Goal: Transaction & Acquisition: Obtain resource

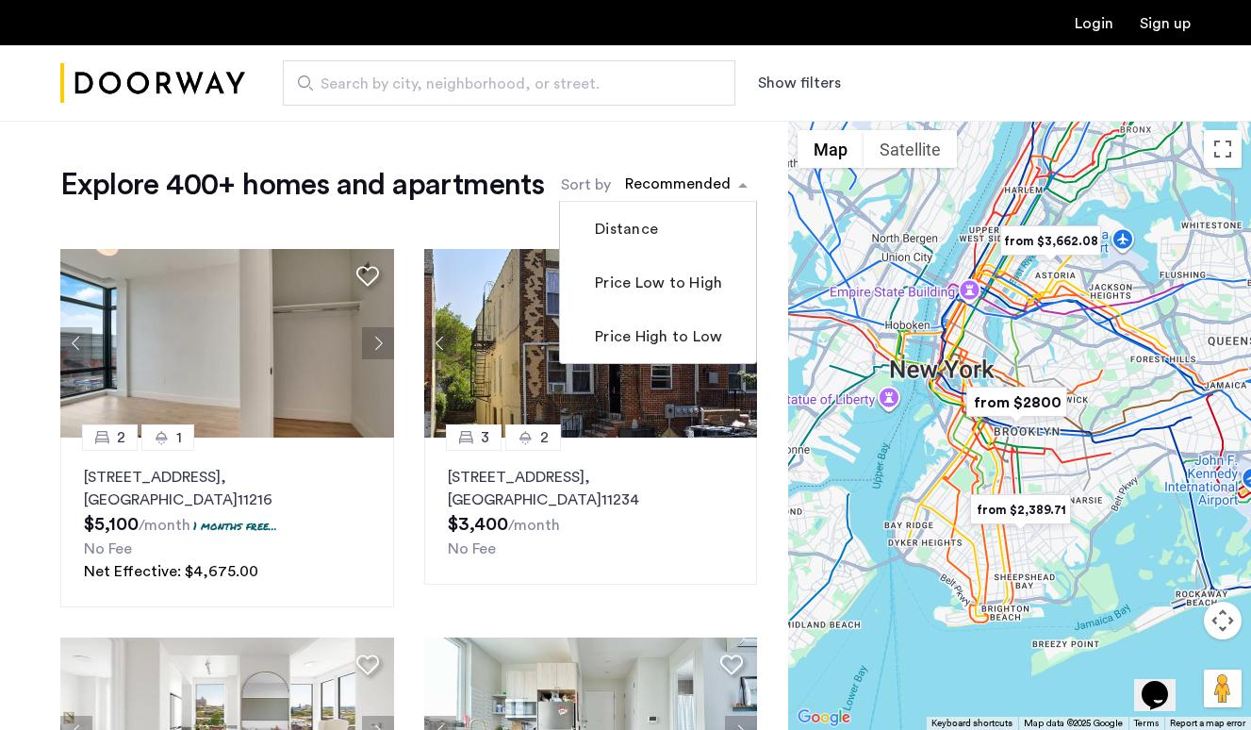
click at [685, 182] on div "sort-apartment" at bounding box center [677, 186] width 111 height 25
click at [683, 289] on label "Price Low to High" at bounding box center [656, 283] width 131 height 23
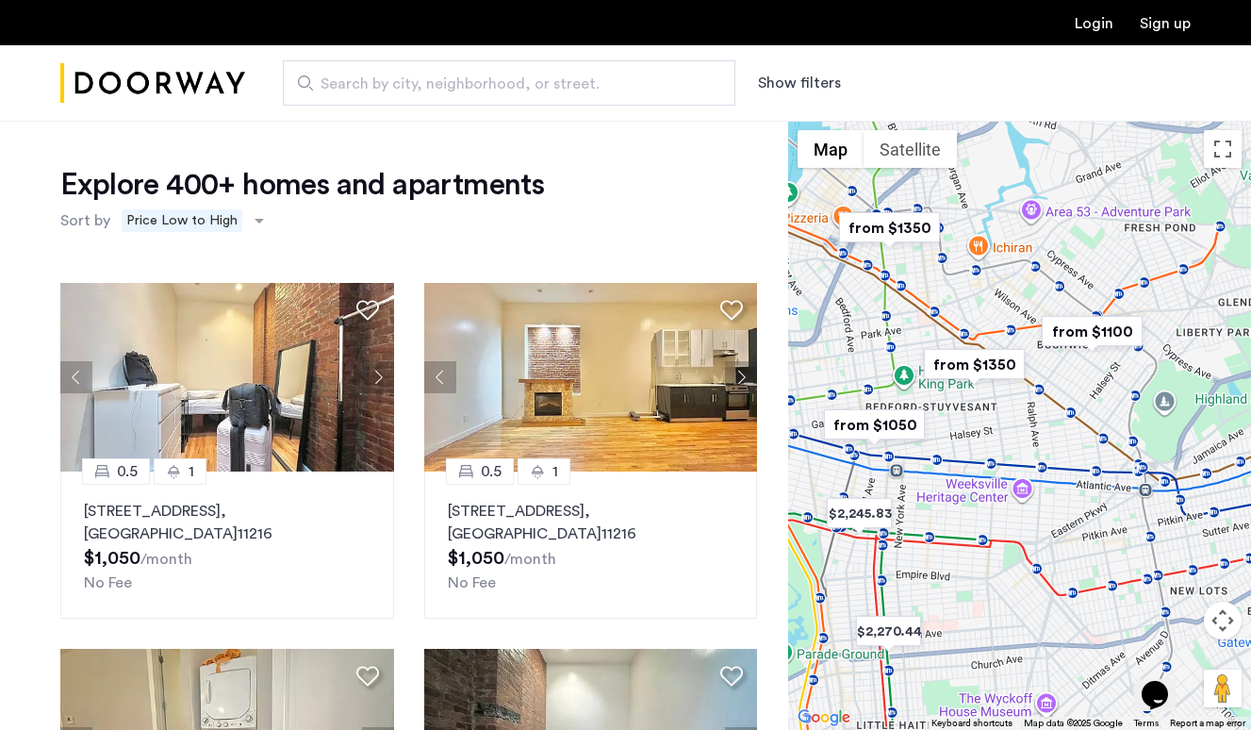
drag, startPoint x: 1050, startPoint y: 330, endPoint x: 1059, endPoint y: 391, distance: 61.9
click at [1058, 392] on div at bounding box center [1019, 425] width 463 height 609
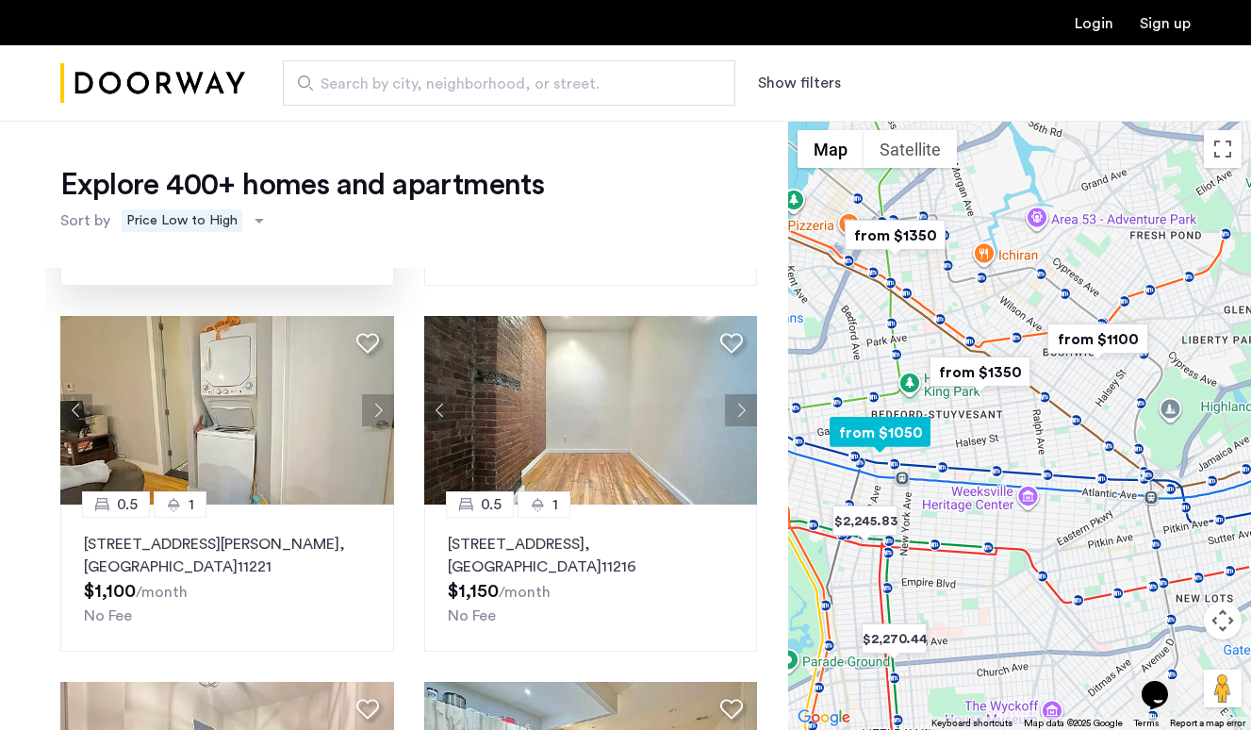
scroll to position [363, 0]
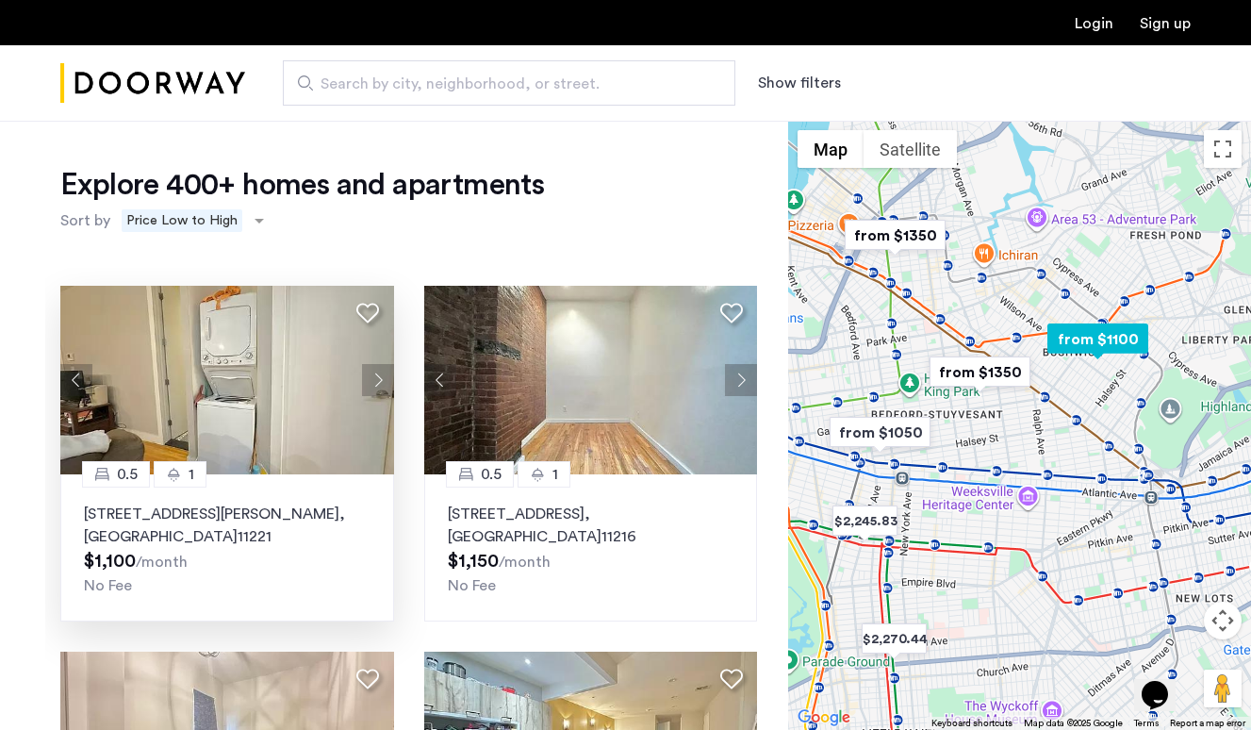
click at [376, 378] on button "Next apartment" at bounding box center [378, 380] width 32 height 32
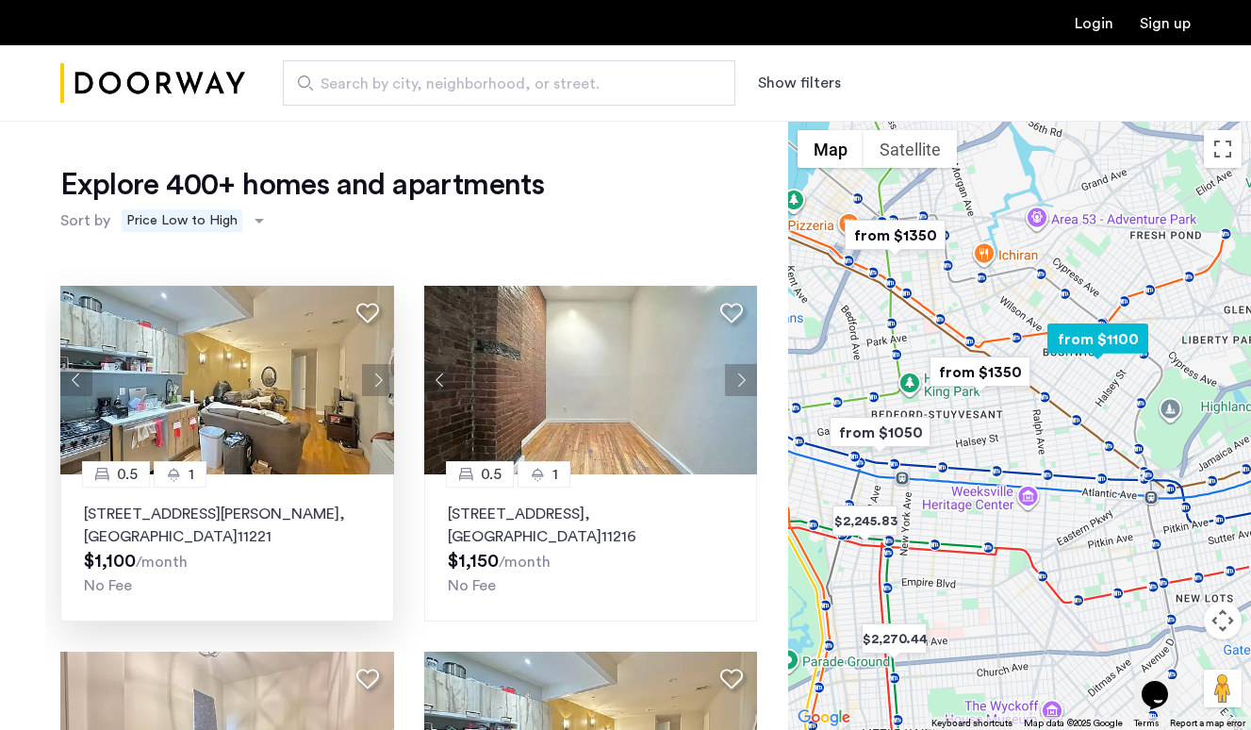
click at [376, 378] on button "Next apartment" at bounding box center [378, 380] width 32 height 32
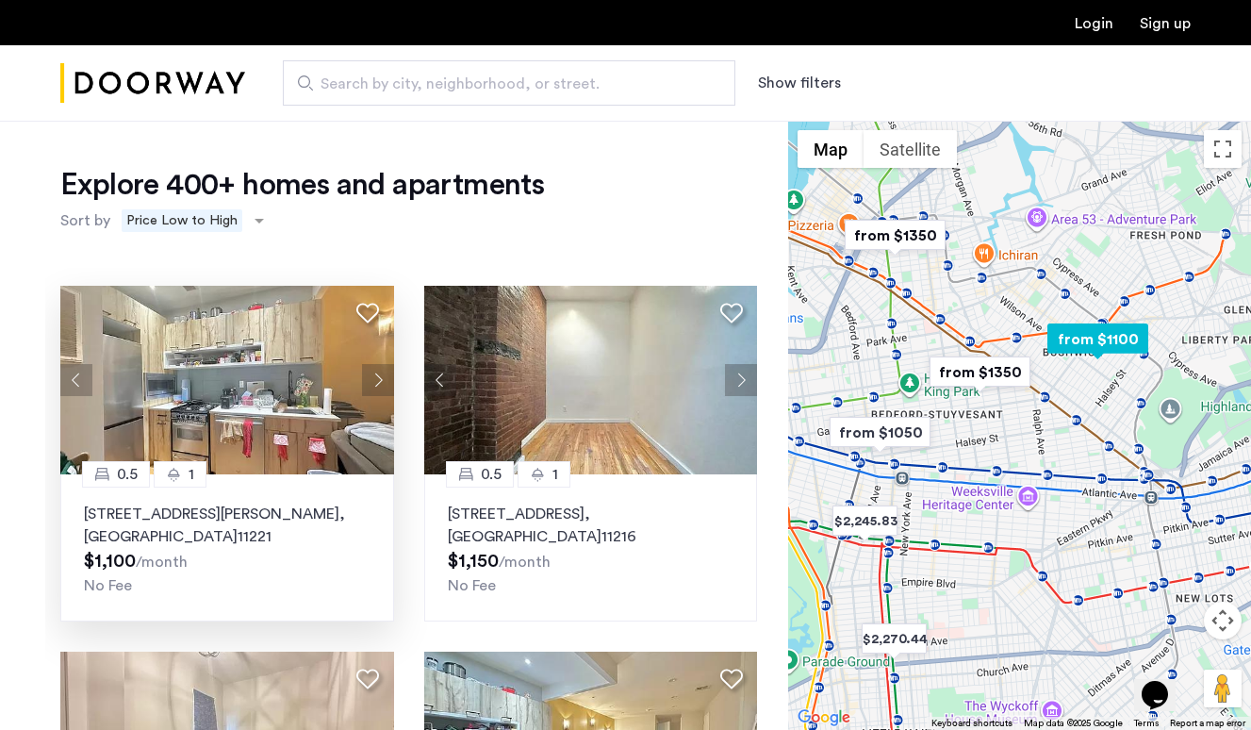
click at [376, 378] on button "Next apartment" at bounding box center [378, 380] width 32 height 32
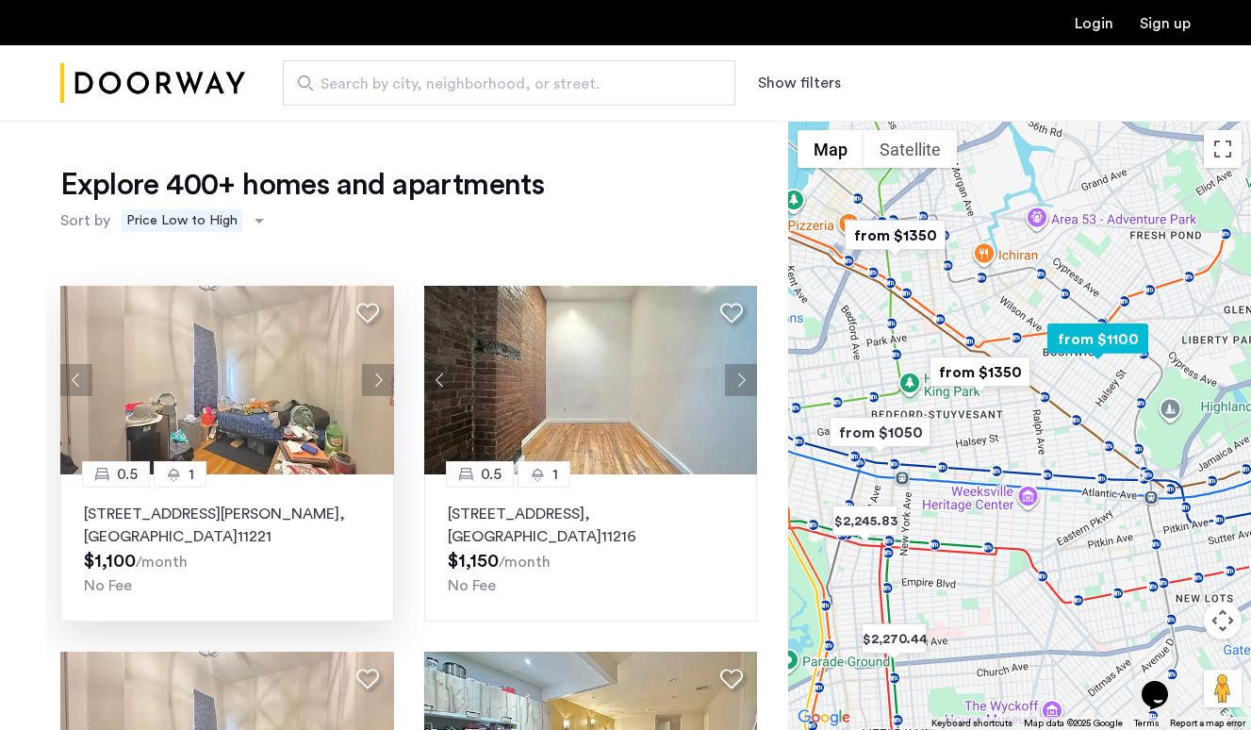
click at [376, 378] on button "Next apartment" at bounding box center [378, 380] width 32 height 32
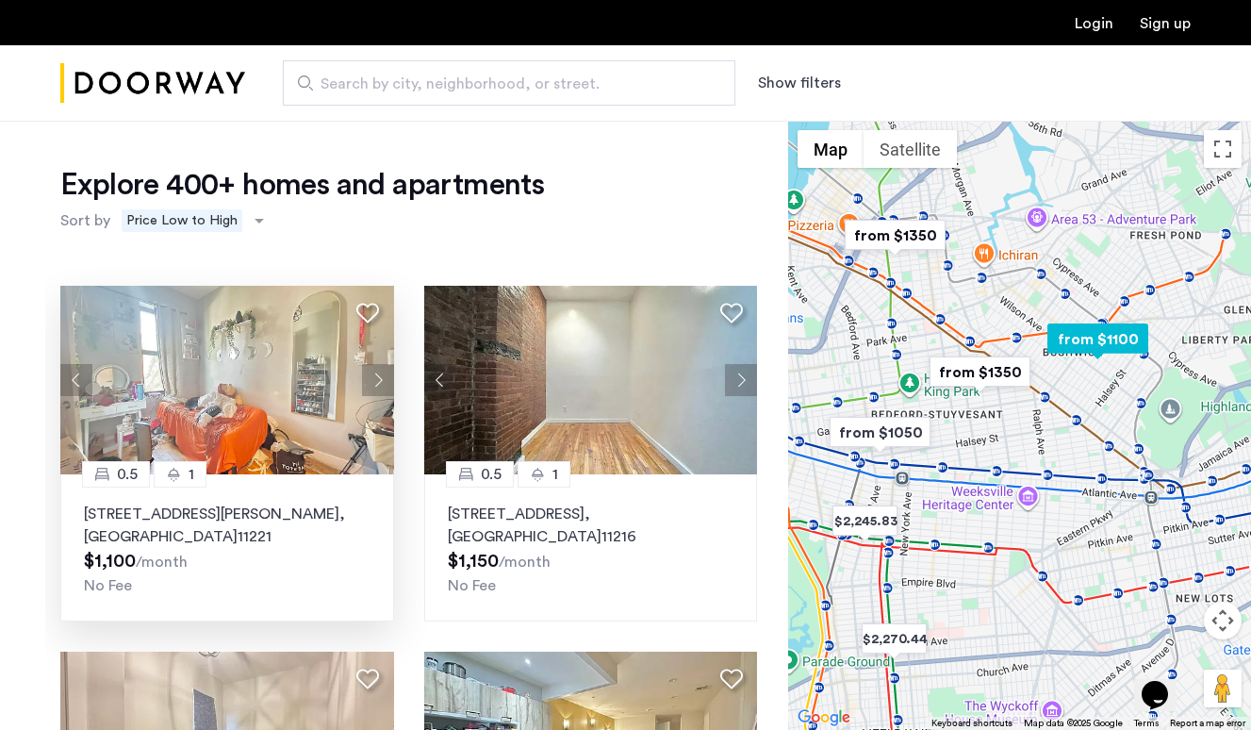
click at [376, 378] on button "Next apartment" at bounding box center [378, 380] width 32 height 32
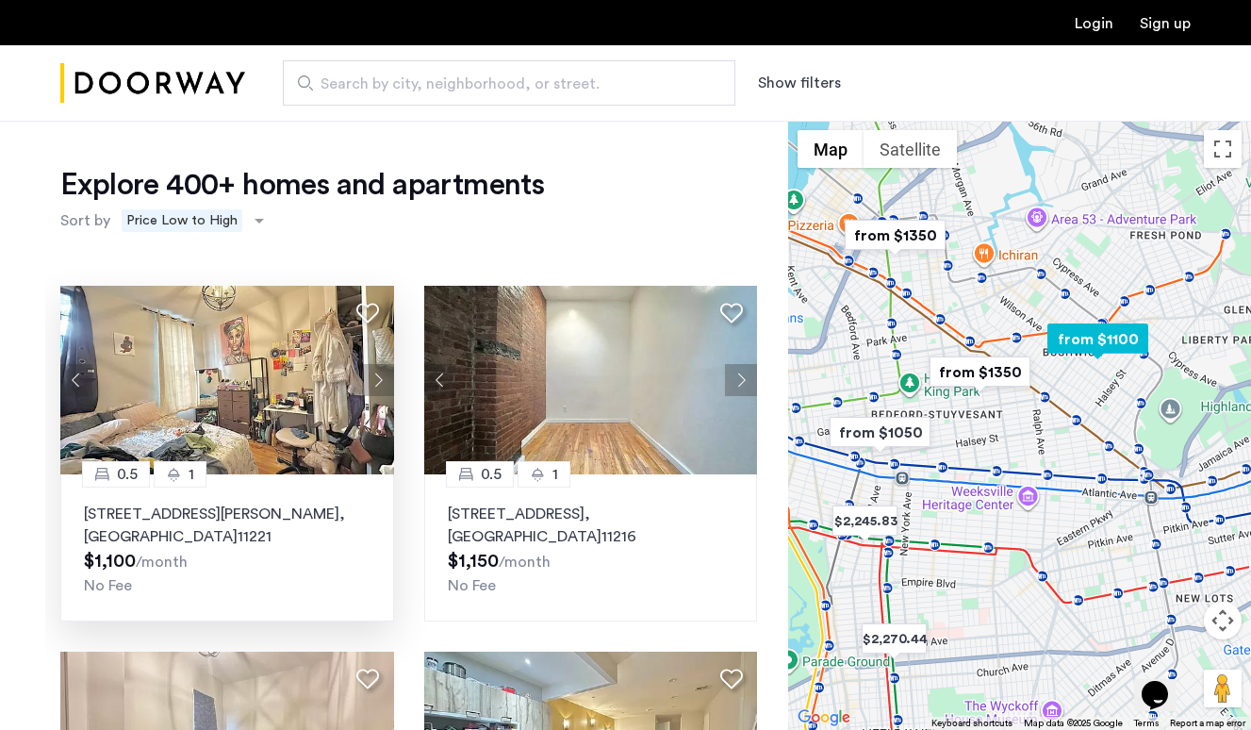
click at [376, 378] on button "Next apartment" at bounding box center [378, 380] width 32 height 32
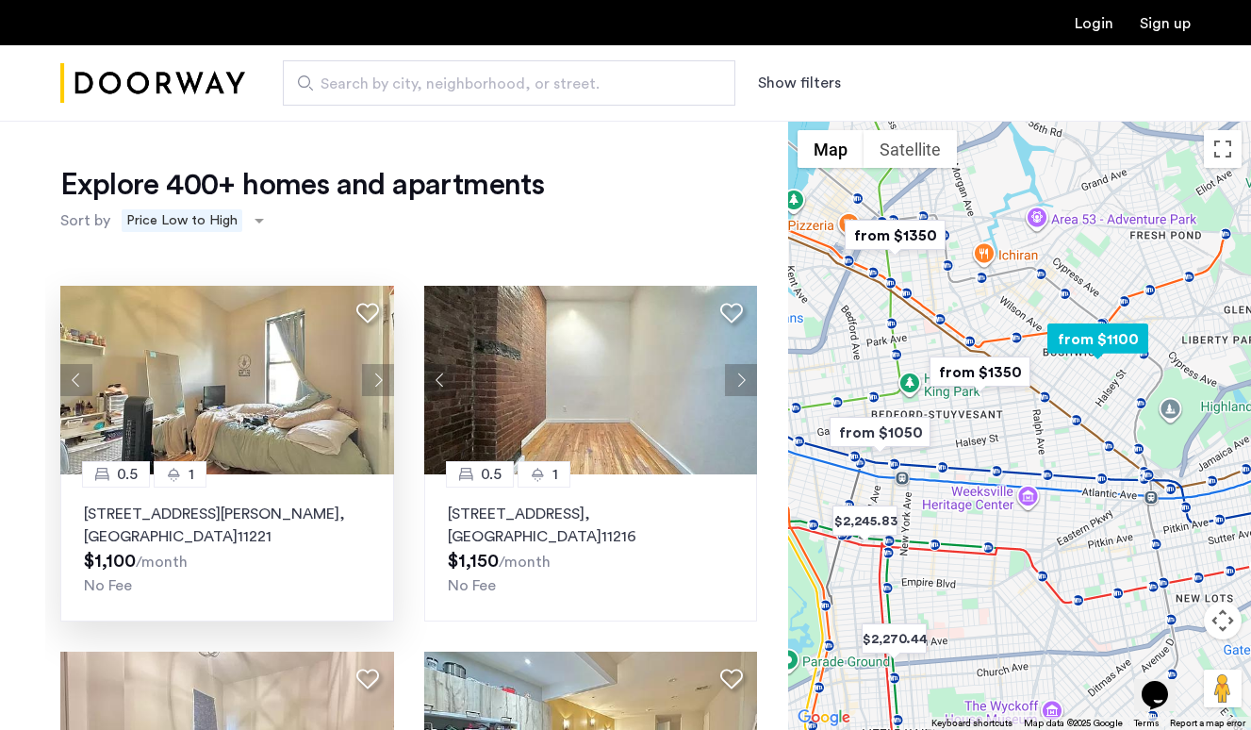
click at [186, 517] on p "1120 Hancock Street, Unit 2MR, Brooklyn , NY 11221" at bounding box center [227, 524] width 287 height 45
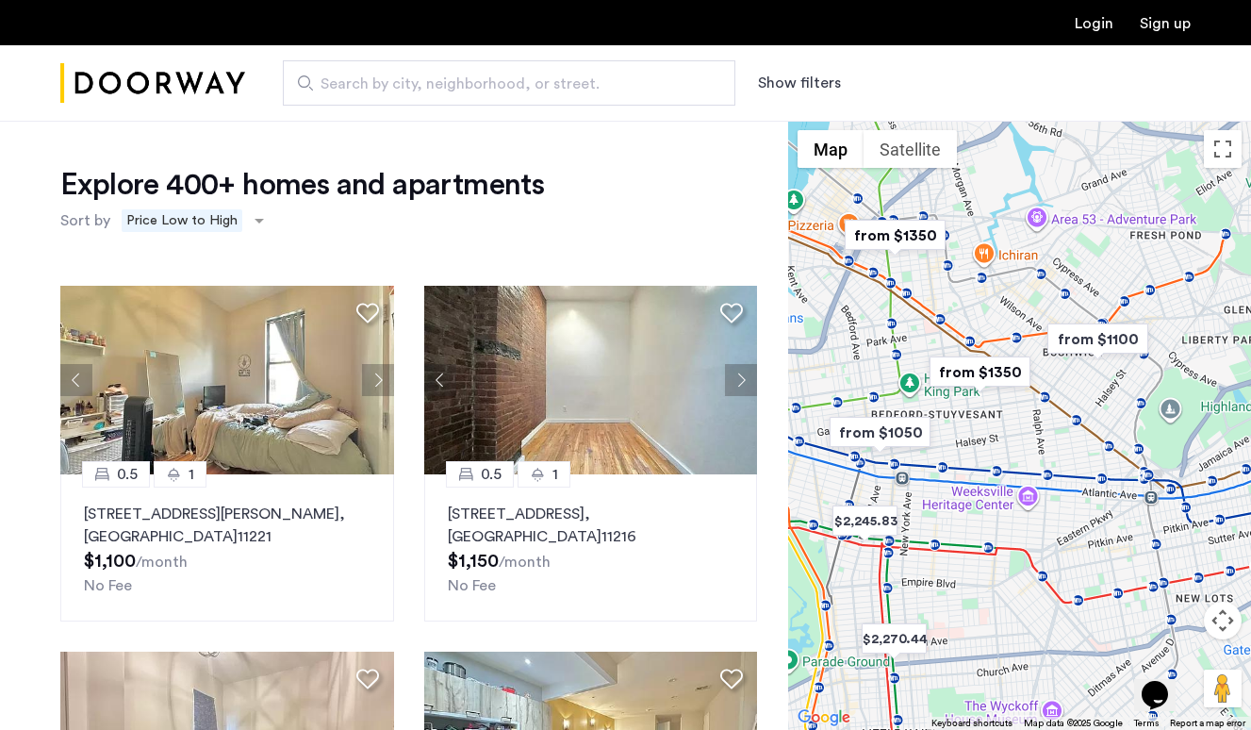
scroll to position [0, 0]
click at [253, 216] on span "sort-apartment" at bounding box center [262, 220] width 24 height 23
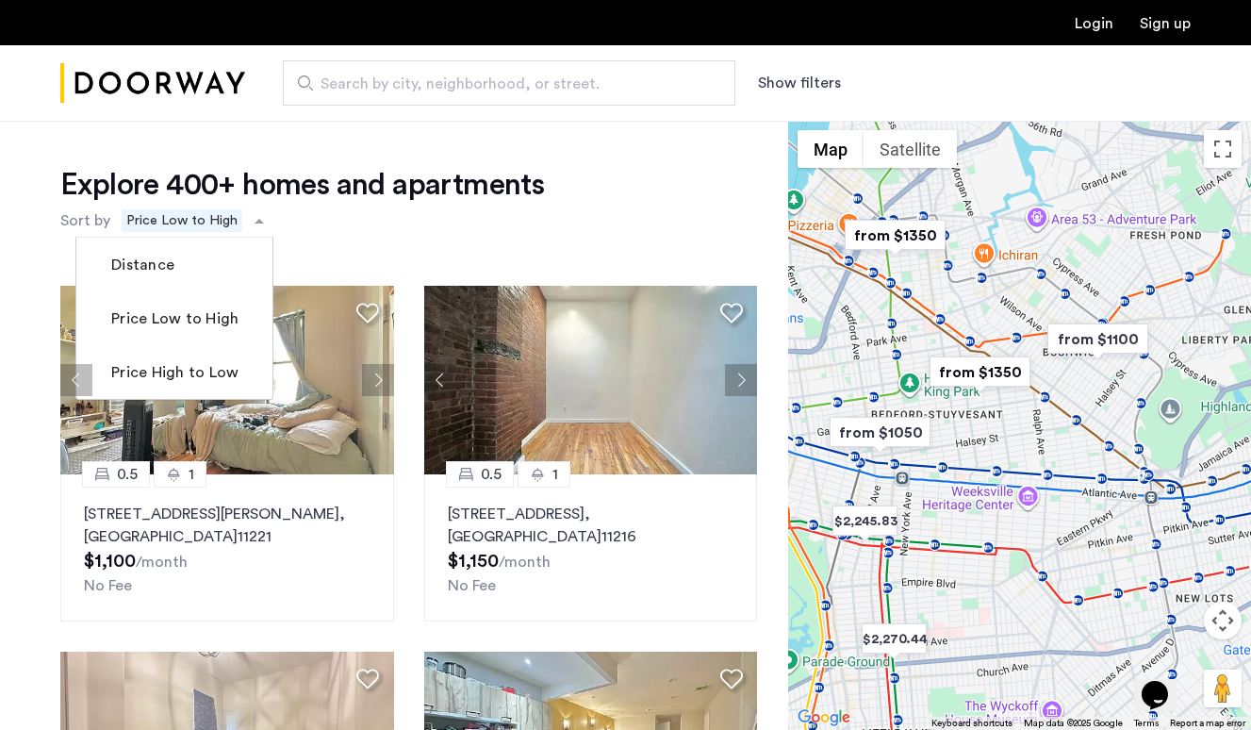
click at [442, 230] on div "Explore 400+ homes and apartments Sort by Recommended × Price Low to High Dista…" at bounding box center [408, 202] width 697 height 72
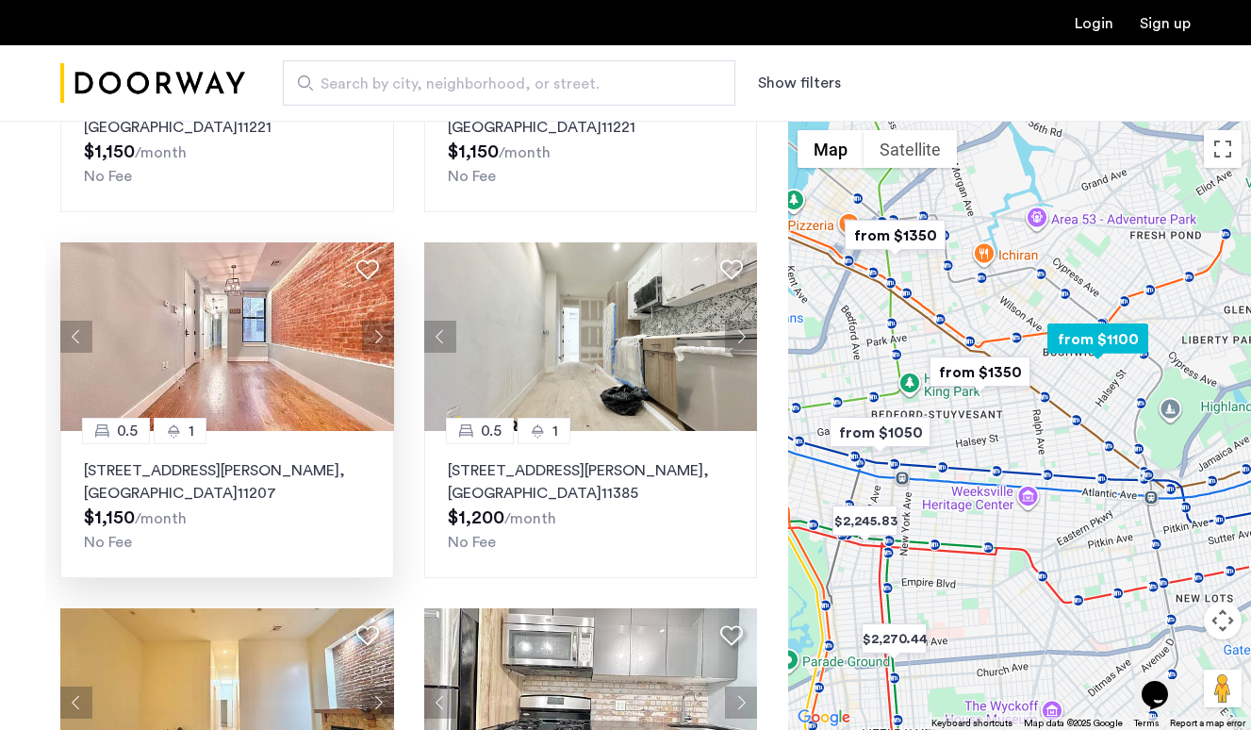
scroll to position [1312, 0]
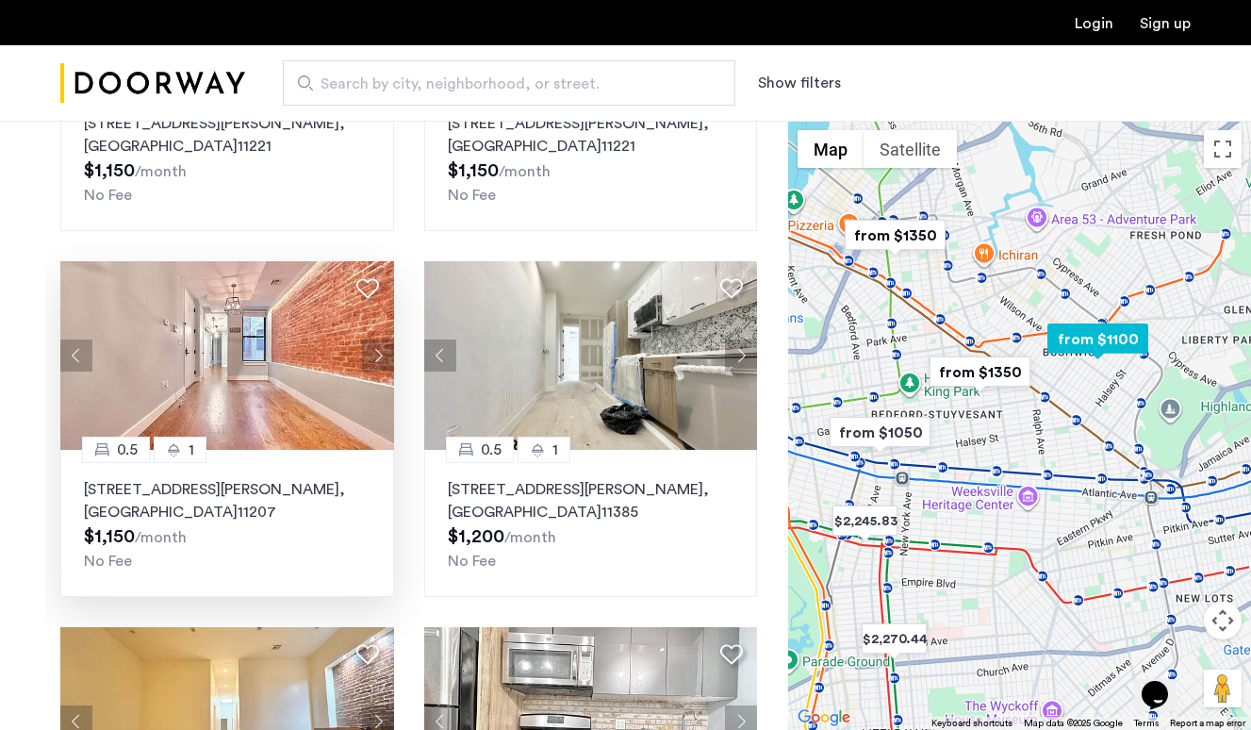
click at [370, 349] on button "Next apartment" at bounding box center [378, 355] width 32 height 32
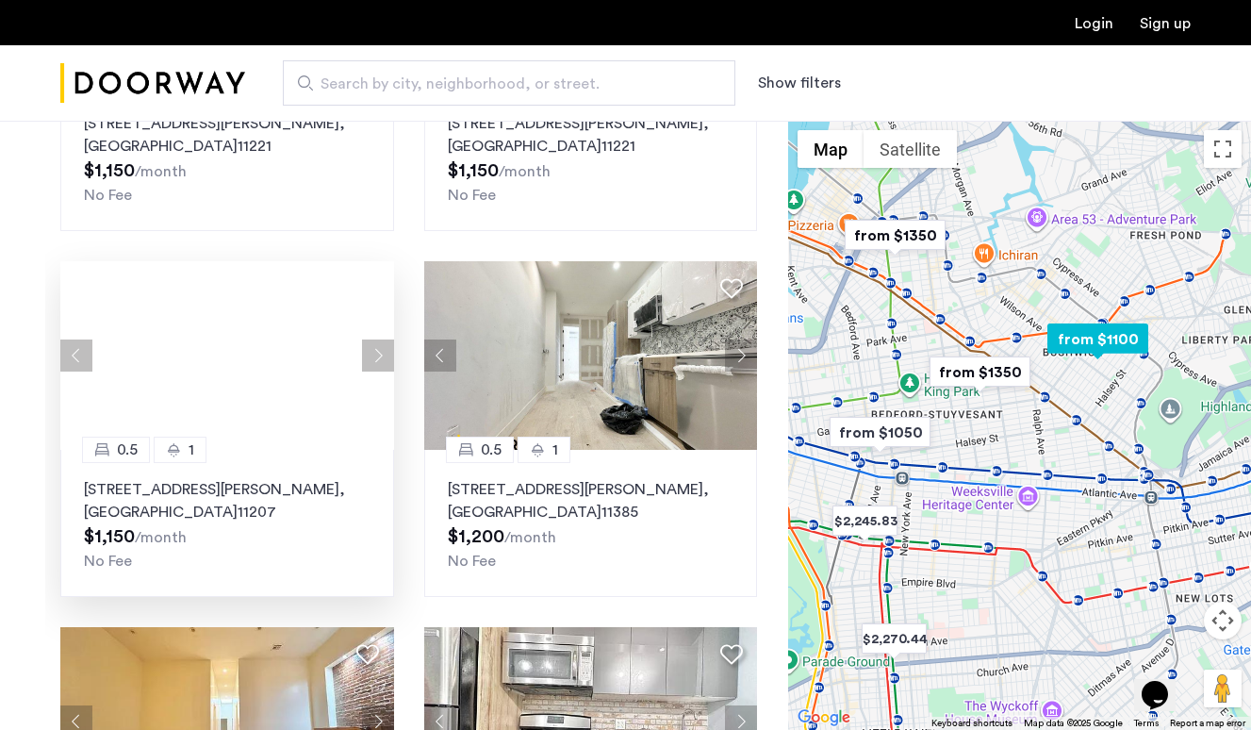
click at [370, 349] on button "Next apartment" at bounding box center [378, 355] width 32 height 32
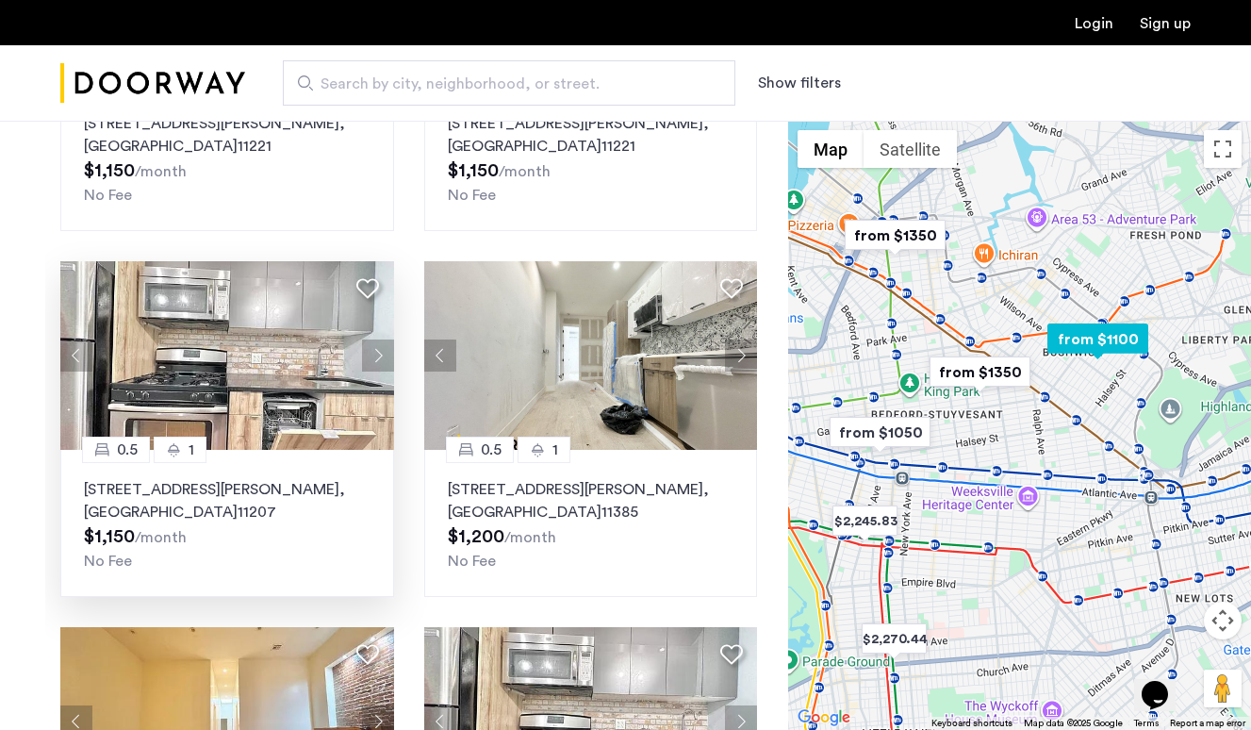
click at [194, 490] on p "620 Wilson Avenue, Unit 3LBR, Brooklyn , NY 11207" at bounding box center [227, 500] width 287 height 45
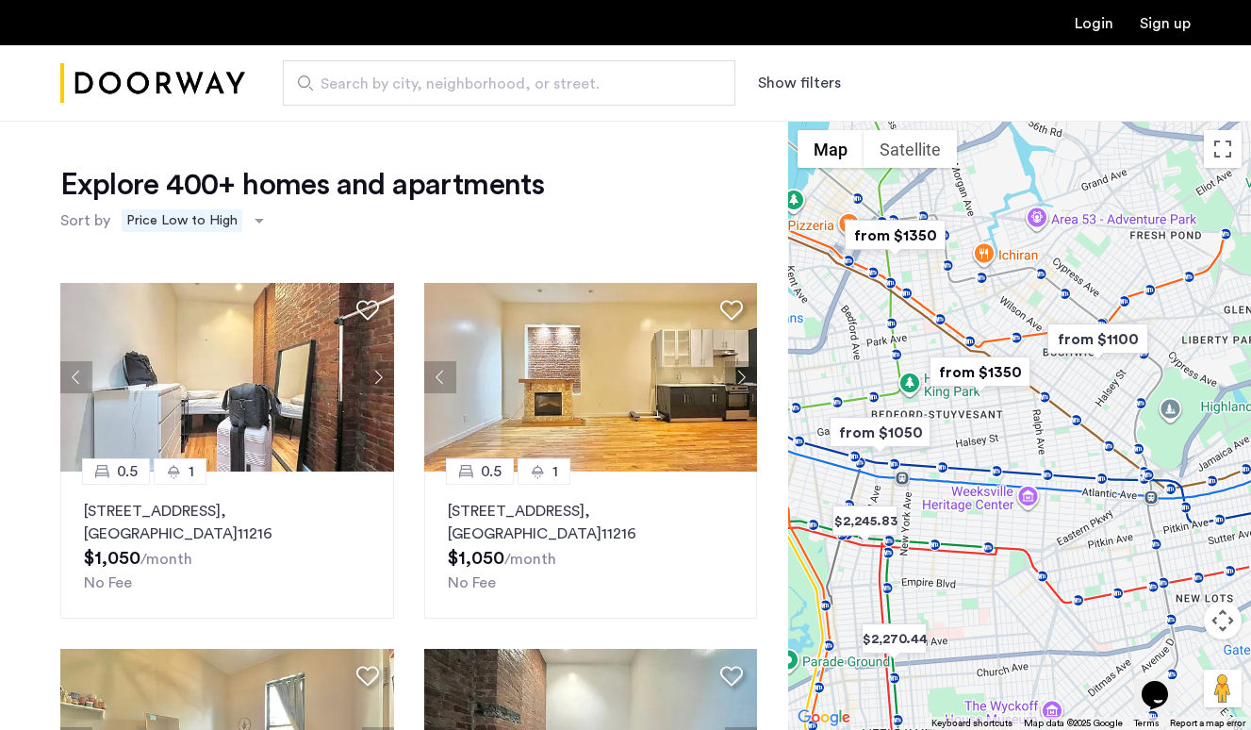
scroll to position [0, 0]
click at [501, 83] on span "Search by city, neighborhood, or street." at bounding box center [502, 84] width 362 height 23
click at [501, 83] on input "Search by city, neighborhood, or street." at bounding box center [509, 82] width 453 height 45
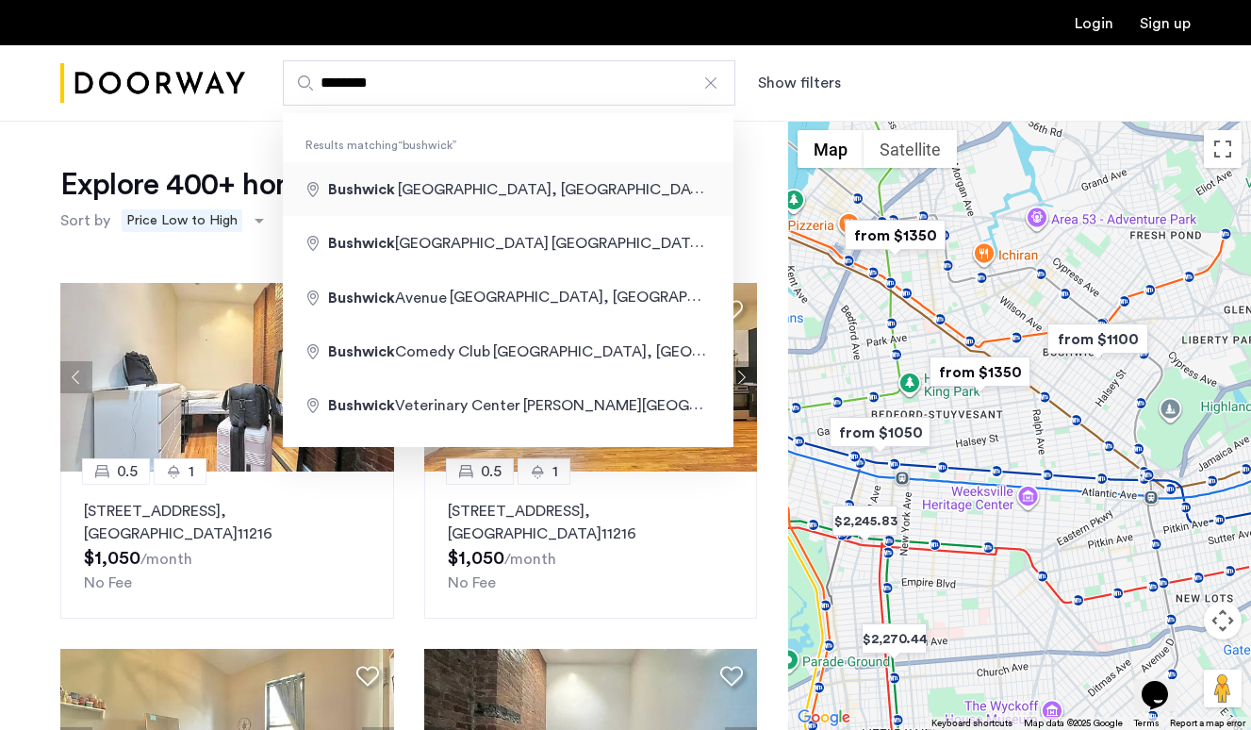
type input "**********"
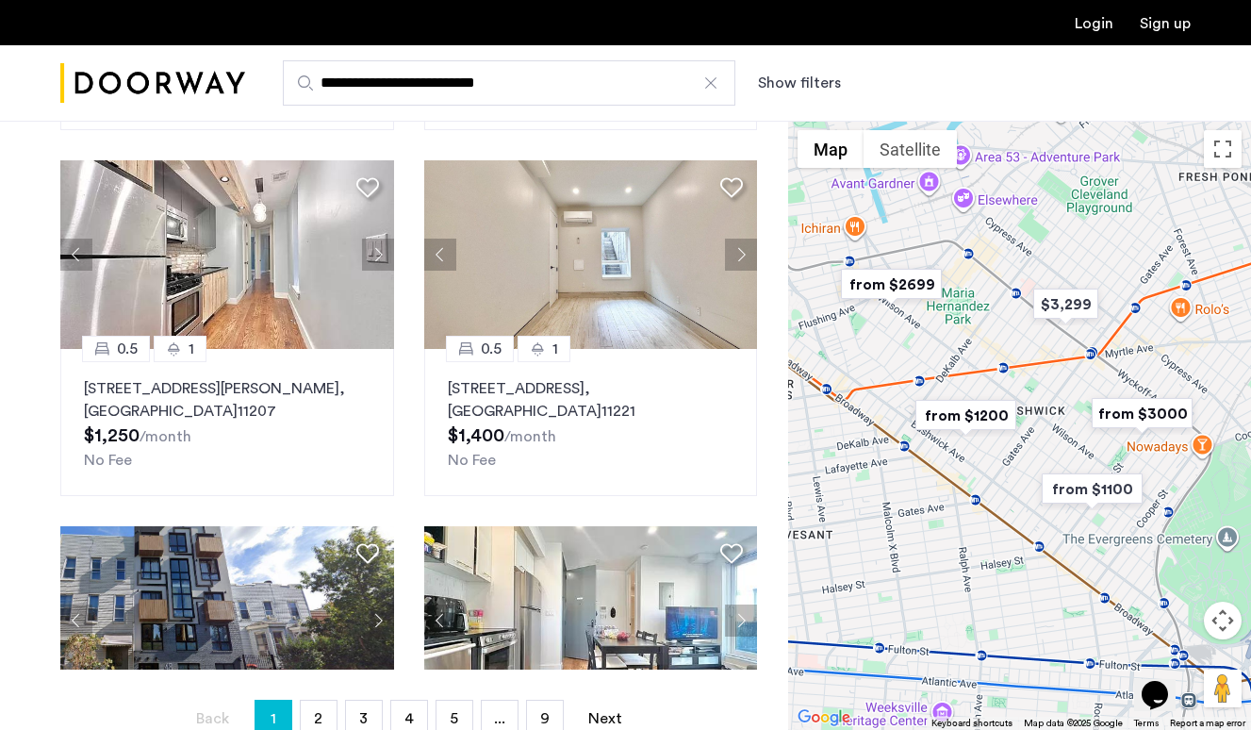
scroll to position [1287, 0]
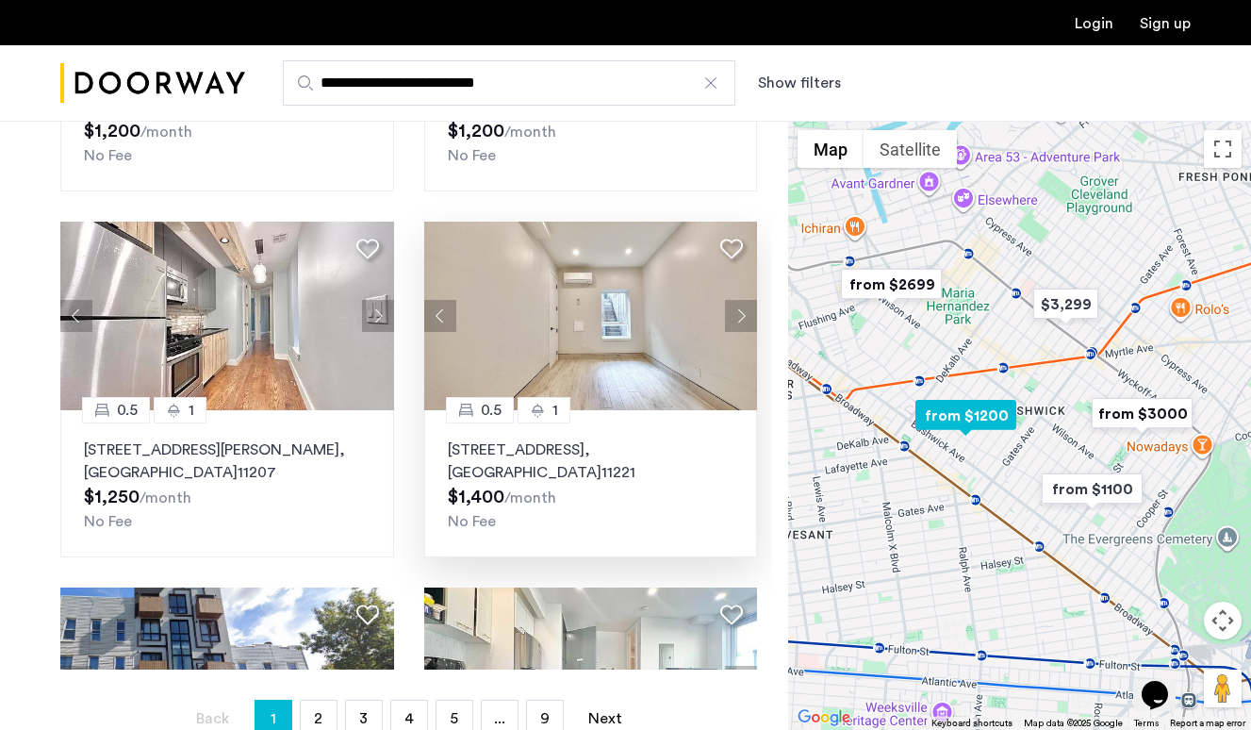
click at [740, 319] on button "Next apartment" at bounding box center [741, 316] width 32 height 32
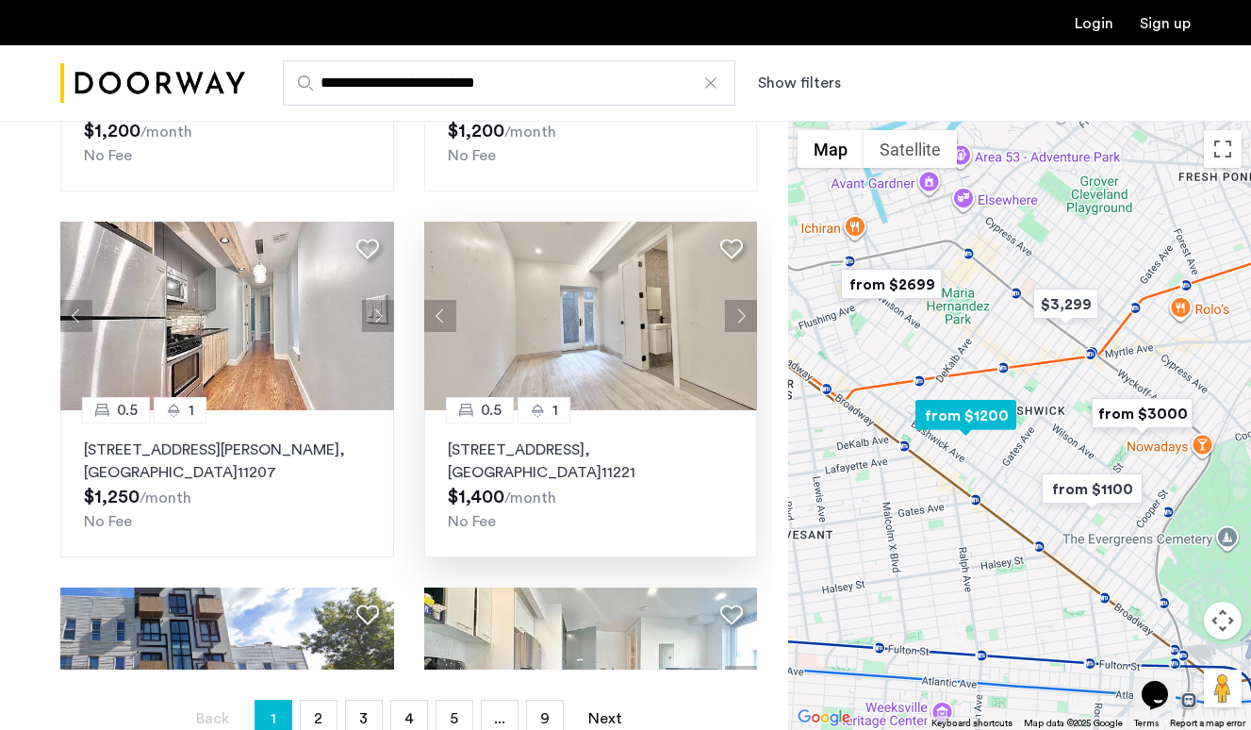
click at [740, 319] on button "Next apartment" at bounding box center [741, 316] width 32 height 32
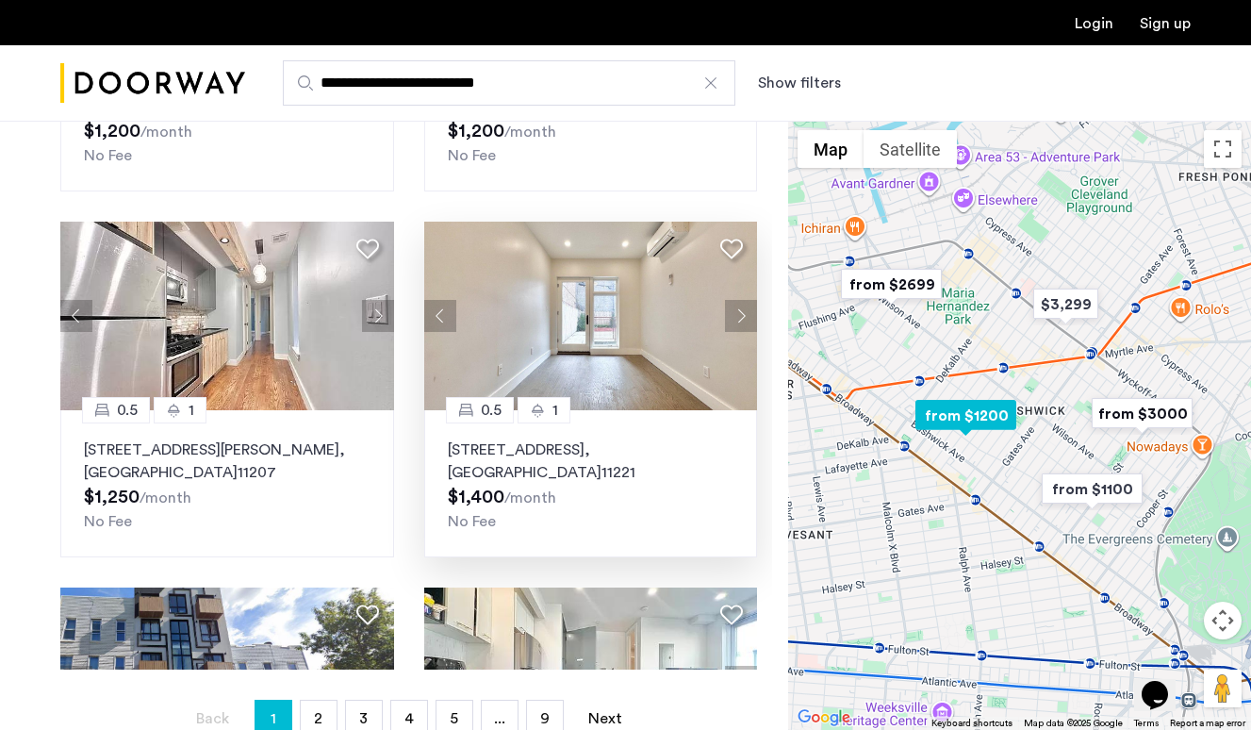
click at [740, 319] on button "Next apartment" at bounding box center [741, 316] width 32 height 32
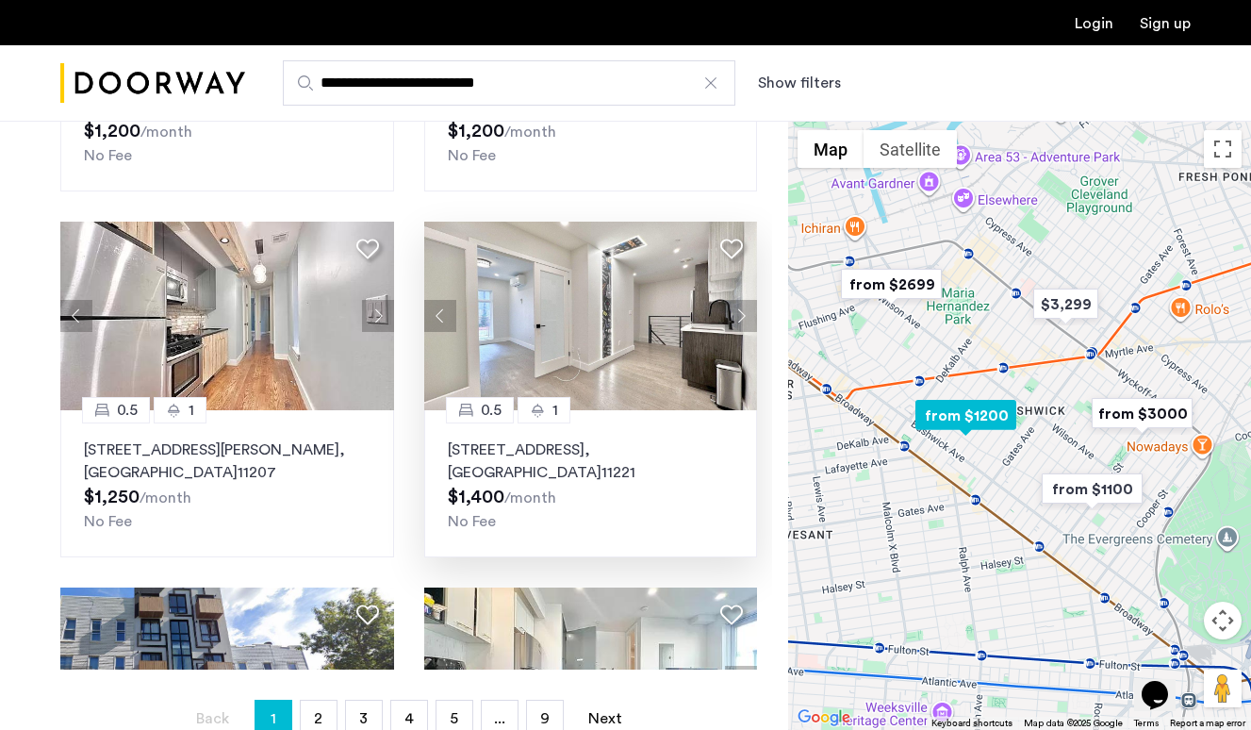
click at [740, 319] on button "Next apartment" at bounding box center [741, 316] width 32 height 32
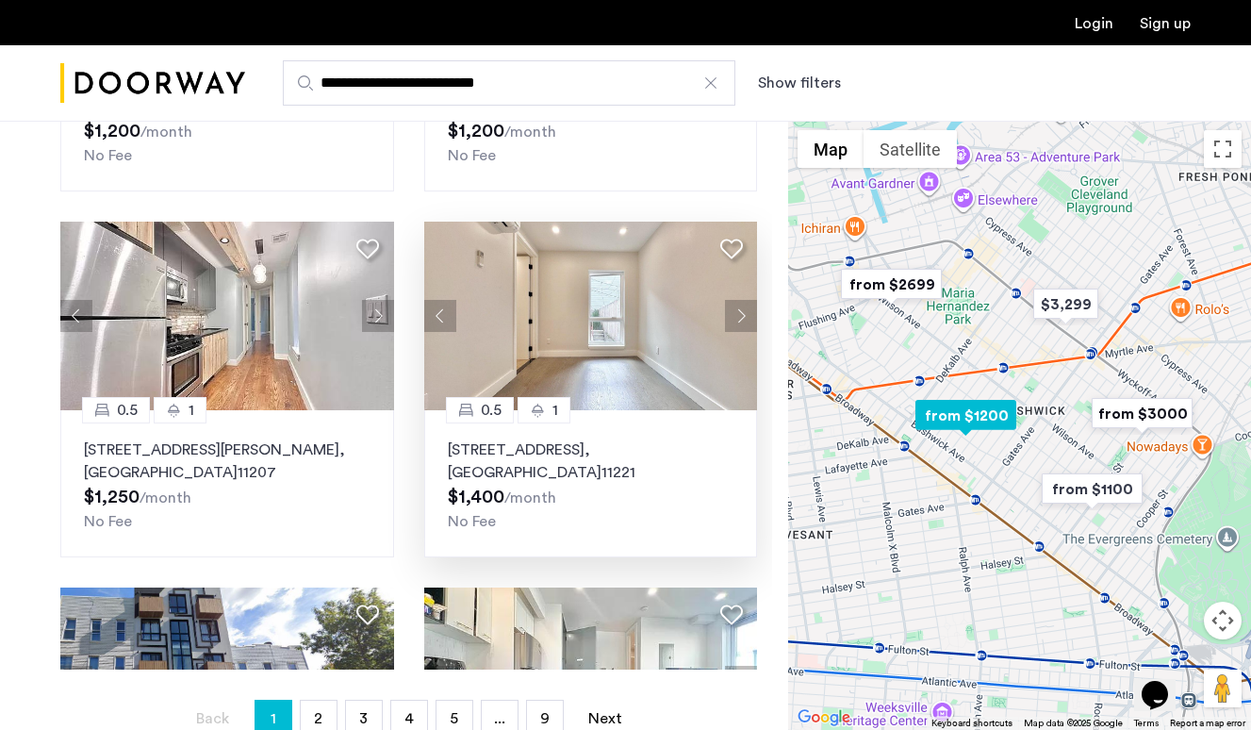
click at [740, 319] on button "Next apartment" at bounding box center [741, 316] width 32 height 32
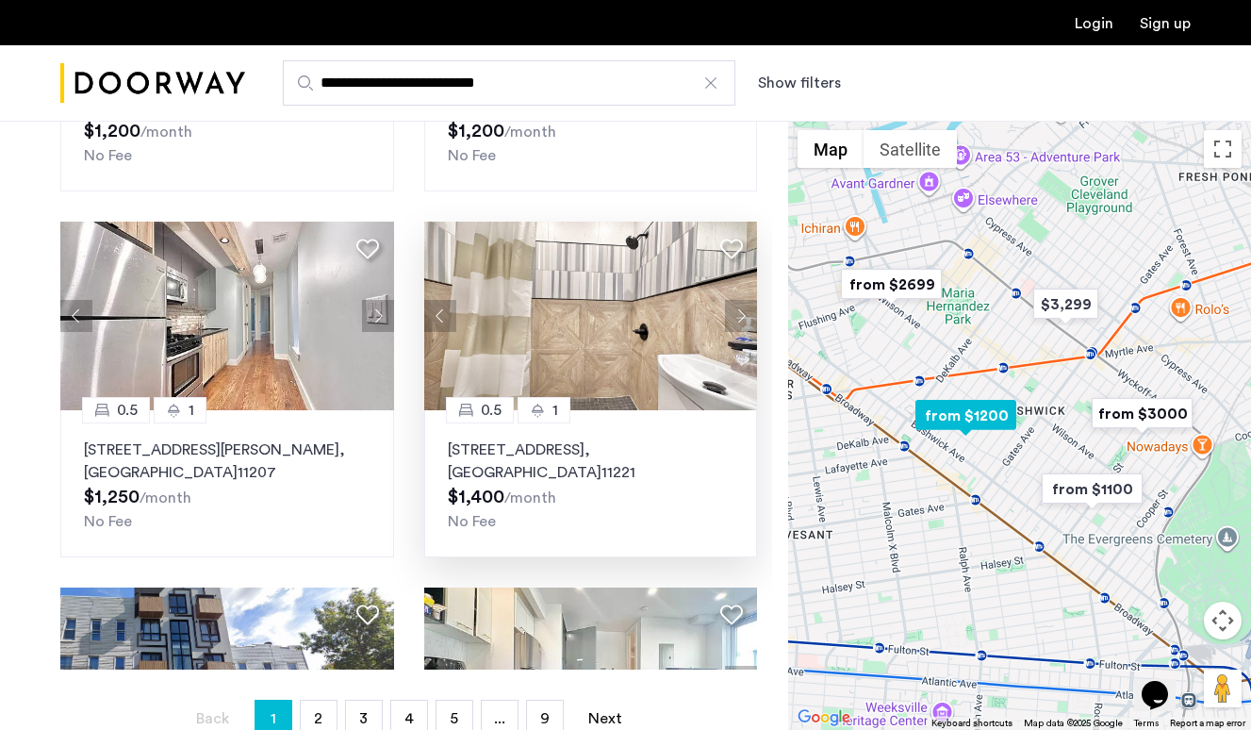
click at [740, 319] on button "Next apartment" at bounding box center [741, 316] width 32 height 32
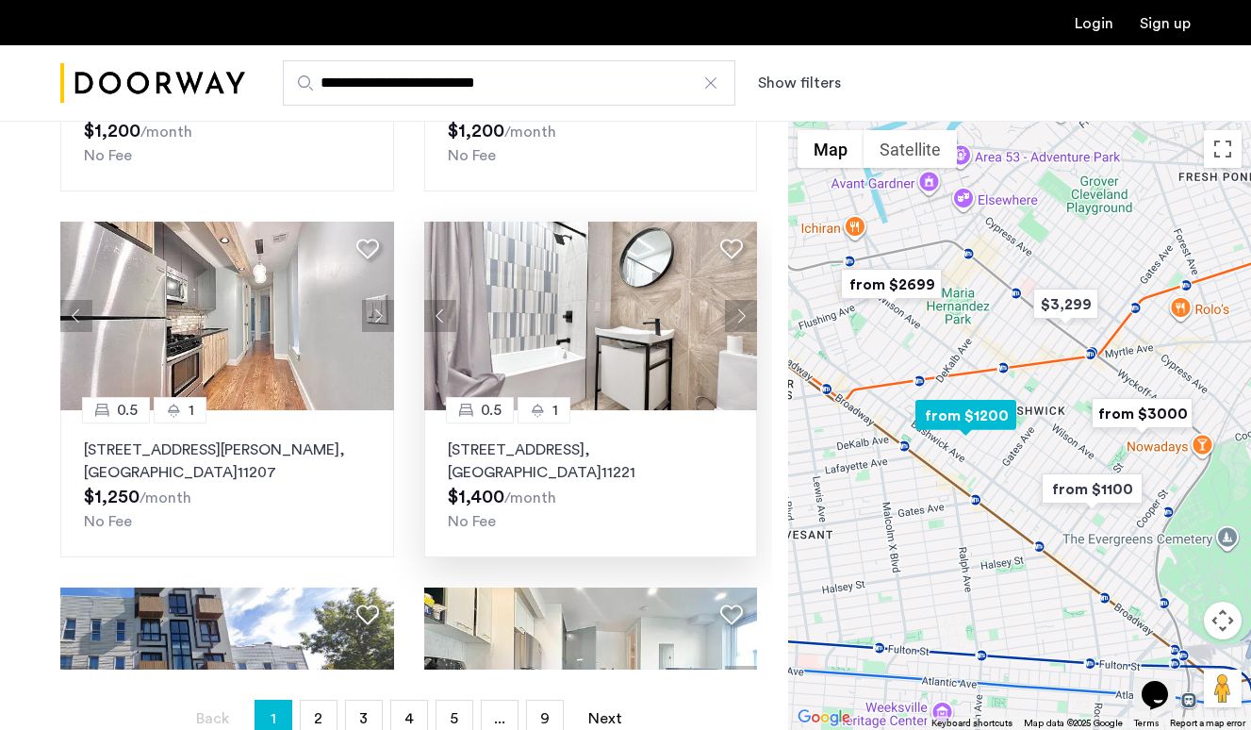
click at [740, 319] on button "Next apartment" at bounding box center [741, 316] width 32 height 32
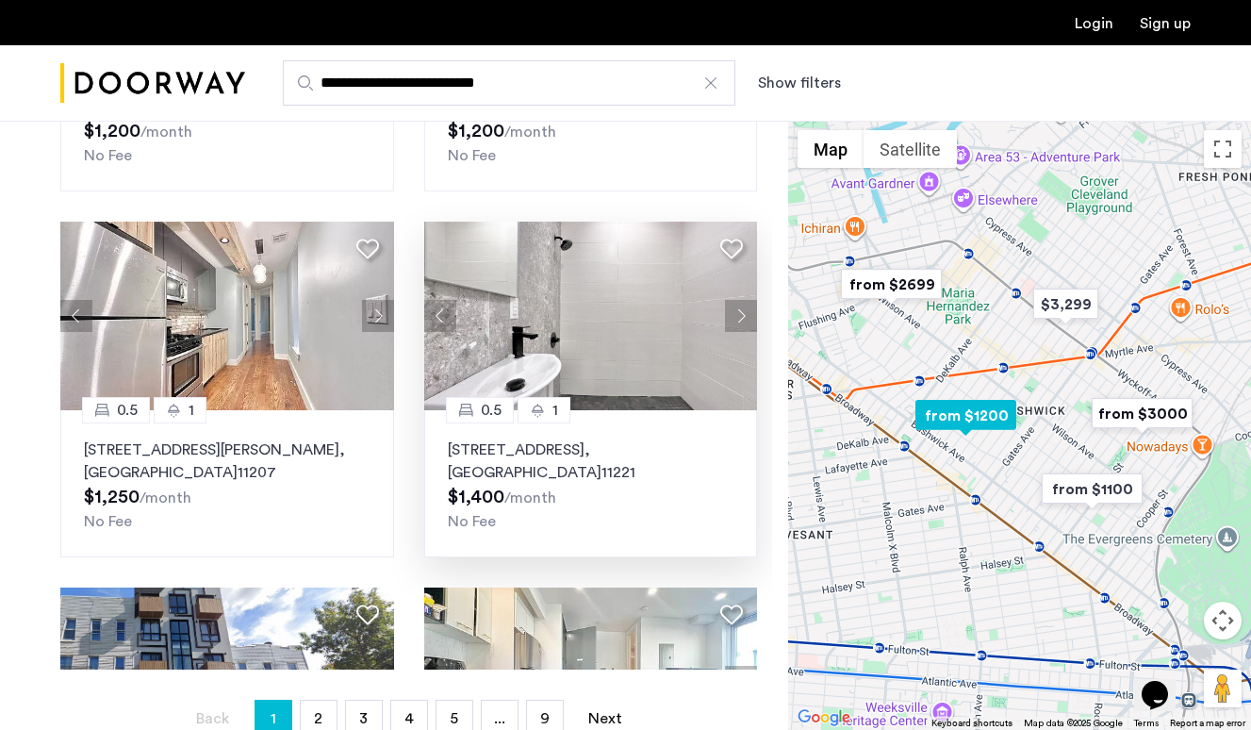
click at [740, 319] on button "Next apartment" at bounding box center [741, 316] width 32 height 32
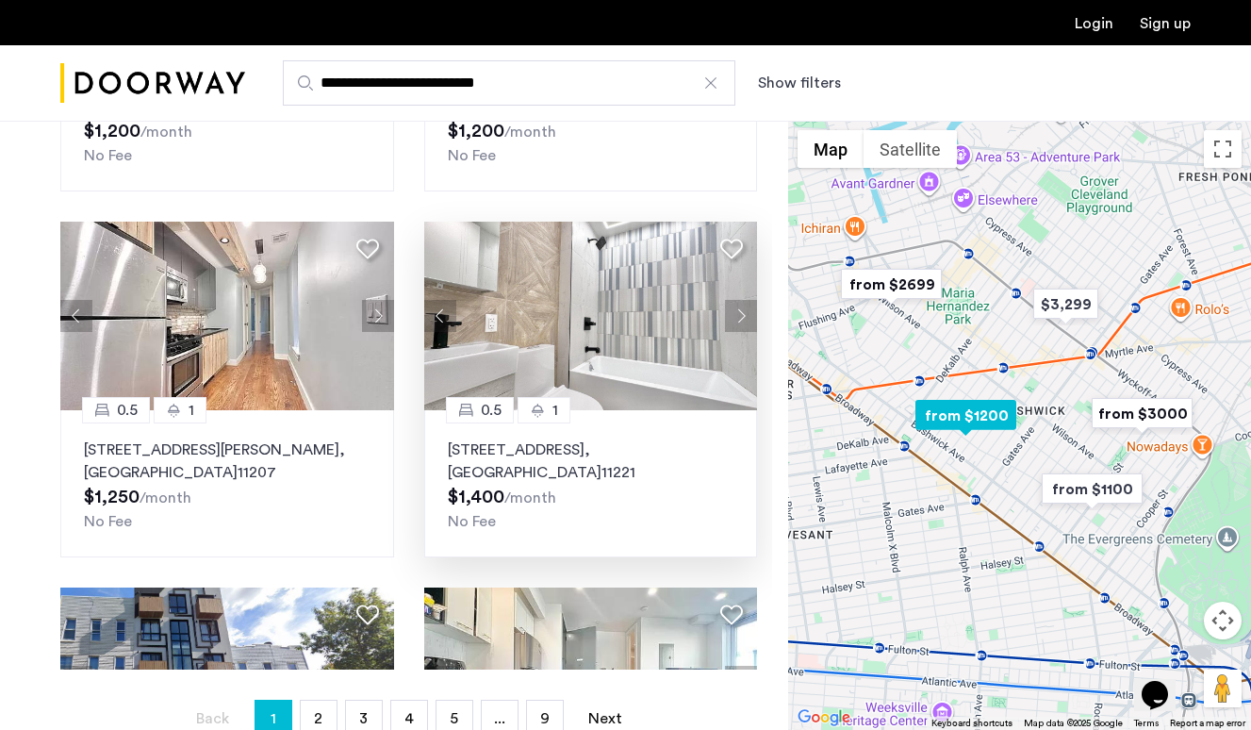
click at [740, 319] on button "Next apartment" at bounding box center [741, 316] width 32 height 32
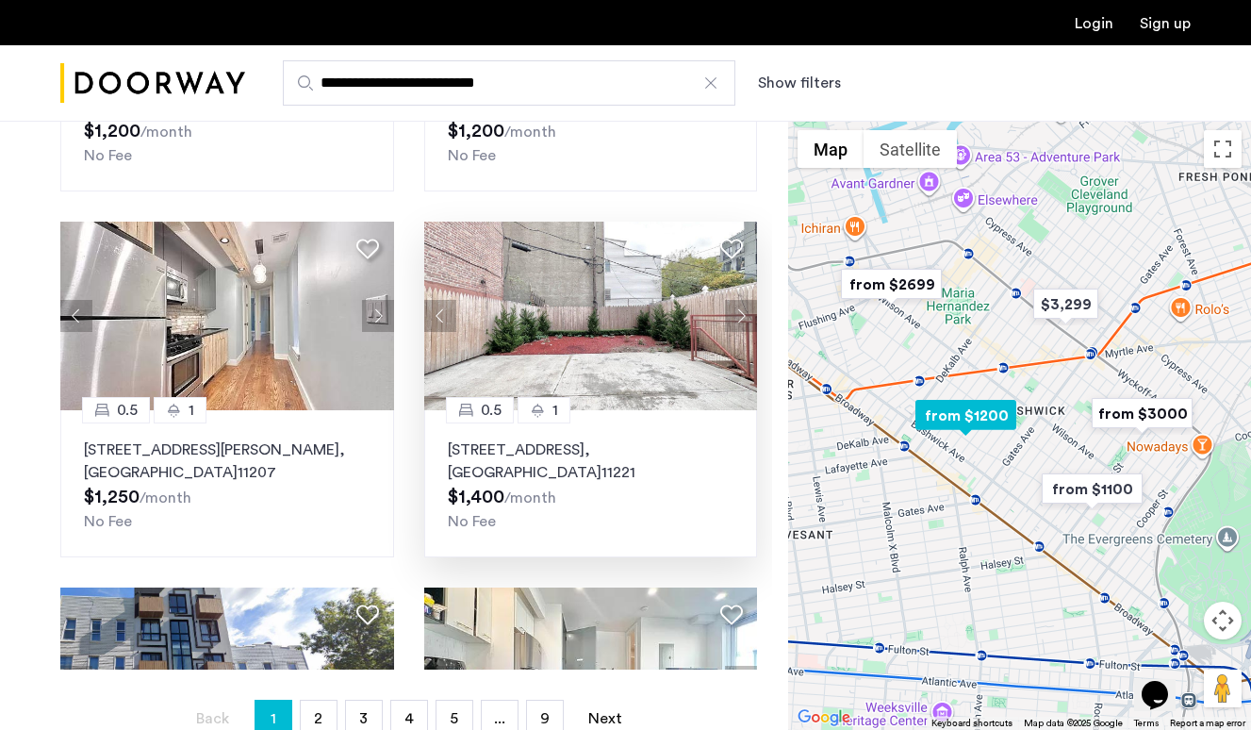
click at [740, 319] on button "Next apartment" at bounding box center [741, 316] width 32 height 32
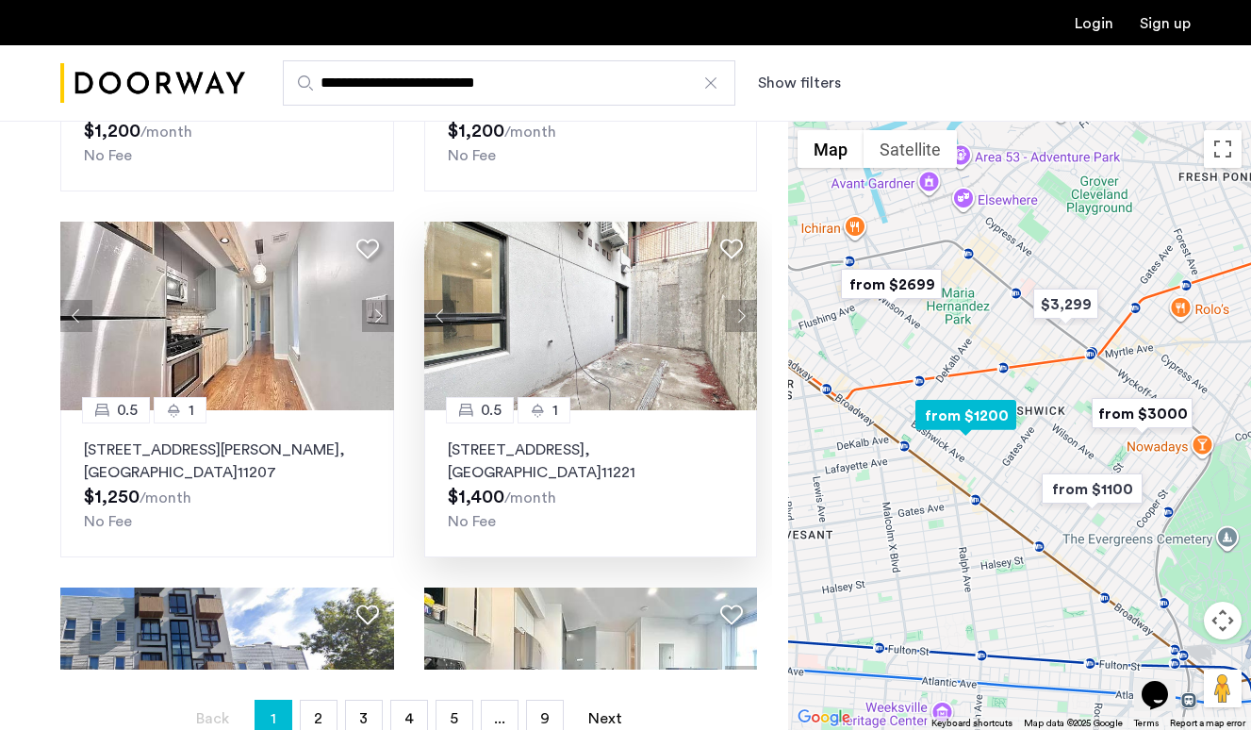
click at [740, 319] on button "Next apartment" at bounding box center [741, 316] width 32 height 32
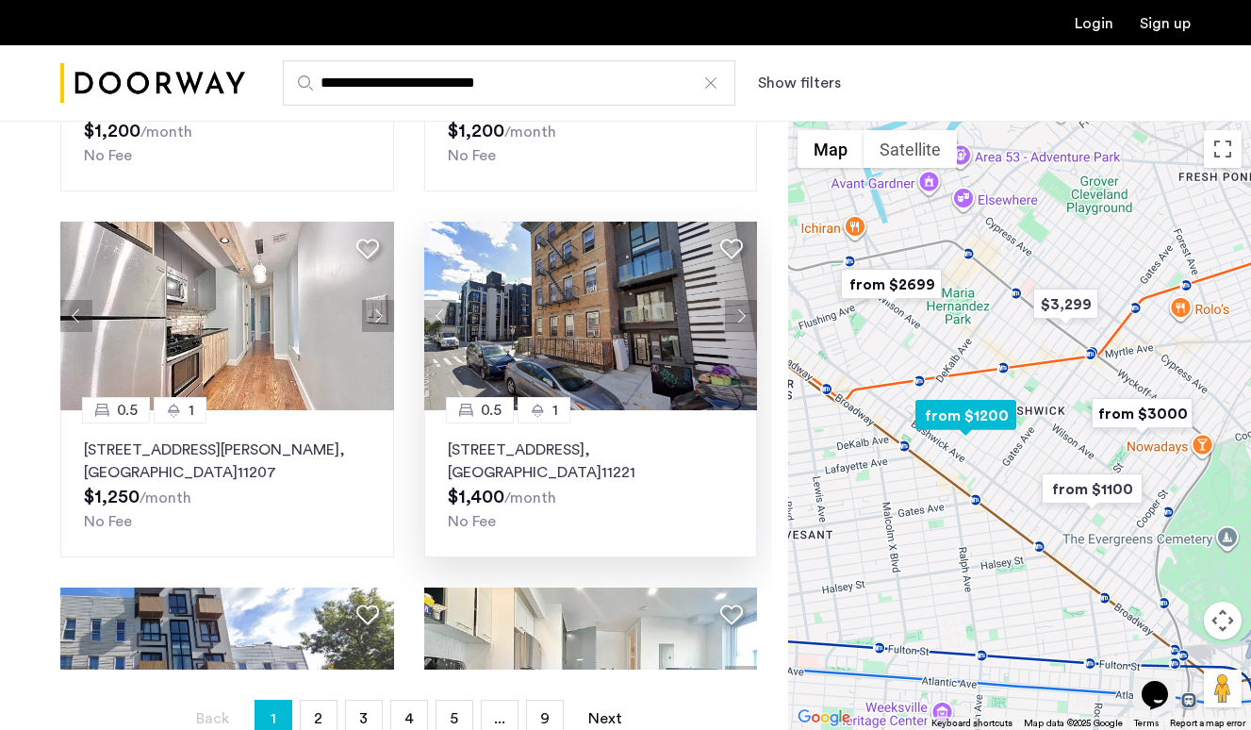
click at [740, 319] on button "Next apartment" at bounding box center [741, 316] width 32 height 32
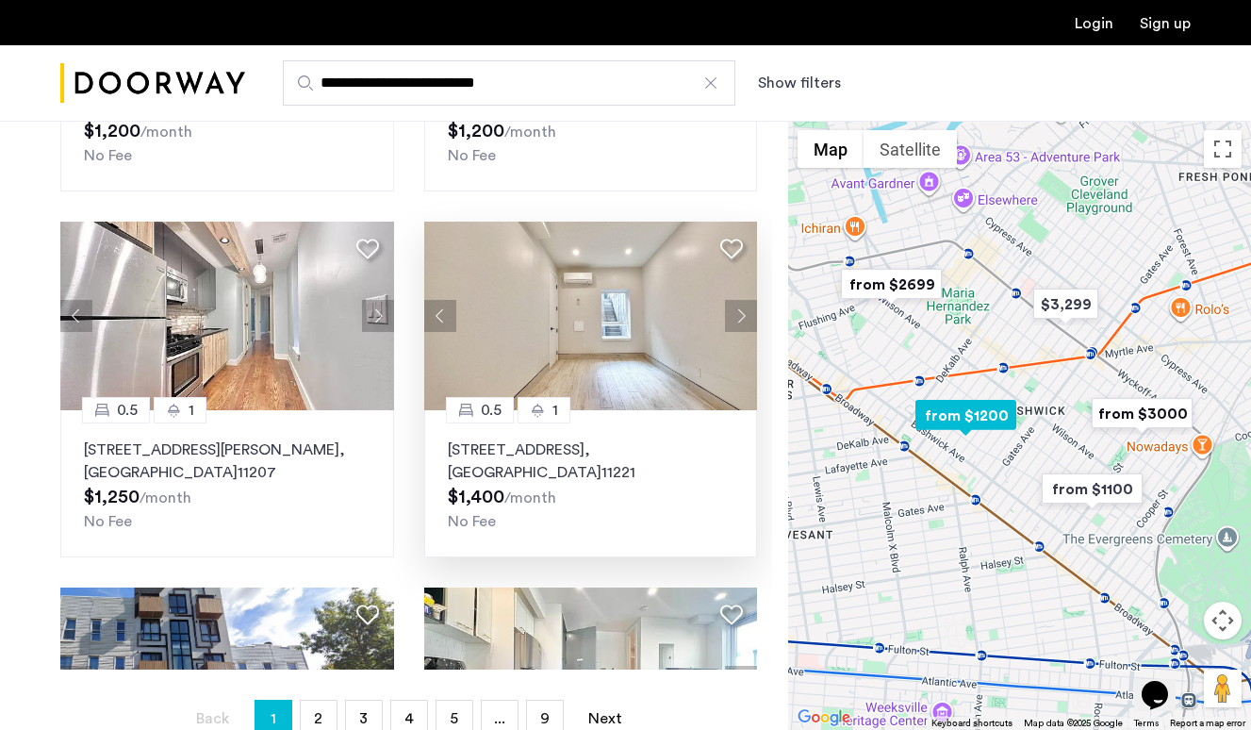
click at [740, 319] on button "Next apartment" at bounding box center [741, 316] width 32 height 32
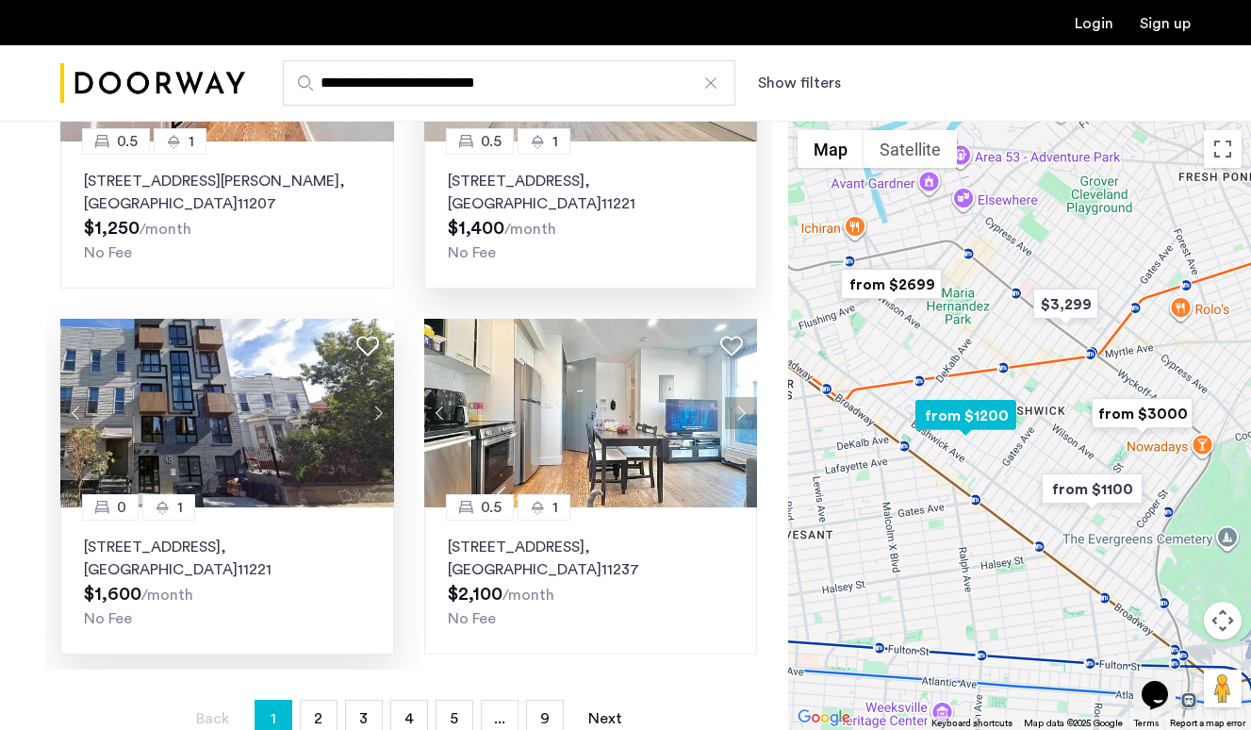
scroll to position [1556, 0]
click at [374, 414] on button "Next apartment" at bounding box center [378, 413] width 32 height 32
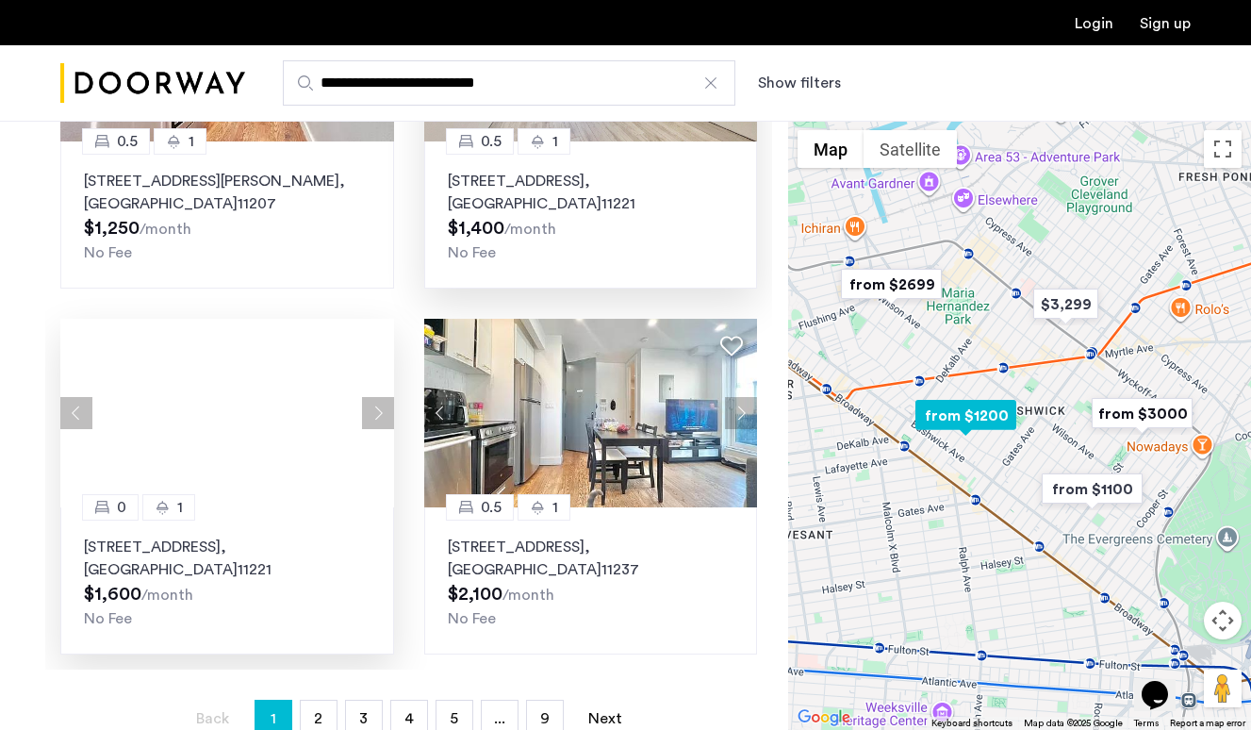
click at [374, 414] on div at bounding box center [227, 413] width 334 height 189
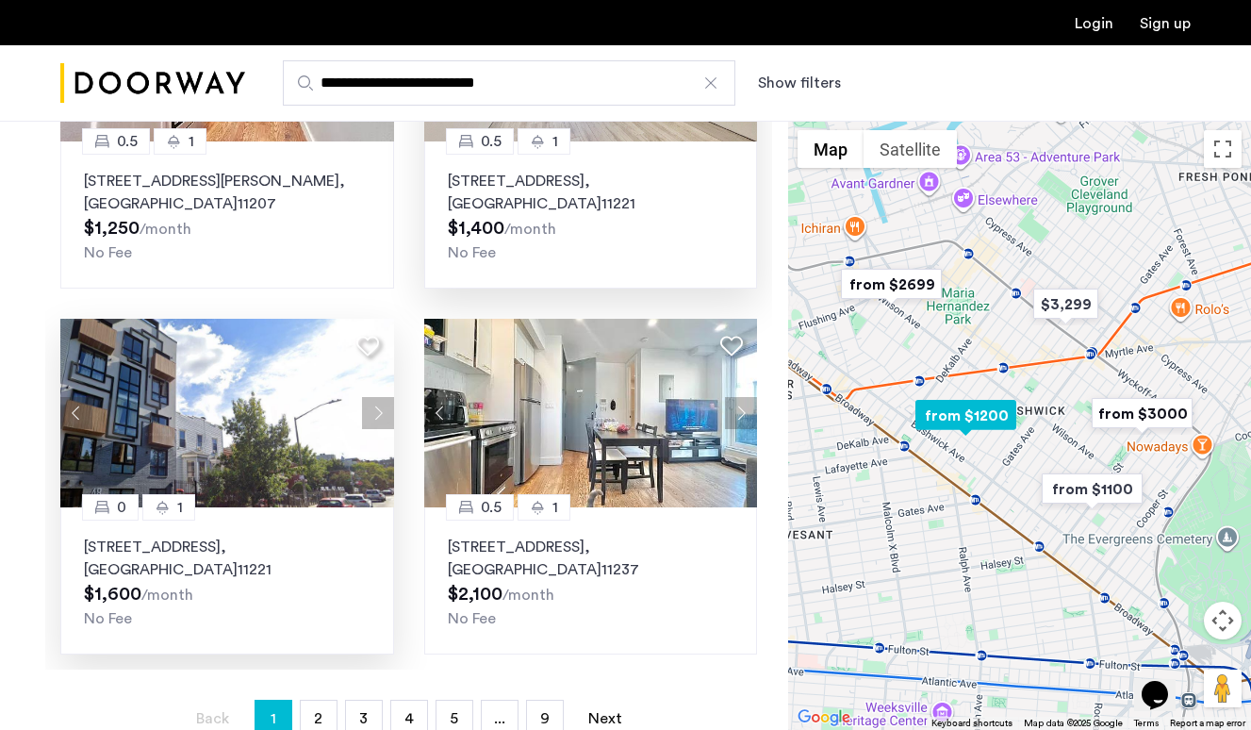
click at [374, 414] on button "Next apartment" at bounding box center [378, 413] width 32 height 32
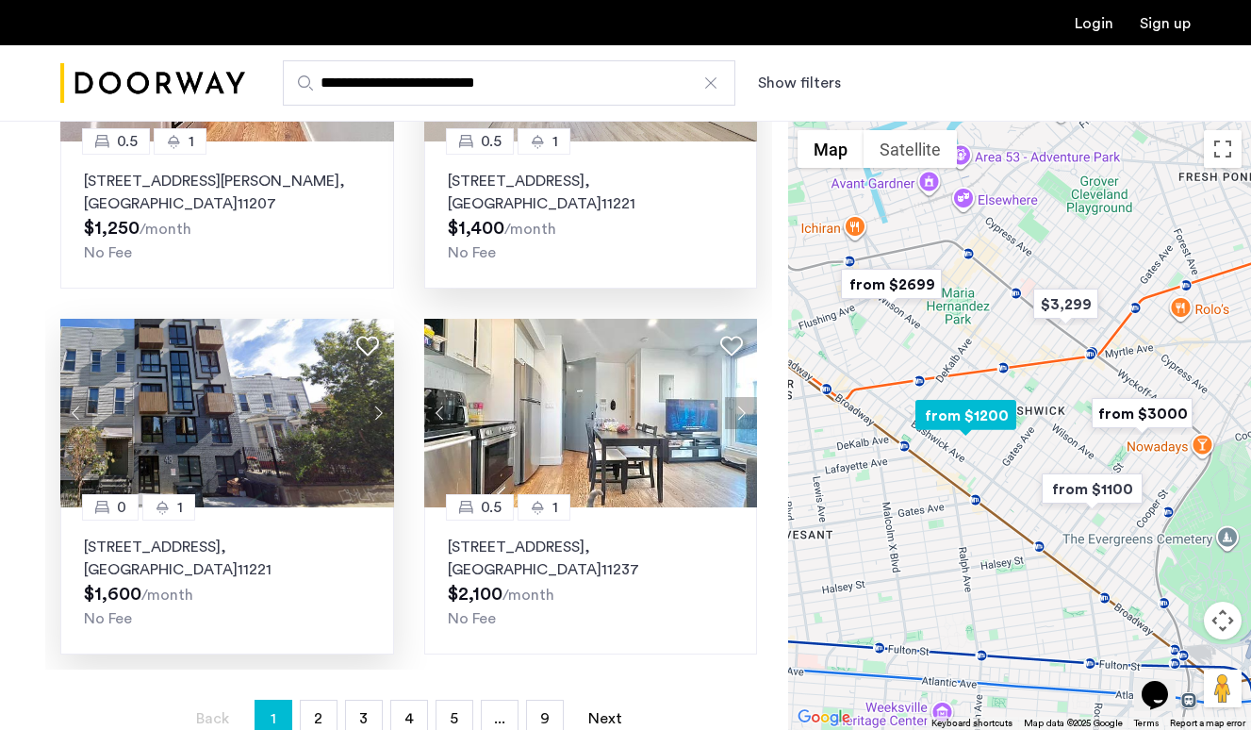
click at [374, 414] on button "Next apartment" at bounding box center [378, 413] width 32 height 32
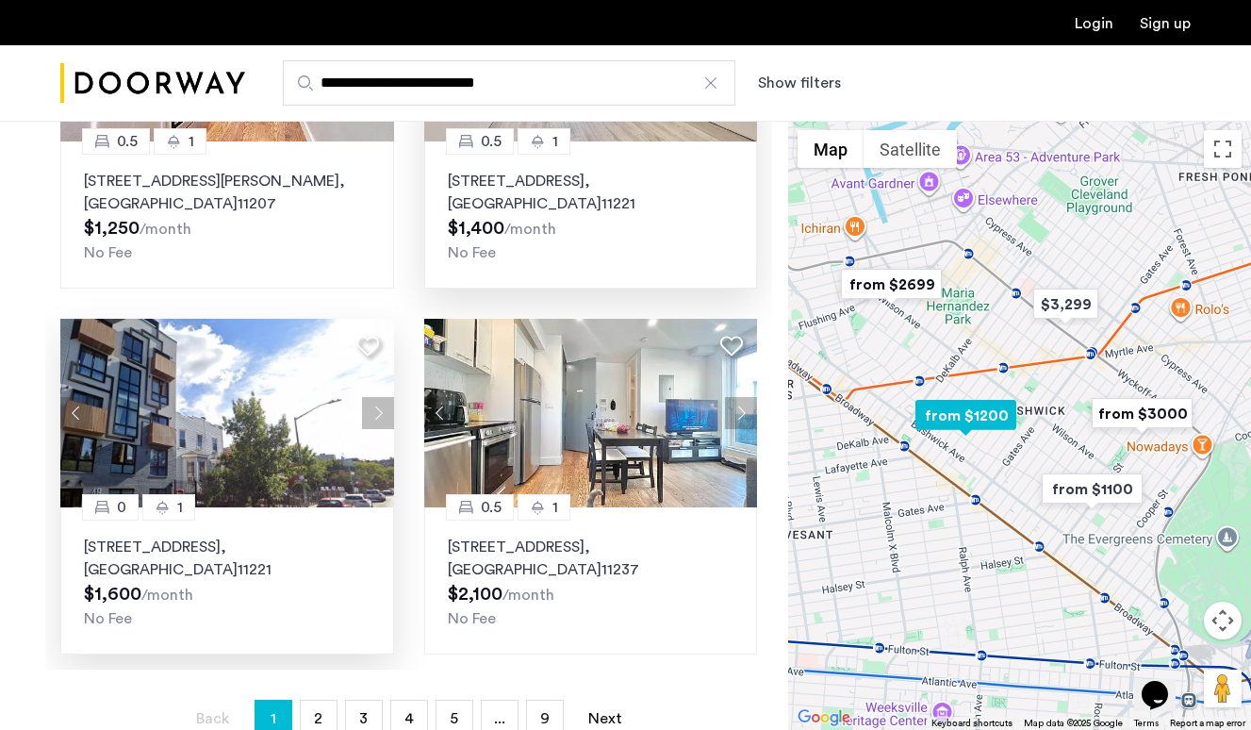
click at [374, 414] on button "Next apartment" at bounding box center [378, 413] width 32 height 32
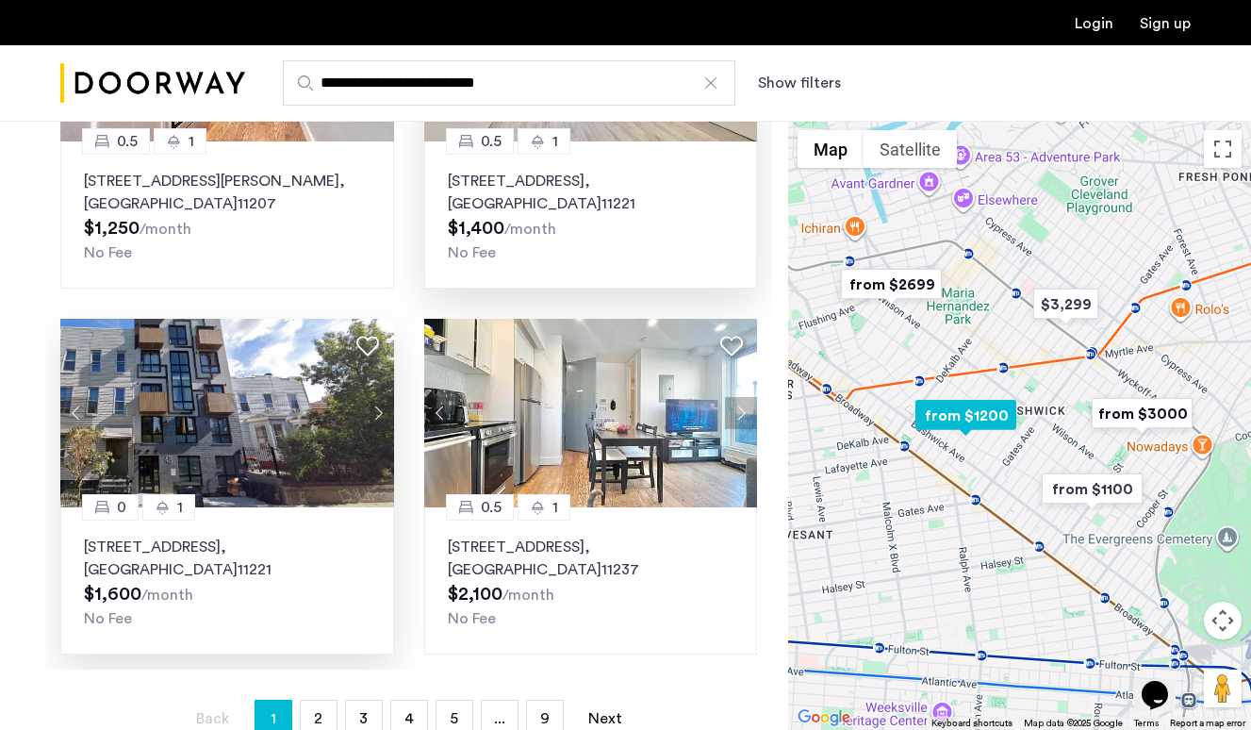
click at [374, 414] on button "Next apartment" at bounding box center [378, 413] width 32 height 32
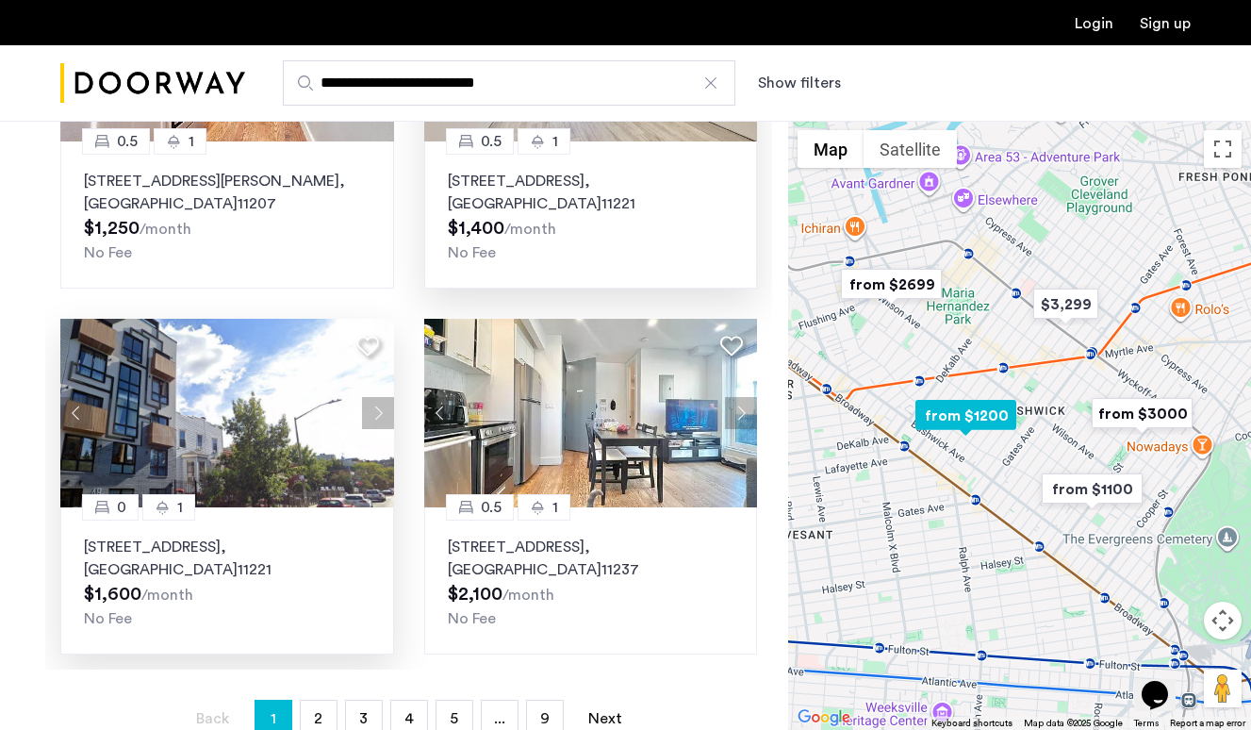
click at [264, 545] on p "48 Bleecker Street, Unit 3BBR, Brooklyn , NY 11221" at bounding box center [227, 557] width 287 height 45
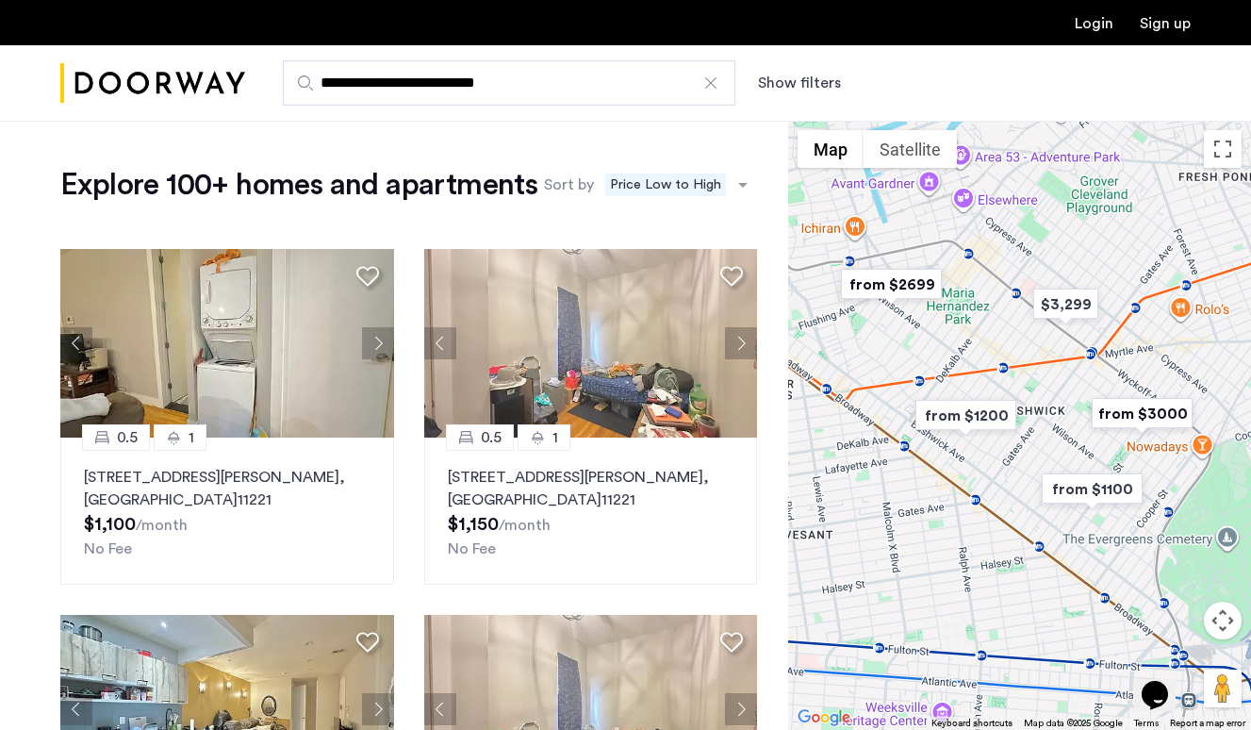
scroll to position [0, 0]
click at [711, 79] on div at bounding box center [710, 83] width 19 height 19
click at [711, 79] on input "**********" at bounding box center [509, 82] width 453 height 45
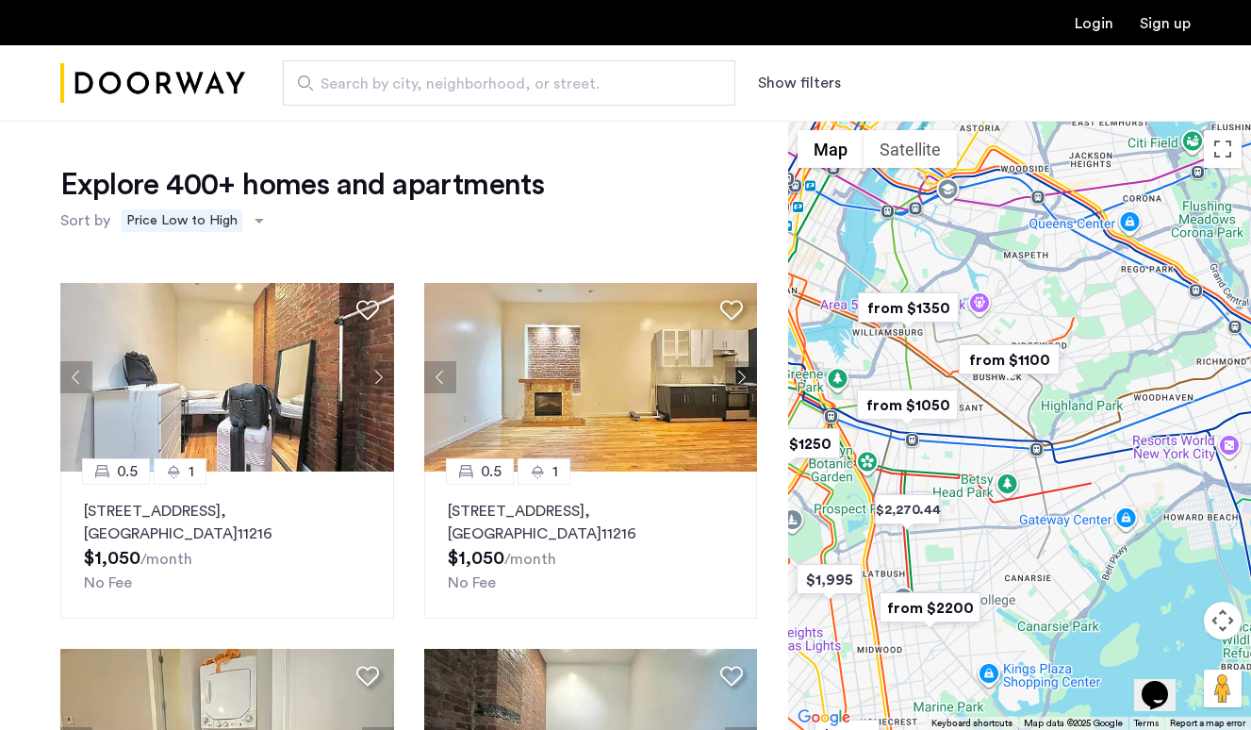
drag, startPoint x: 1113, startPoint y: 227, endPoint x: 991, endPoint y: 329, distance: 159.3
click at [991, 329] on div at bounding box center [1019, 425] width 463 height 609
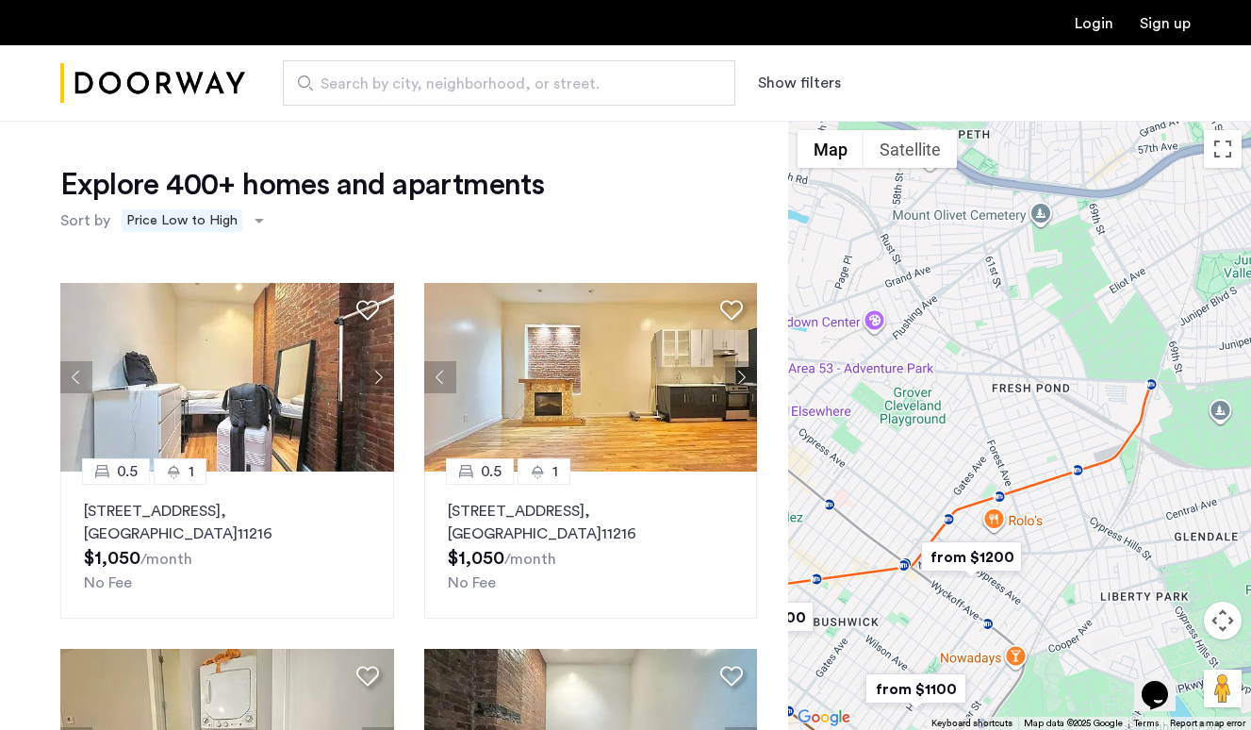
drag, startPoint x: 1022, startPoint y: 422, endPoint x: 958, endPoint y: 347, distance: 99.0
click at [958, 347] on div at bounding box center [1019, 425] width 463 height 609
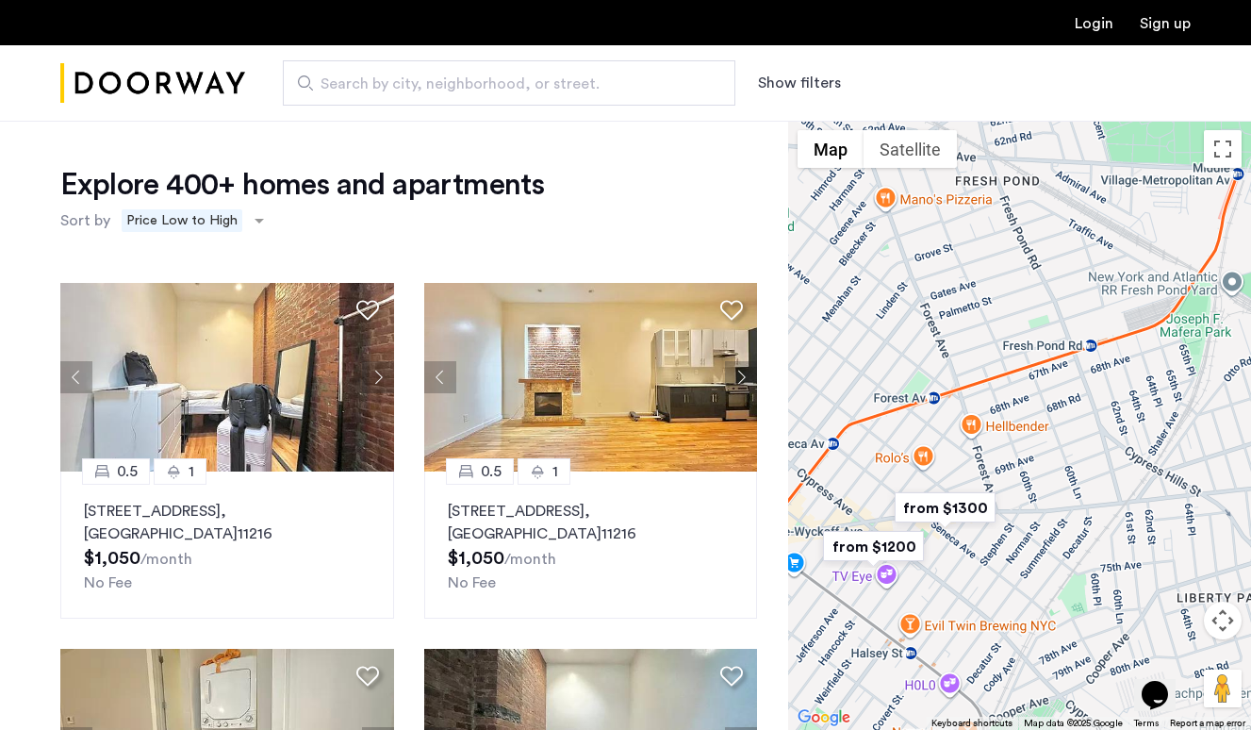
drag, startPoint x: 965, startPoint y: 367, endPoint x: 1079, endPoint y: 270, distance: 149.8
click at [1079, 270] on div at bounding box center [1019, 425] width 463 height 609
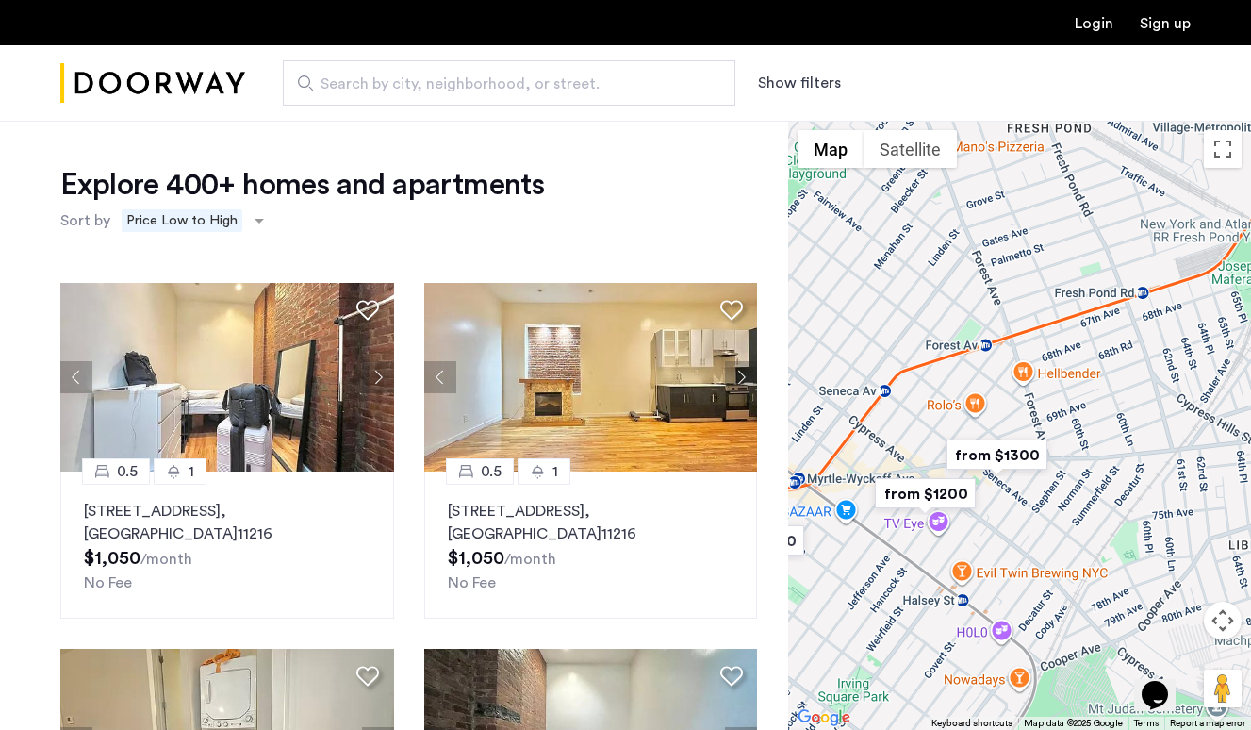
click at [989, 457] on img "from $1300" at bounding box center [997, 455] width 116 height 42
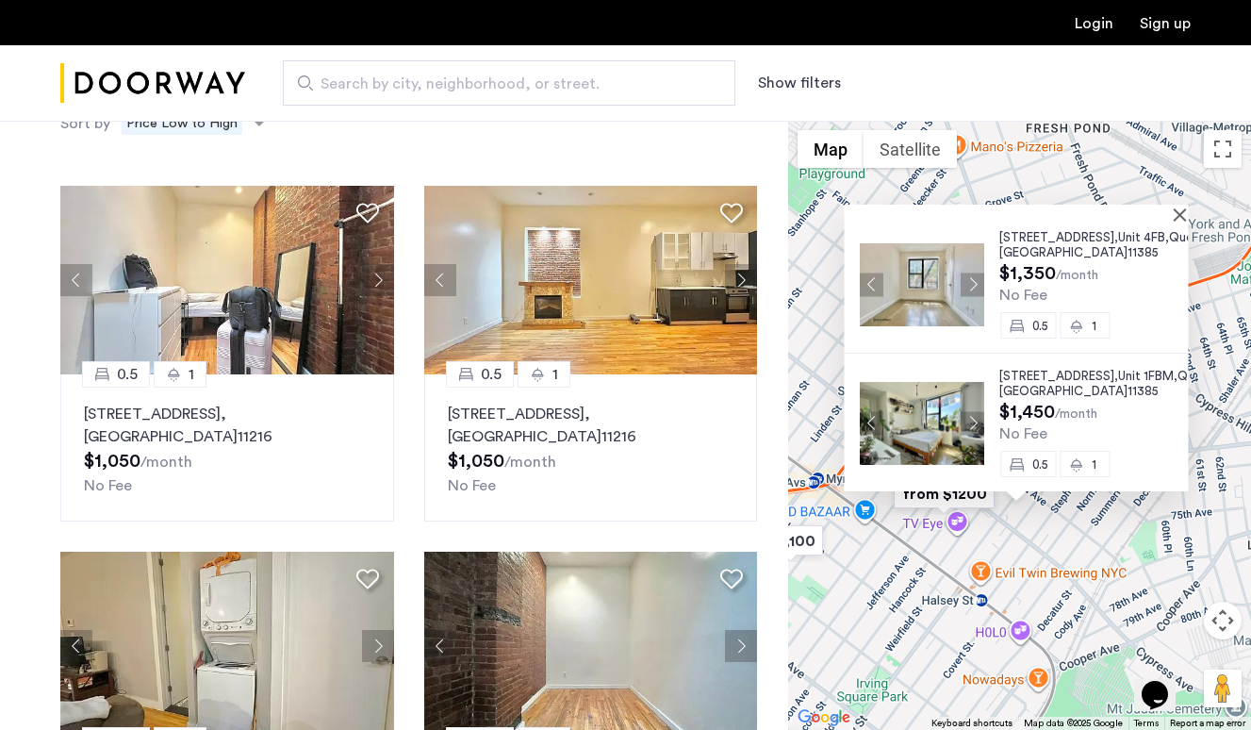
scroll to position [98, 0]
click at [1178, 382] on span "Queens" at bounding box center [1200, 376] width 44 height 12
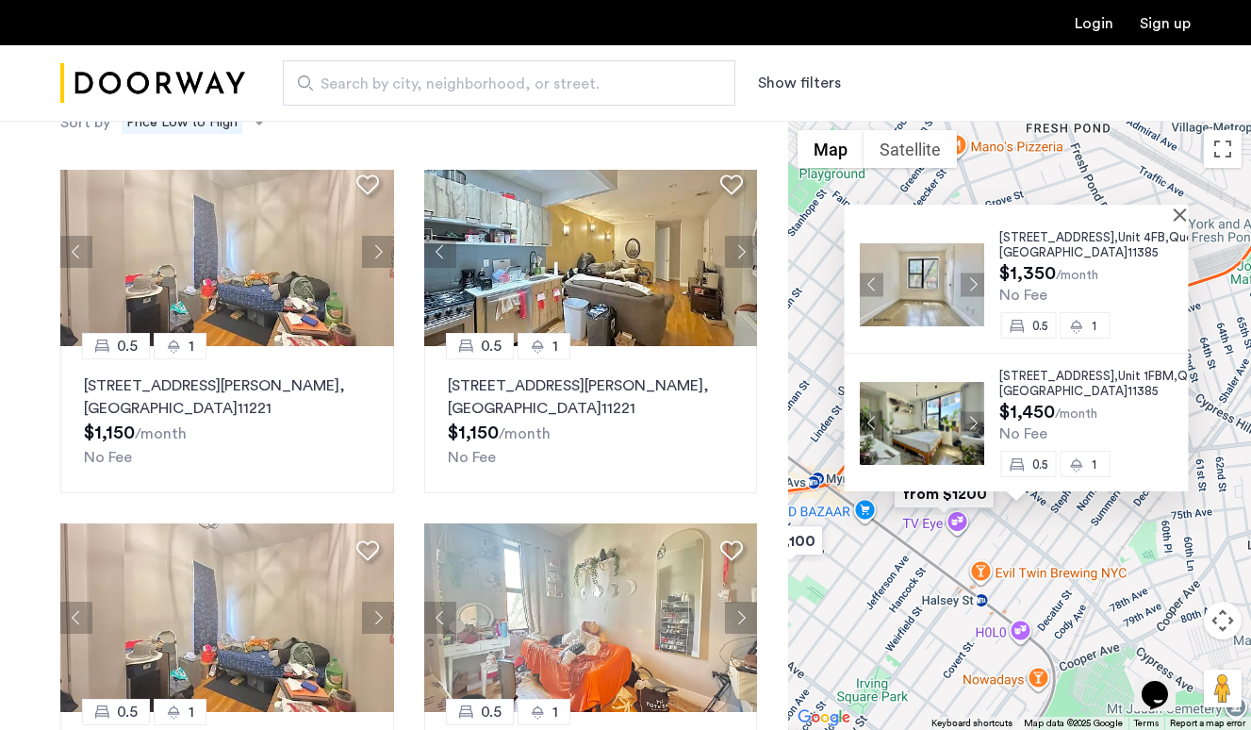
scroll to position [776, 0]
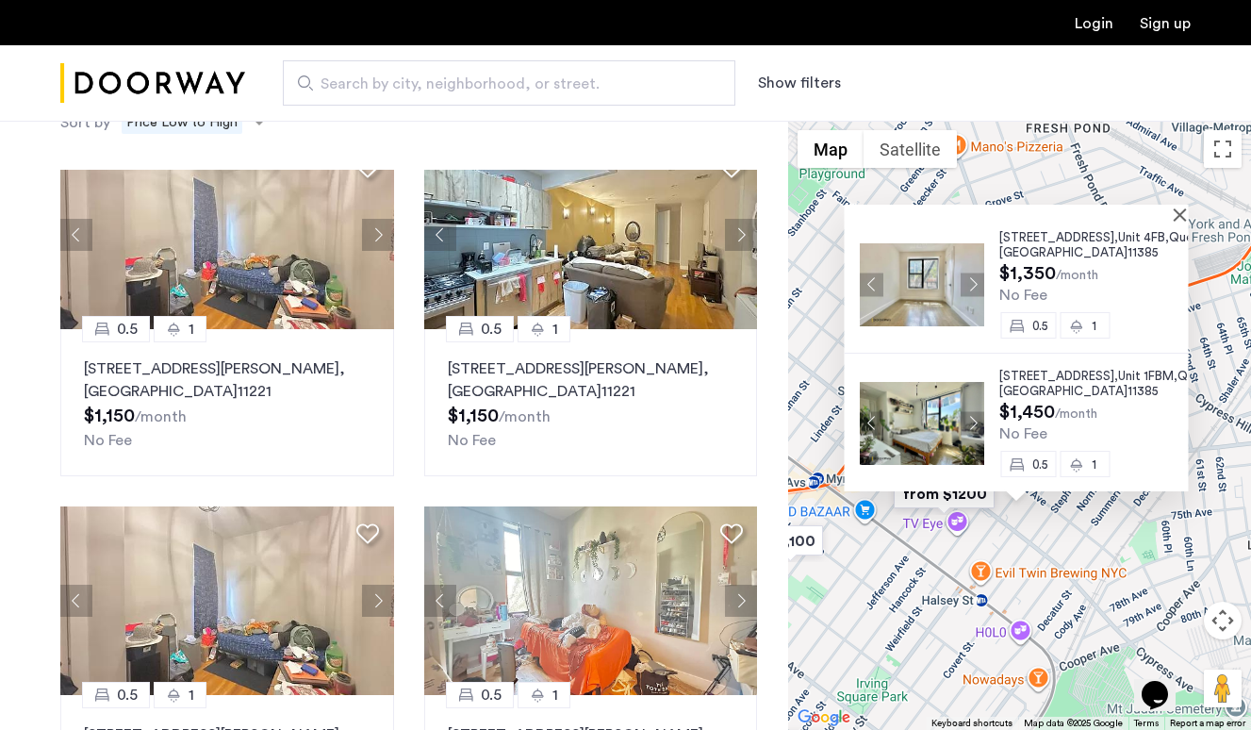
click at [1189, 212] on div "961 Seneca Avenue, Unit 4FFL, Queens , NY 11385 $1,300 /month No Fee 0.5 1 961 …" at bounding box center [1019, 425] width 463 height 609
click at [1181, 216] on button "Close" at bounding box center [1184, 213] width 13 height 13
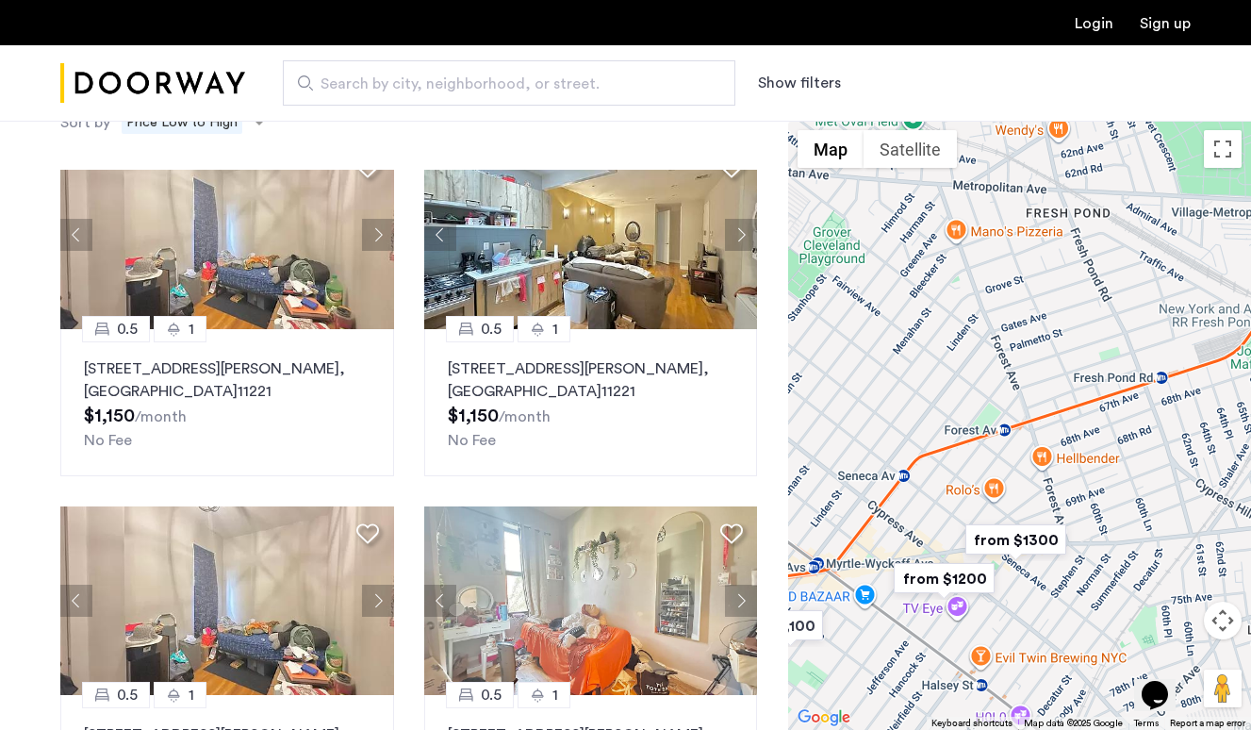
drag, startPoint x: 1084, startPoint y: 330, endPoint x: 1084, endPoint y: 419, distance: 88.6
click at [1084, 419] on div at bounding box center [1019, 425] width 463 height 609
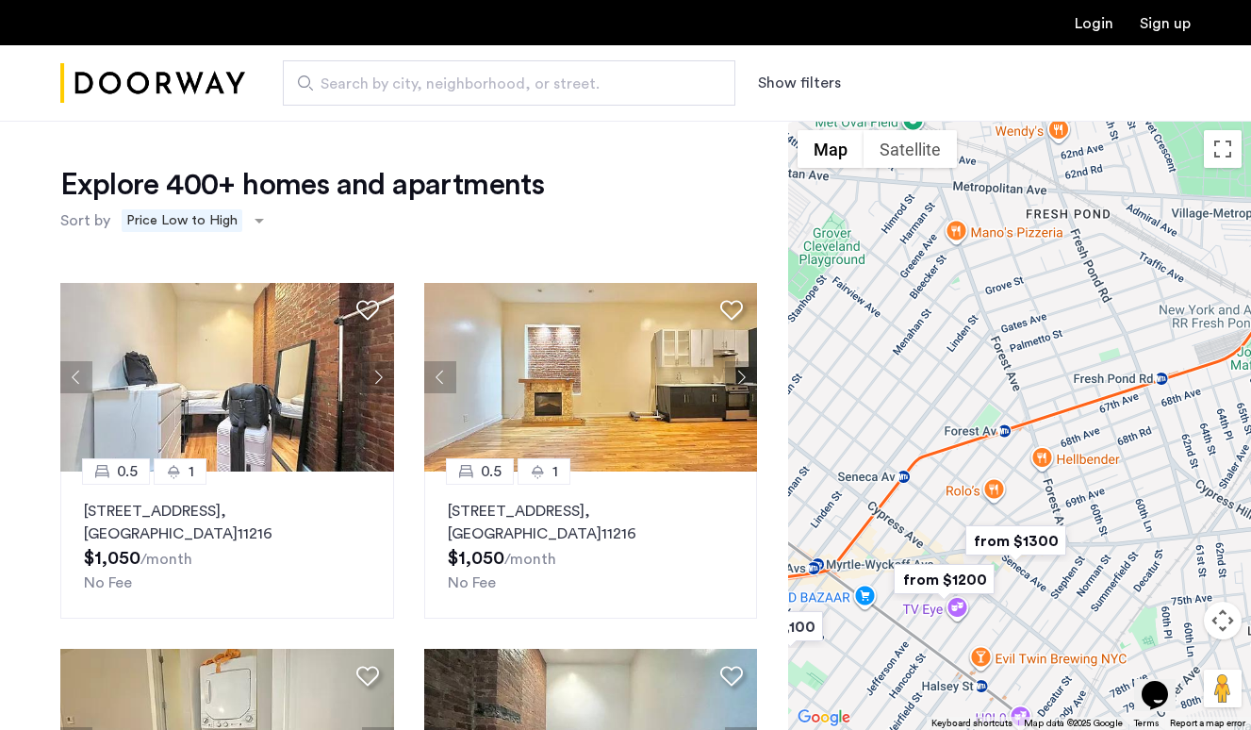
scroll to position [0, 0]
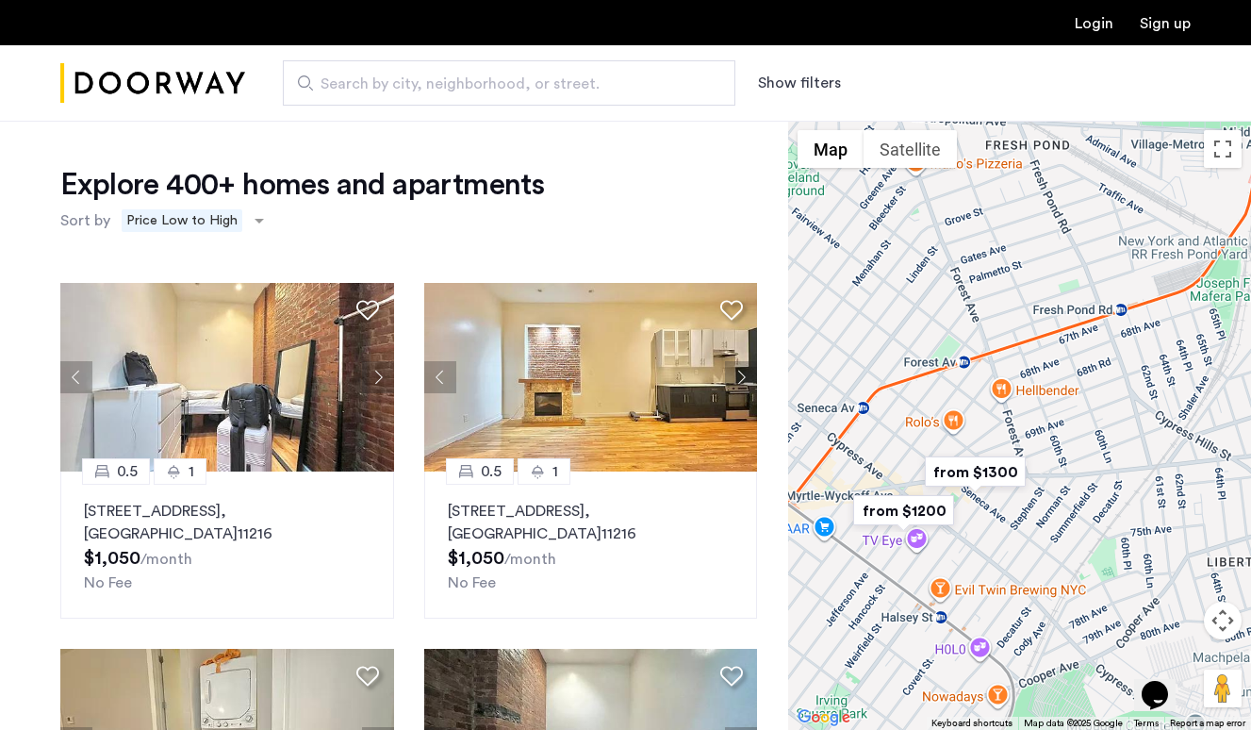
drag, startPoint x: 946, startPoint y: 459, endPoint x: 900, endPoint y: 376, distance: 94.5
click at [900, 376] on div at bounding box center [1019, 425] width 463 height 609
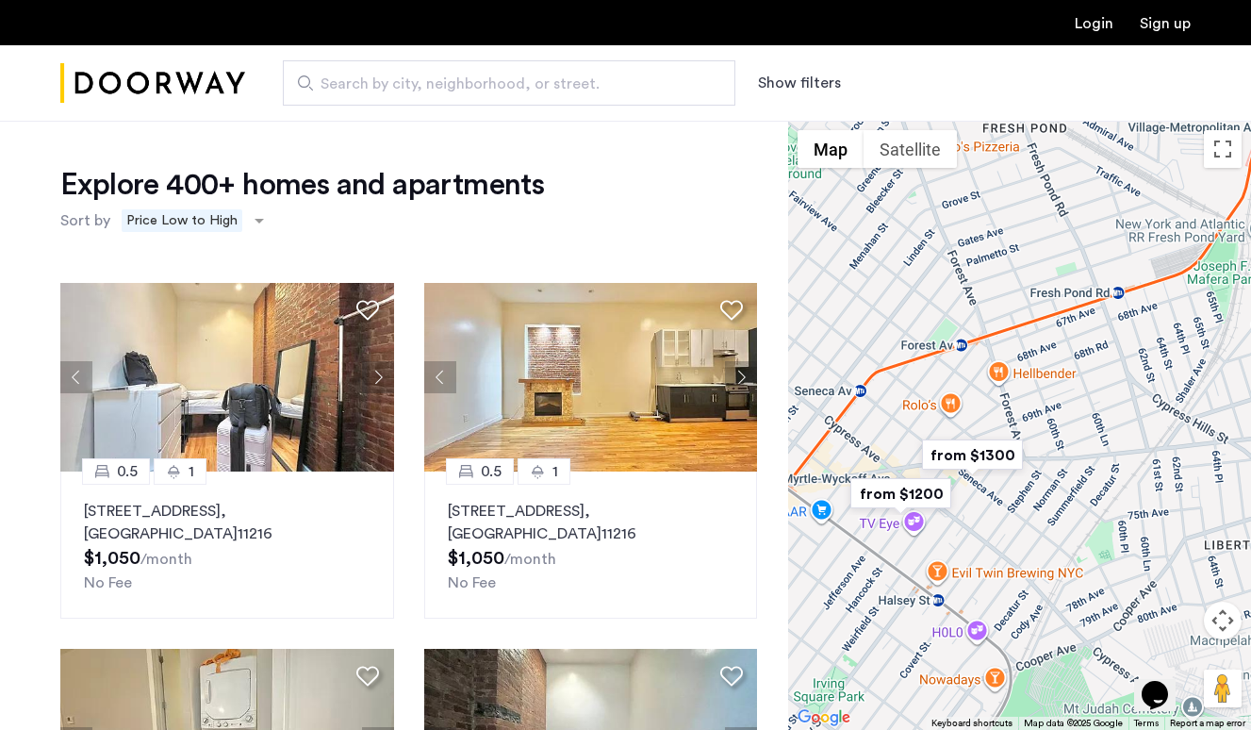
click at [519, 87] on span "Search by city, neighborhood, or street." at bounding box center [502, 84] width 362 height 23
click at [519, 87] on input "Search by city, neighborhood, or street." at bounding box center [509, 82] width 453 height 45
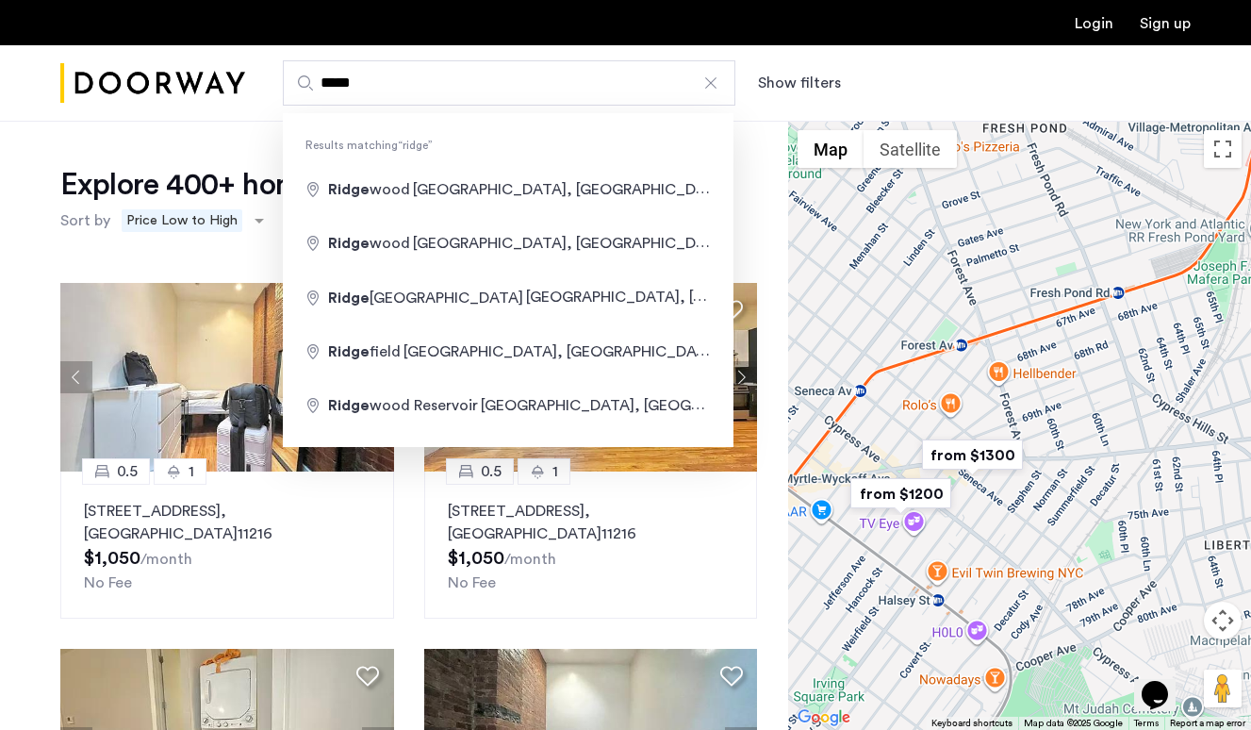
type input "**********"
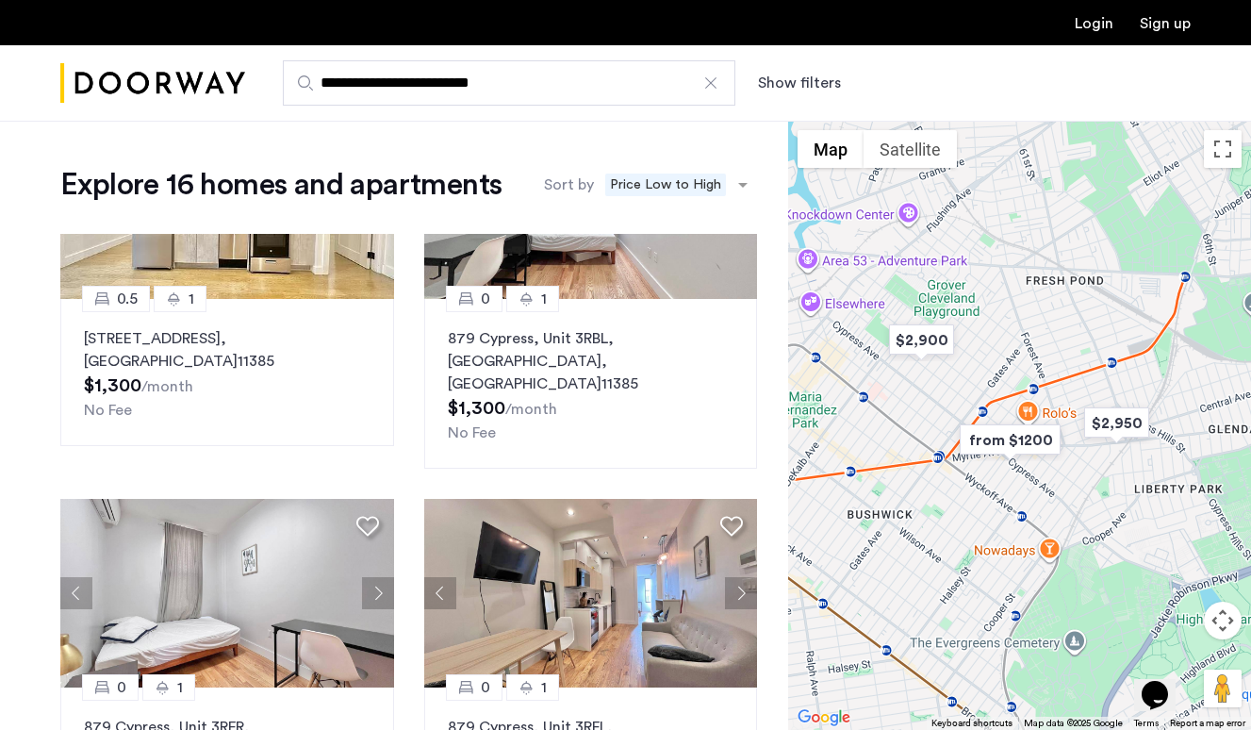
scroll to position [448, 0]
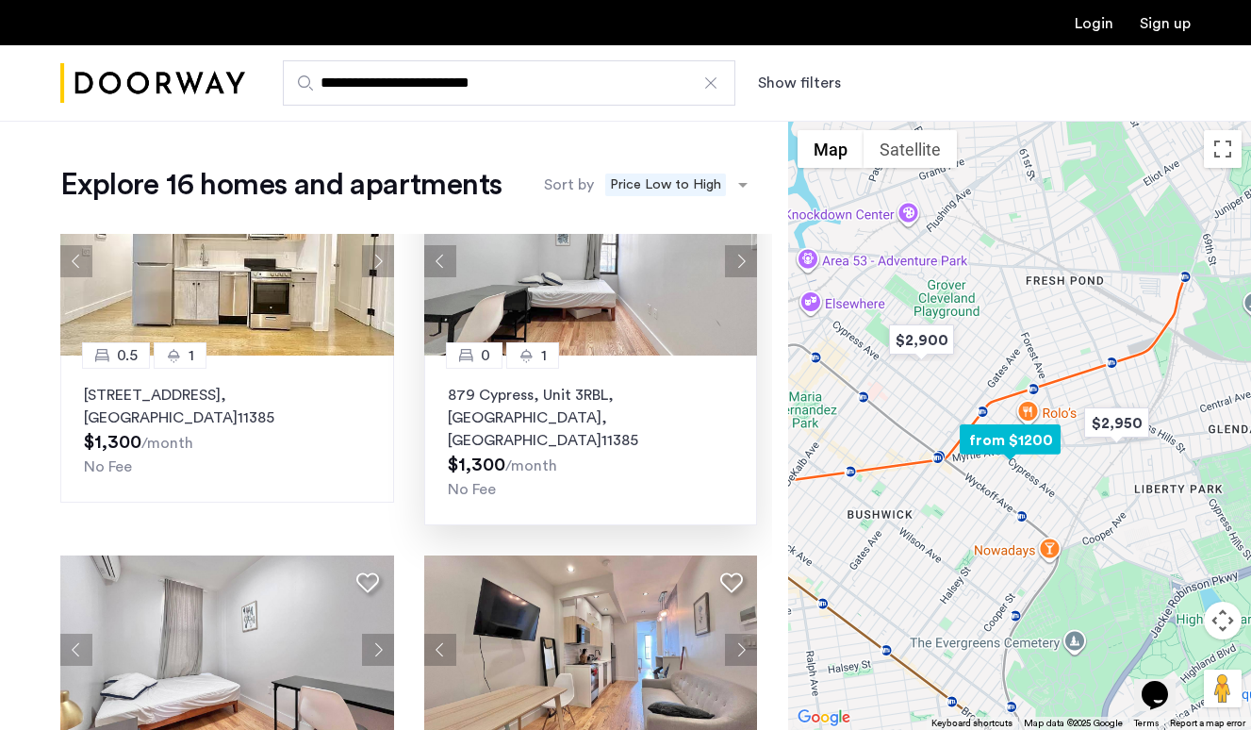
click at [508, 400] on p "879 Cypress, Unit 3RBL, Queens , NY 11385" at bounding box center [591, 418] width 287 height 68
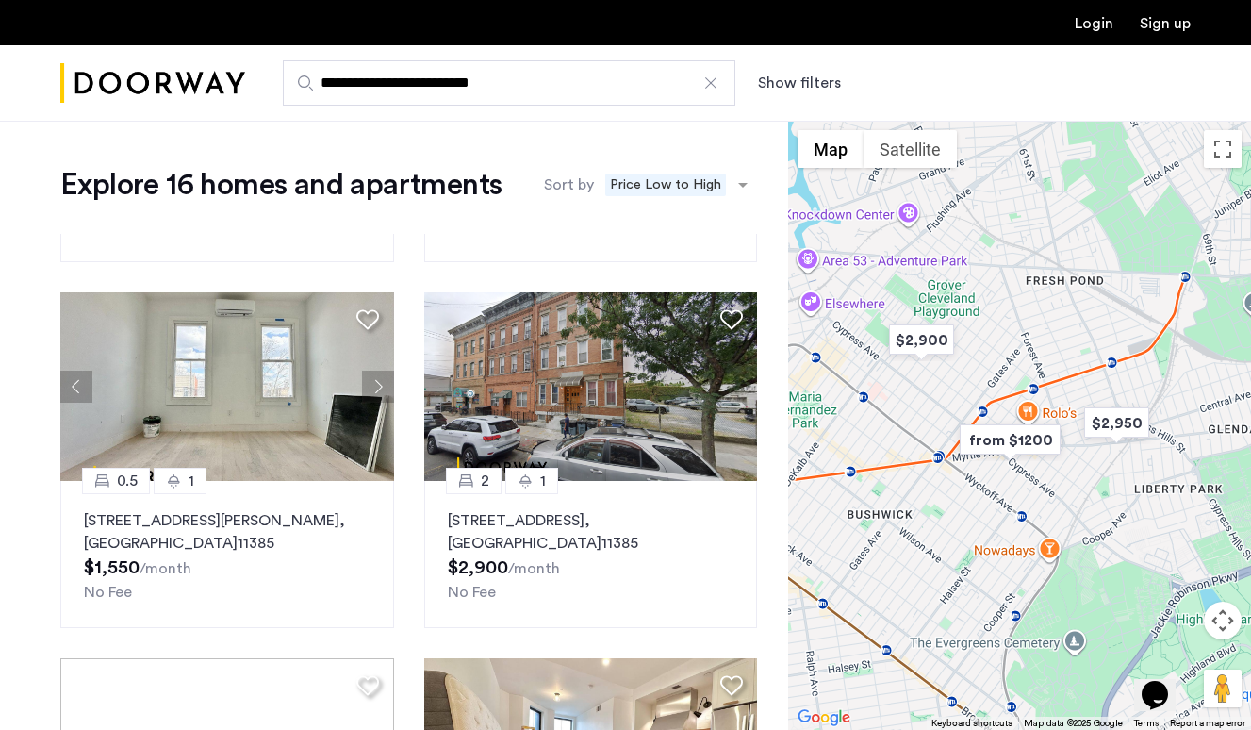
scroll to position [1472, 0]
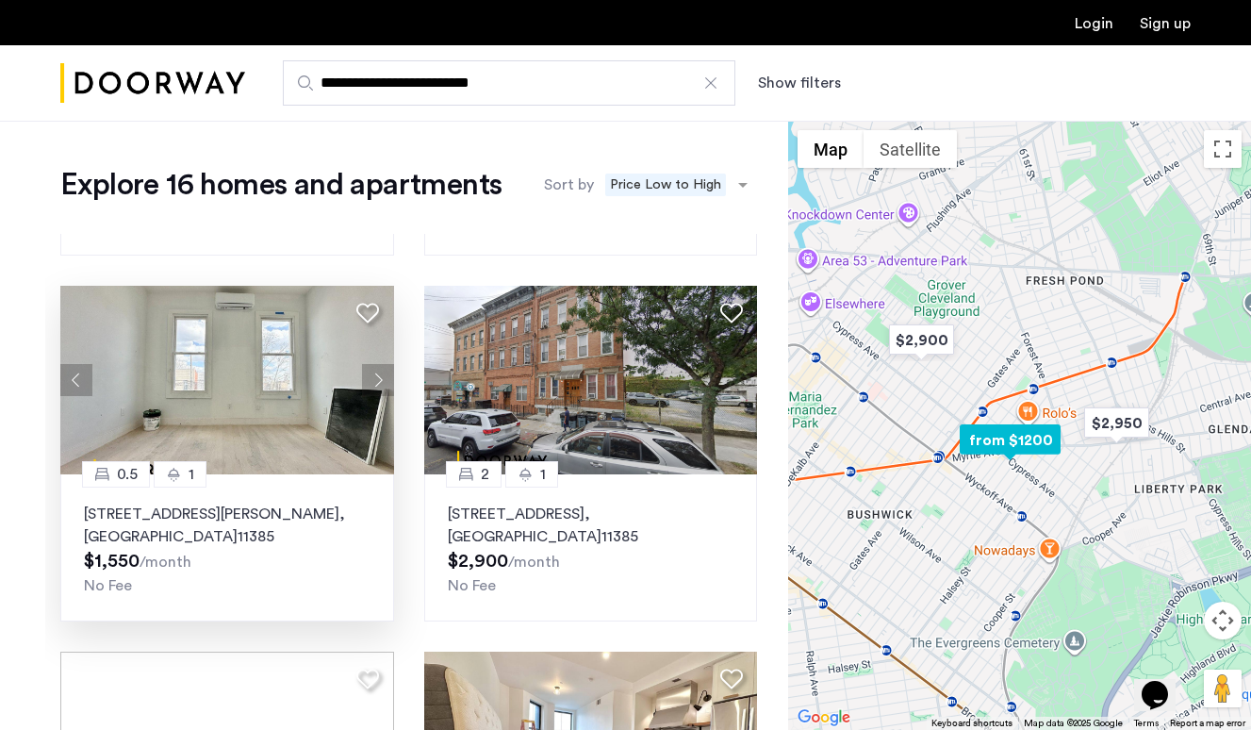
click at [219, 502] on p "16-11 Hancock Street, Unit 1LB, Queens , NY 11385" at bounding box center [227, 524] width 287 height 45
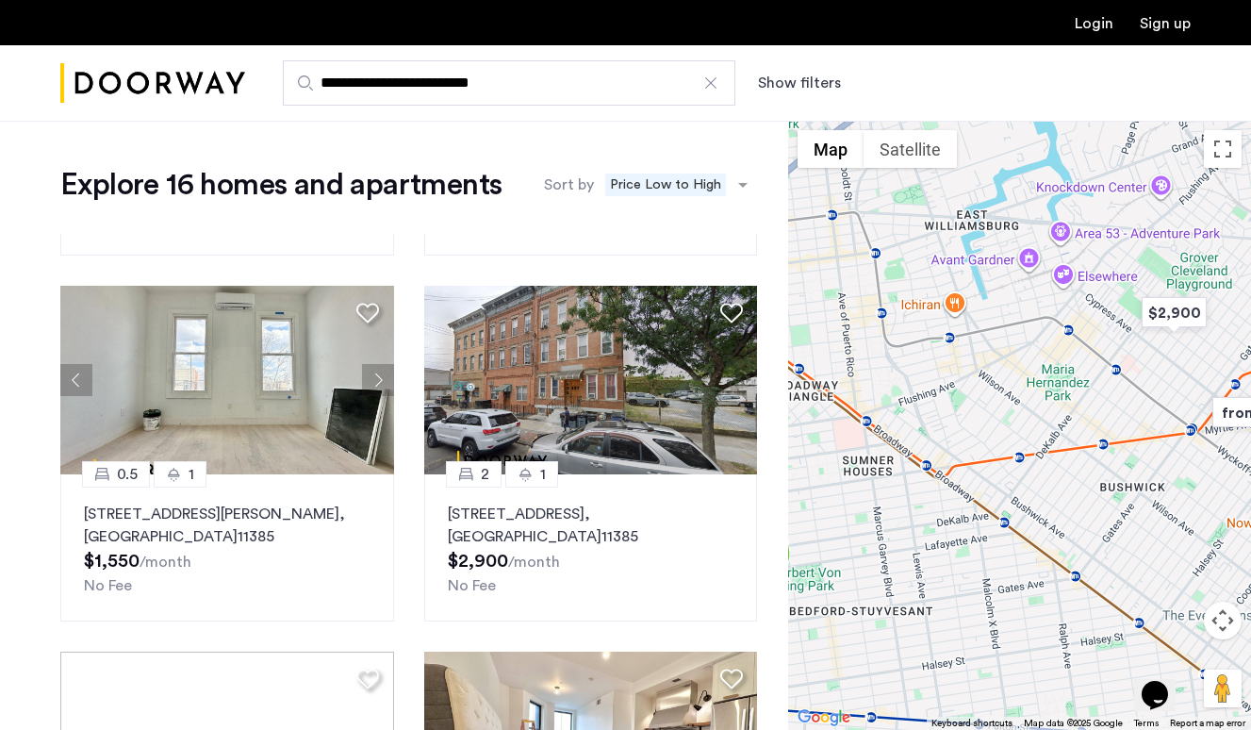
drag, startPoint x: 914, startPoint y: 405, endPoint x: 1184, endPoint y: 376, distance: 271.2
click at [1184, 376] on div at bounding box center [1019, 425] width 463 height 609
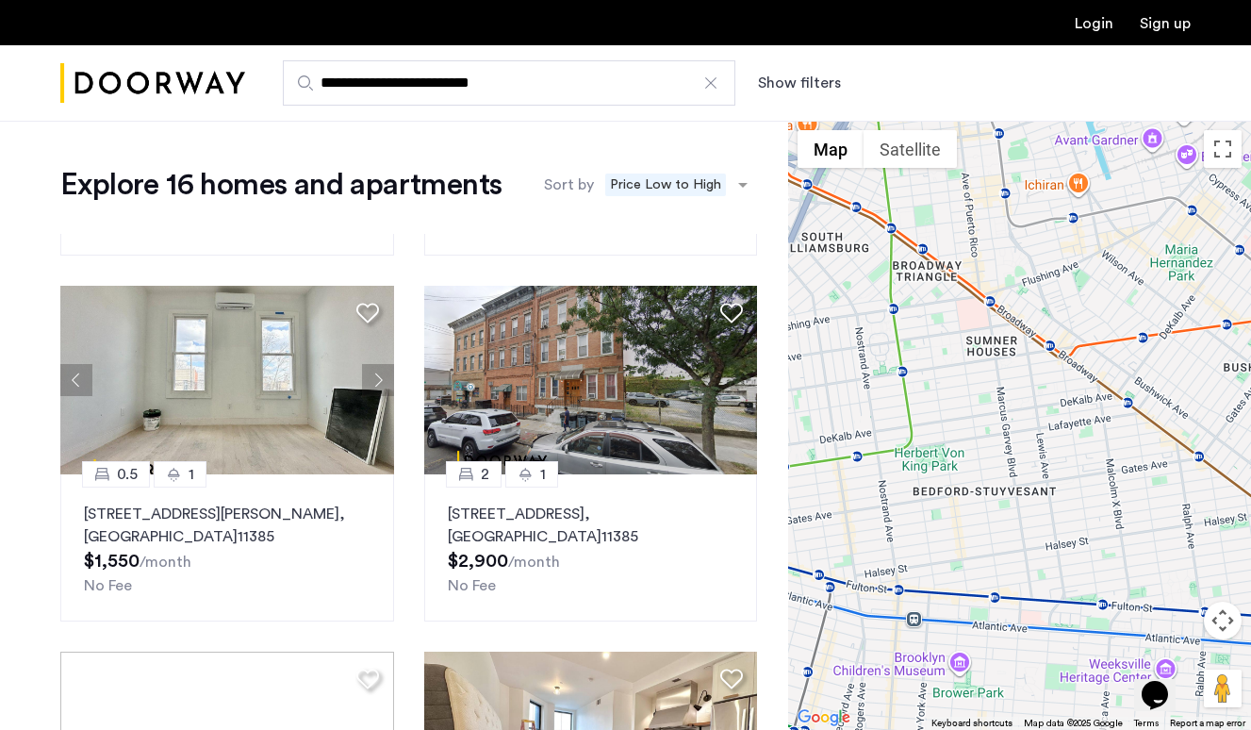
drag, startPoint x: 1027, startPoint y: 487, endPoint x: 1058, endPoint y: 373, distance: 118.2
click at [1057, 372] on div at bounding box center [1019, 425] width 463 height 609
click at [996, 440] on div at bounding box center [1019, 425] width 463 height 609
click at [713, 80] on div at bounding box center [710, 83] width 19 height 19
click at [713, 80] on input "**********" at bounding box center [509, 82] width 453 height 45
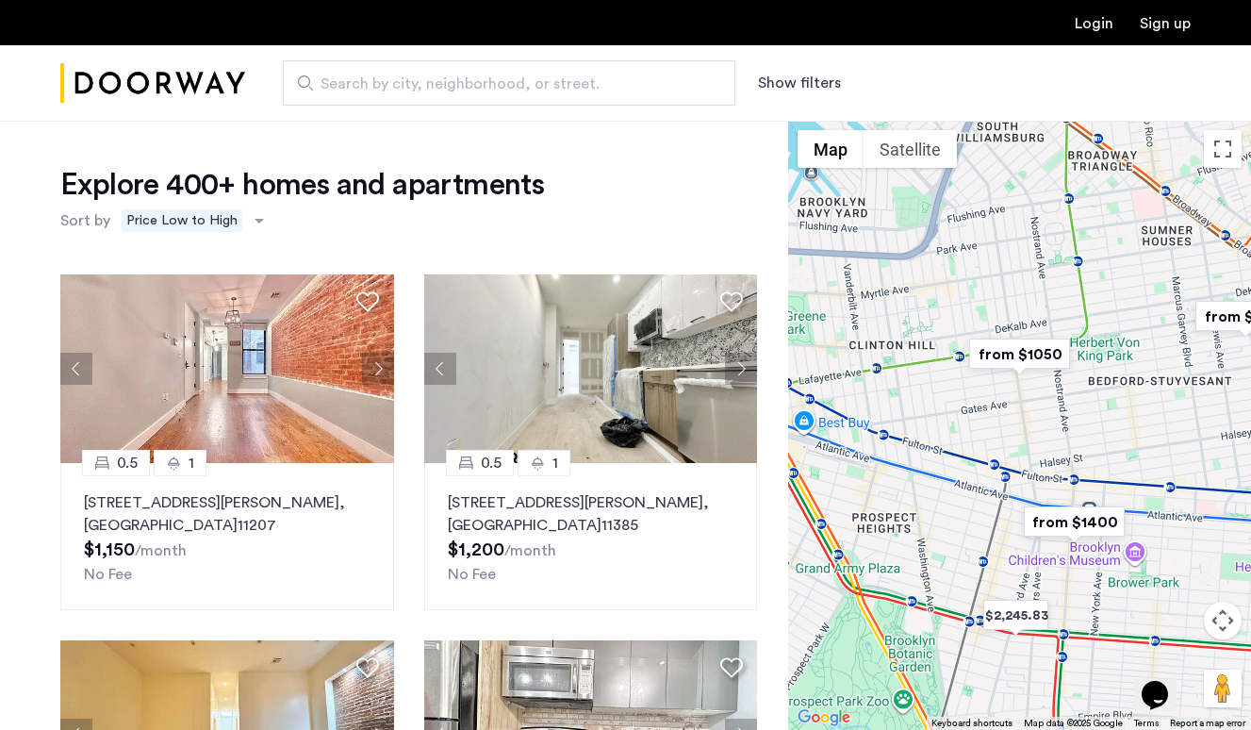
click at [961, 357] on div "To navigate, press the arrow keys." at bounding box center [1019, 425] width 463 height 609
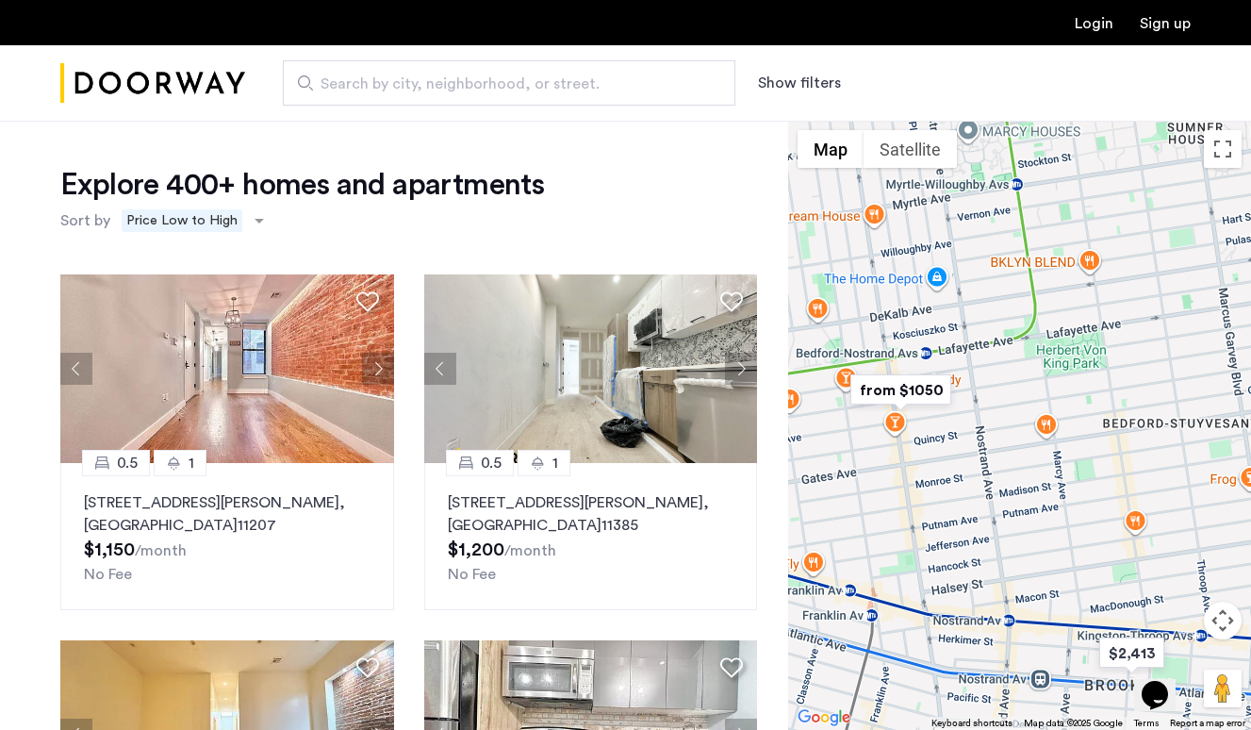
drag, startPoint x: 1096, startPoint y: 377, endPoint x: 1138, endPoint y: 272, distance: 112.9
click at [1137, 274] on div "To navigate, press the arrow keys." at bounding box center [1019, 425] width 463 height 609
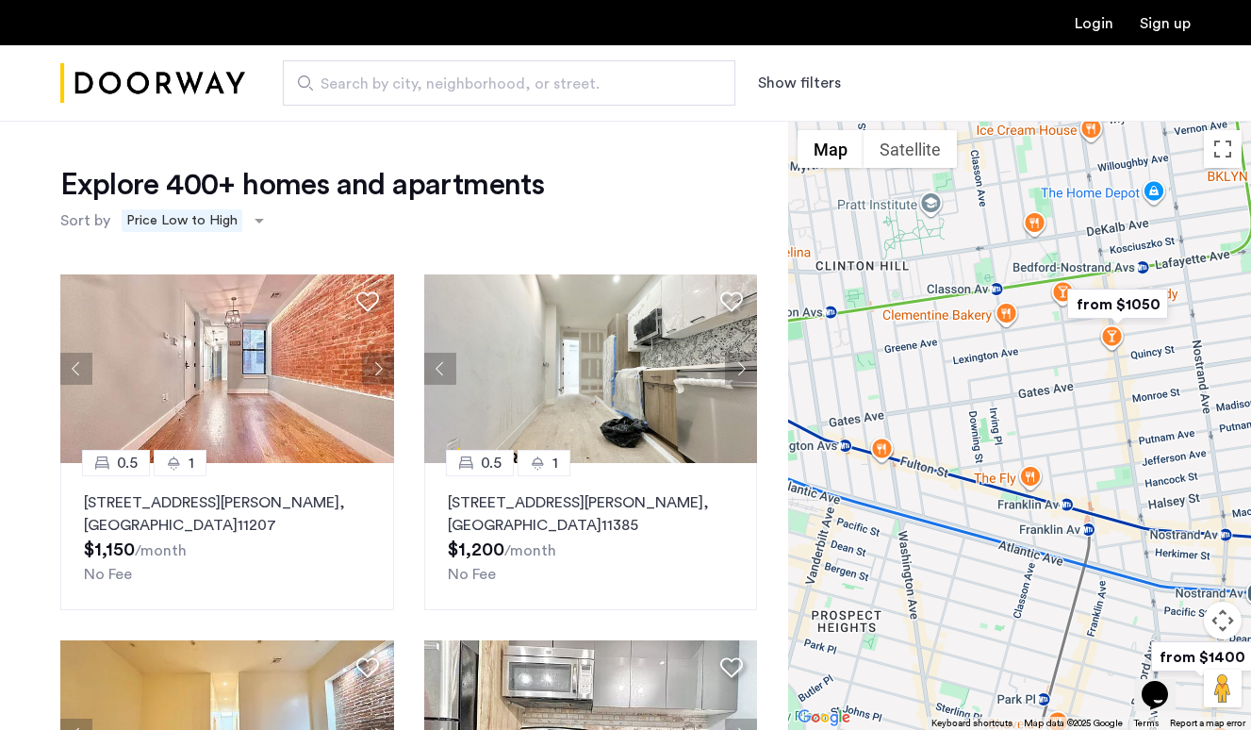
click at [1135, 299] on img "from $1050" at bounding box center [1118, 304] width 116 height 42
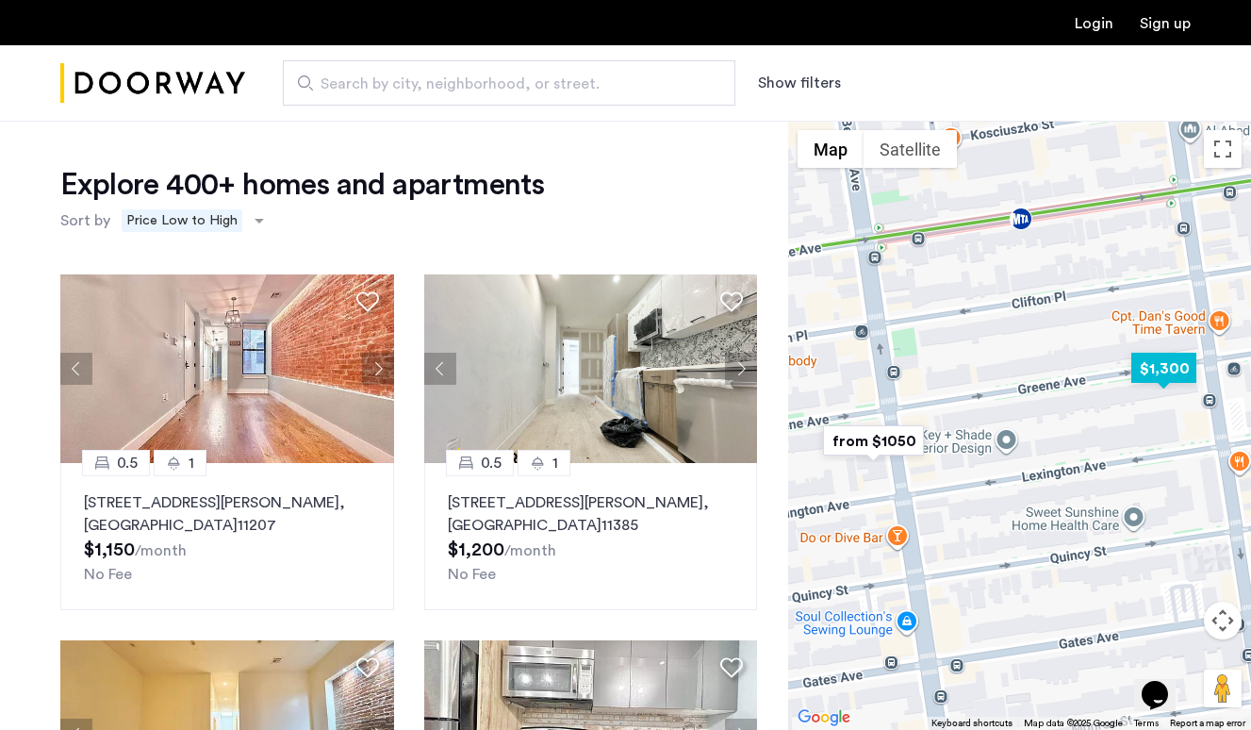
click at [1174, 360] on img "$1,300" at bounding box center [1164, 368] width 80 height 42
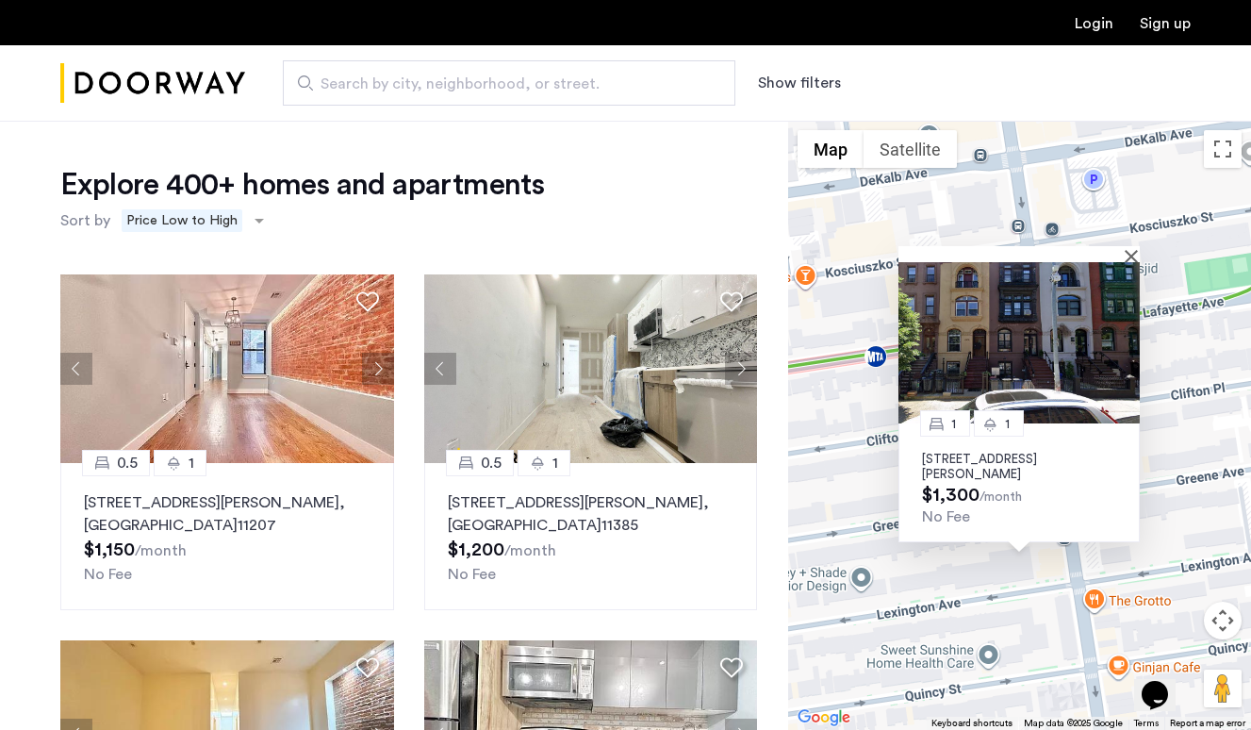
click at [951, 486] on span "$1,300" at bounding box center [951, 495] width 58 height 19
click at [967, 465] on p "480 Greene Avenue, Unit 4C, Brooklyn, NY 11216" at bounding box center [1019, 467] width 194 height 30
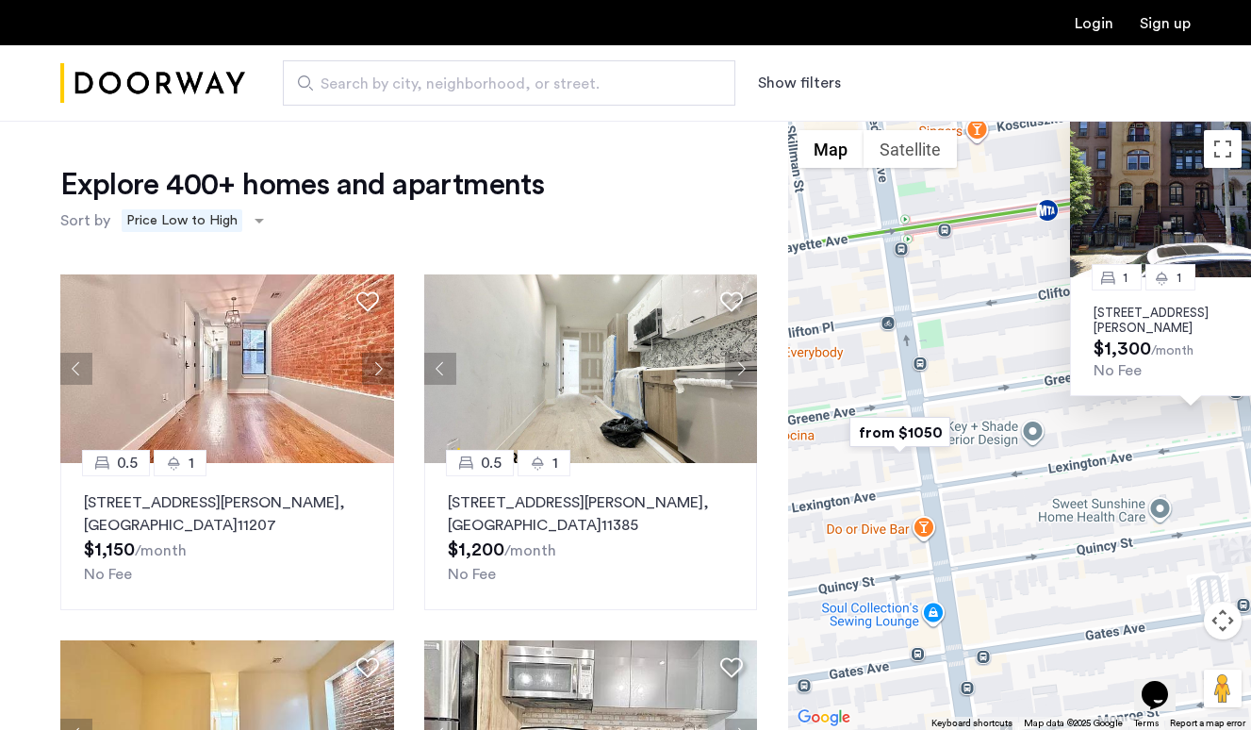
drag, startPoint x: 870, startPoint y: 551, endPoint x: 1049, endPoint y: 395, distance: 237.2
click at [1049, 395] on div "1 1 480 Greene Avenue, Unit 4C, Brooklyn, NY 11216 $1,300 /month No Fee" at bounding box center [1019, 425] width 463 height 609
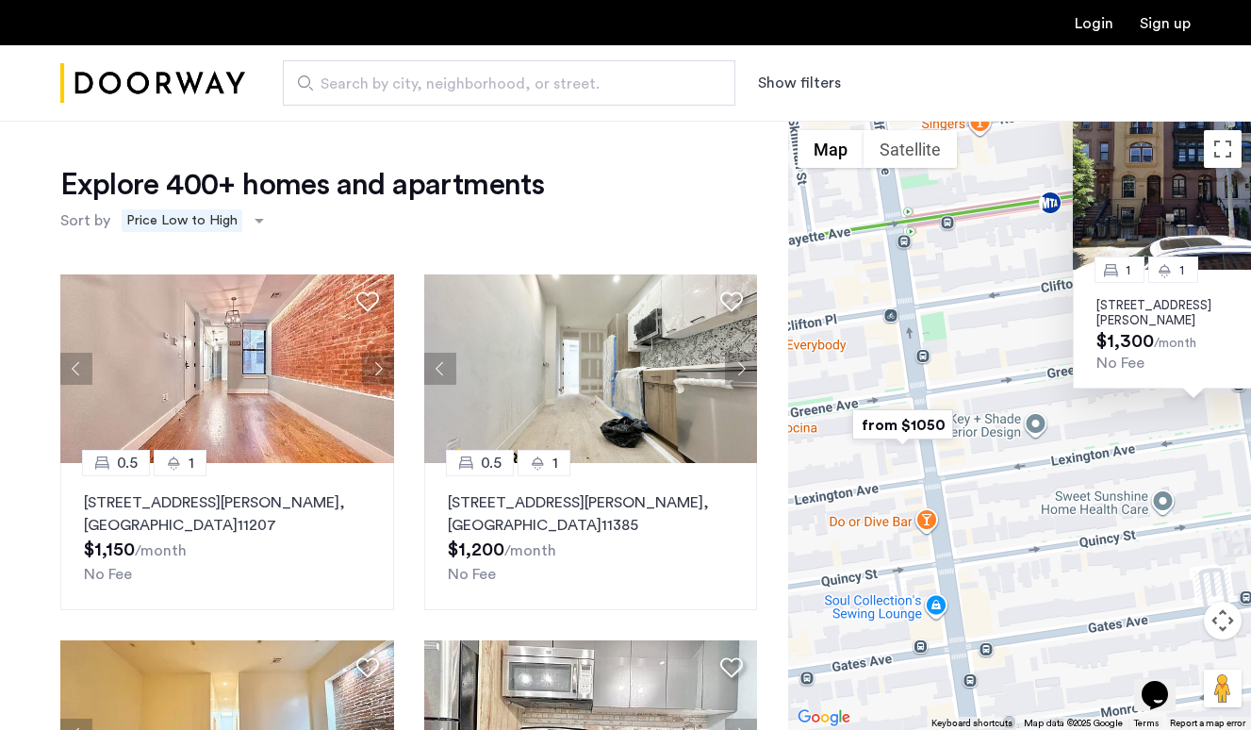
click at [901, 429] on img "from $1050" at bounding box center [903, 425] width 116 height 42
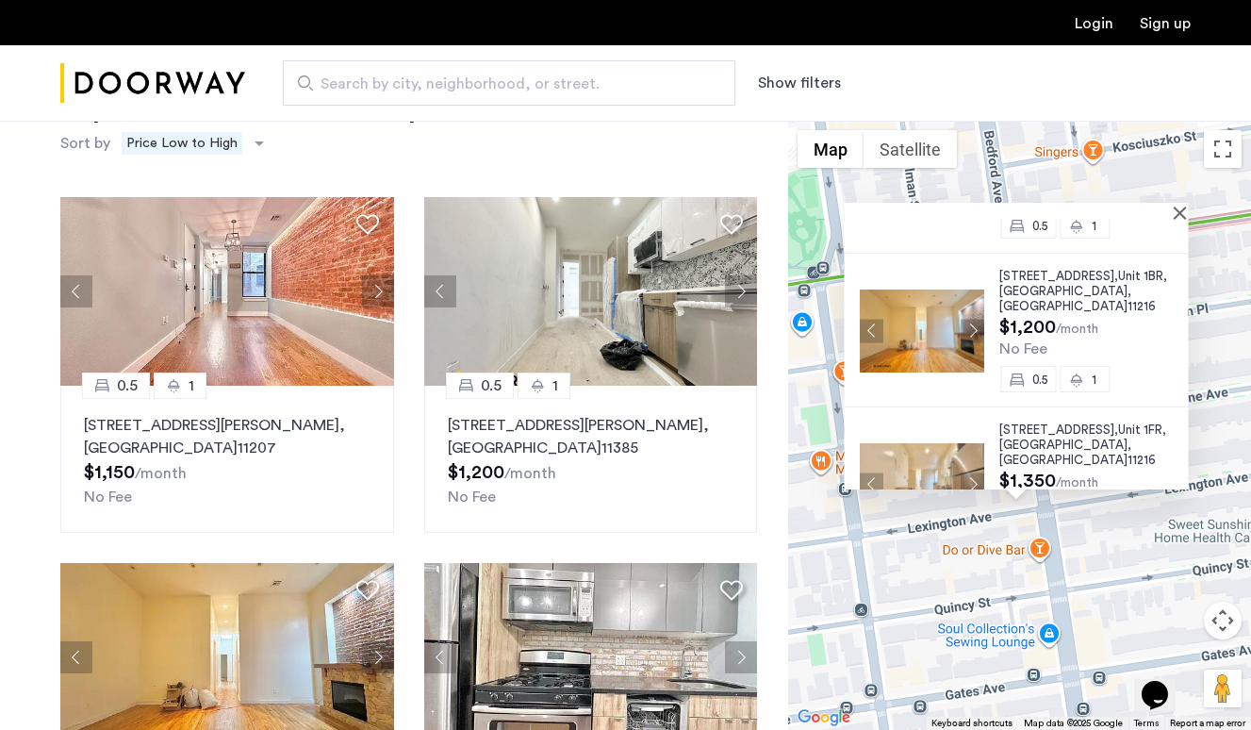
scroll to position [81, 0]
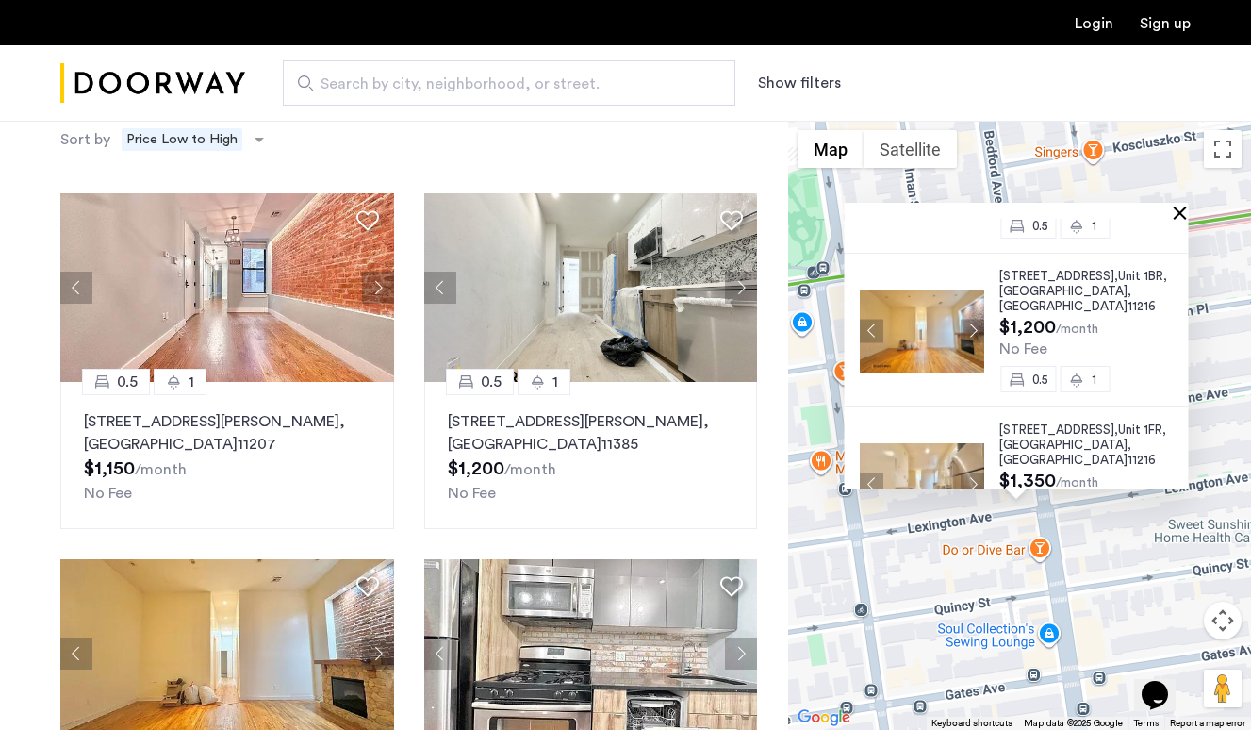
click at [1186, 213] on button "Close" at bounding box center [1184, 212] width 13 height 13
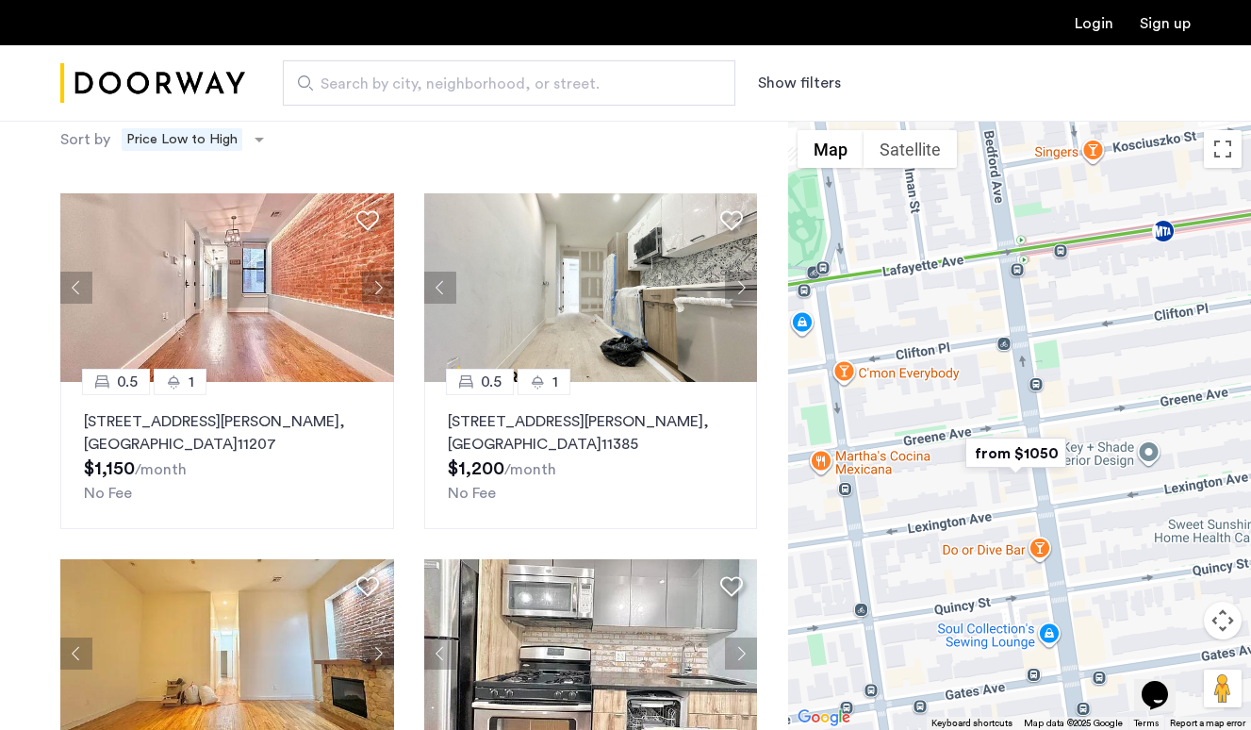
drag, startPoint x: 1139, startPoint y: 313, endPoint x: 1139, endPoint y: 387, distance: 74.5
click at [1139, 387] on div "To navigate, press the arrow keys." at bounding box center [1019, 425] width 463 height 609
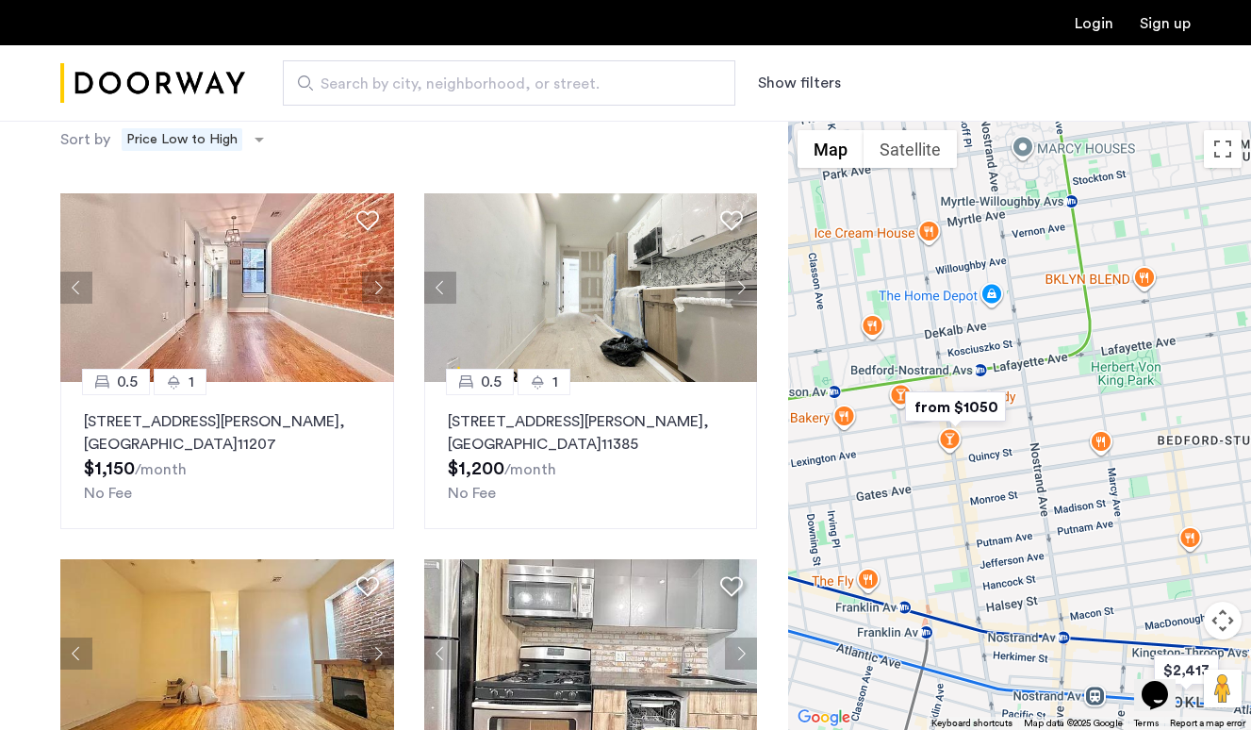
drag, startPoint x: 947, startPoint y: 444, endPoint x: 881, endPoint y: 440, distance: 67.0
click at [881, 440] on div at bounding box center [1019, 425] width 463 height 609
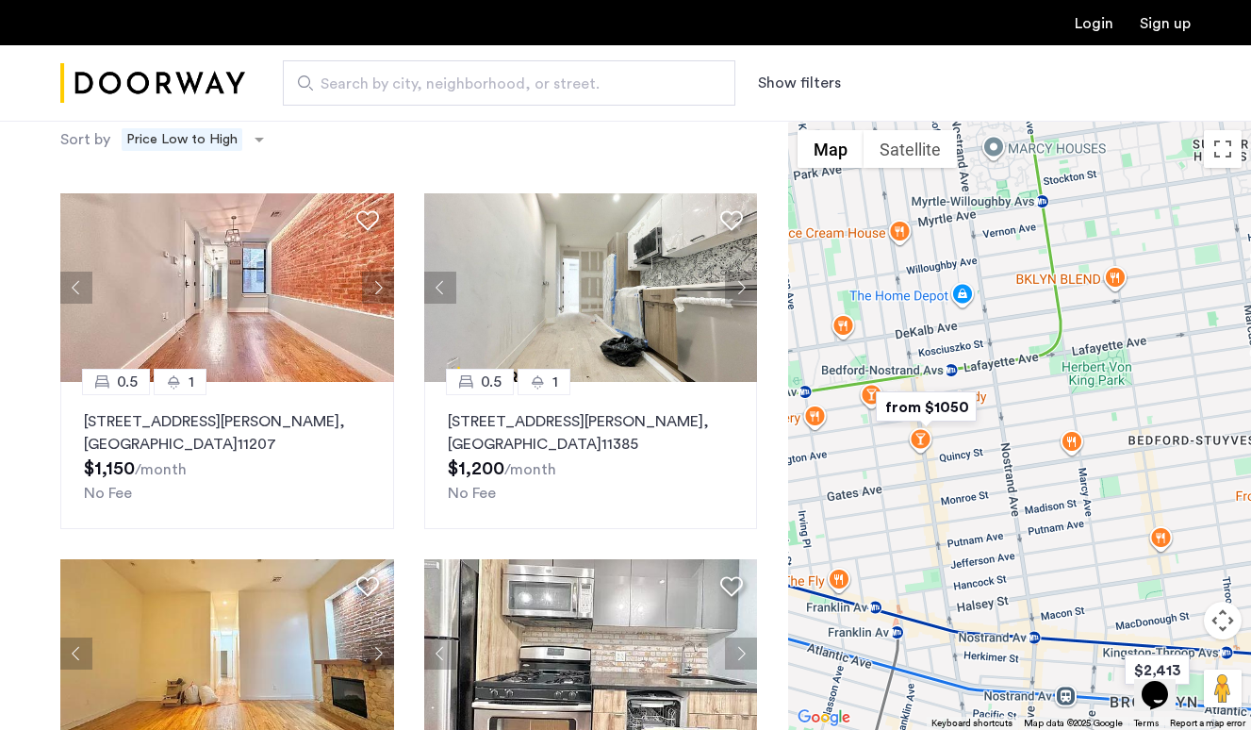
drag, startPoint x: 1118, startPoint y: 397, endPoint x: 1046, endPoint y: 412, distance: 73.2
click at [1046, 412] on div at bounding box center [1019, 425] width 463 height 609
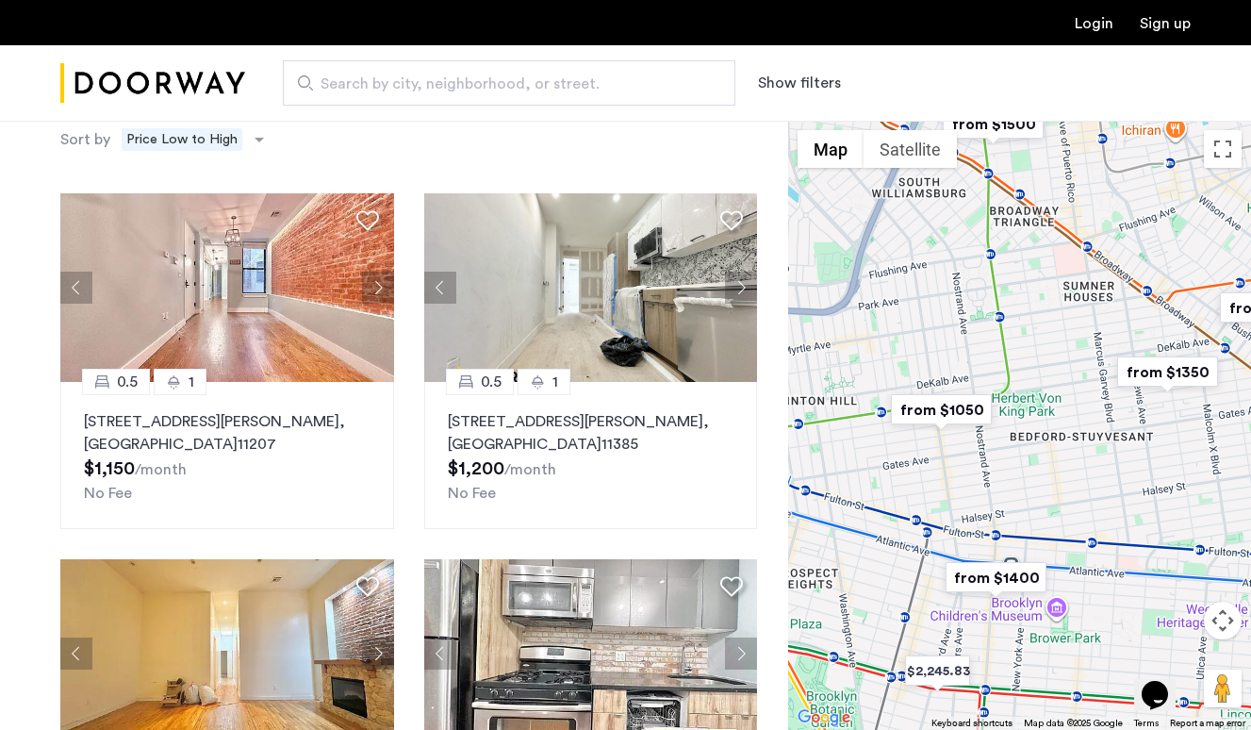
click at [1154, 368] on img "from $1350" at bounding box center [1168, 372] width 116 height 42
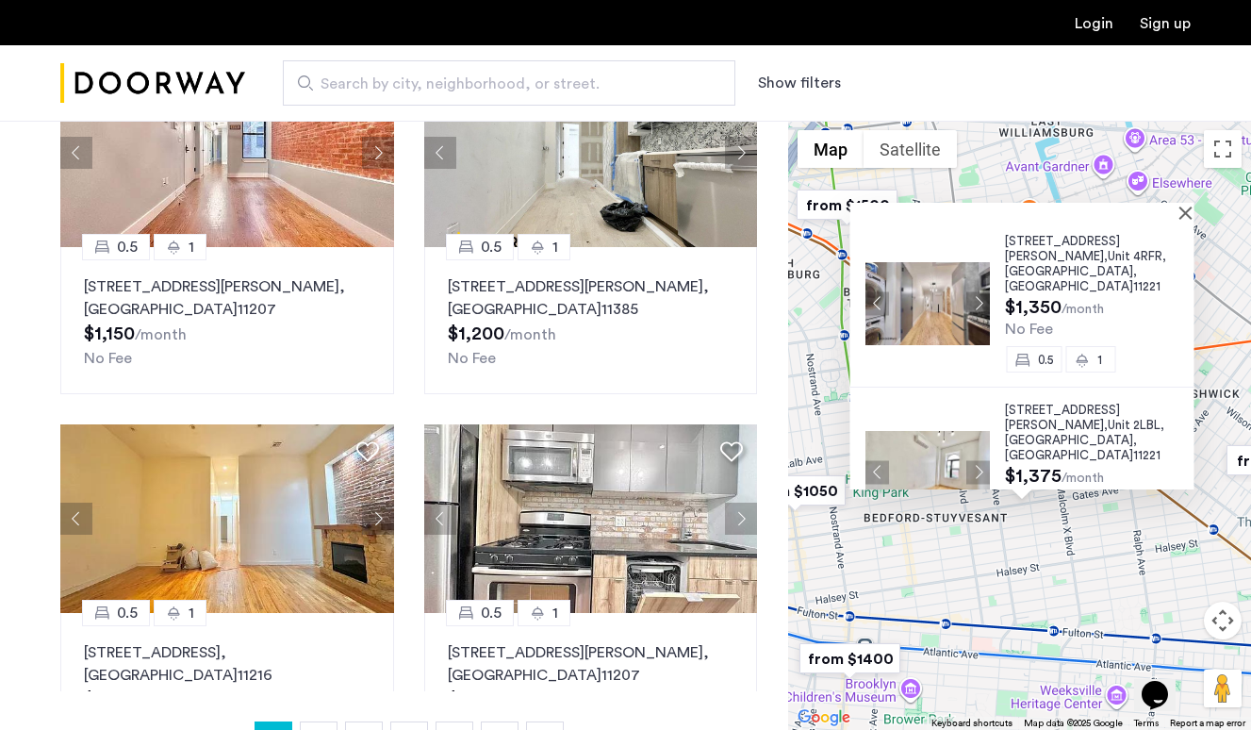
scroll to position [153, 0]
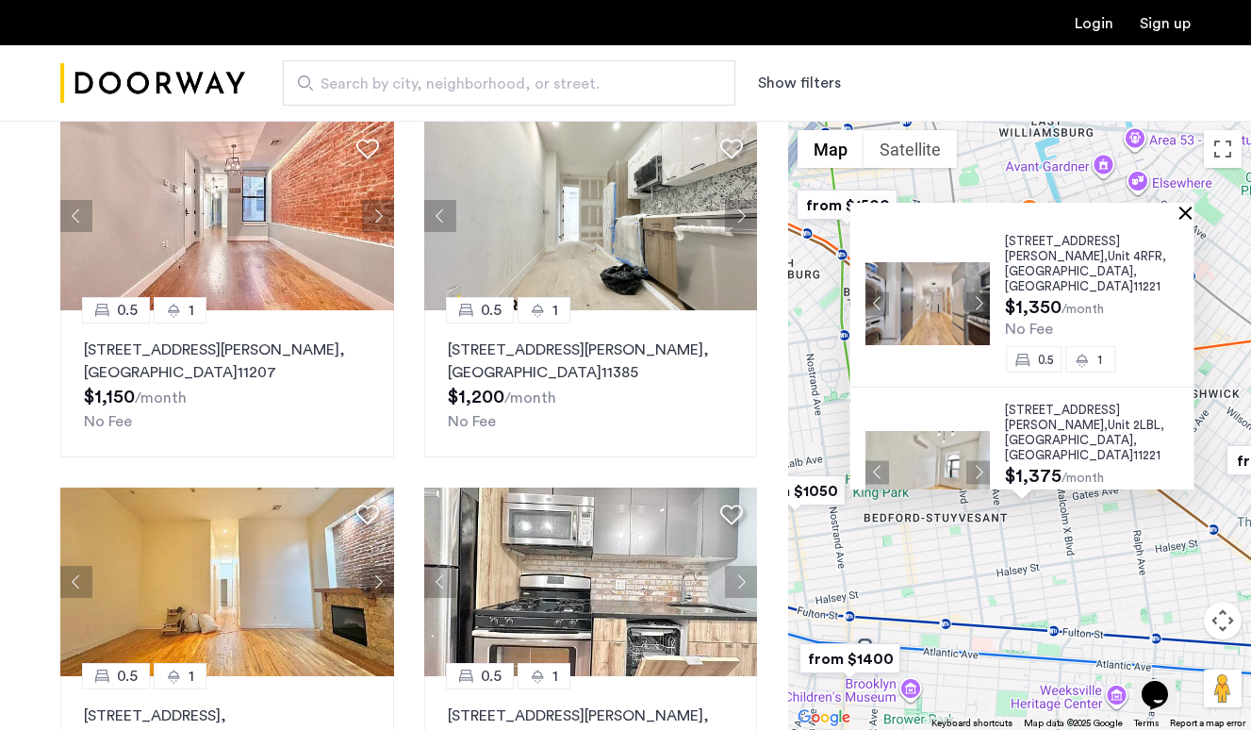
click at [1191, 209] on button "Close" at bounding box center [1189, 212] width 13 height 13
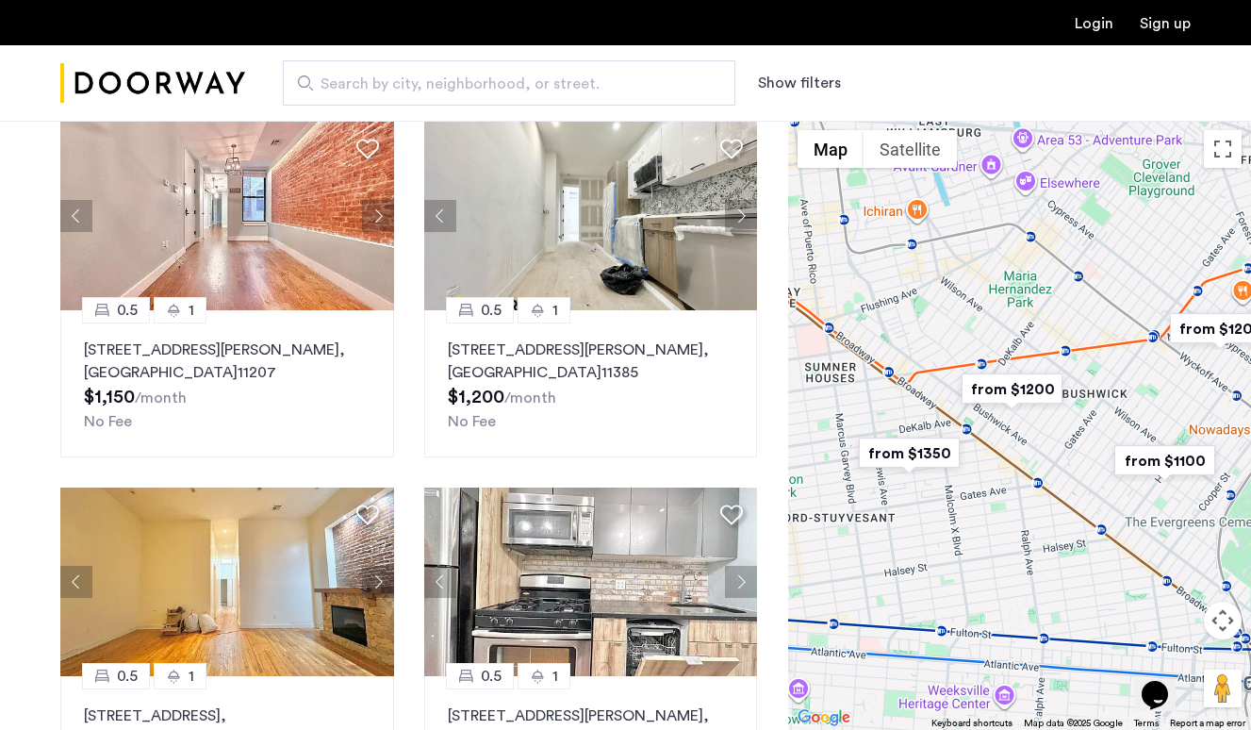
drag, startPoint x: 1143, startPoint y: 329, endPoint x: 983, endPoint y: 306, distance: 160.9
click at [983, 306] on div at bounding box center [1019, 425] width 463 height 609
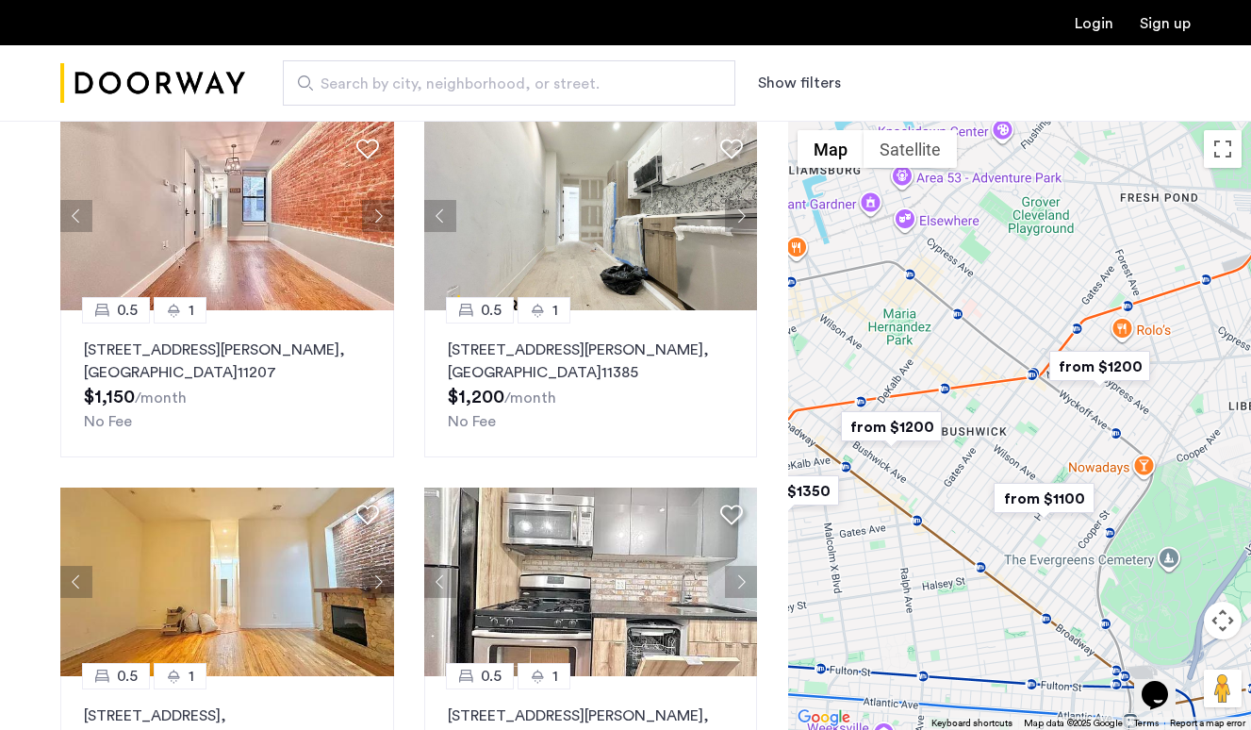
drag, startPoint x: 1062, startPoint y: 313, endPoint x: 954, endPoint y: 398, distance: 136.9
click at [954, 399] on div at bounding box center [1019, 425] width 463 height 609
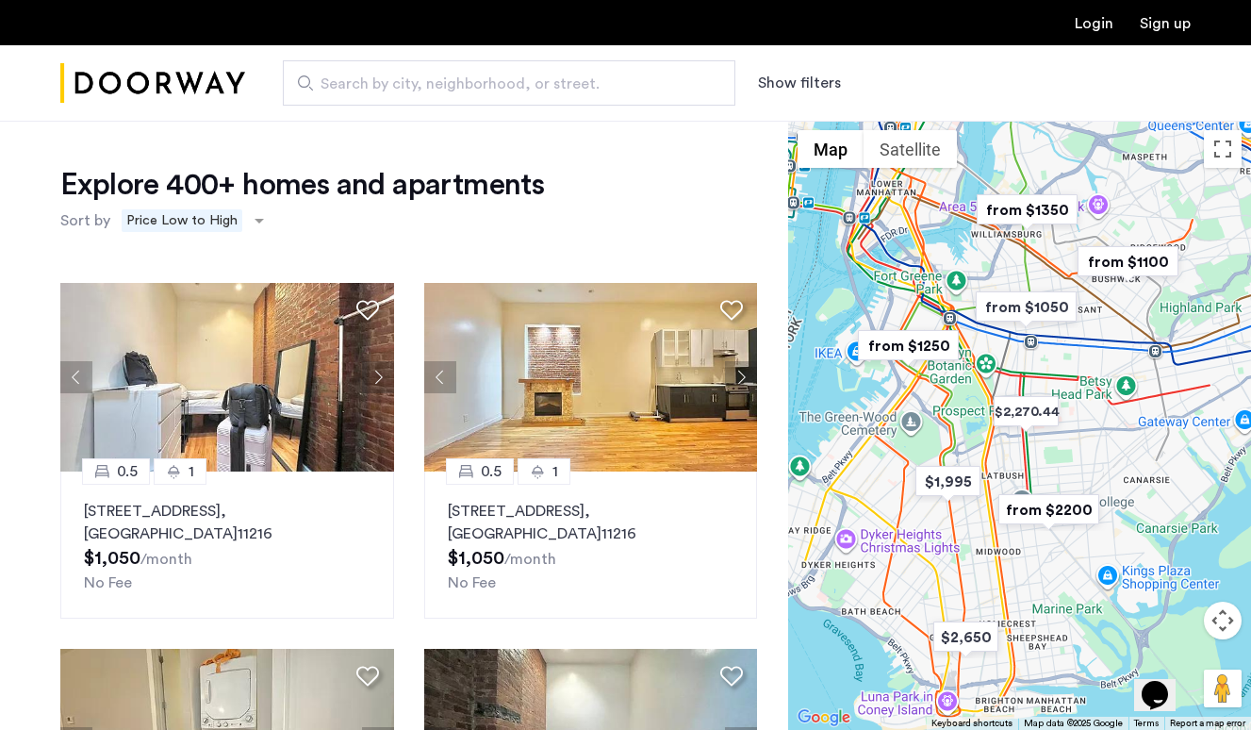
scroll to position [0, 0]
click at [783, 98] on div "Search by city, neighborhood, or street. Show filters" at bounding box center [718, 82] width 946 height 45
click at [795, 84] on button "Show filters" at bounding box center [799, 83] width 83 height 23
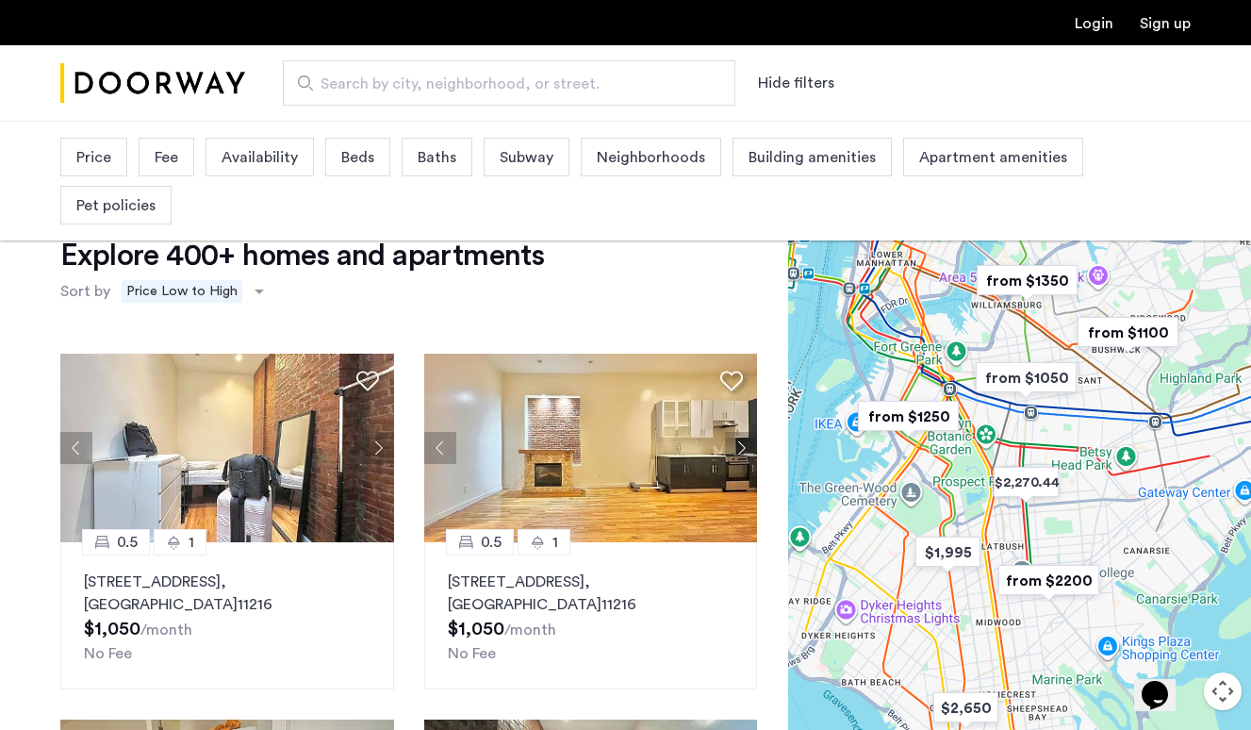
click at [364, 157] on span "Beds" at bounding box center [357, 157] width 33 height 23
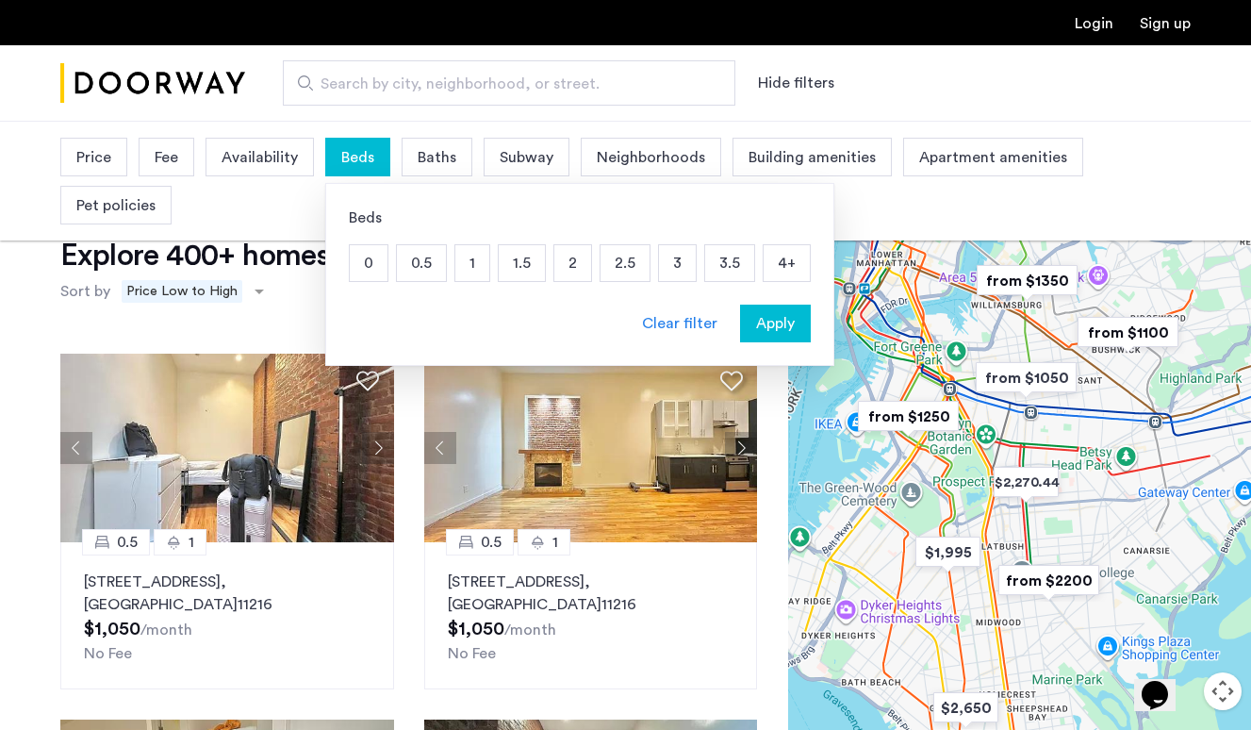
click at [475, 266] on p "1" at bounding box center [472, 263] width 34 height 36
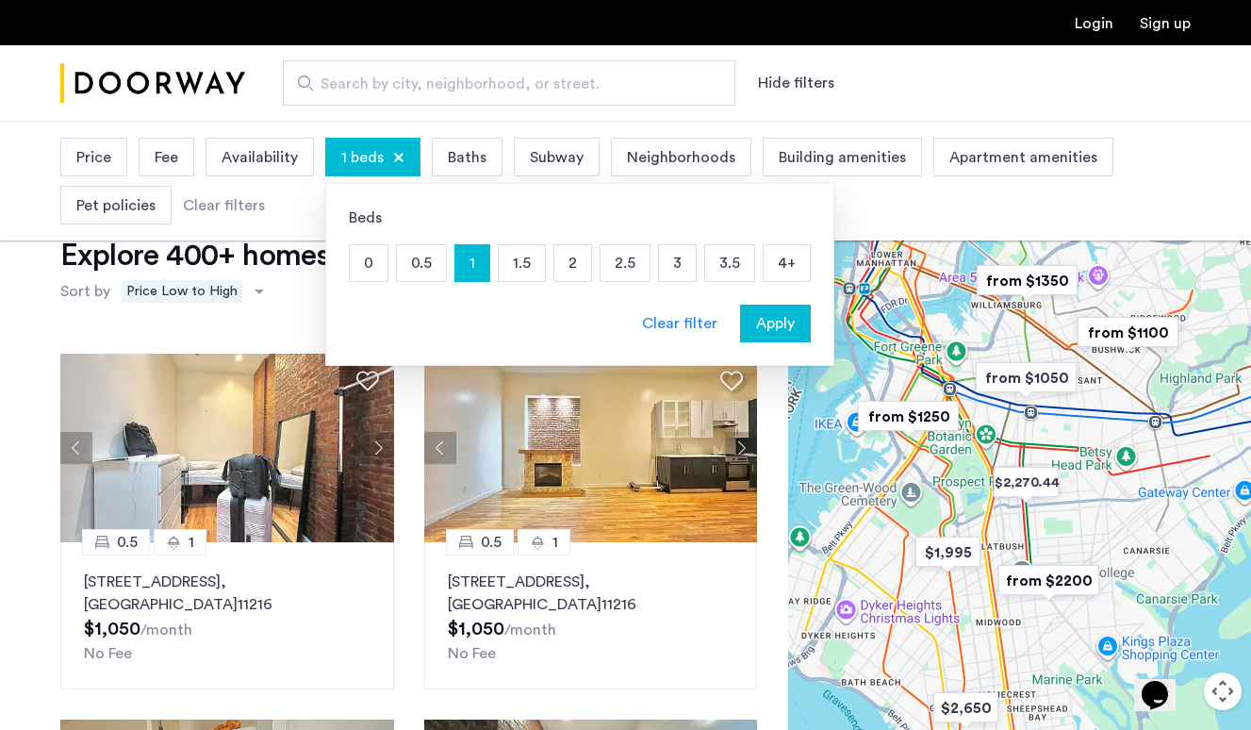
click at [375, 270] on p "0" at bounding box center [369, 263] width 38 height 36
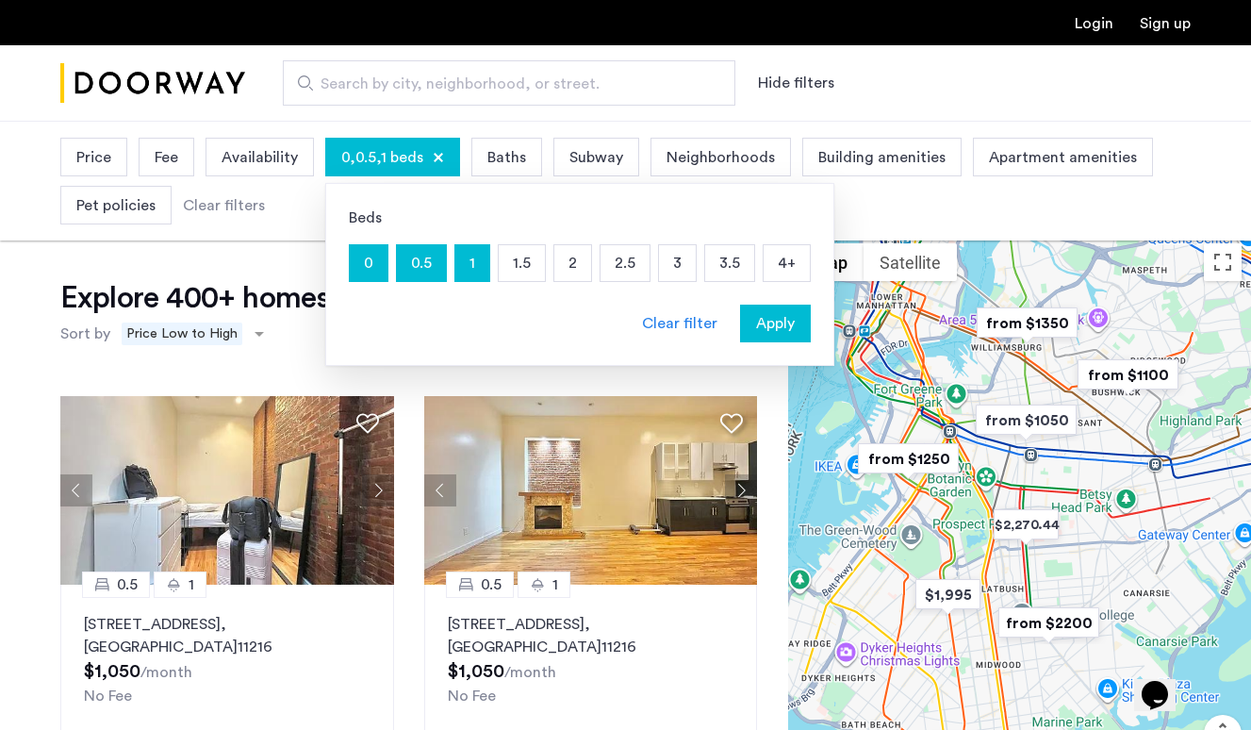
click at [412, 261] on p "0.5" at bounding box center [421, 263] width 49 height 36
click at [383, 262] on p "0" at bounding box center [369, 263] width 38 height 36
click at [471, 268] on p "1" at bounding box center [472, 263] width 34 height 36
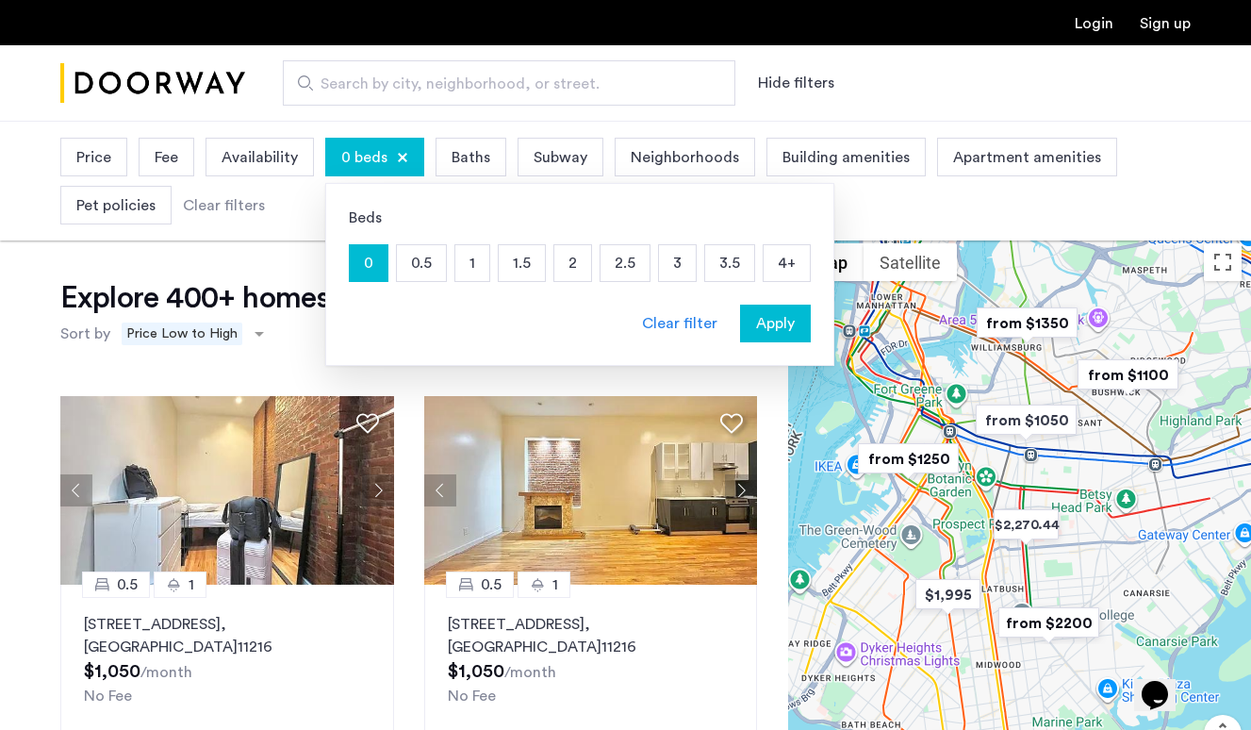
click at [757, 331] on span "Apply" at bounding box center [775, 323] width 39 height 23
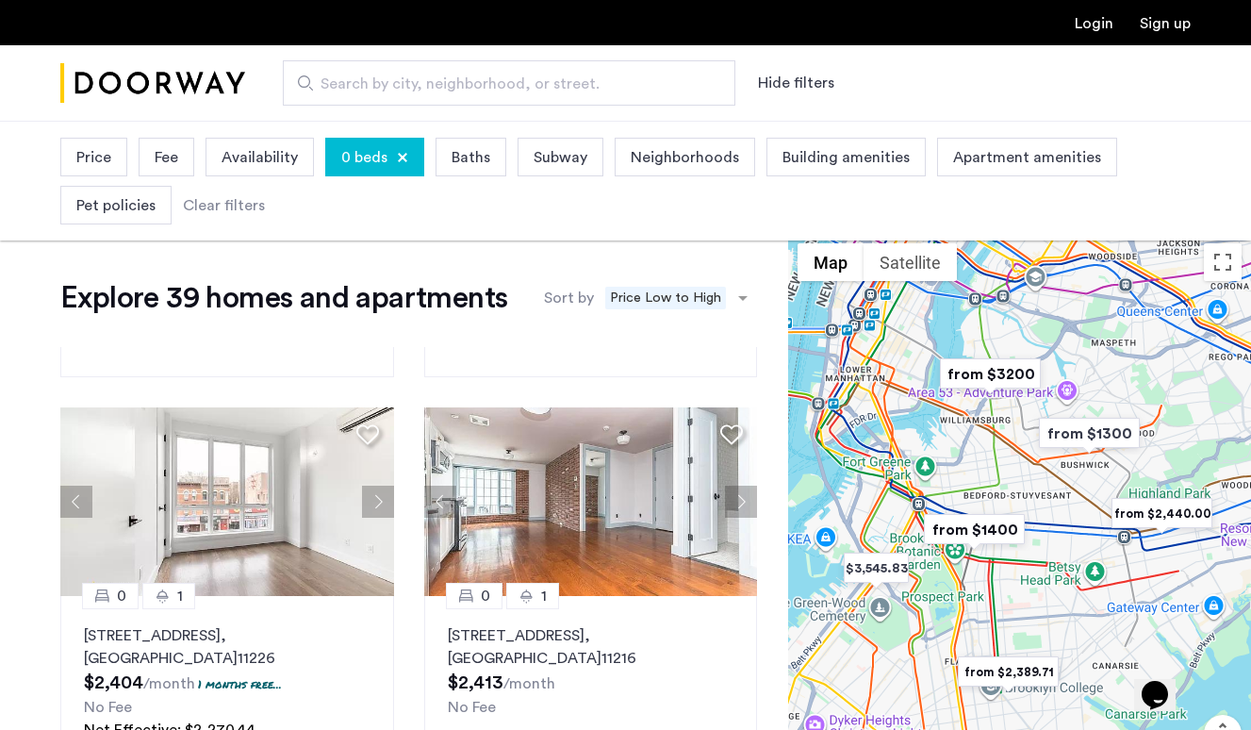
scroll to position [1076, 0]
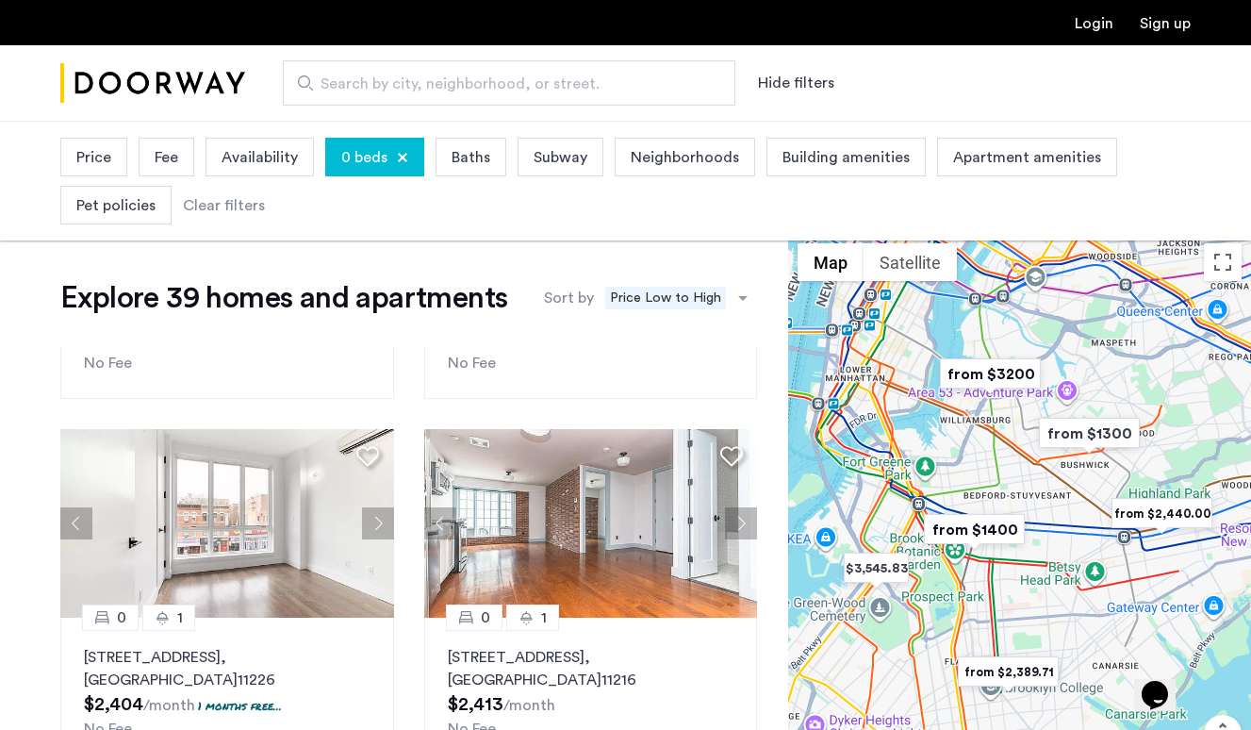
click at [403, 156] on div at bounding box center [402, 157] width 11 height 11
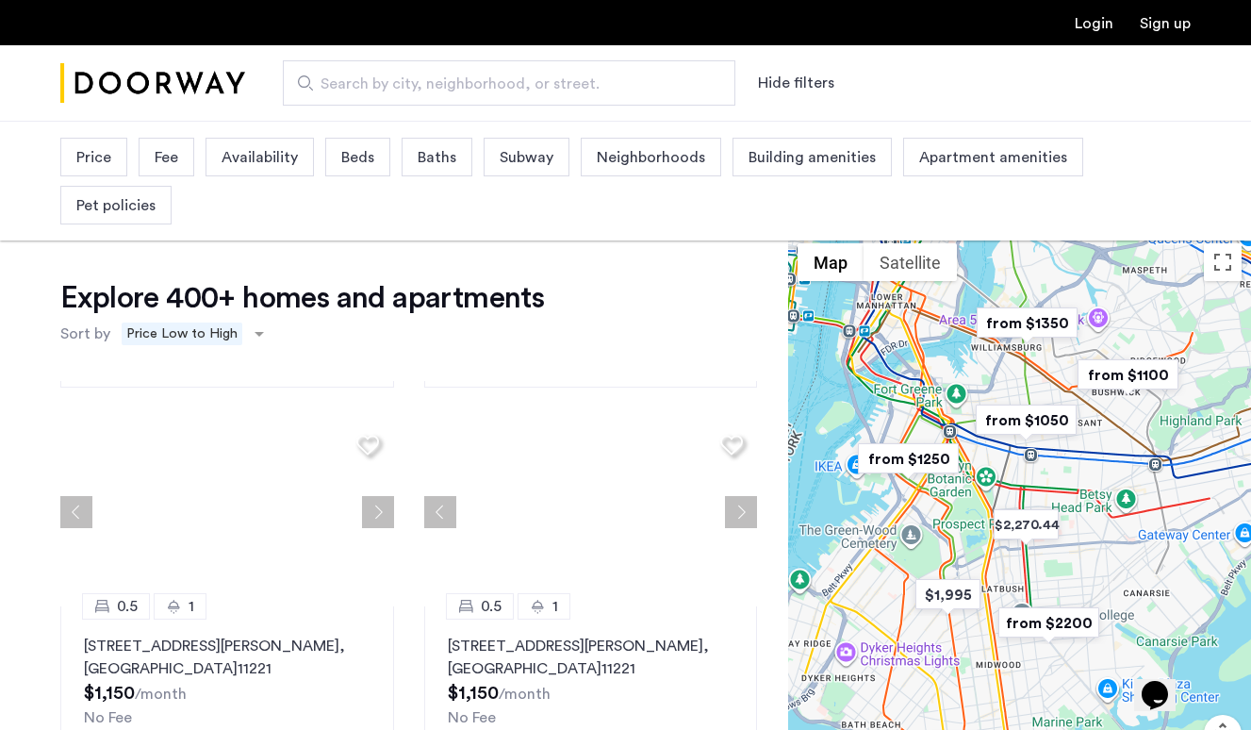
click at [375, 155] on div "Beds" at bounding box center [357, 157] width 65 height 39
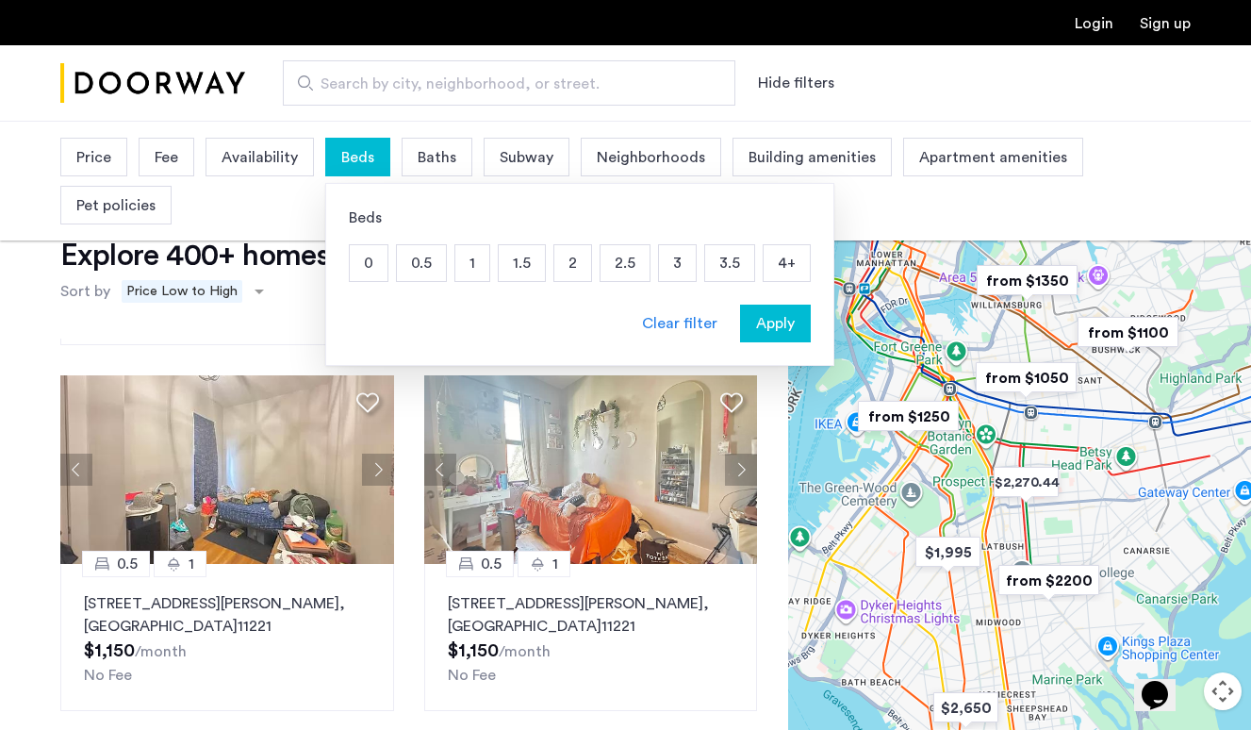
click at [470, 266] on p "1" at bounding box center [472, 263] width 34 height 36
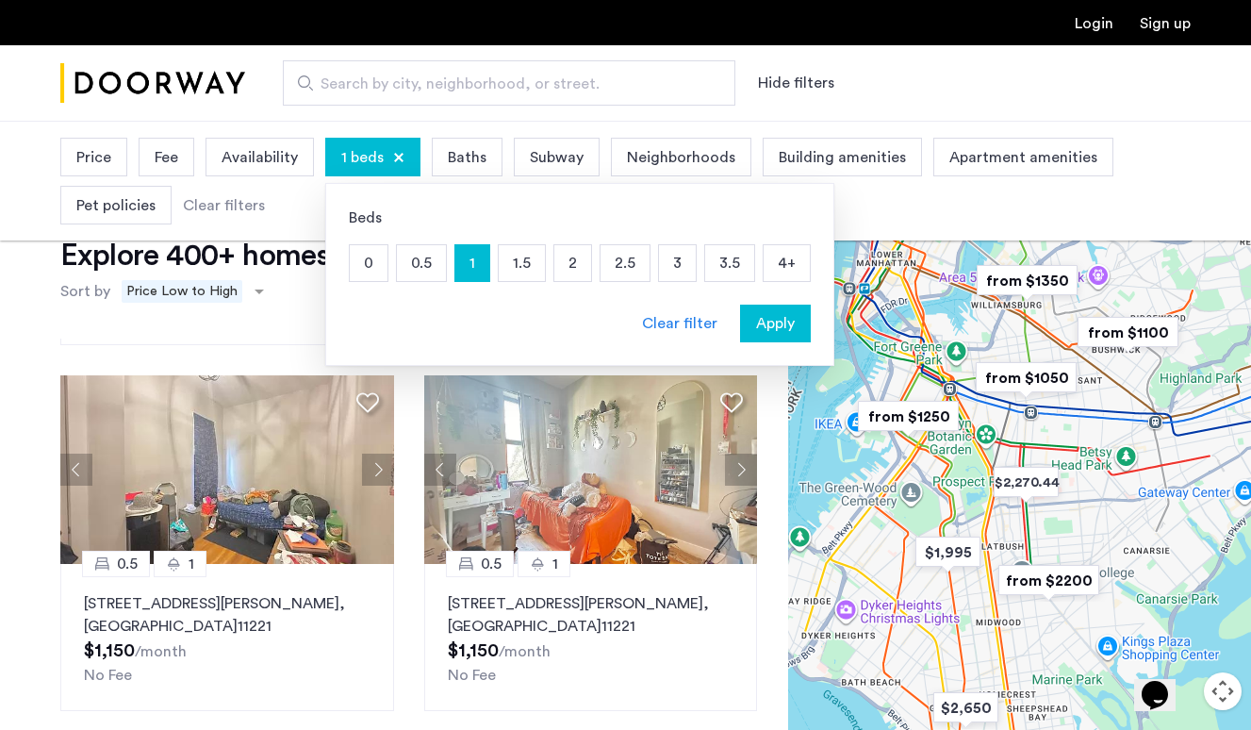
click at [770, 316] on span "Apply" at bounding box center [775, 323] width 39 height 23
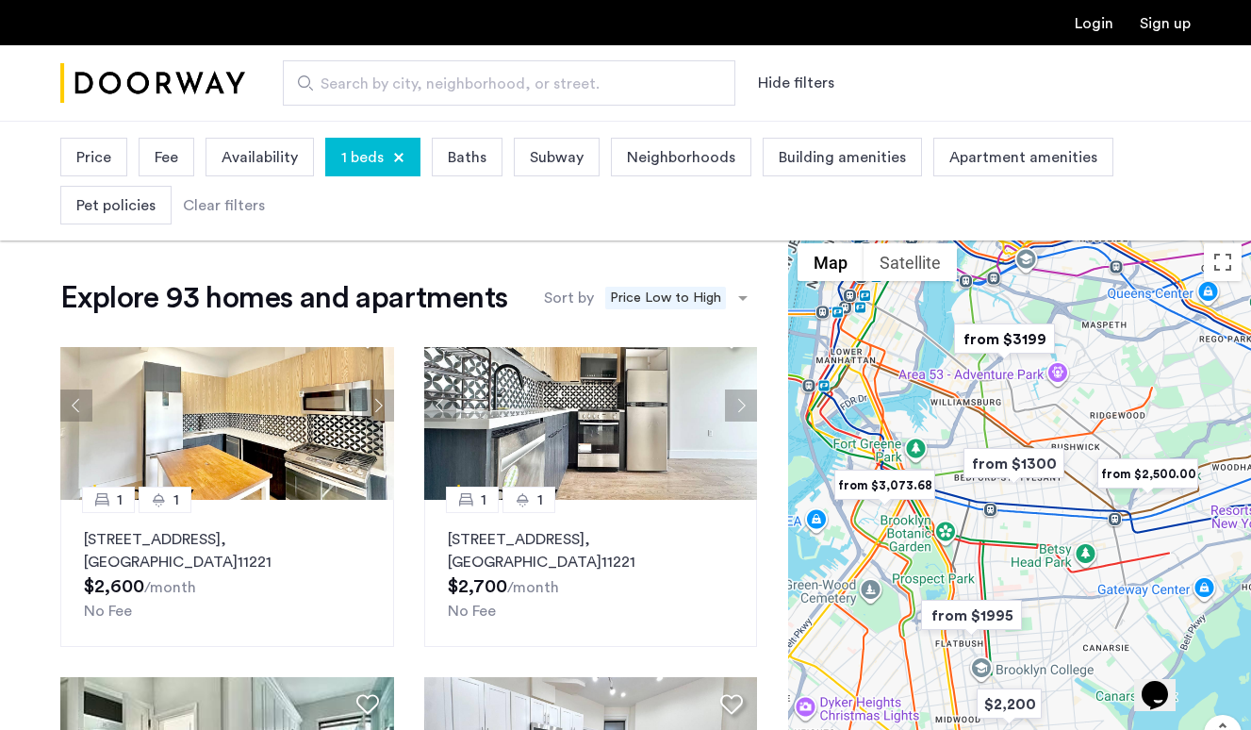
scroll to position [795, 0]
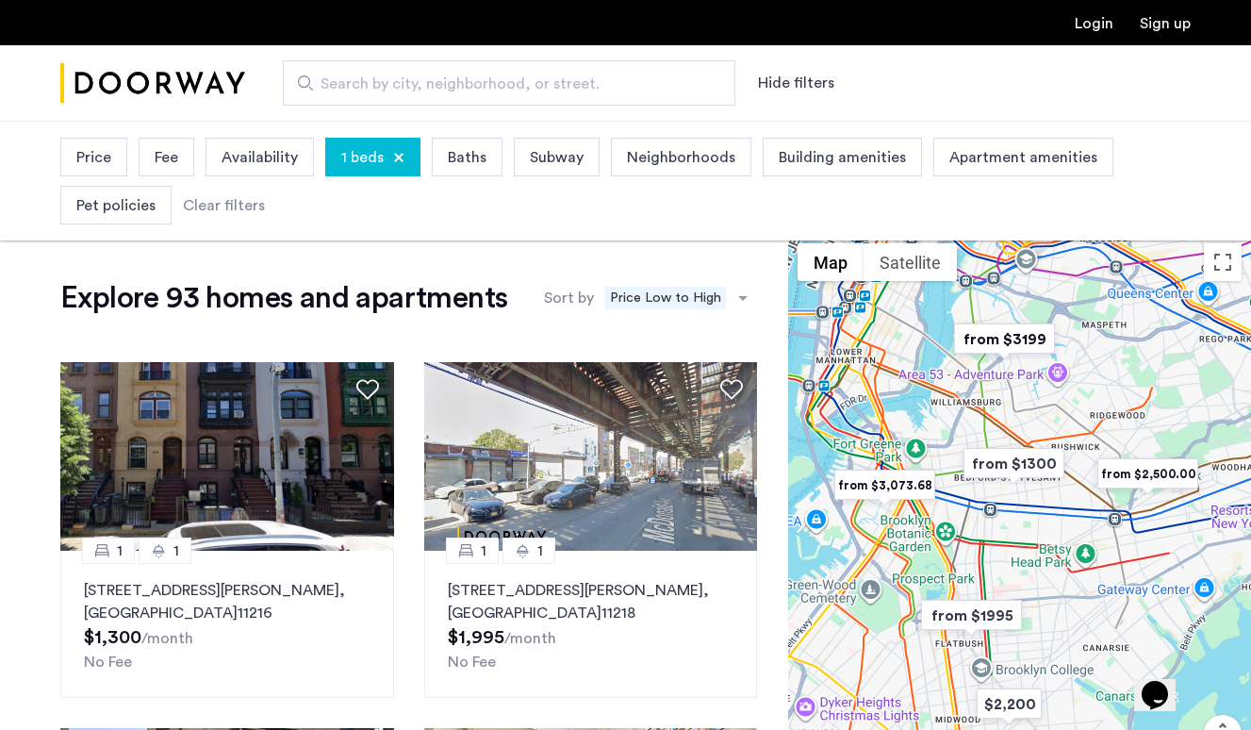
click at [105, 151] on span "Price" at bounding box center [93, 157] width 35 height 23
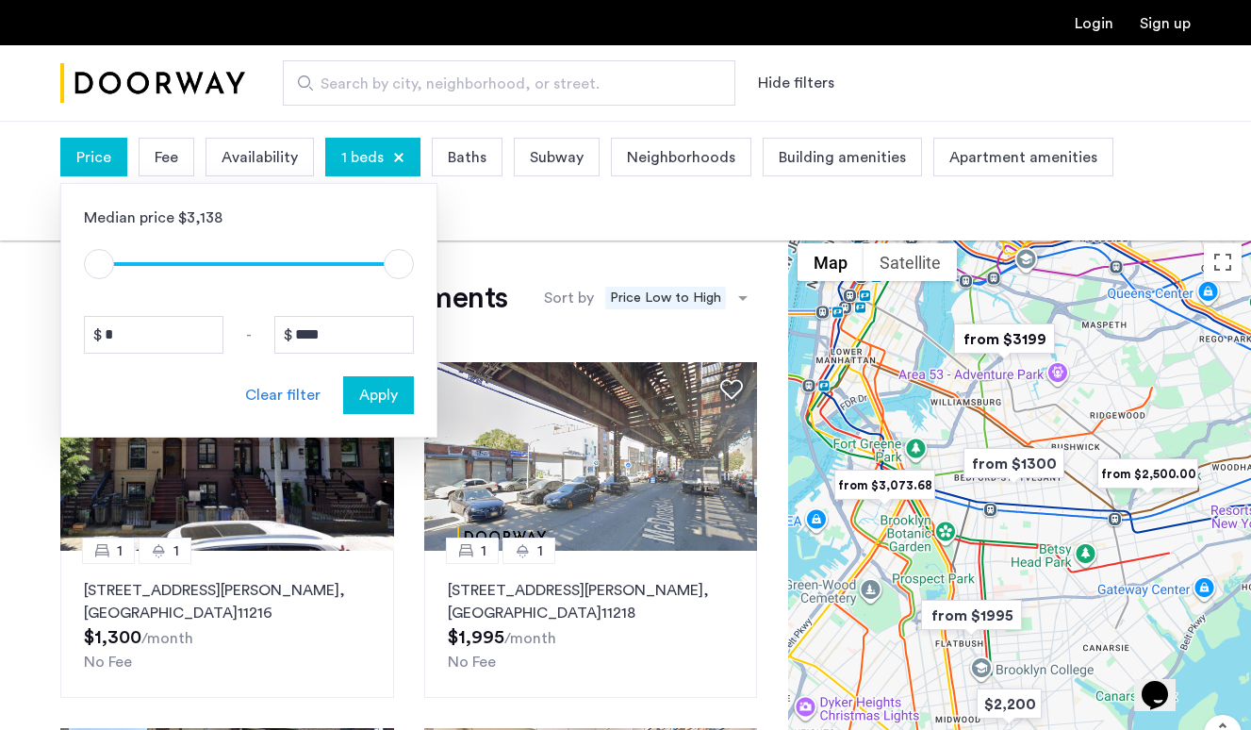
click at [546, 238] on div "Price Median price $3,138 $1 $8000 $1 $8000 * - **** Clear filter Apply Fee Ava…" at bounding box center [625, 181] width 1251 height 119
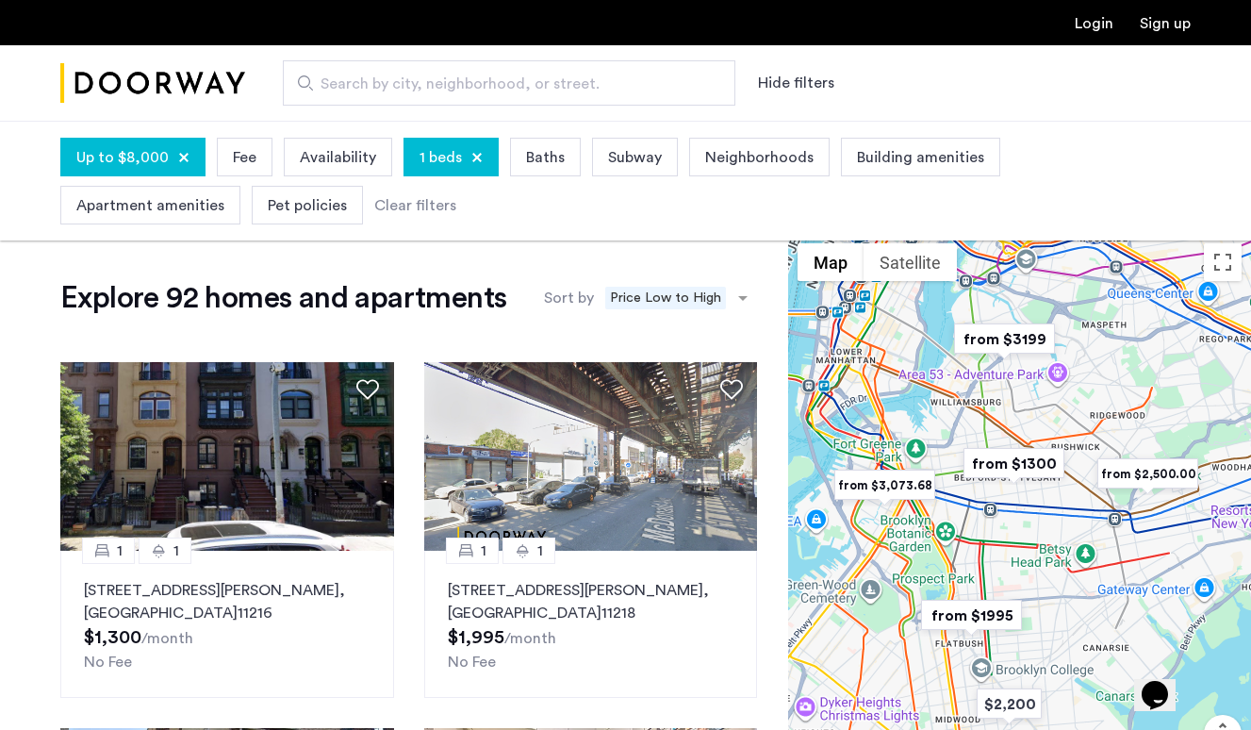
click at [480, 154] on div "1 beds" at bounding box center [451, 157] width 95 height 39
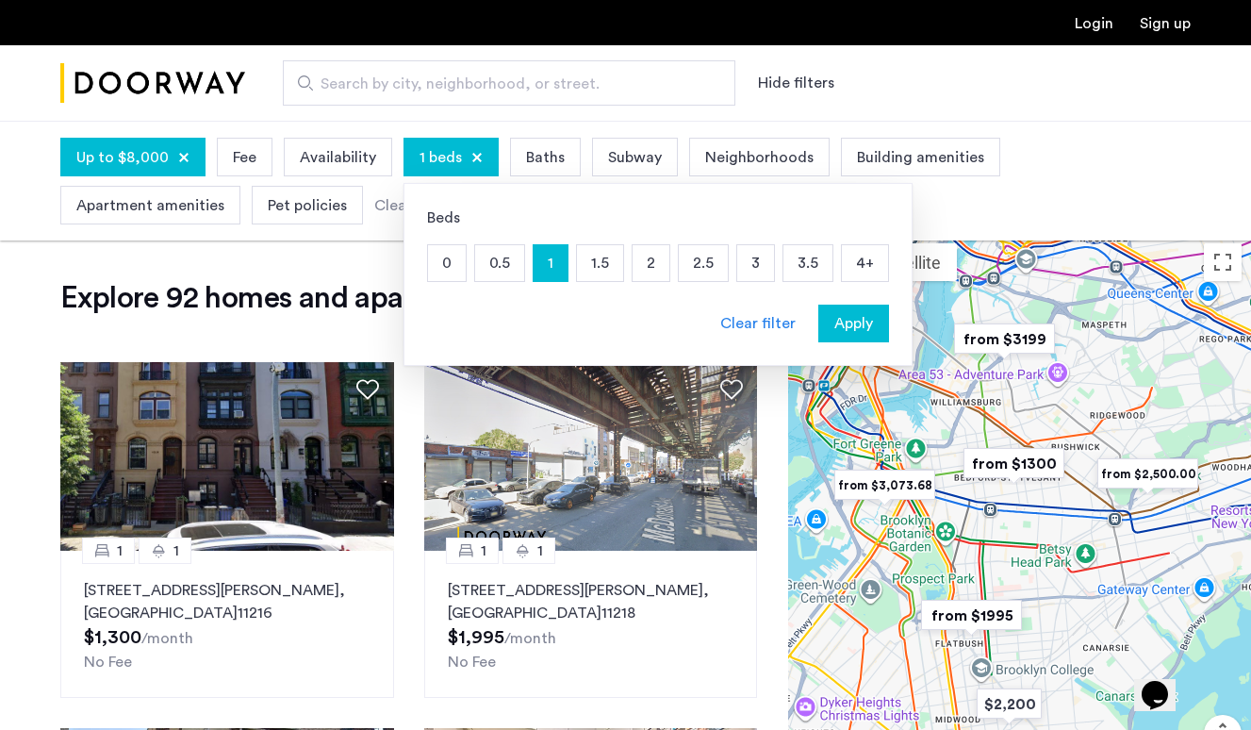
click at [178, 159] on div at bounding box center [183, 157] width 11 height 11
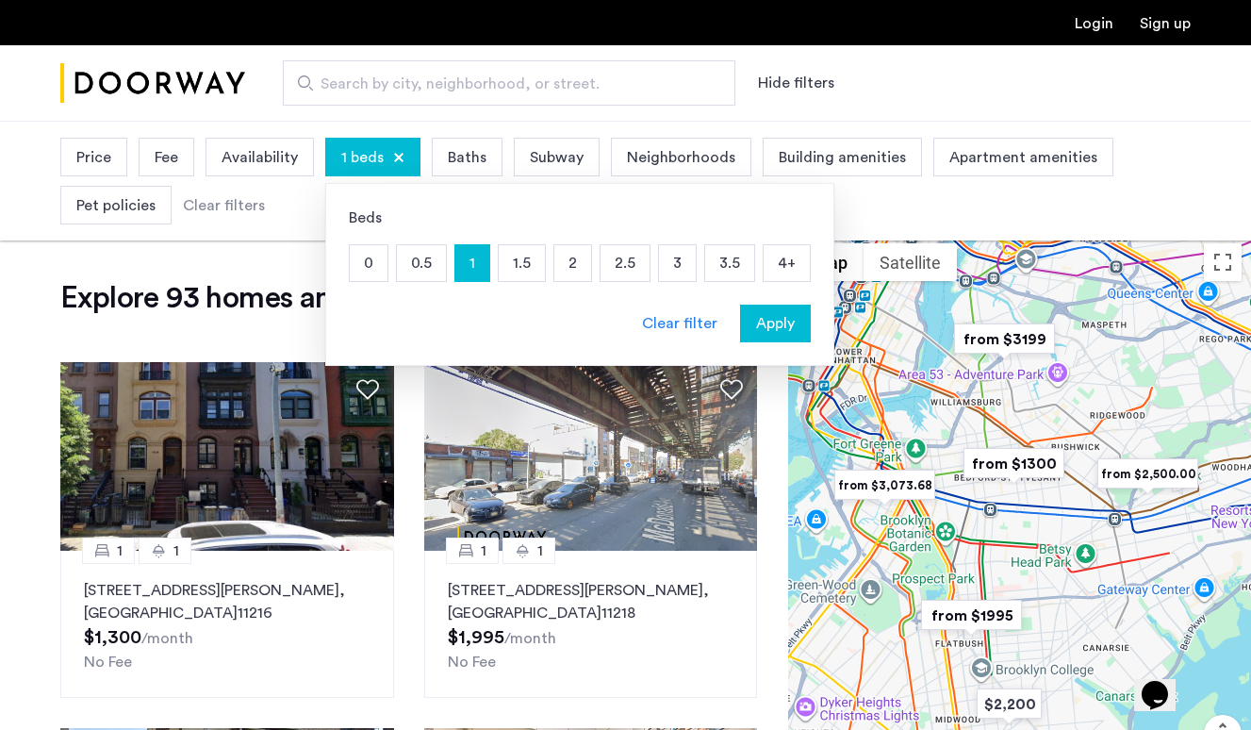
click at [399, 154] on div at bounding box center [398, 157] width 11 height 11
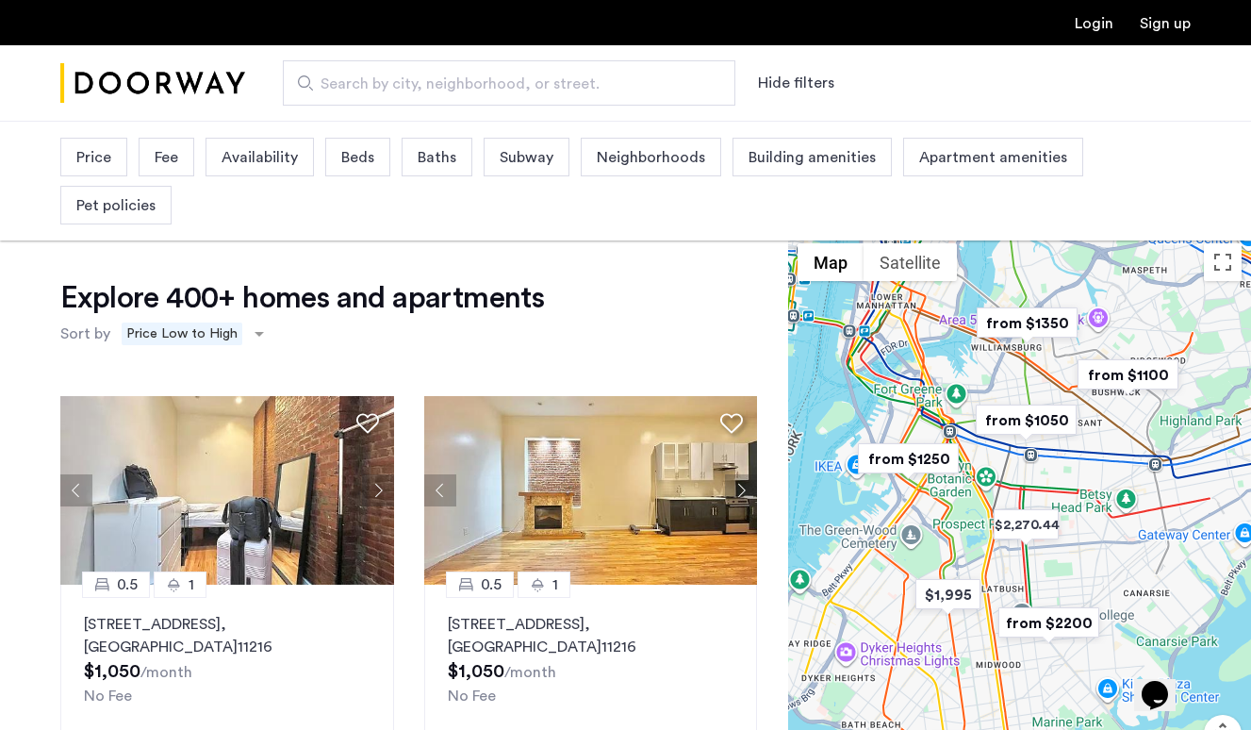
click at [237, 154] on span "Availability" at bounding box center [260, 157] width 76 height 23
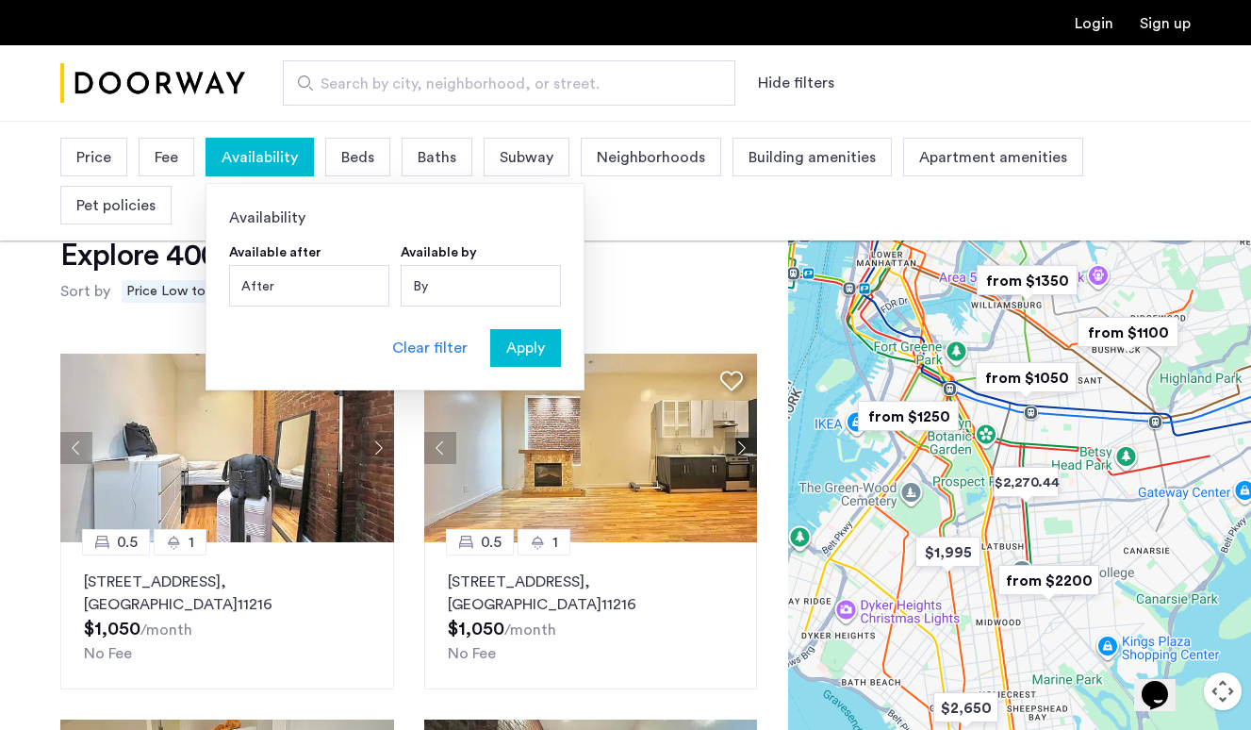
click at [476, 297] on div "By" at bounding box center [481, 285] width 160 height 41
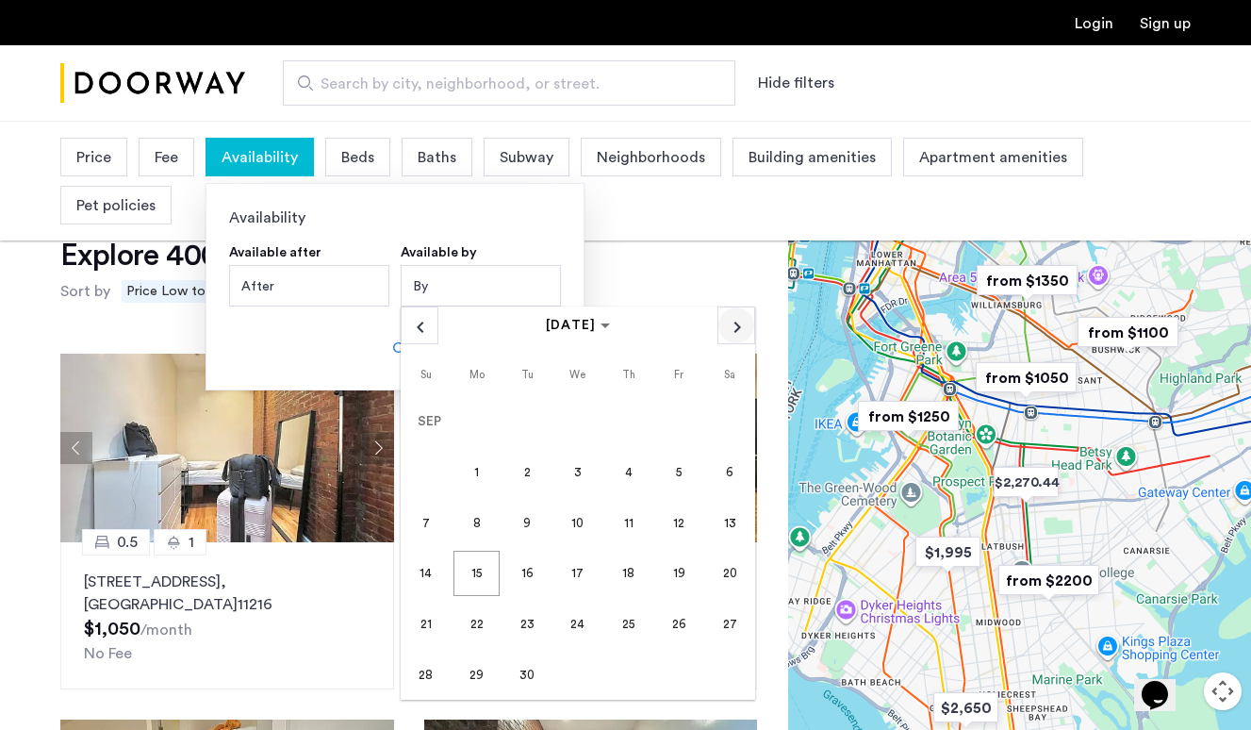
click at [741, 333] on span "Next month" at bounding box center [736, 325] width 36 height 36
click at [585, 416] on span "1" at bounding box center [577, 421] width 45 height 45
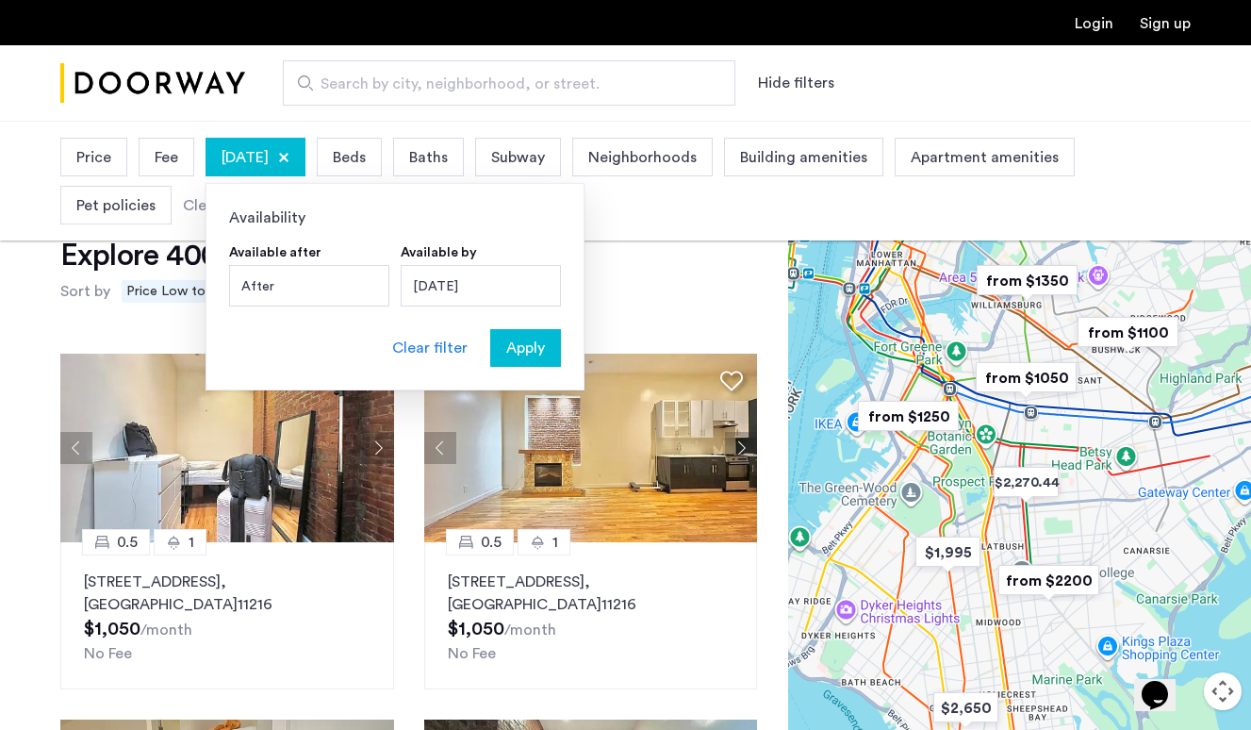
click at [530, 342] on span "Apply" at bounding box center [525, 348] width 39 height 23
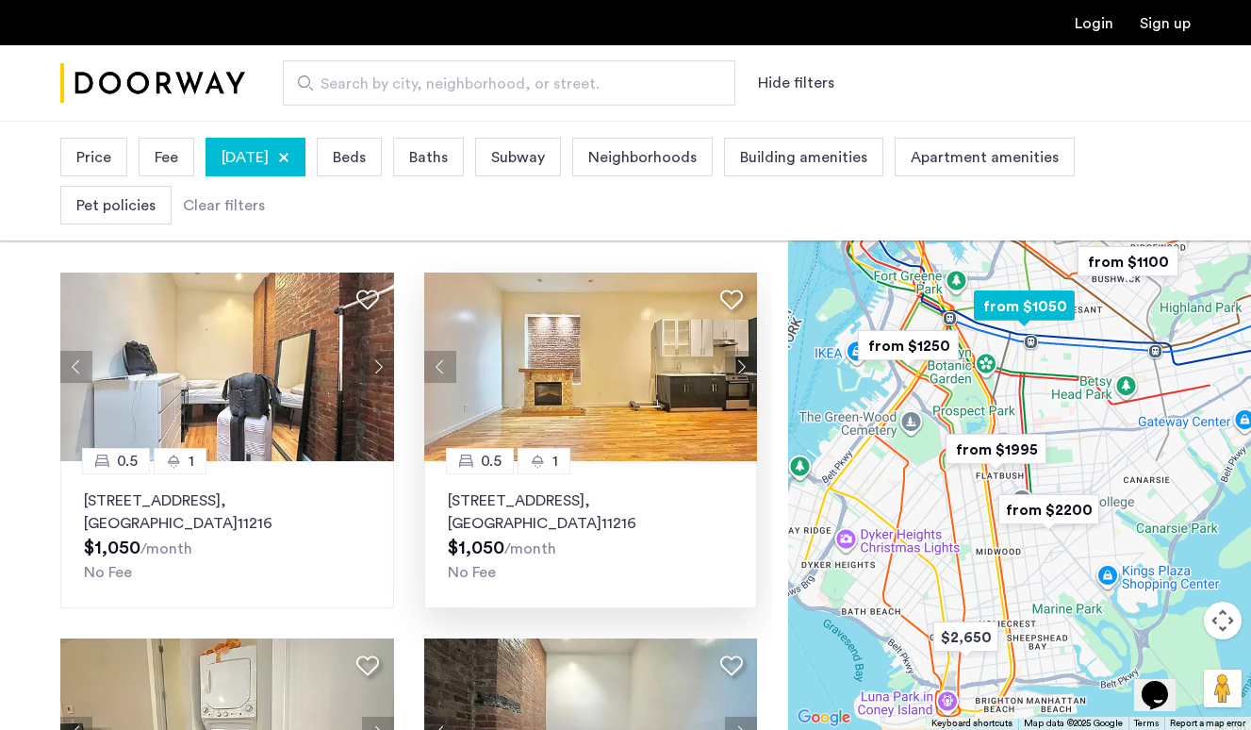
click at [755, 367] on button "Next apartment" at bounding box center [741, 367] width 32 height 32
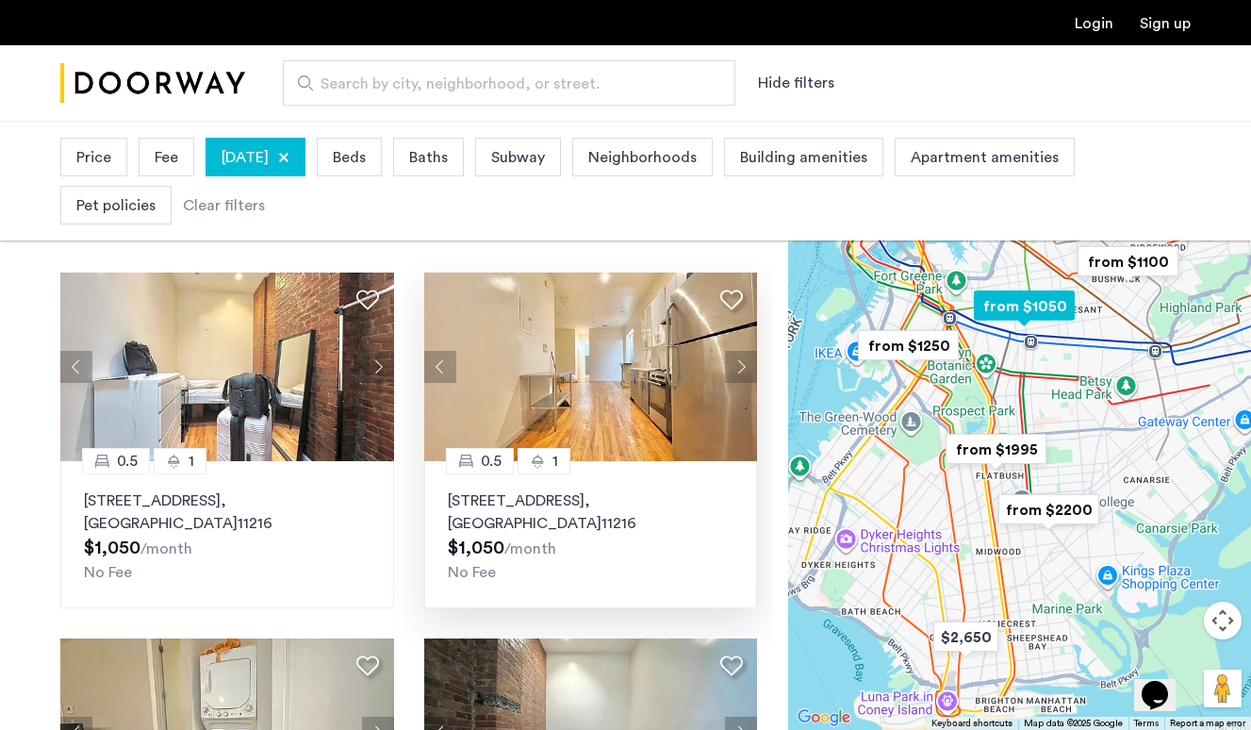
click at [742, 369] on button "Next apartment" at bounding box center [741, 367] width 32 height 32
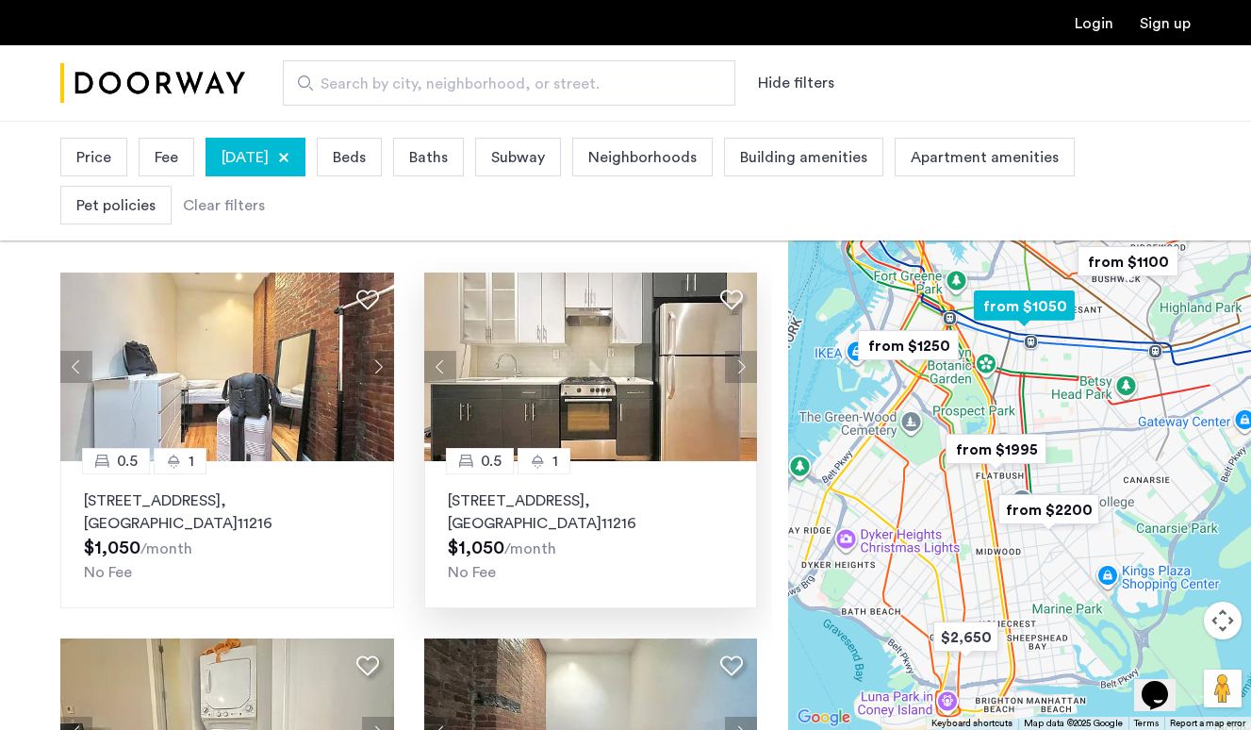
click at [742, 369] on button "Next apartment" at bounding box center [741, 367] width 32 height 32
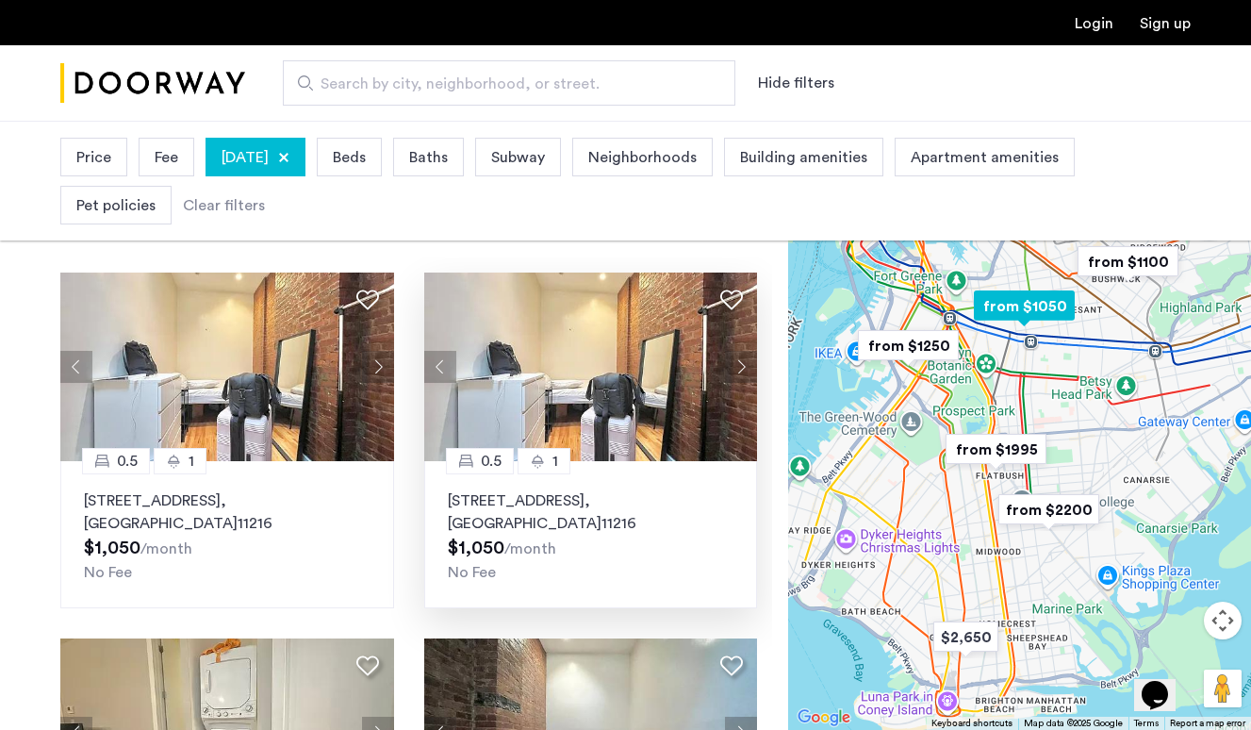
click at [742, 369] on button "Next apartment" at bounding box center [741, 367] width 32 height 32
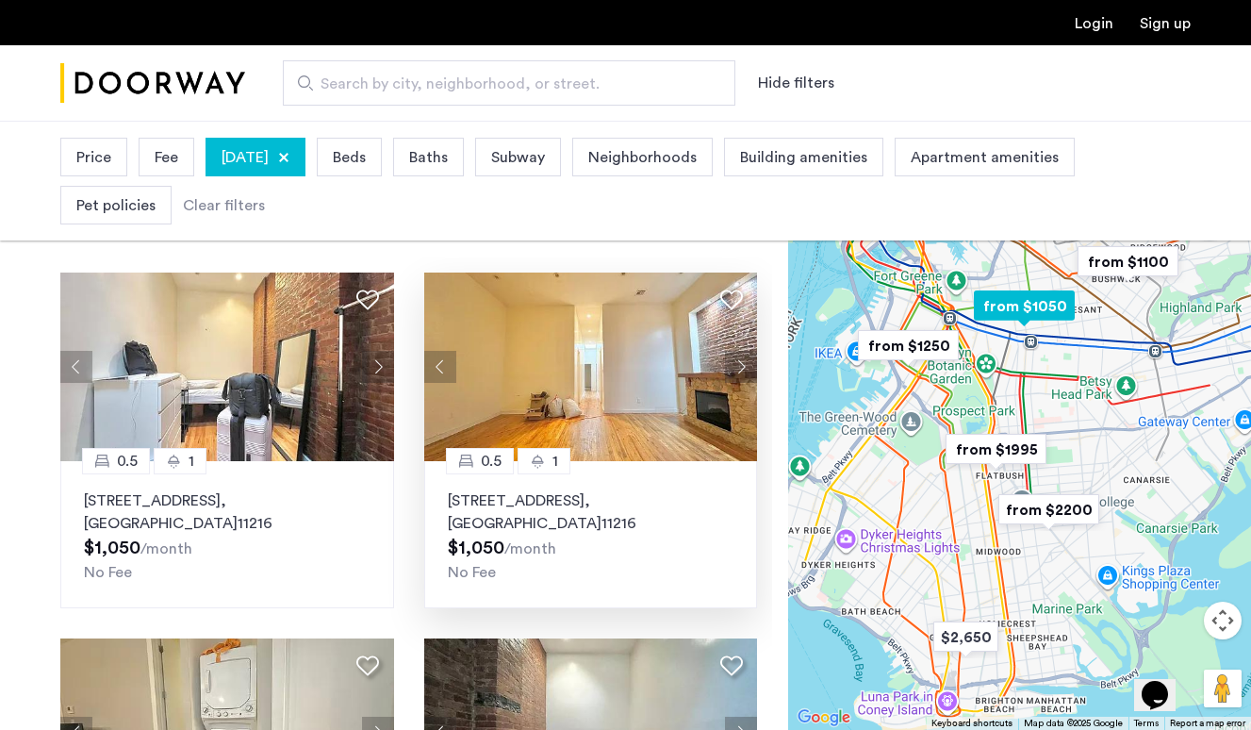
click at [742, 369] on button "Next apartment" at bounding box center [741, 367] width 32 height 32
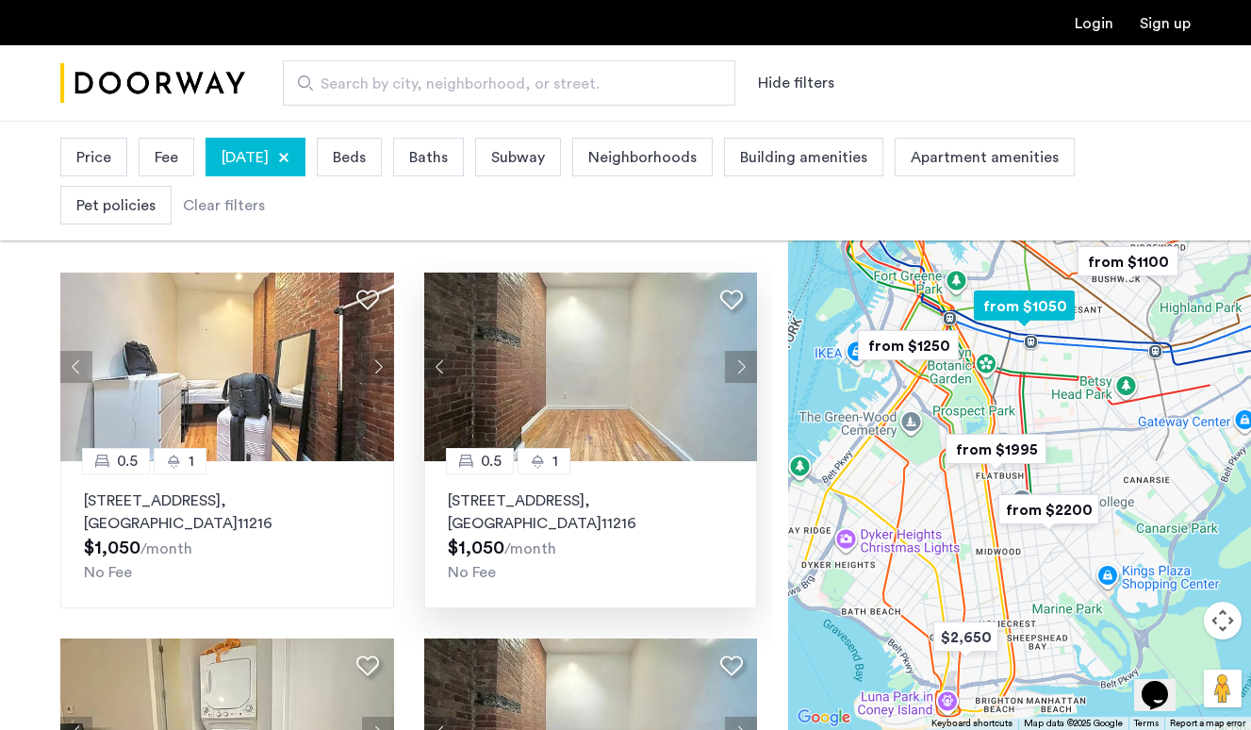
click at [742, 369] on button "Next apartment" at bounding box center [741, 367] width 32 height 32
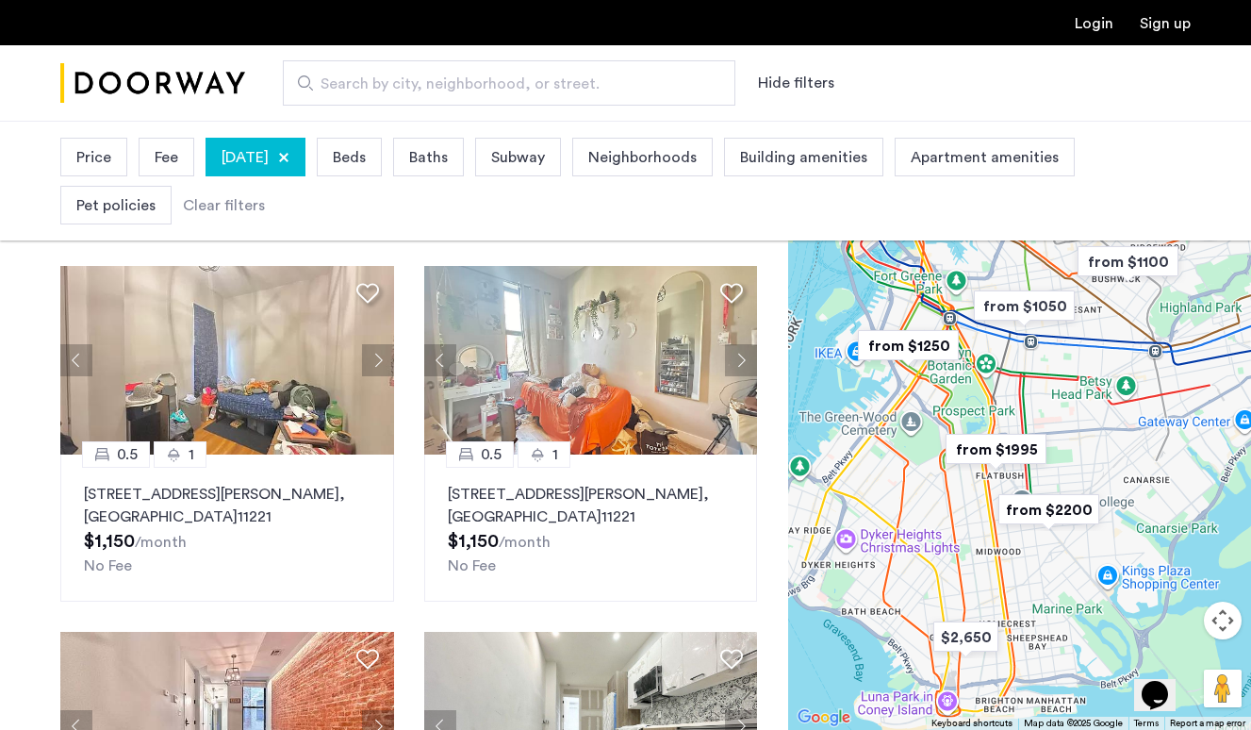
scroll to position [1119, 0]
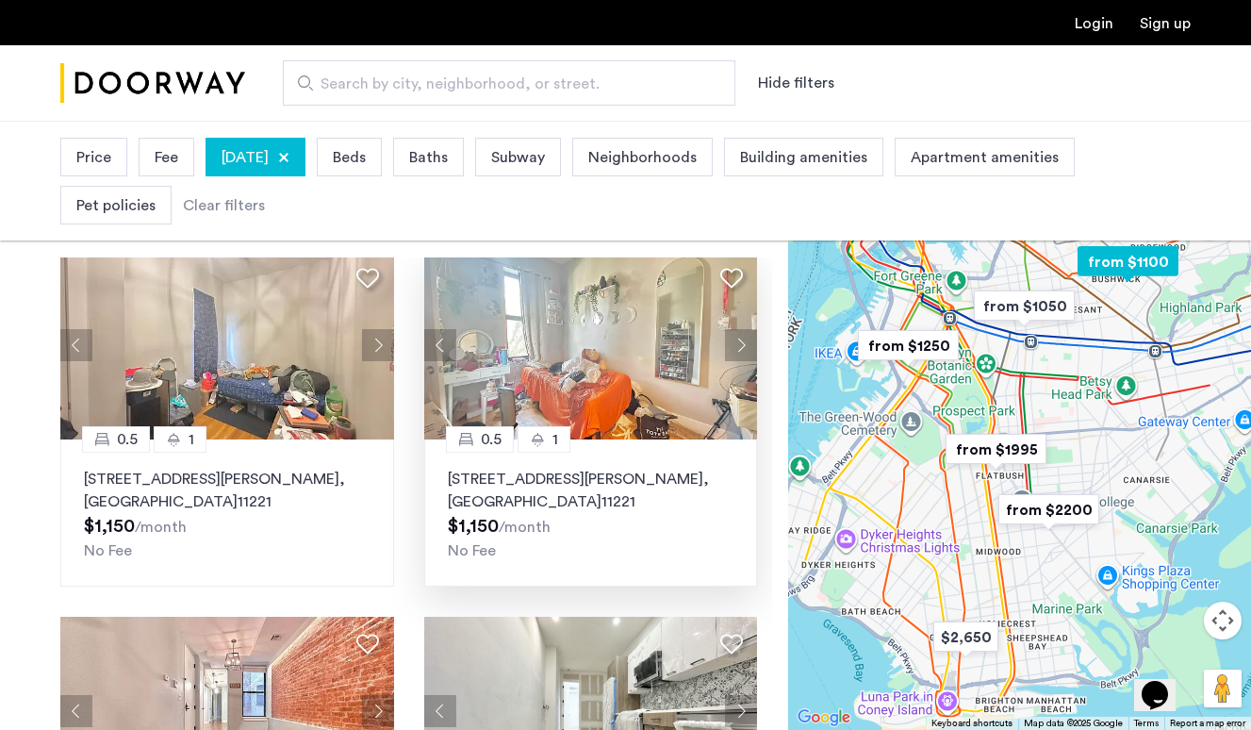
click at [742, 349] on button "Next apartment" at bounding box center [741, 345] width 32 height 32
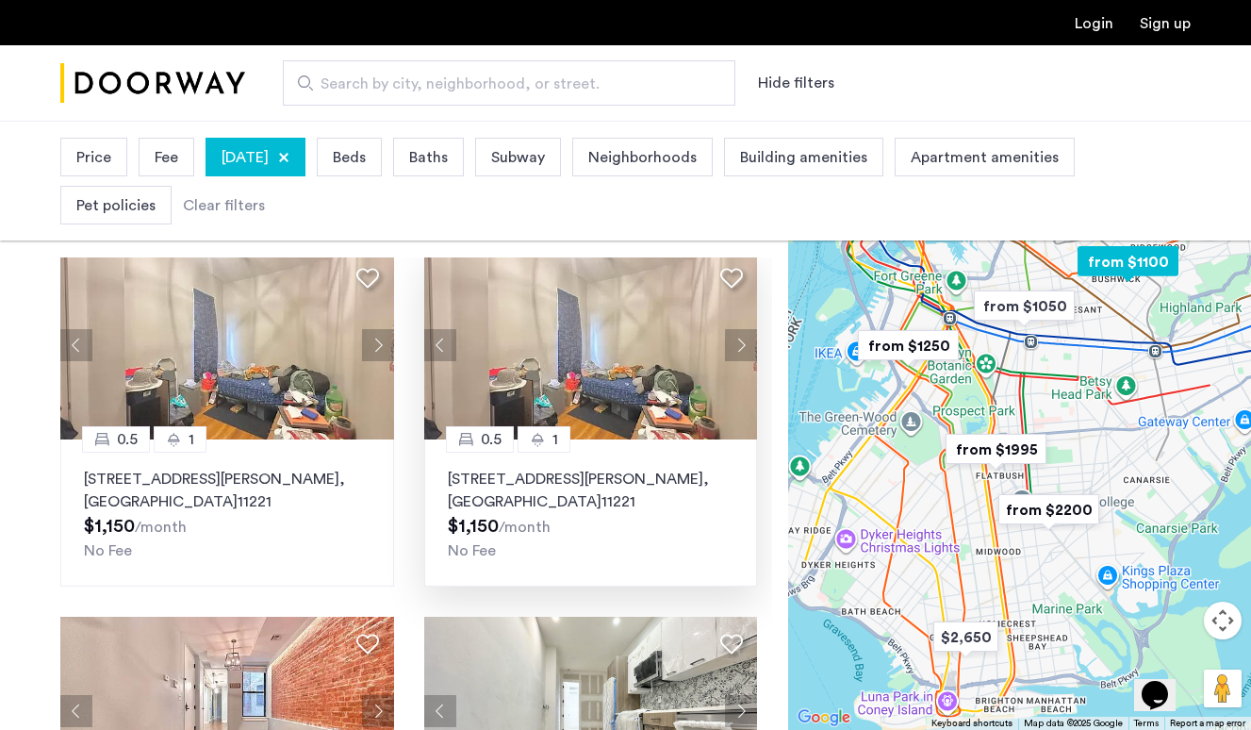
click at [742, 349] on button "Next apartment" at bounding box center [741, 345] width 32 height 32
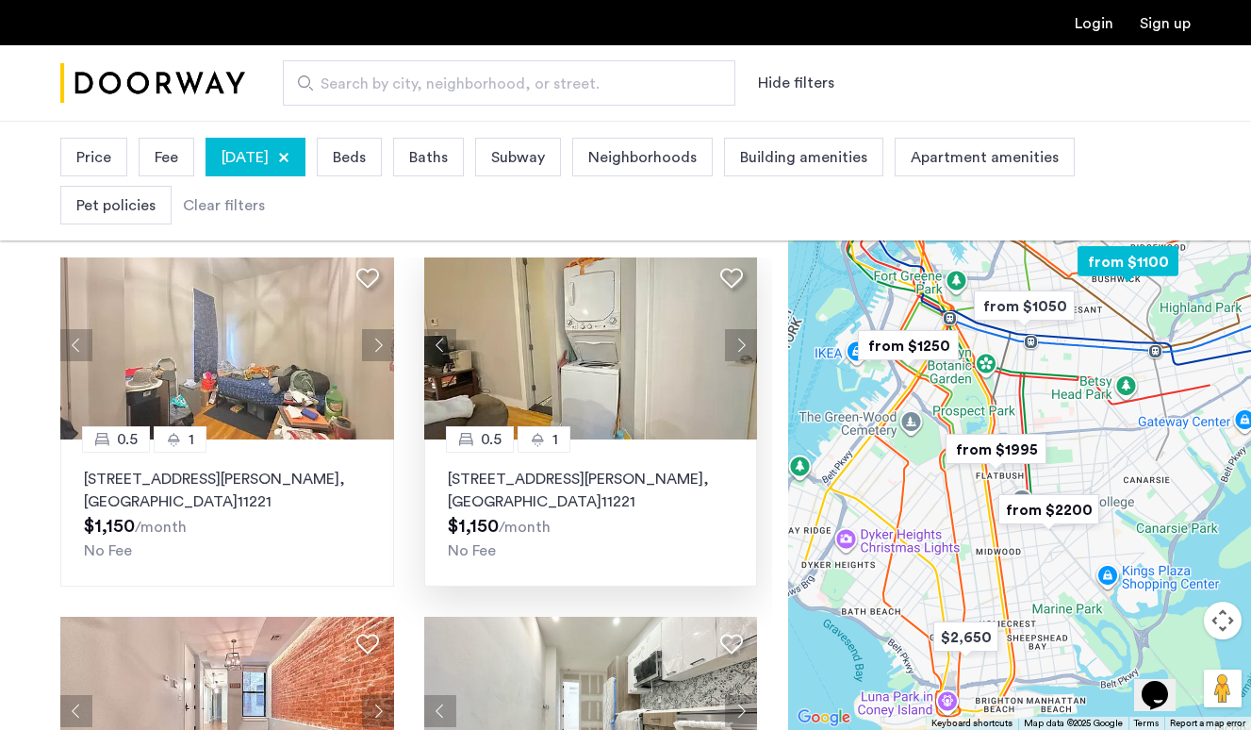
click at [742, 349] on button "Next apartment" at bounding box center [741, 345] width 32 height 32
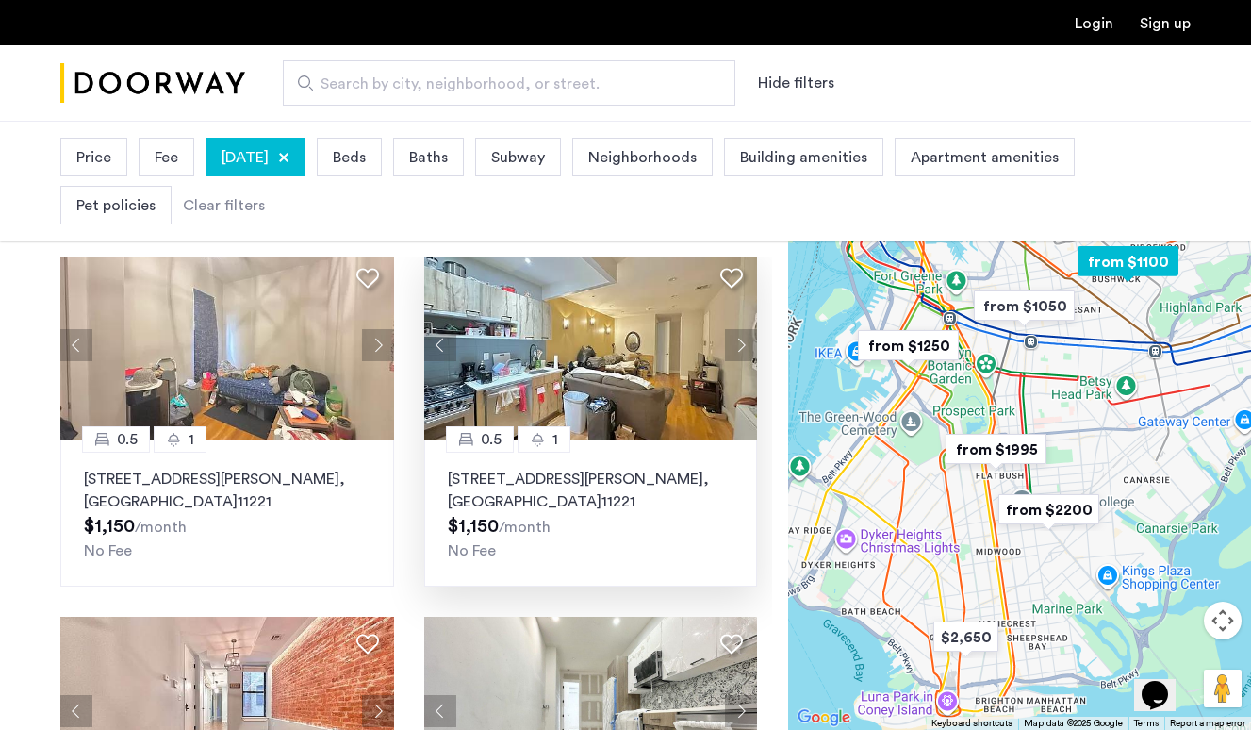
click at [742, 349] on button "Next apartment" at bounding box center [741, 345] width 32 height 32
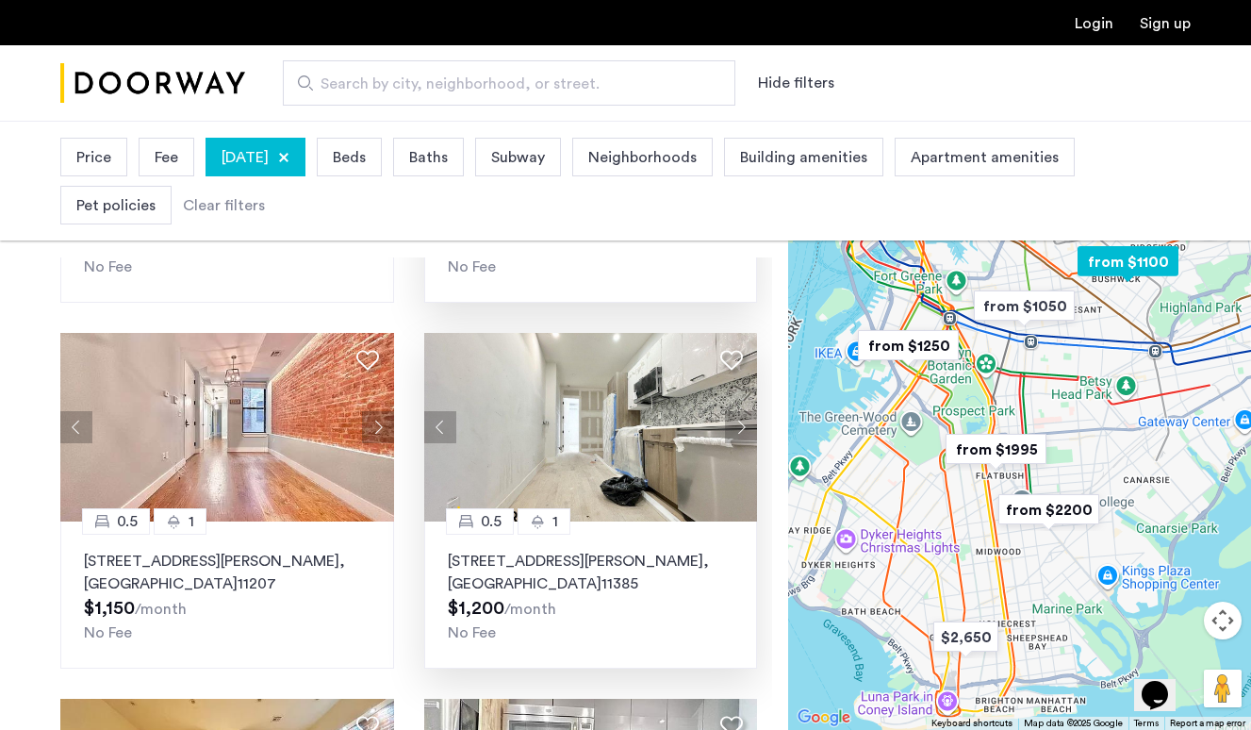
scroll to position [1449, 0]
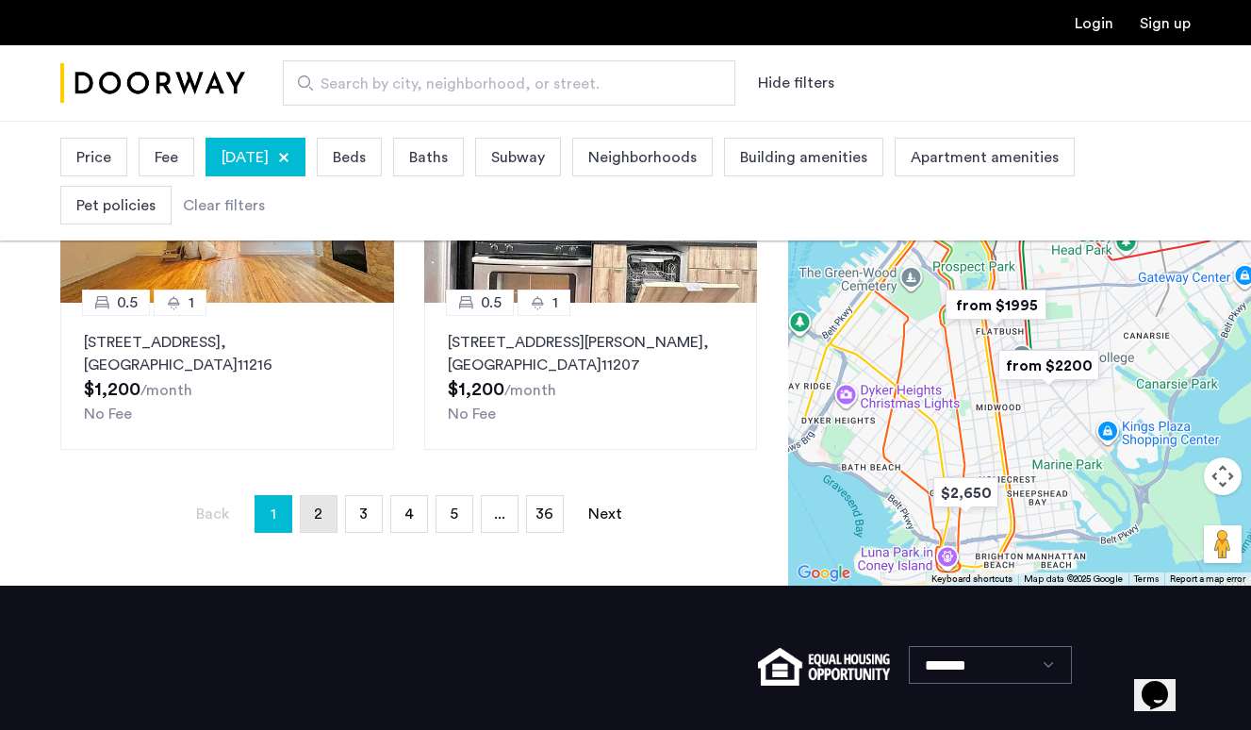
click at [320, 515] on span "2" at bounding box center [318, 513] width 8 height 15
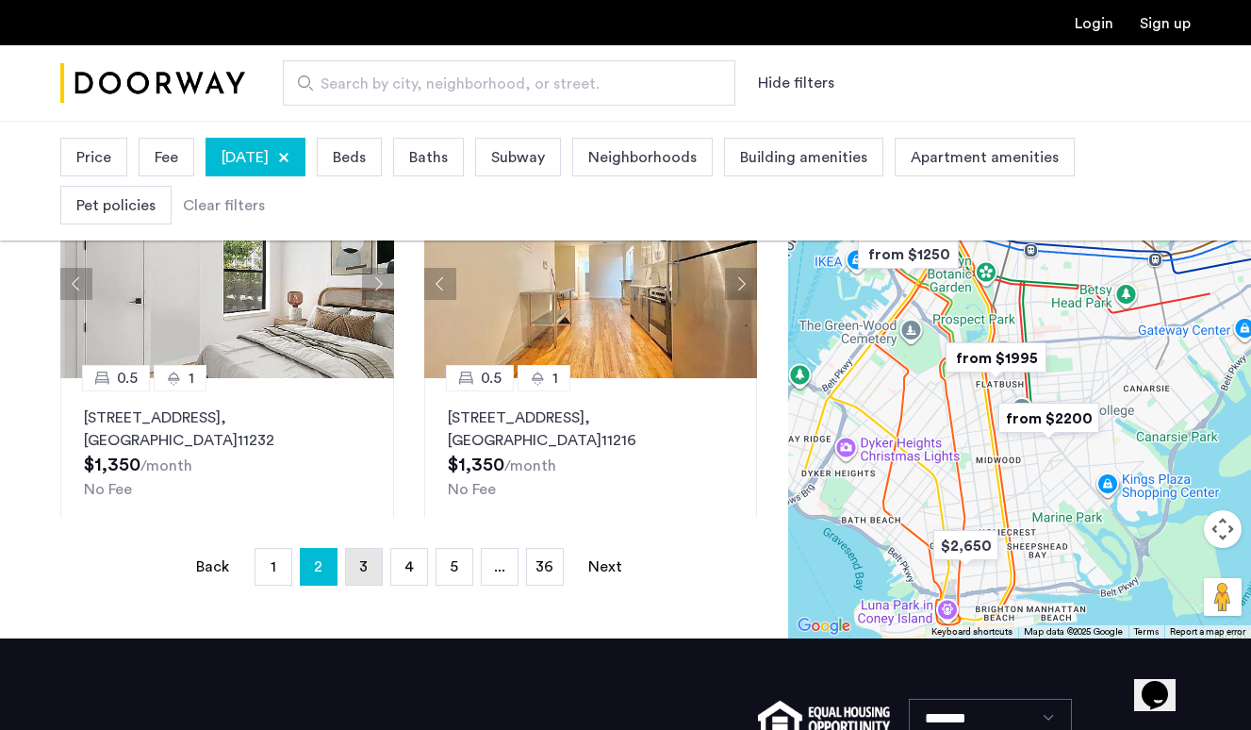
click at [363, 560] on span "3" at bounding box center [363, 566] width 8 height 15
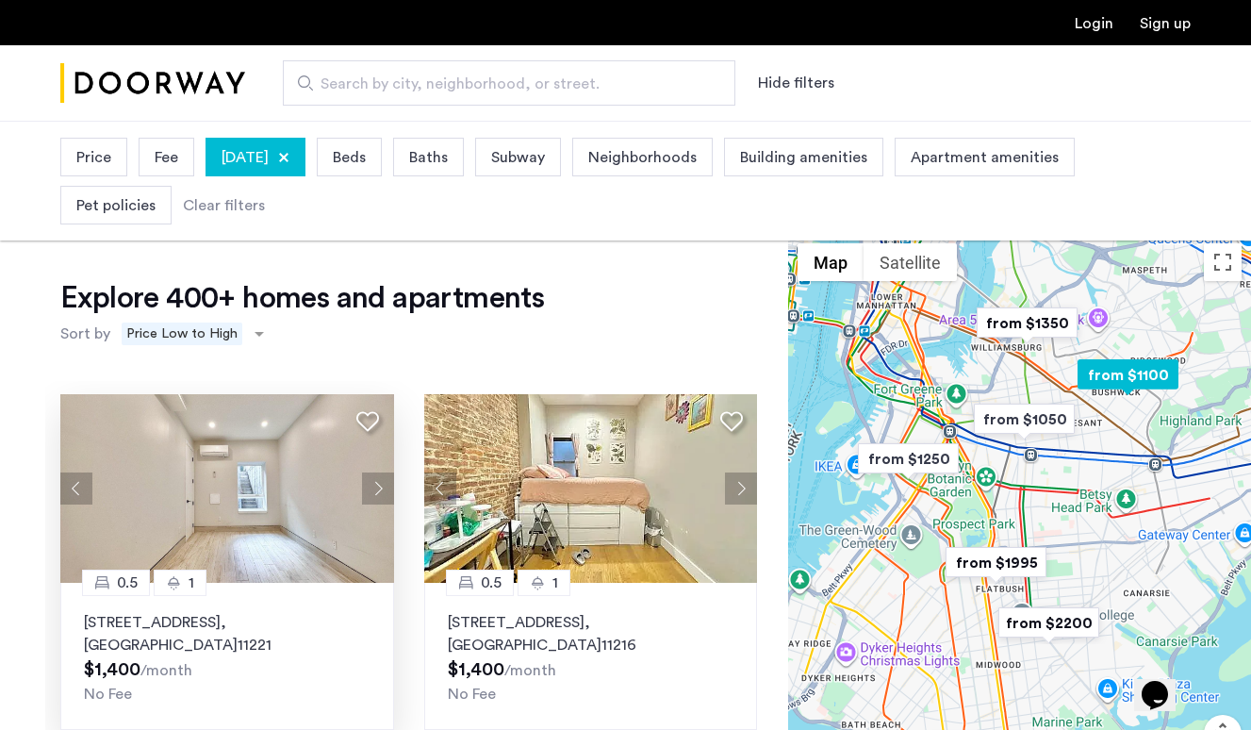
click at [361, 465] on img at bounding box center [227, 488] width 334 height 189
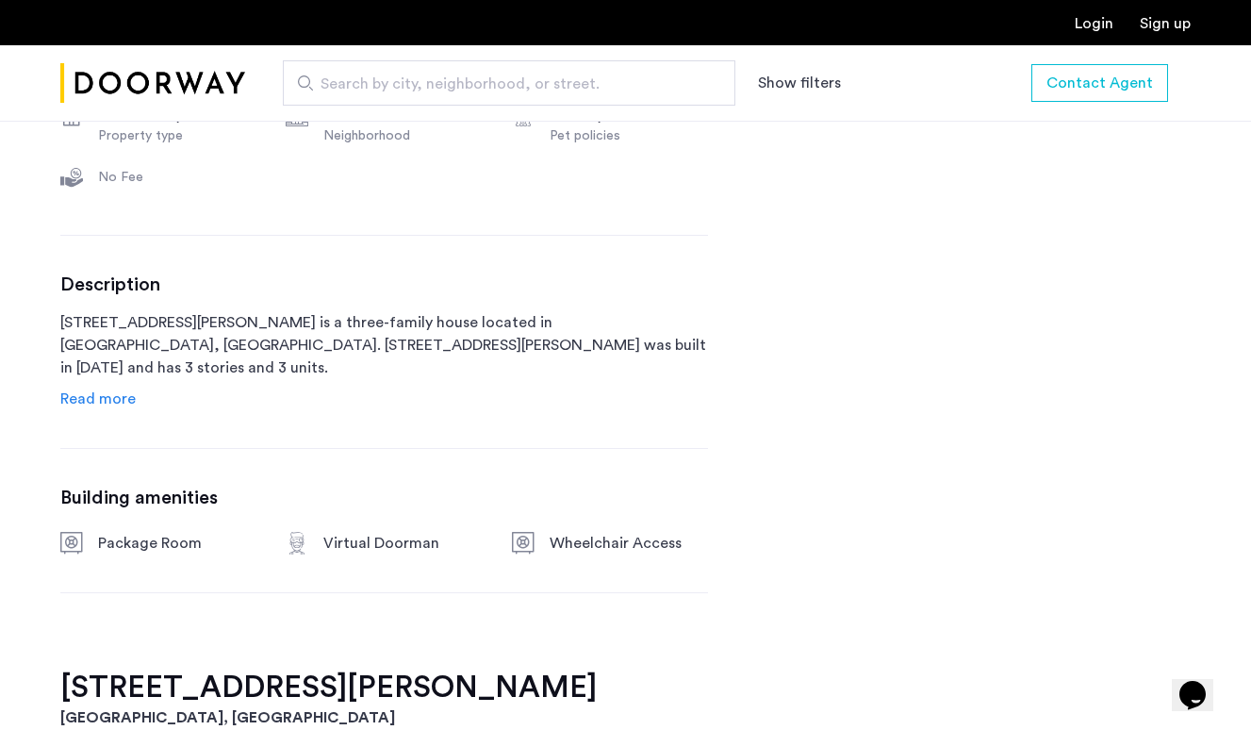
scroll to position [825, 0]
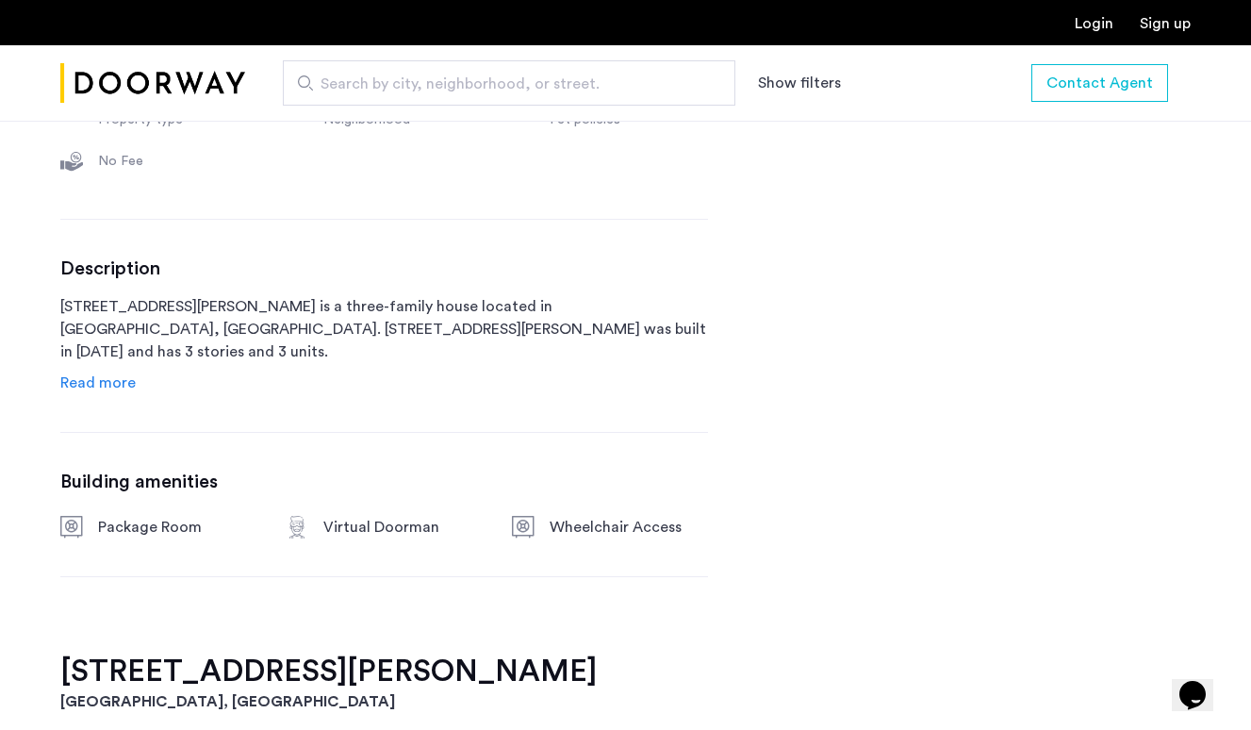
click at [120, 387] on span "Read more" at bounding box center [97, 382] width 75 height 15
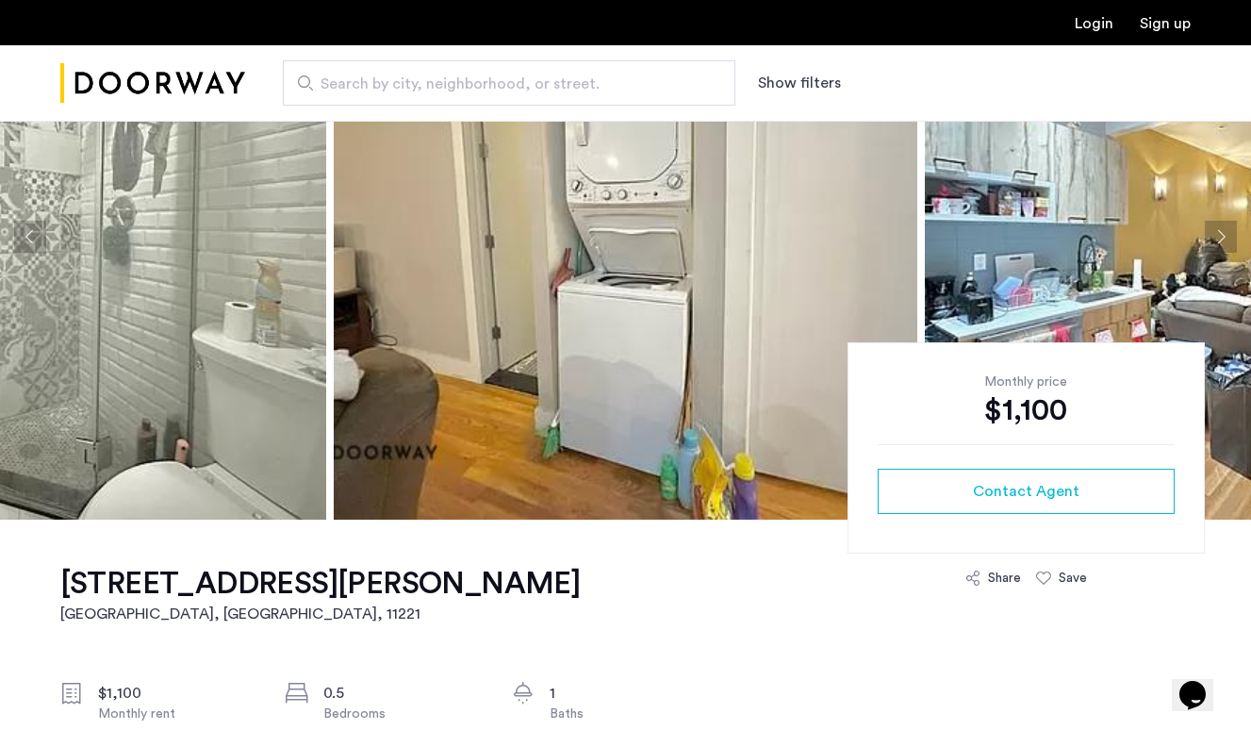
scroll to position [179, 0]
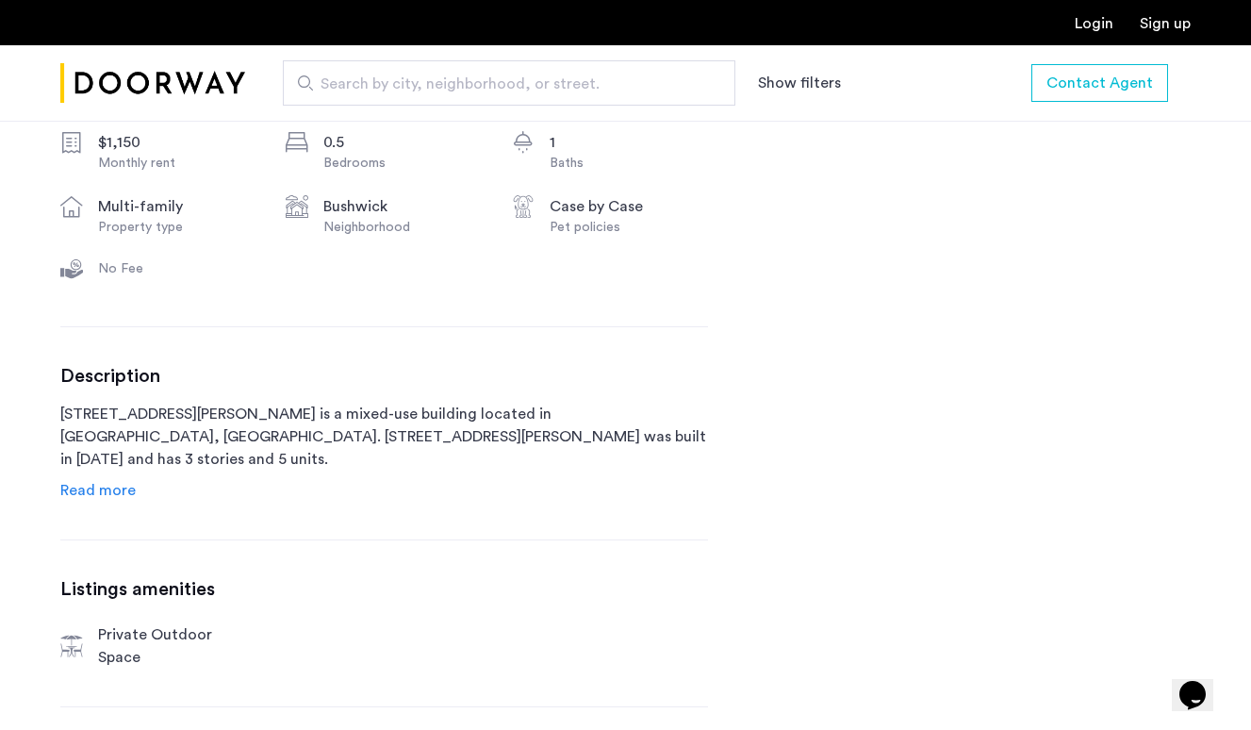
scroll to position [733, 0]
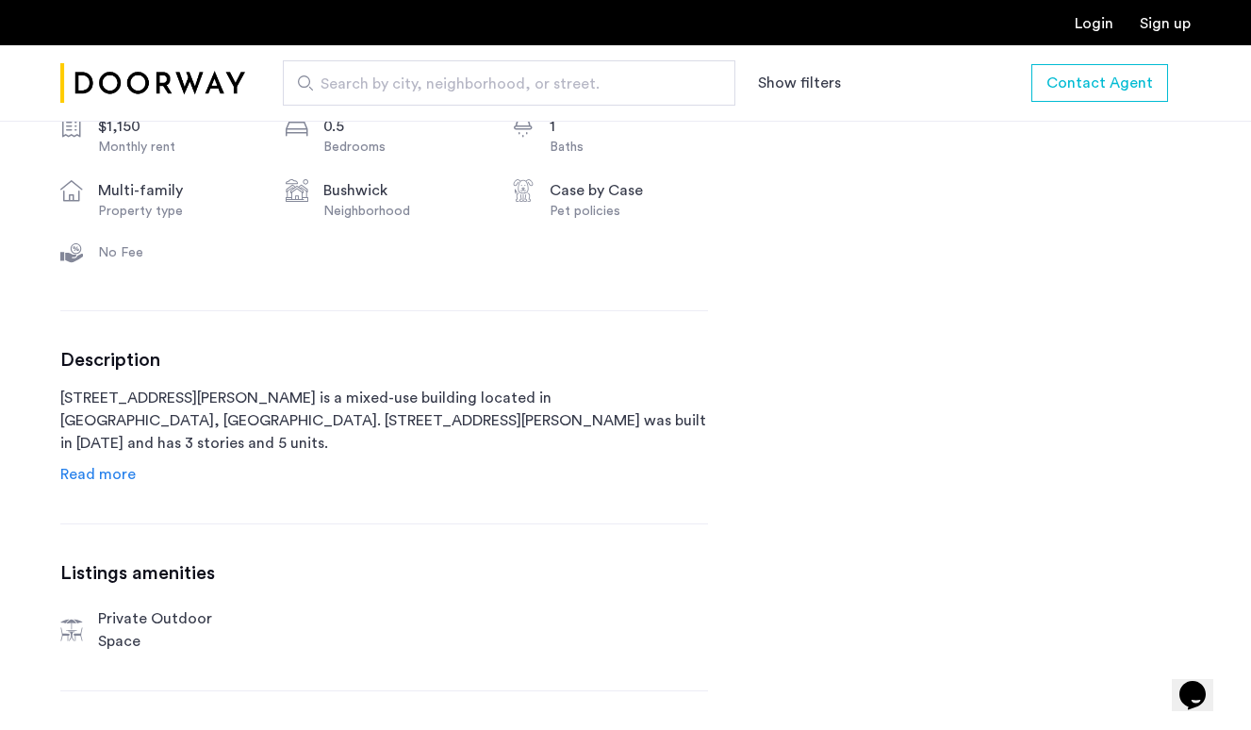
click at [103, 469] on span "Read more" at bounding box center [97, 474] width 75 height 15
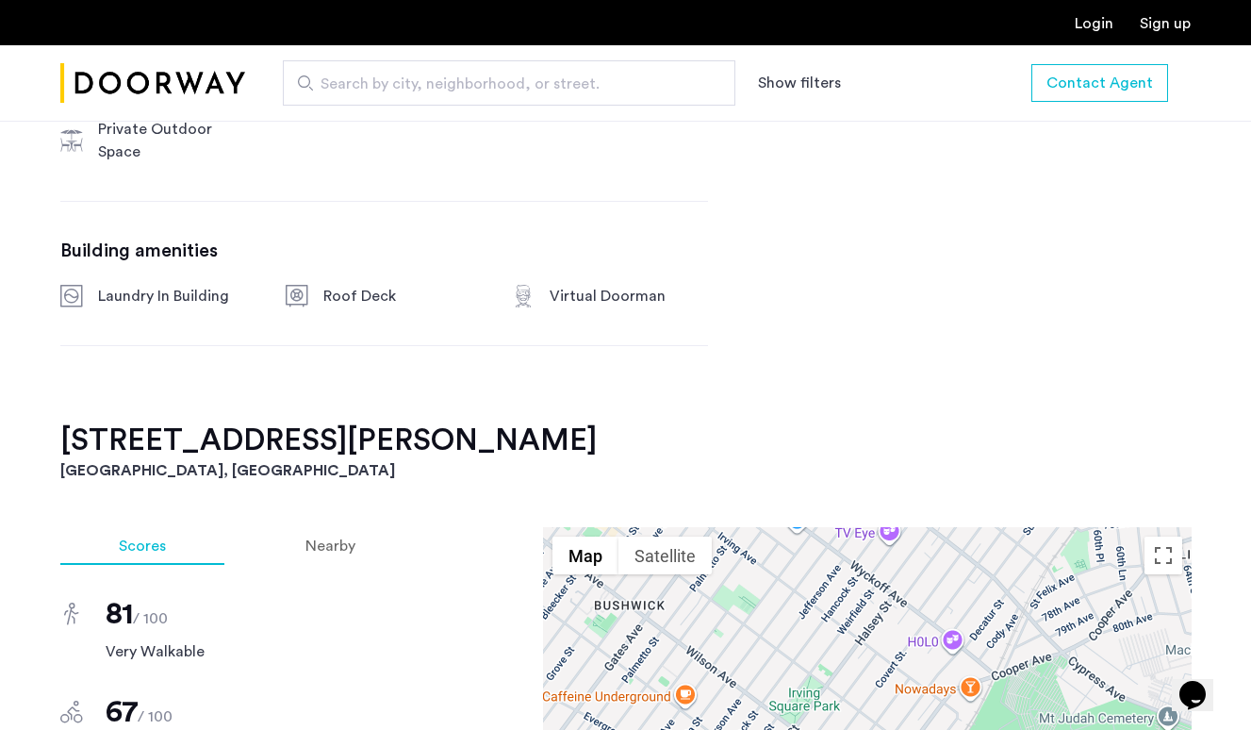
scroll to position [1590, 0]
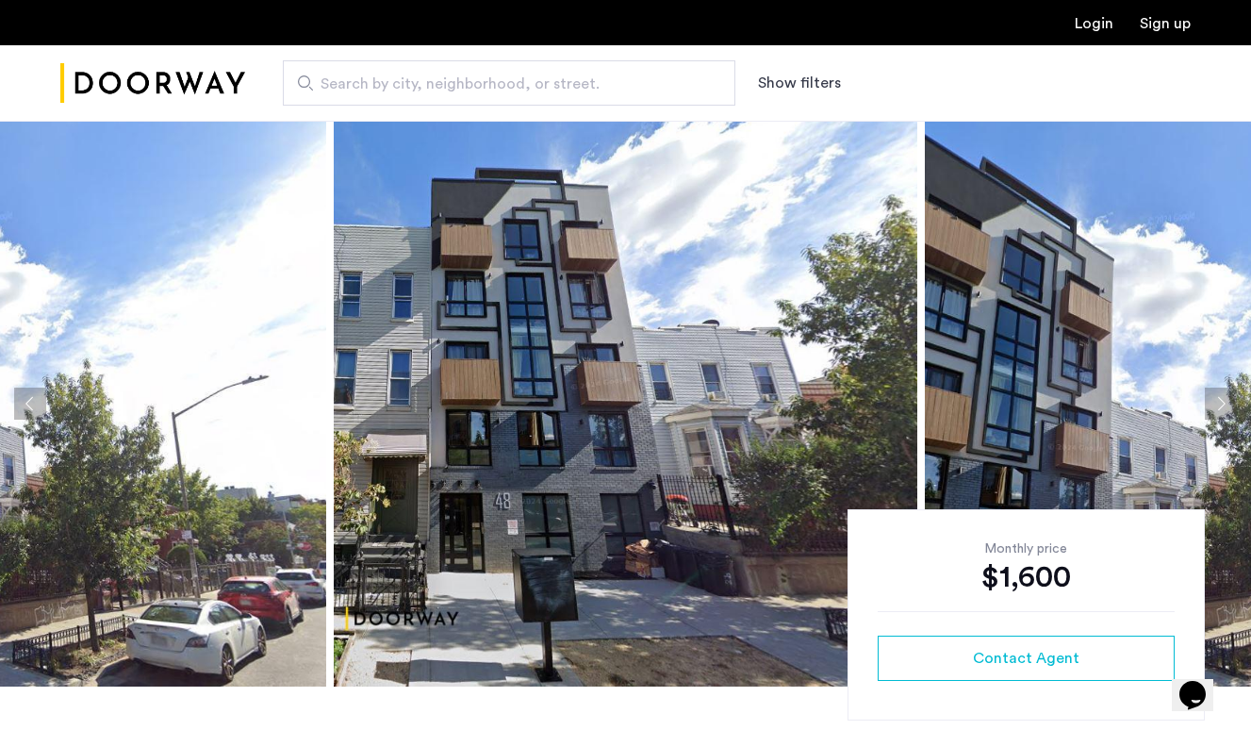
click at [192, 94] on img "Cazamio Logo" at bounding box center [152, 83] width 185 height 71
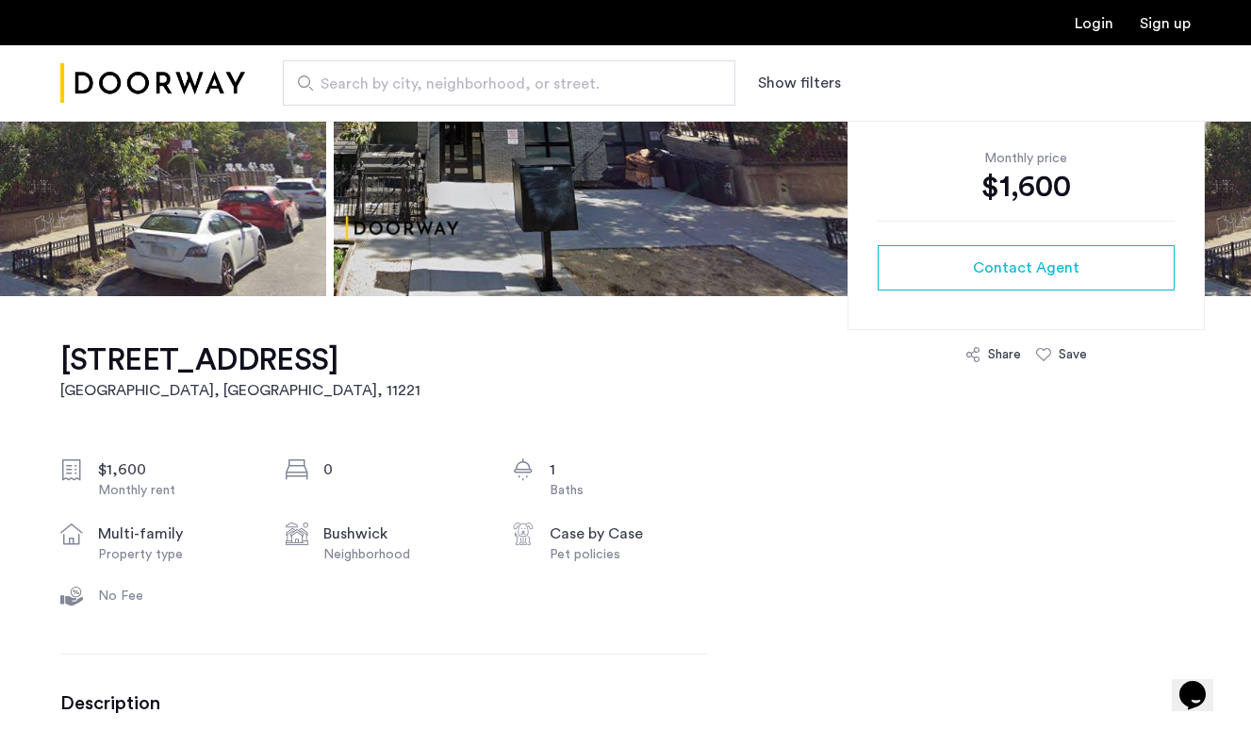
scroll to position [410, 0]
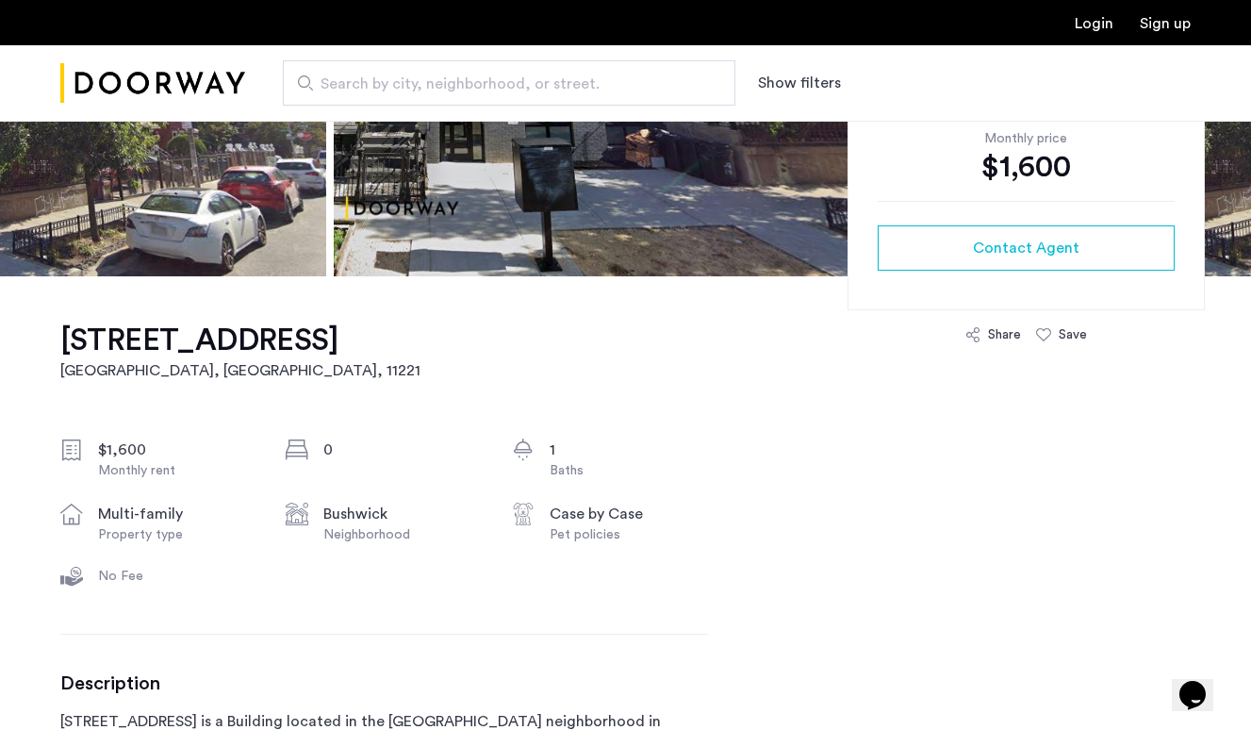
click at [447, 441] on div "0" at bounding box center [402, 449] width 158 height 23
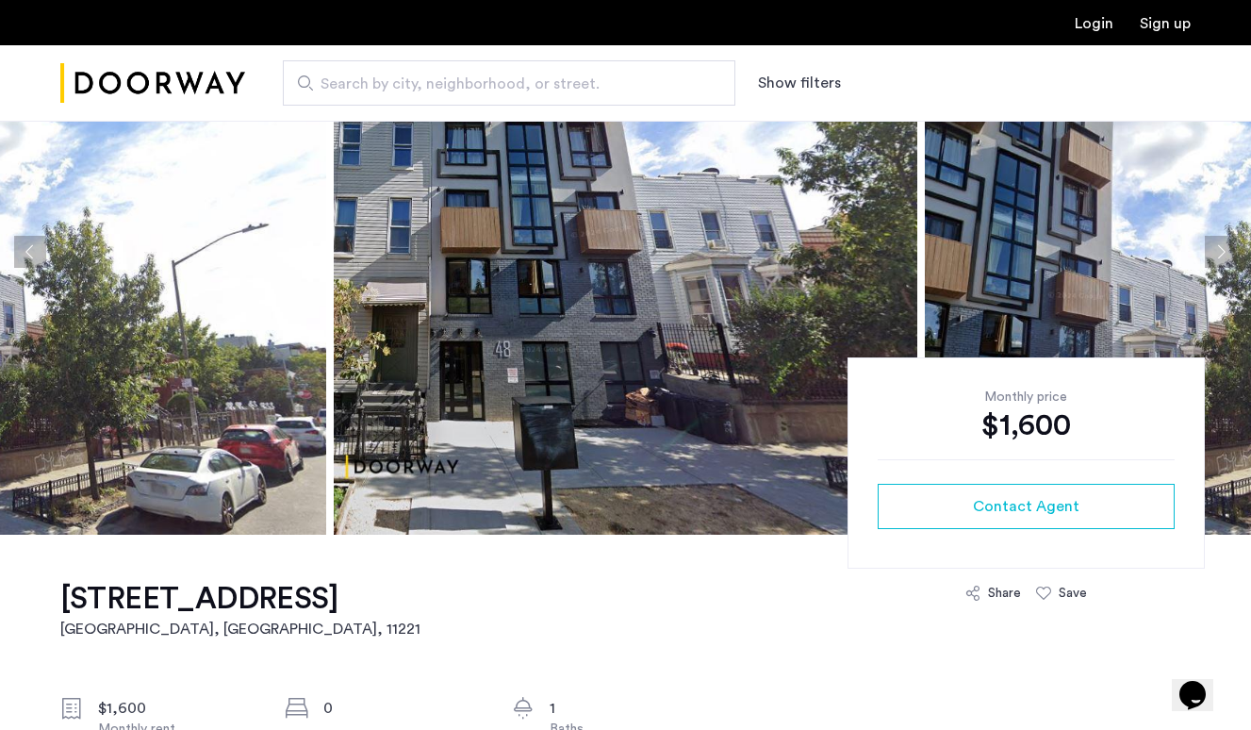
scroll to position [182, 0]
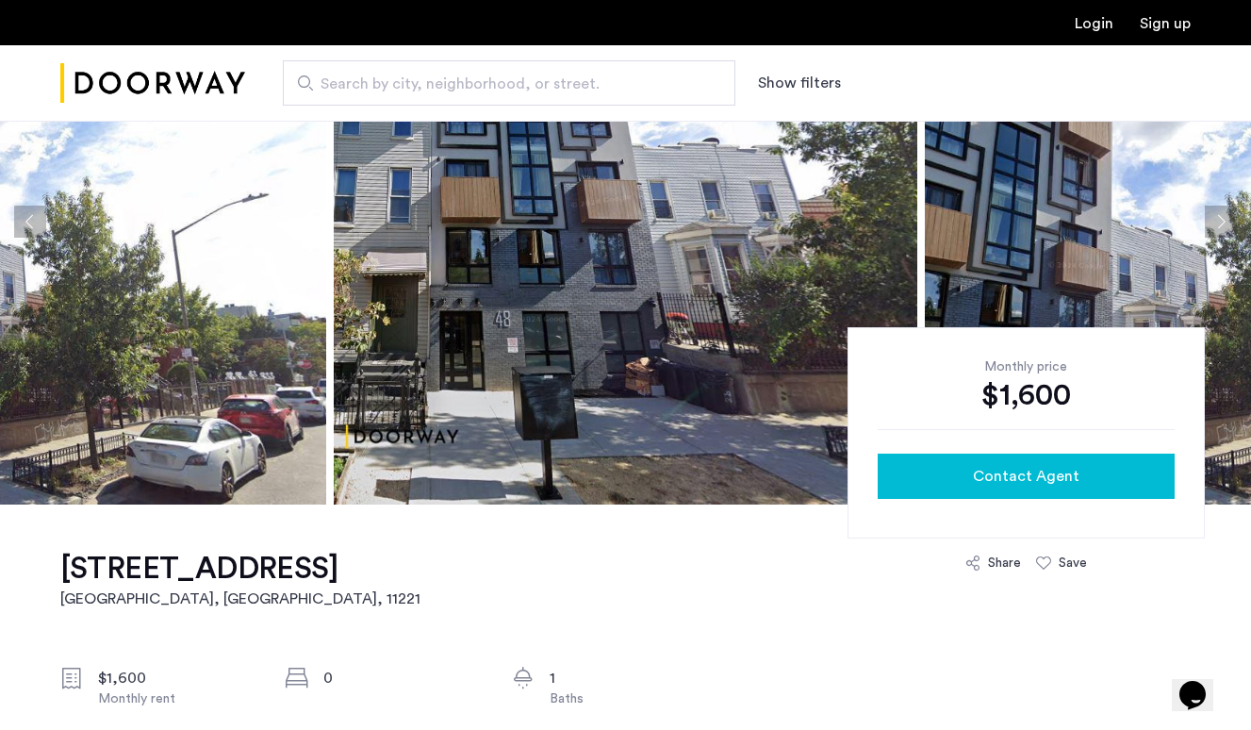
click at [1017, 478] on span "Contact Agent" at bounding box center [1026, 476] width 107 height 23
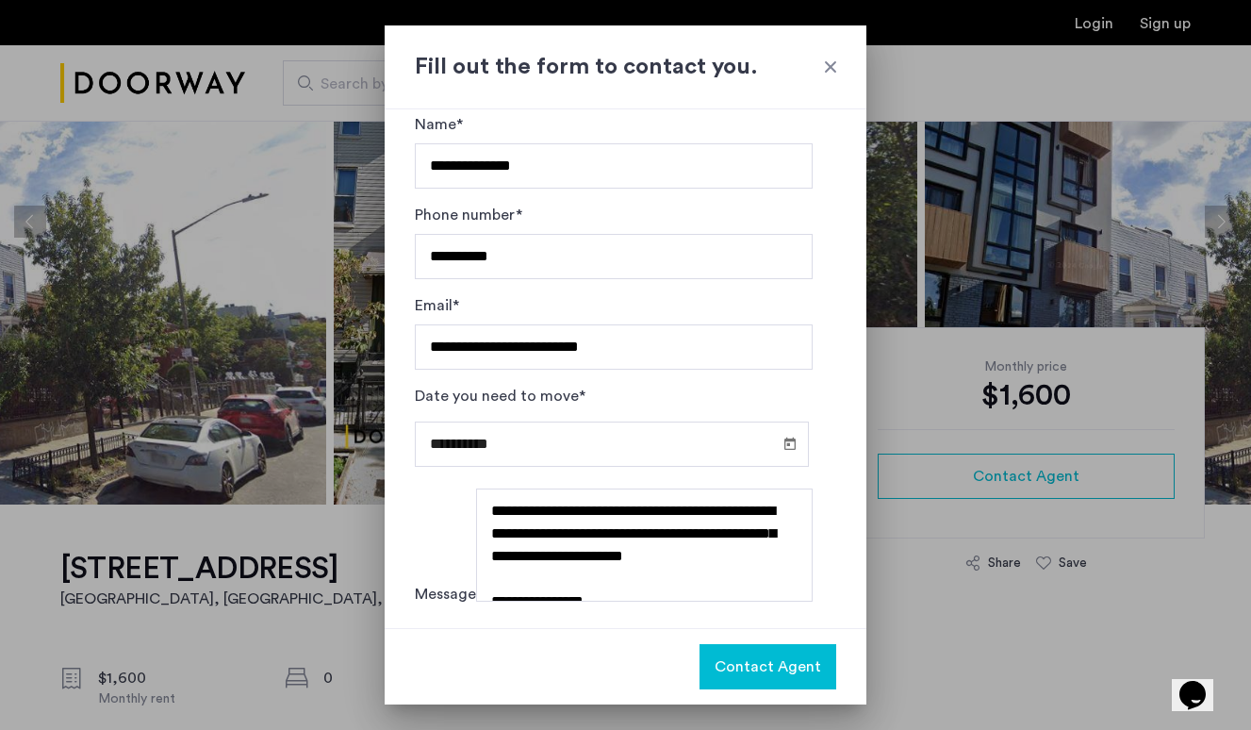
scroll to position [0, 0]
drag, startPoint x: 731, startPoint y: 562, endPoint x: 516, endPoint y: 544, distance: 215.7
click at [516, 544] on textarea "**********" at bounding box center [644, 544] width 337 height 113
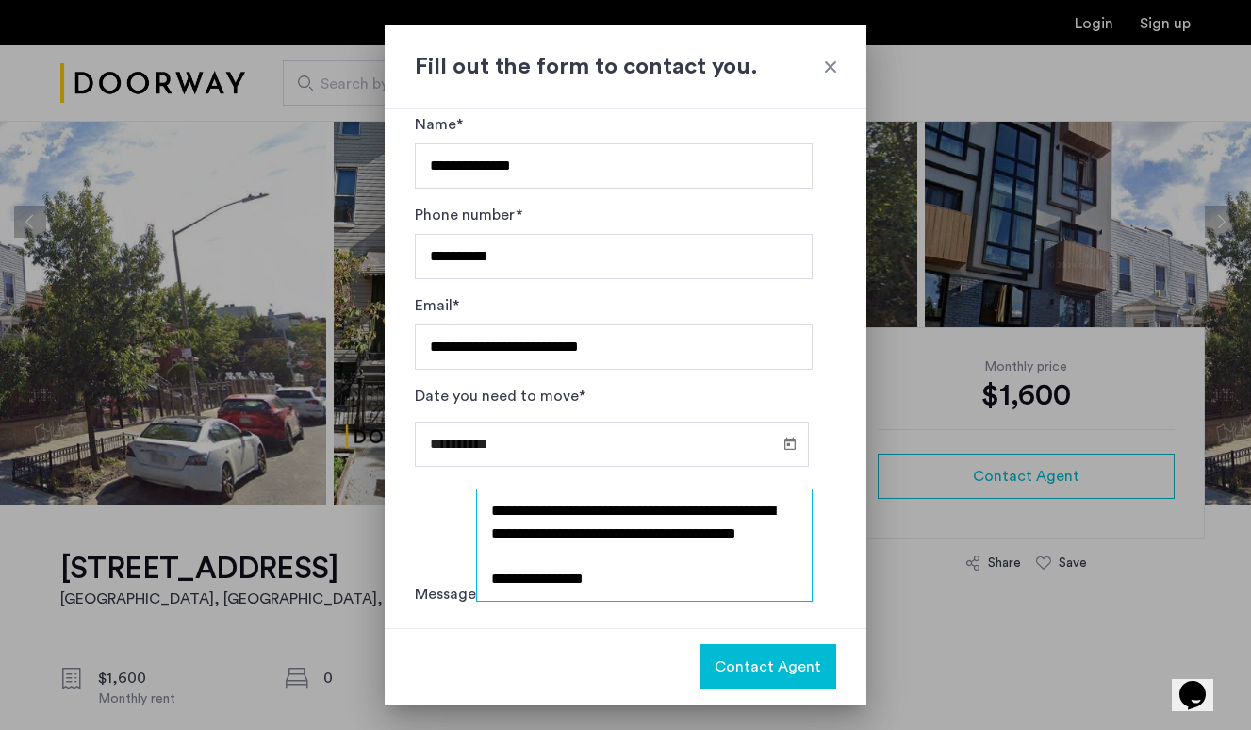
type textarea "**********"
click at [729, 671] on span "Contact Agent" at bounding box center [768, 666] width 107 height 23
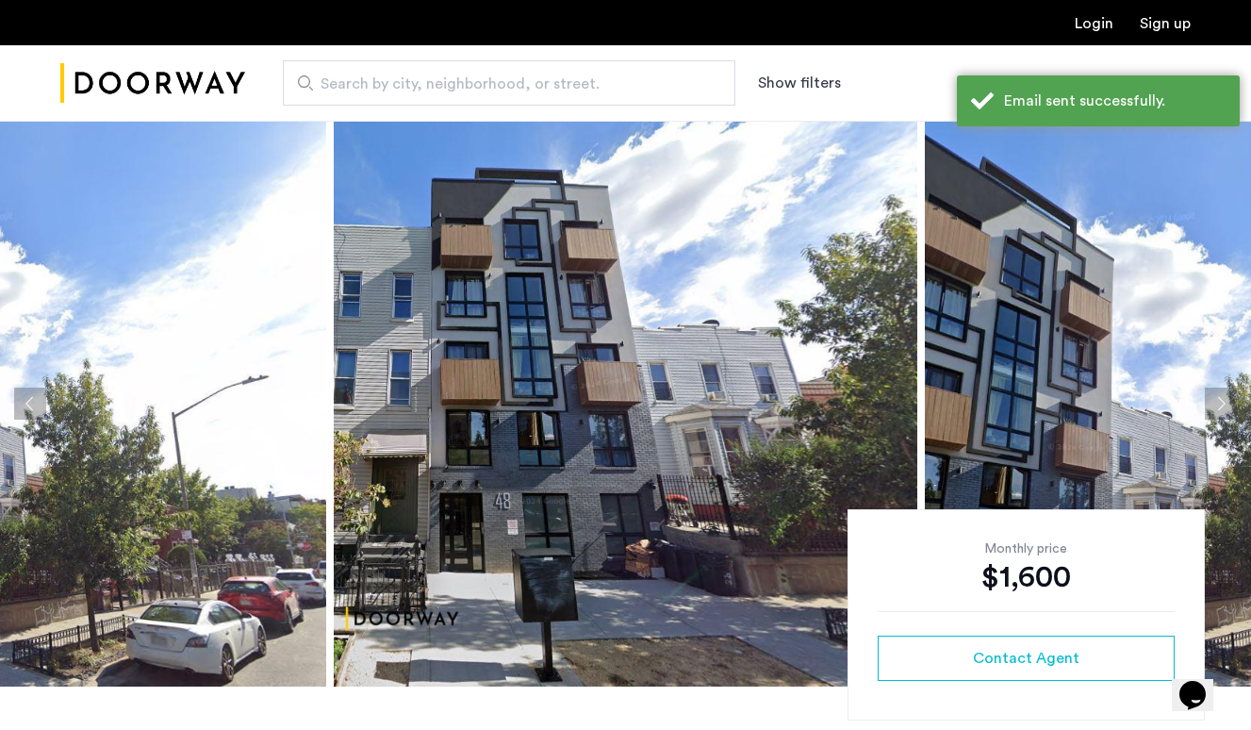
scroll to position [182, 0]
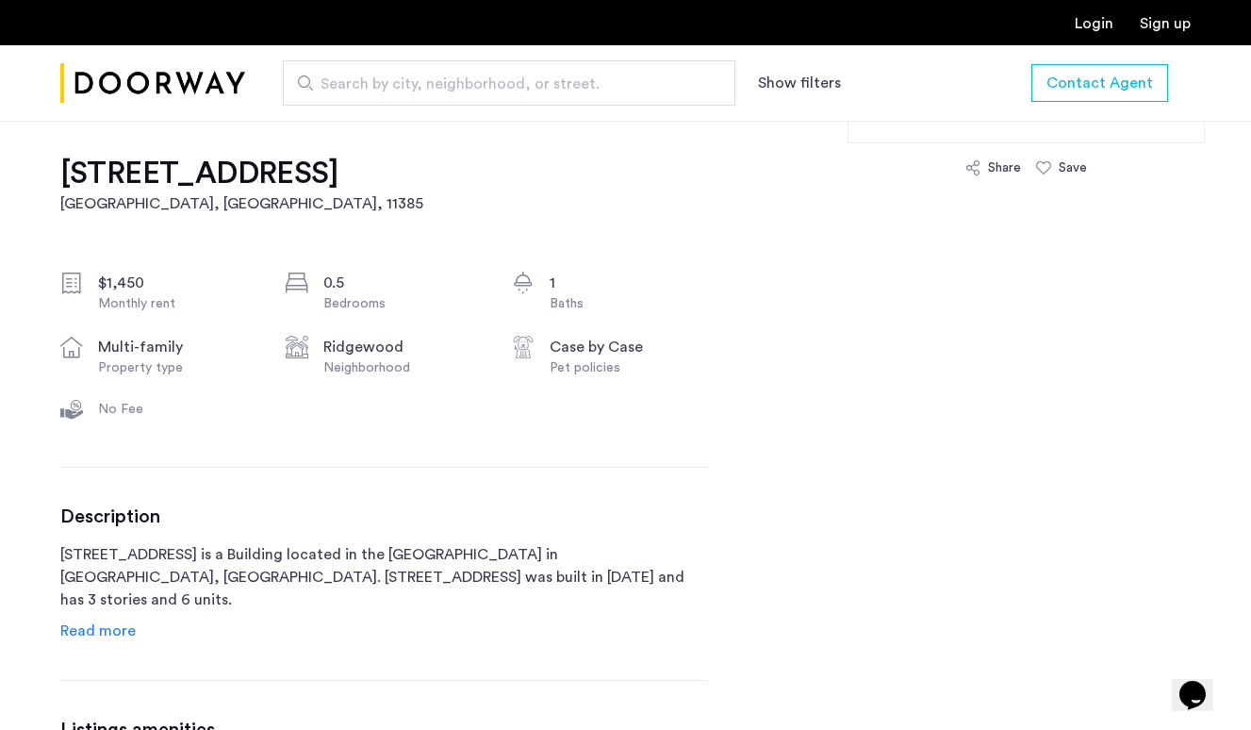
scroll to position [579, 0]
click at [104, 621] on span "Read more" at bounding box center [97, 628] width 75 height 15
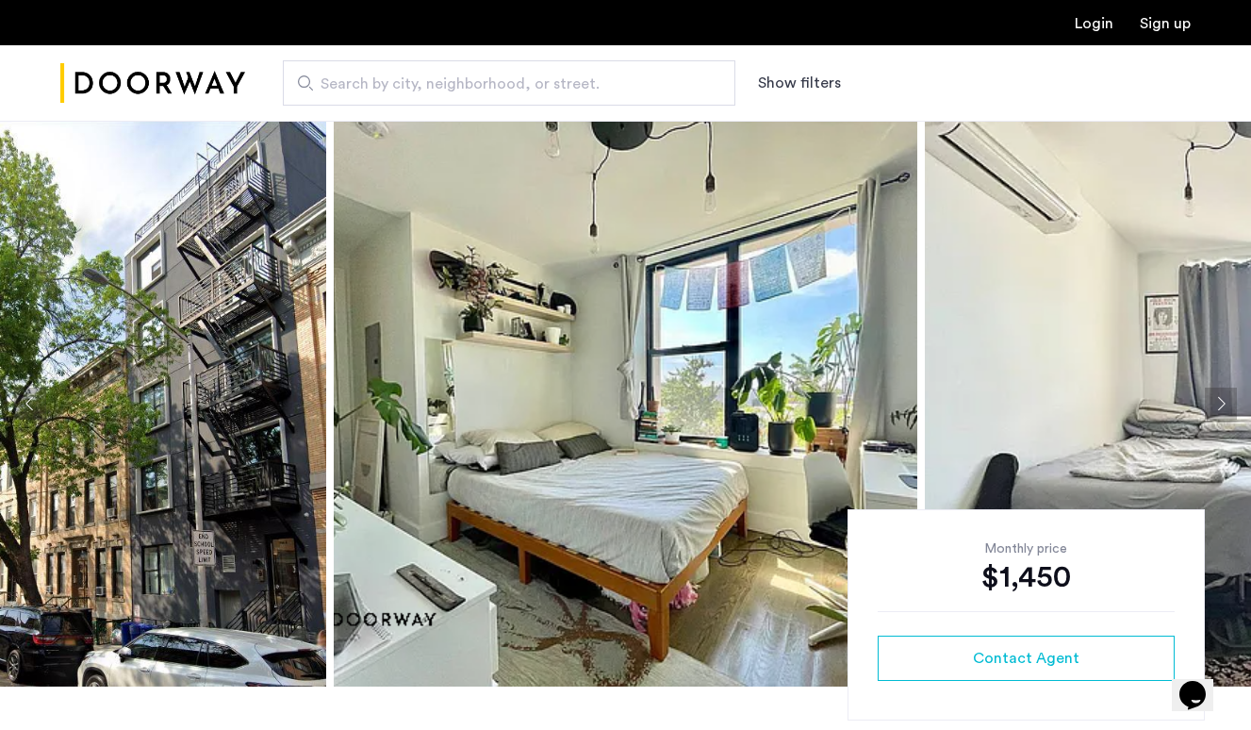
scroll to position [0, 0]
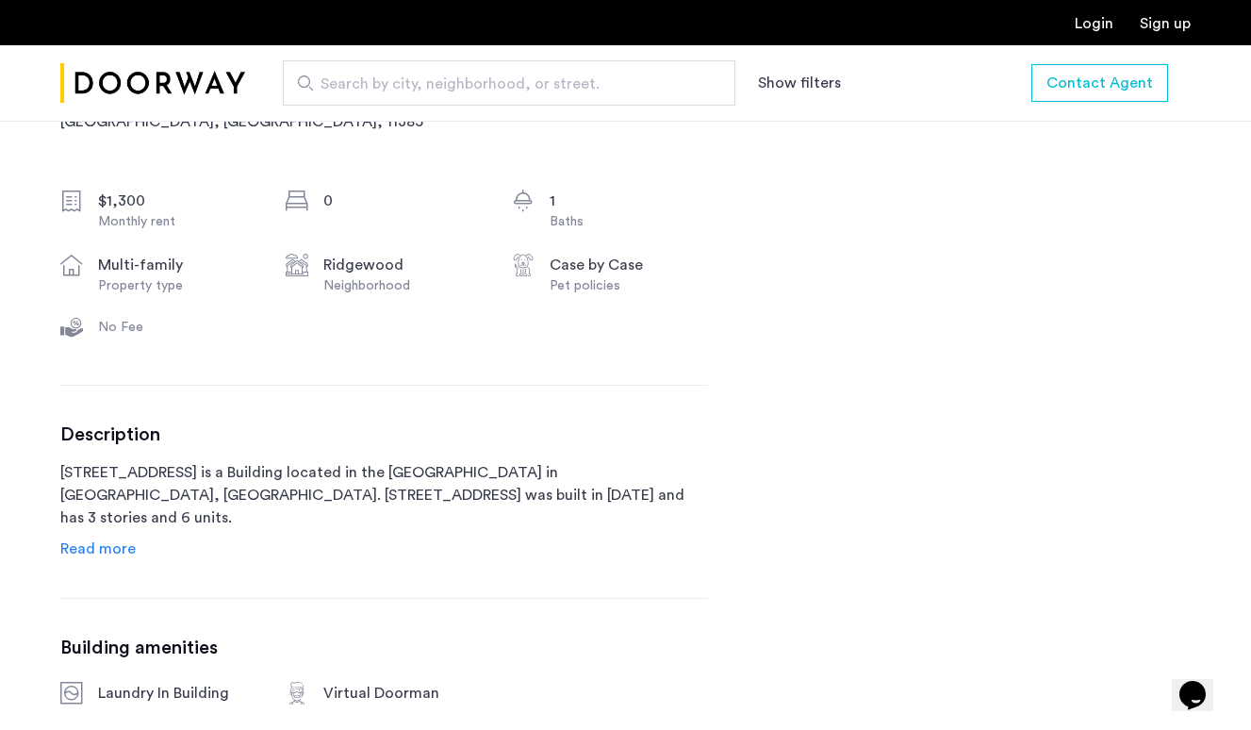
scroll to position [663, 0]
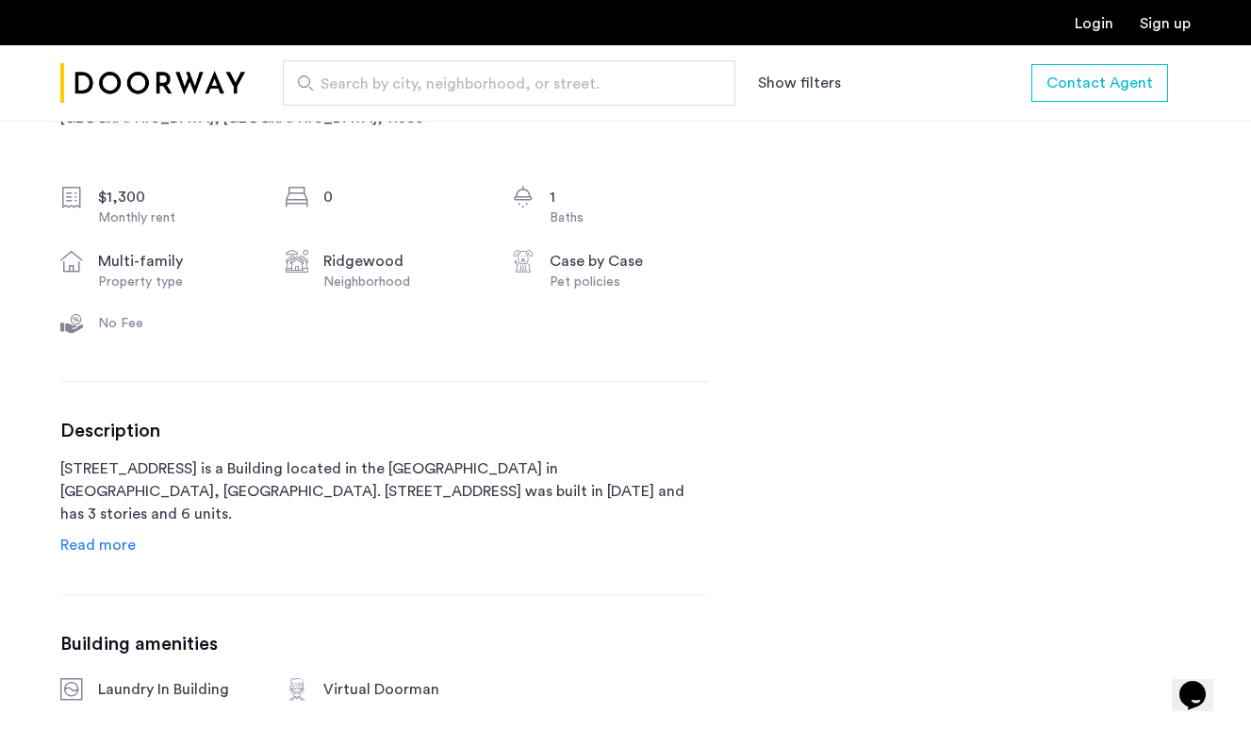
click at [99, 531] on div "Description [STREET_ADDRESS] is a Building located in the [GEOGRAPHIC_DATA] nei…" at bounding box center [384, 488] width 648 height 137
click at [98, 556] on link "Read more" at bounding box center [97, 545] width 75 height 23
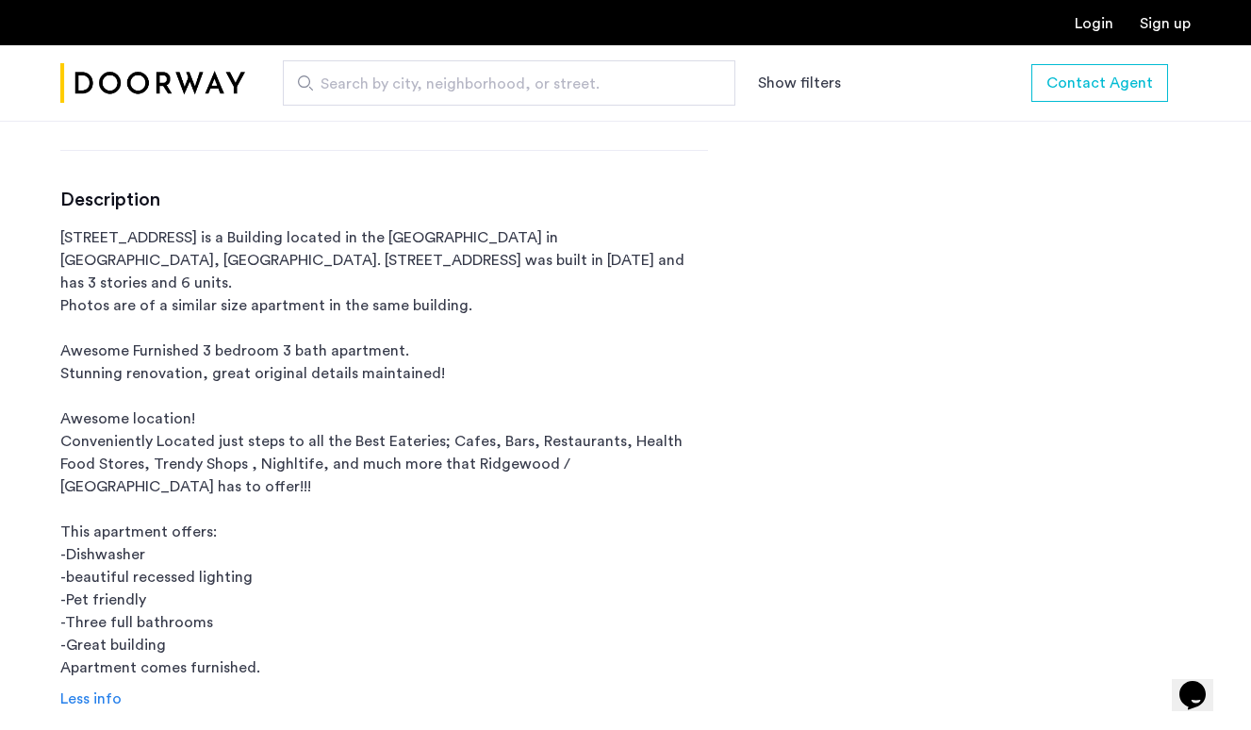
scroll to position [906, 0]
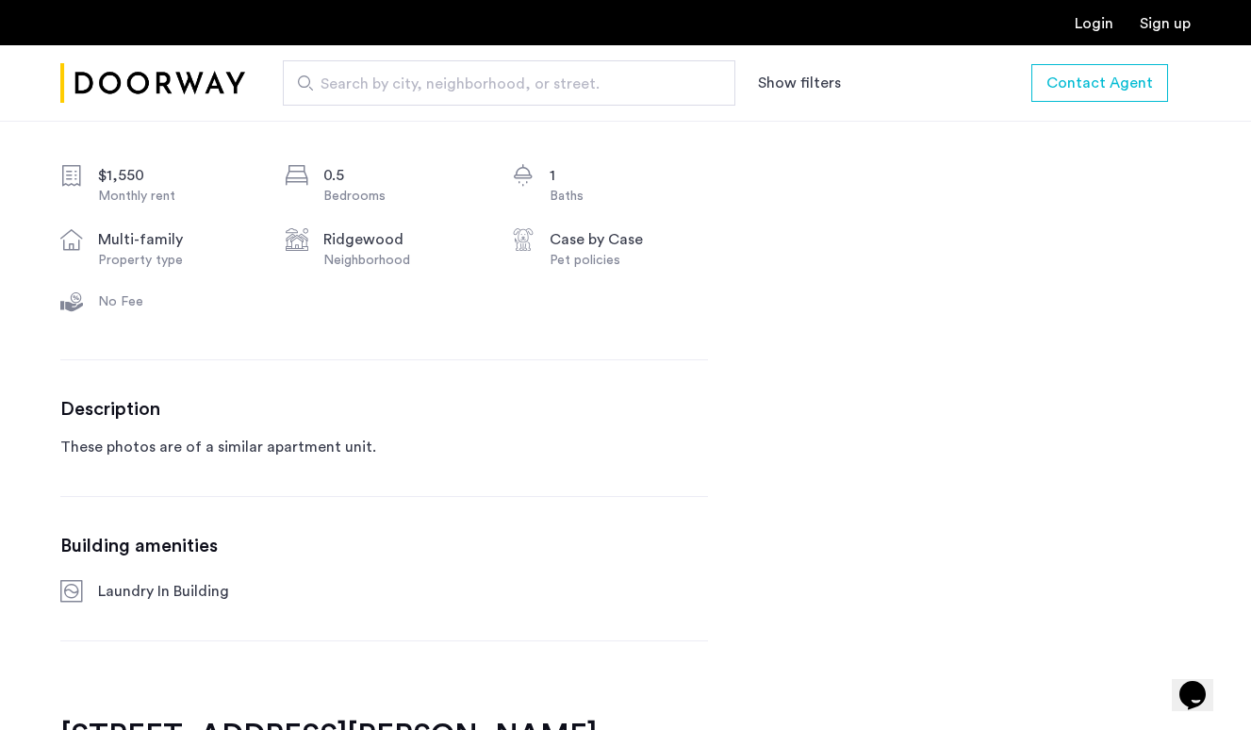
click at [422, 438] on p "These photos are of a similar apartment unit." at bounding box center [384, 447] width 648 height 23
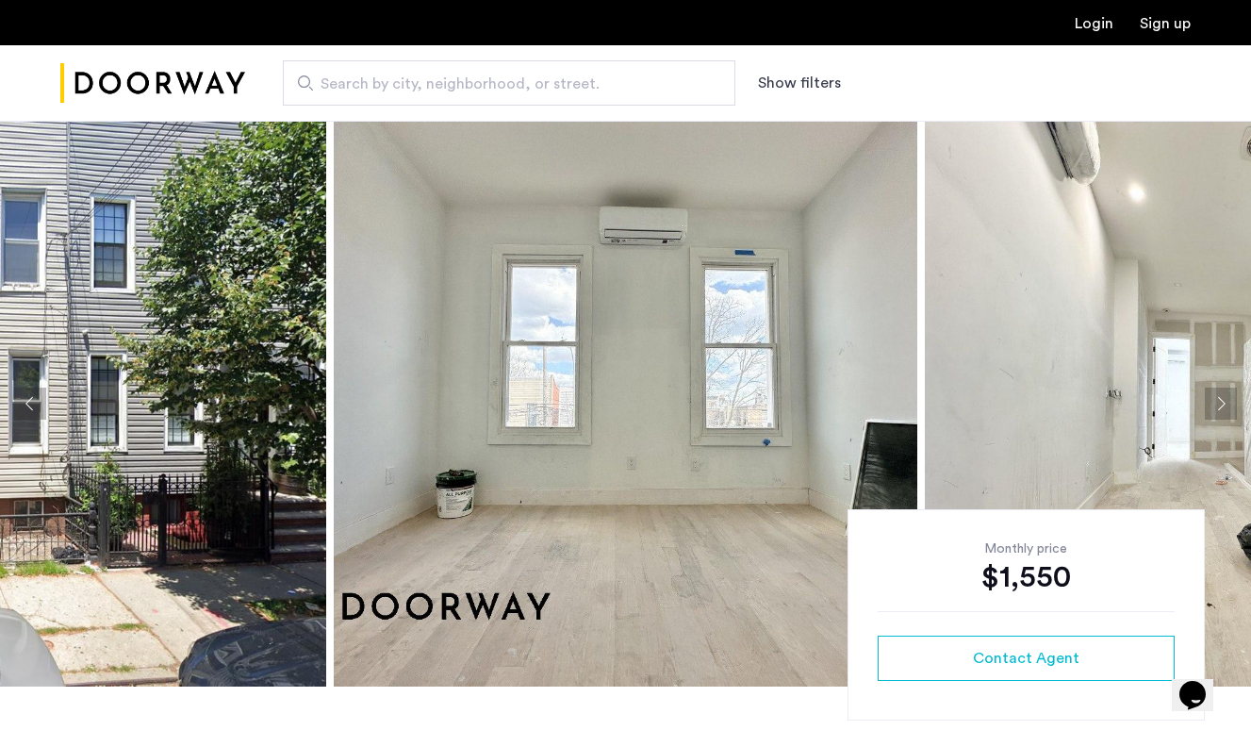
click at [1154, 380] on img at bounding box center [1217, 404] width 584 height 566
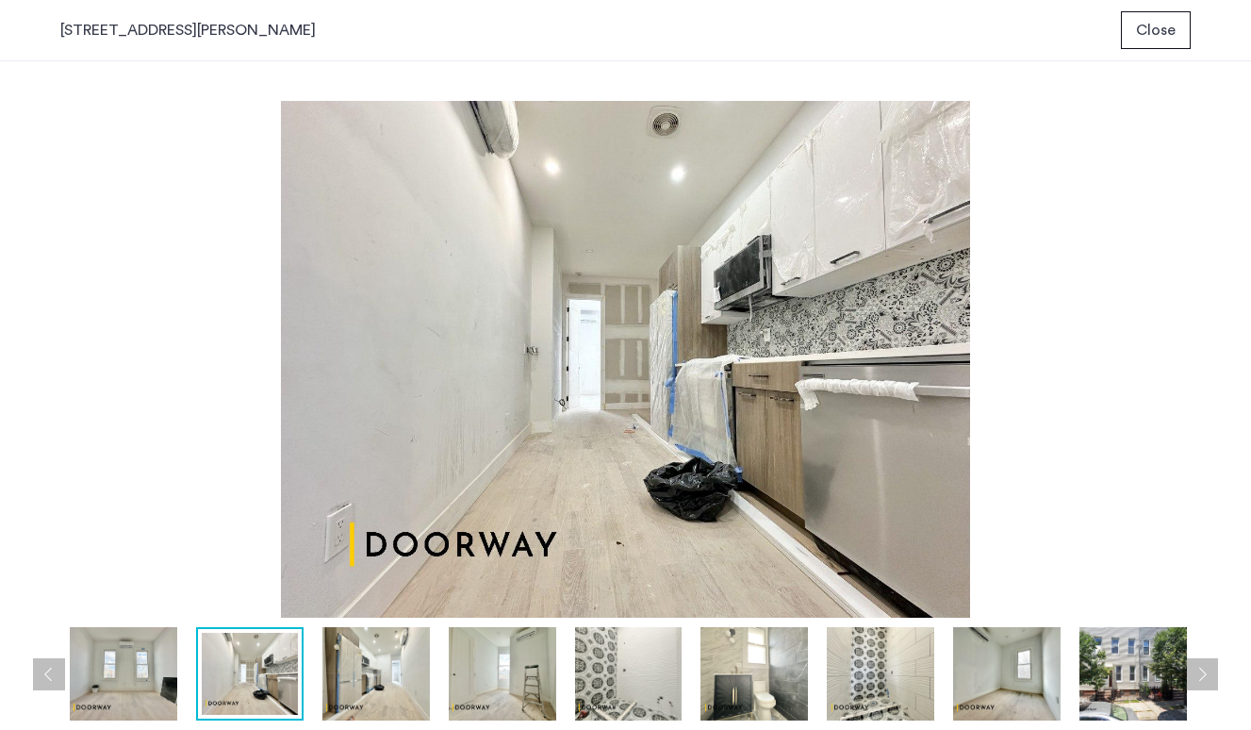
click at [408, 661] on img at bounding box center [375, 673] width 107 height 93
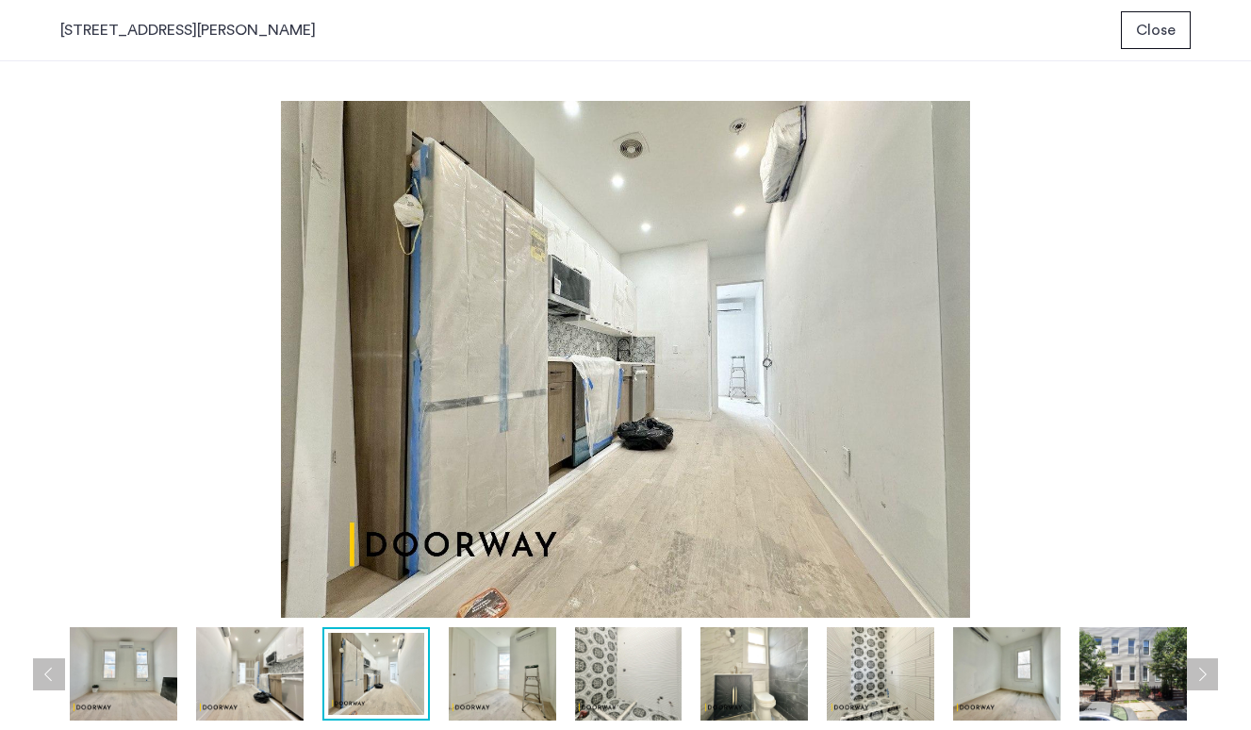
click at [525, 679] on img at bounding box center [502, 673] width 107 height 93
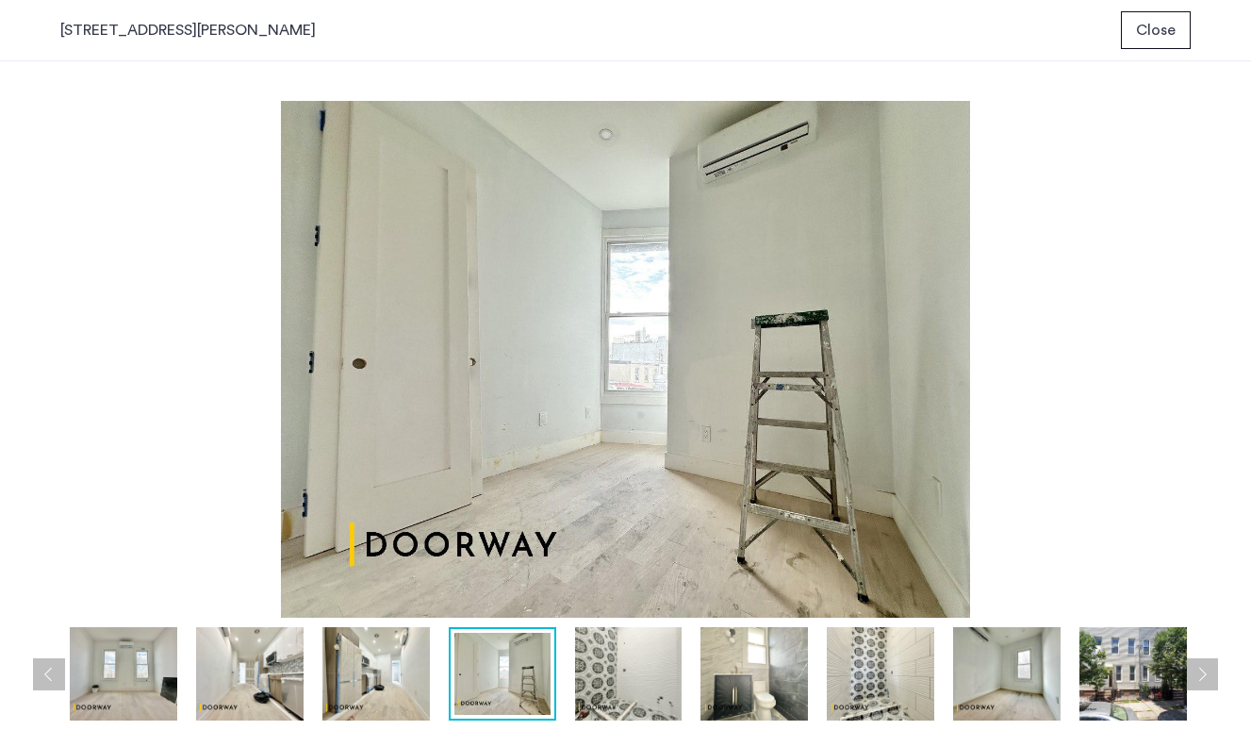
click at [599, 677] on img at bounding box center [628, 673] width 107 height 93
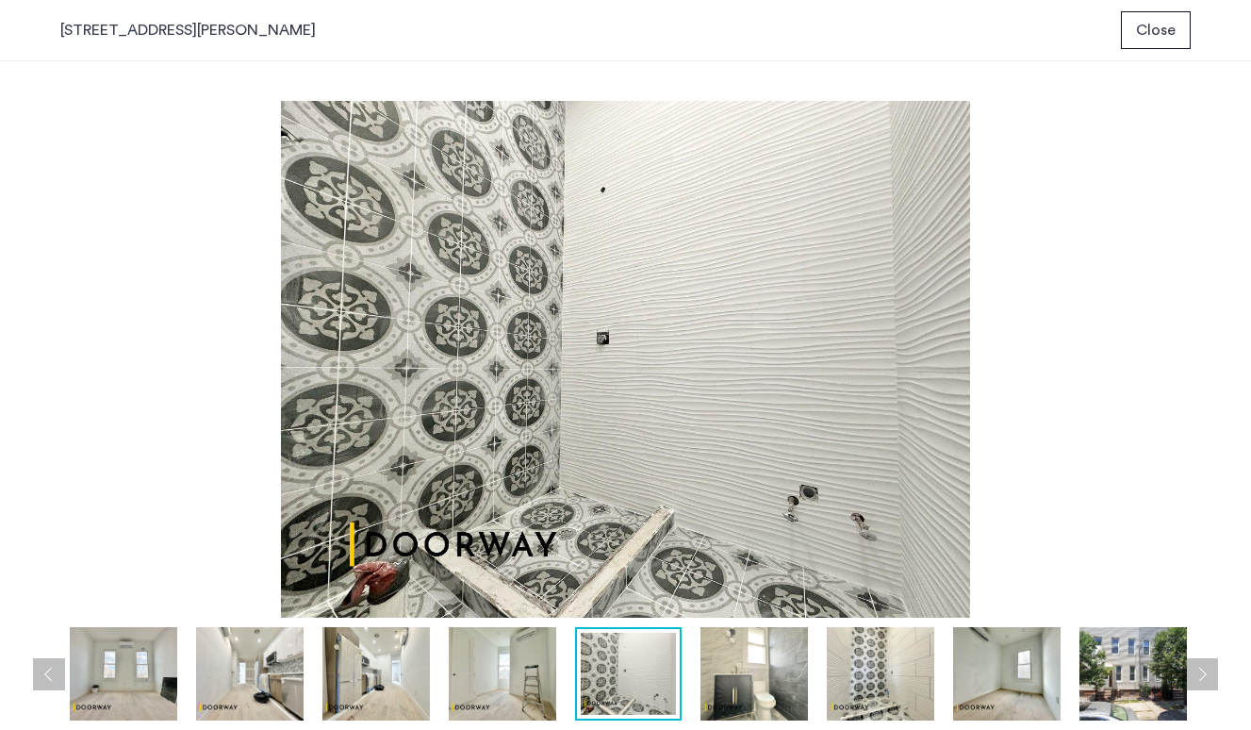
click at [778, 673] on img at bounding box center [753, 673] width 107 height 93
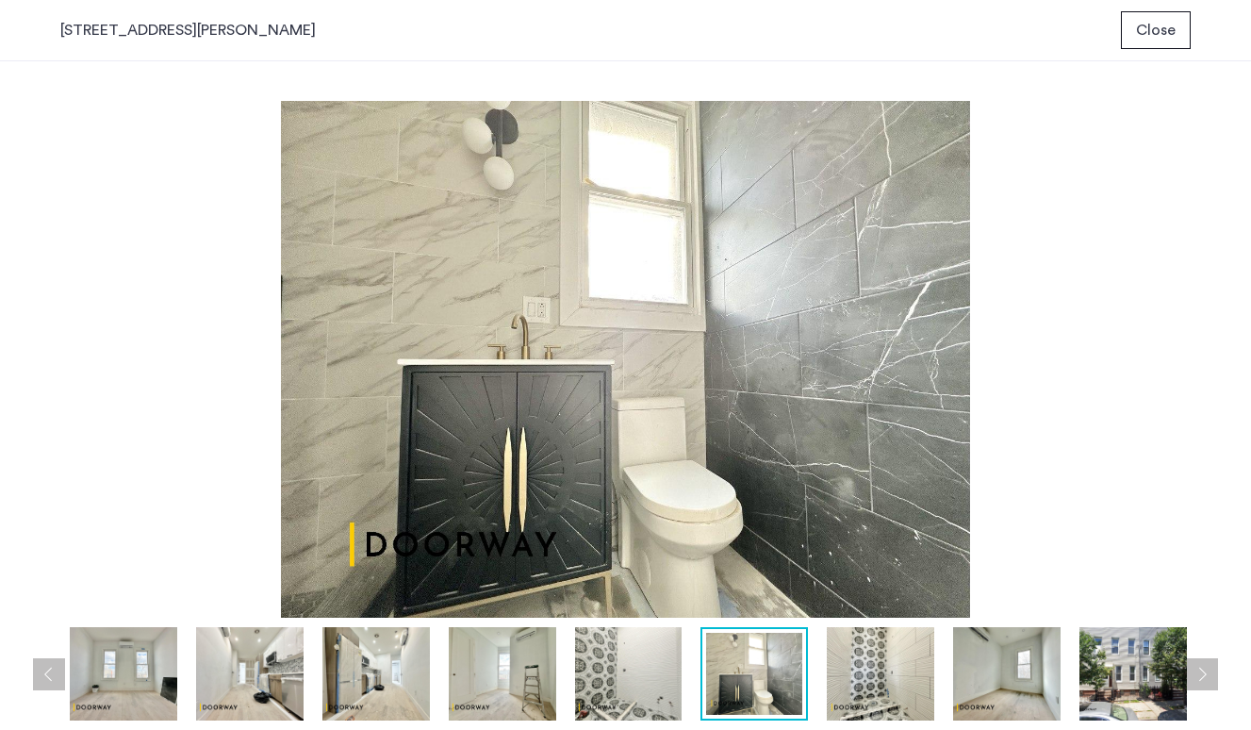
click at [867, 673] on img at bounding box center [880, 673] width 107 height 93
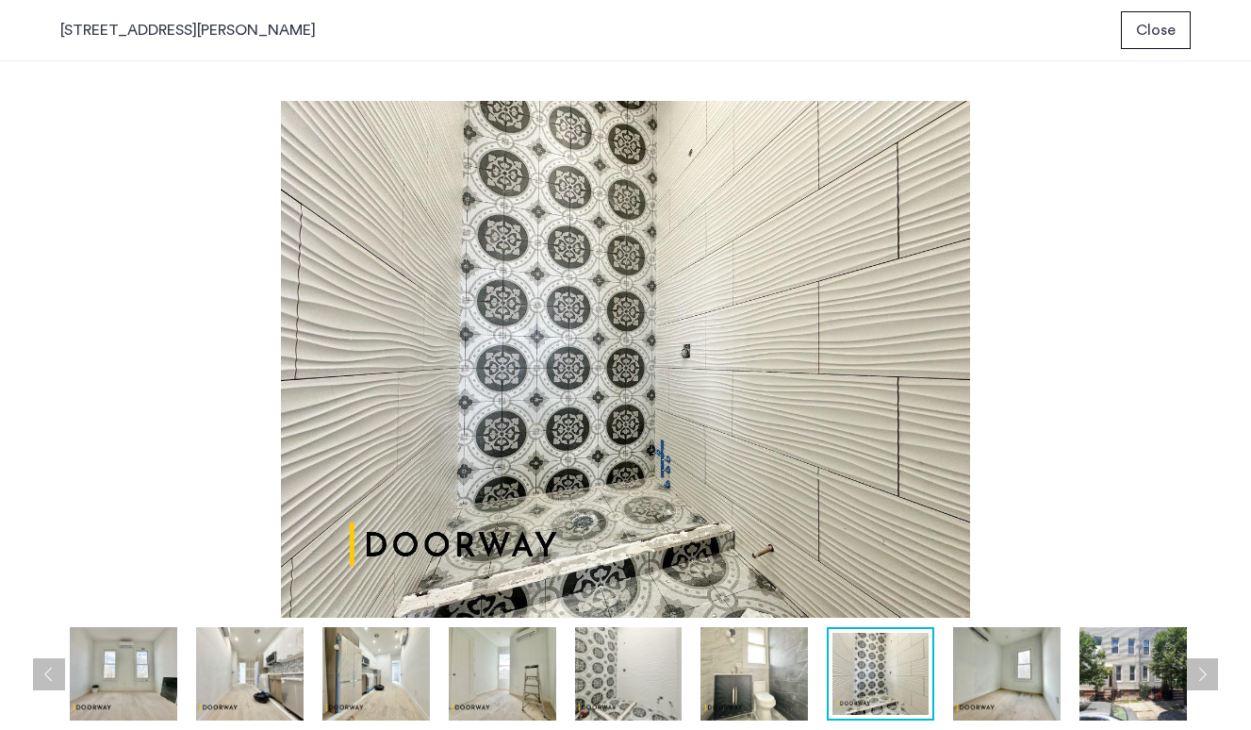
click at [984, 675] on img at bounding box center [1006, 673] width 107 height 93
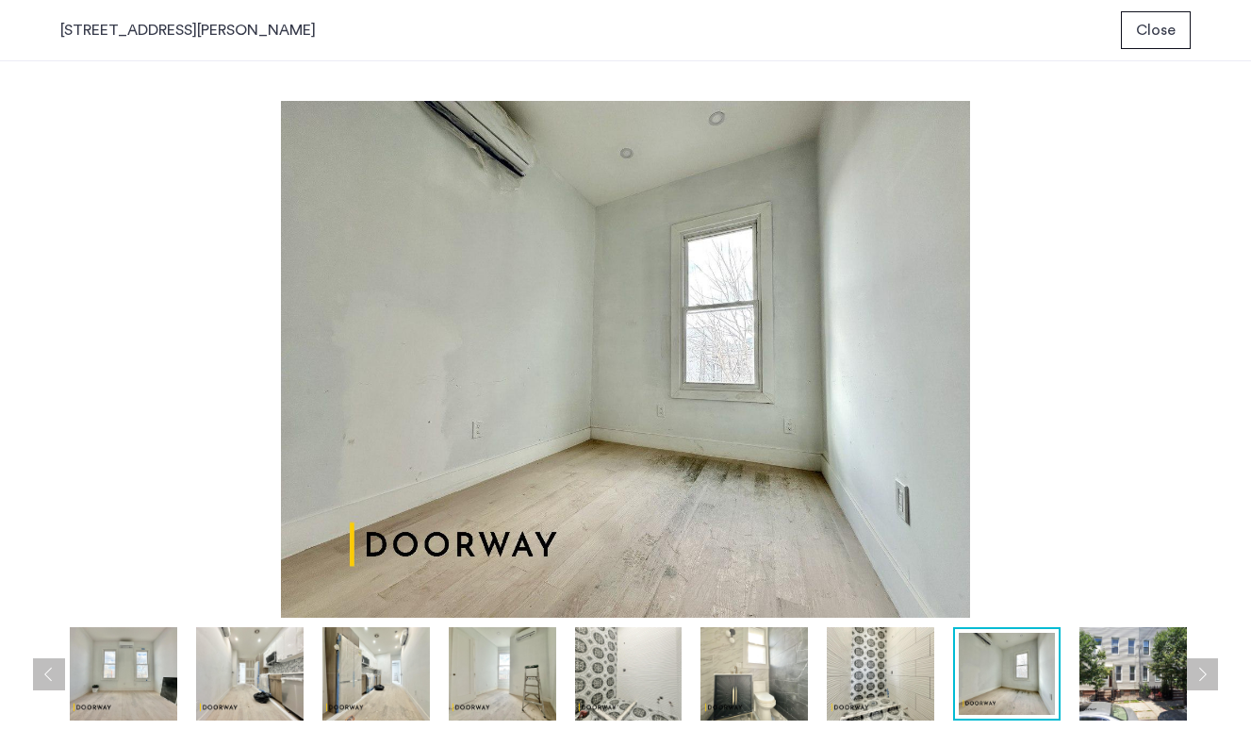
click at [1152, 669] on img at bounding box center [1132, 673] width 107 height 93
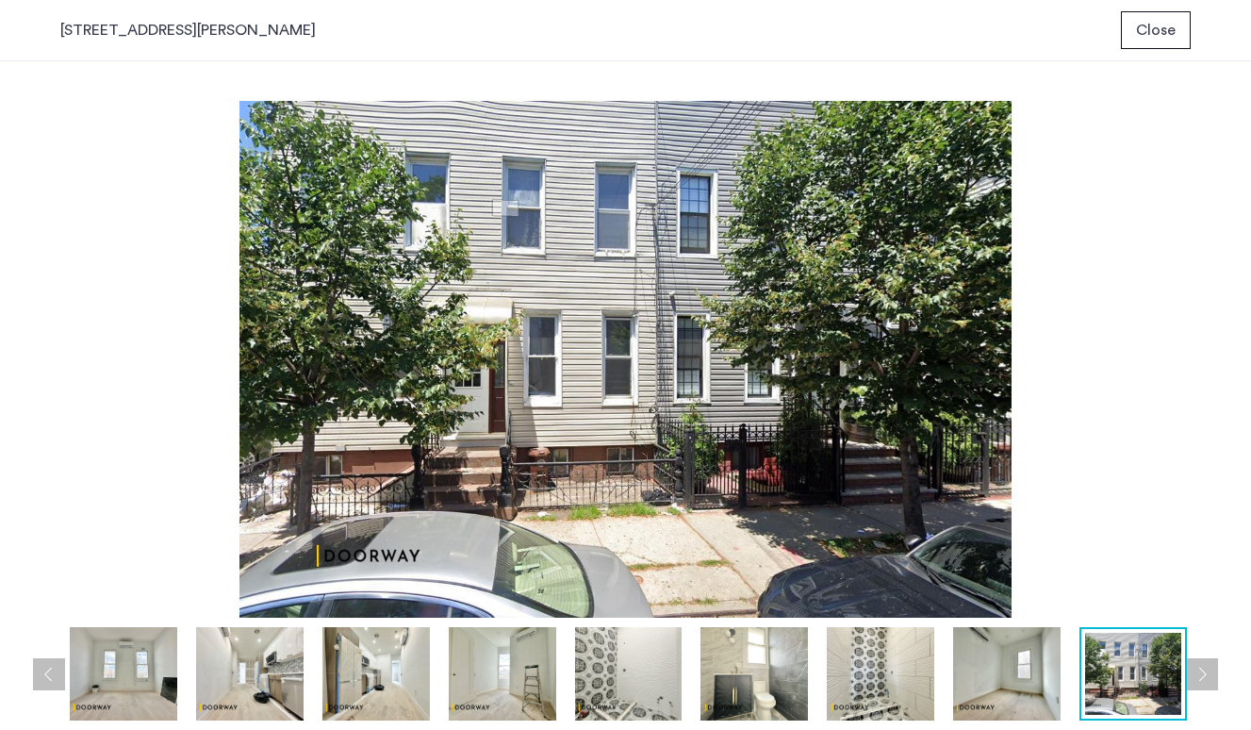
click at [1142, 25] on span "Close" at bounding box center [1156, 30] width 40 height 23
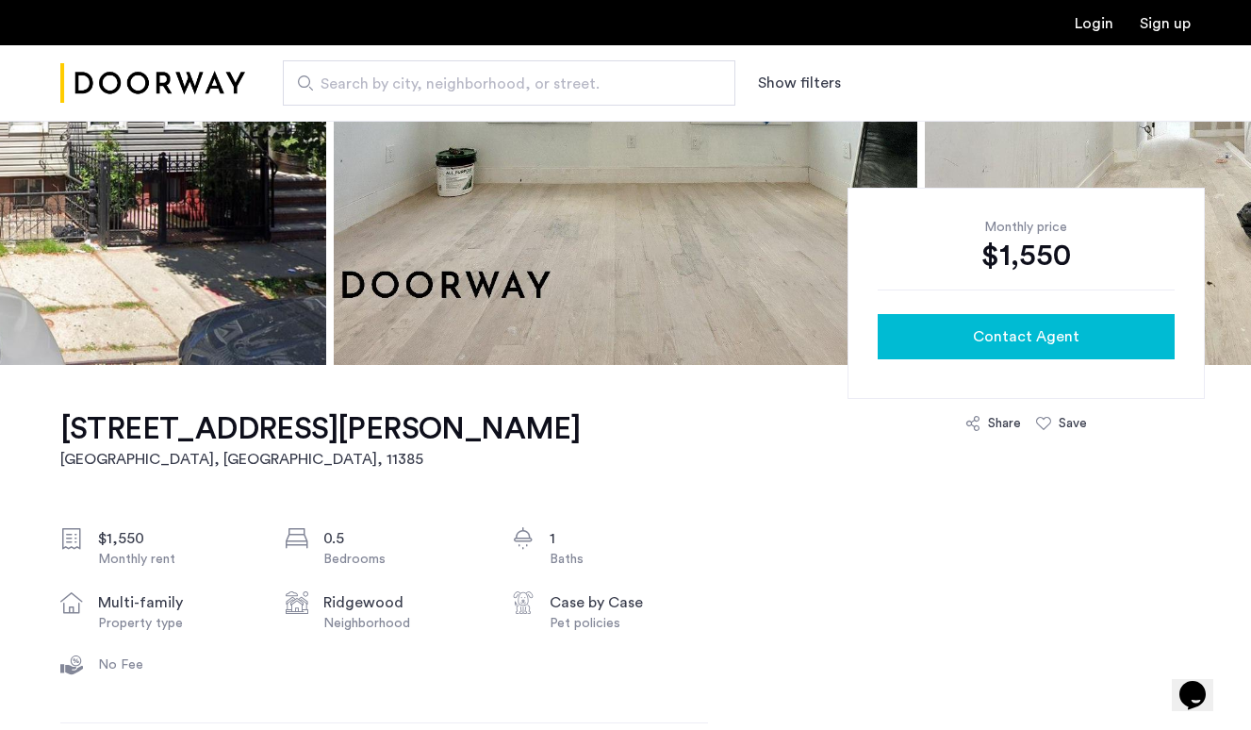
scroll to position [327, 0]
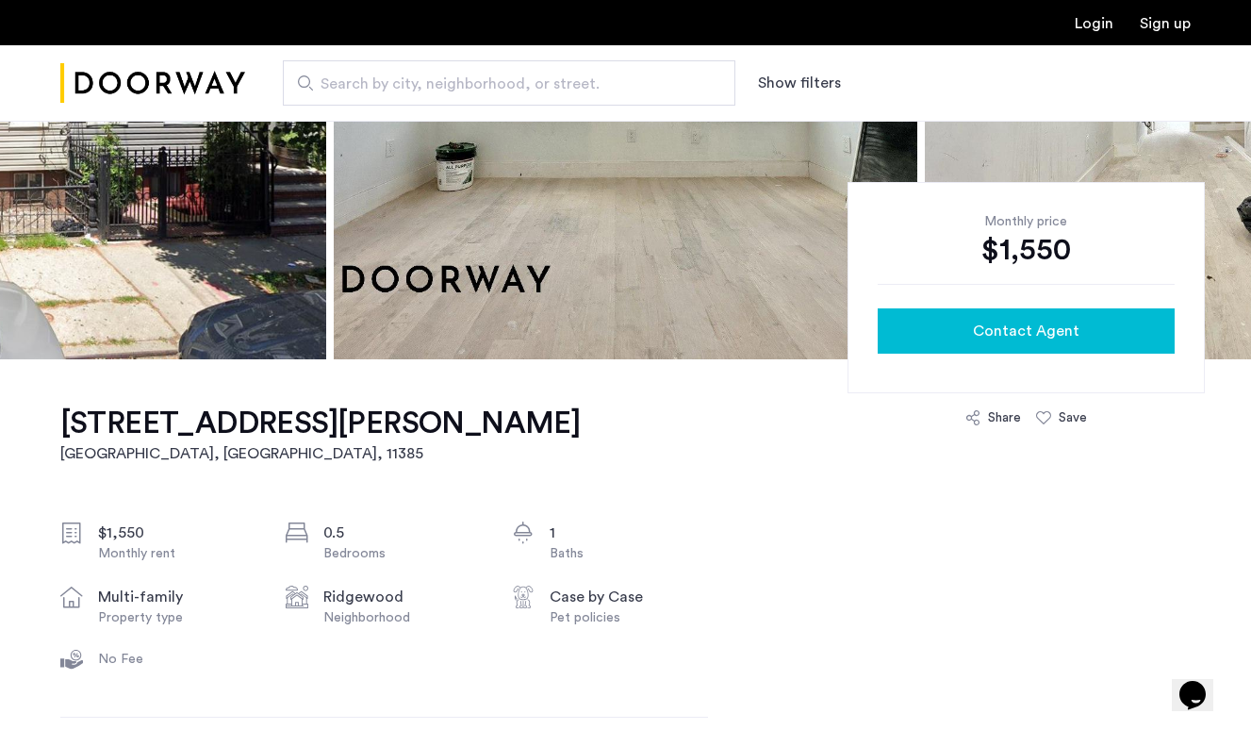
click at [1016, 336] on span "Contact Agent" at bounding box center [1026, 331] width 107 height 23
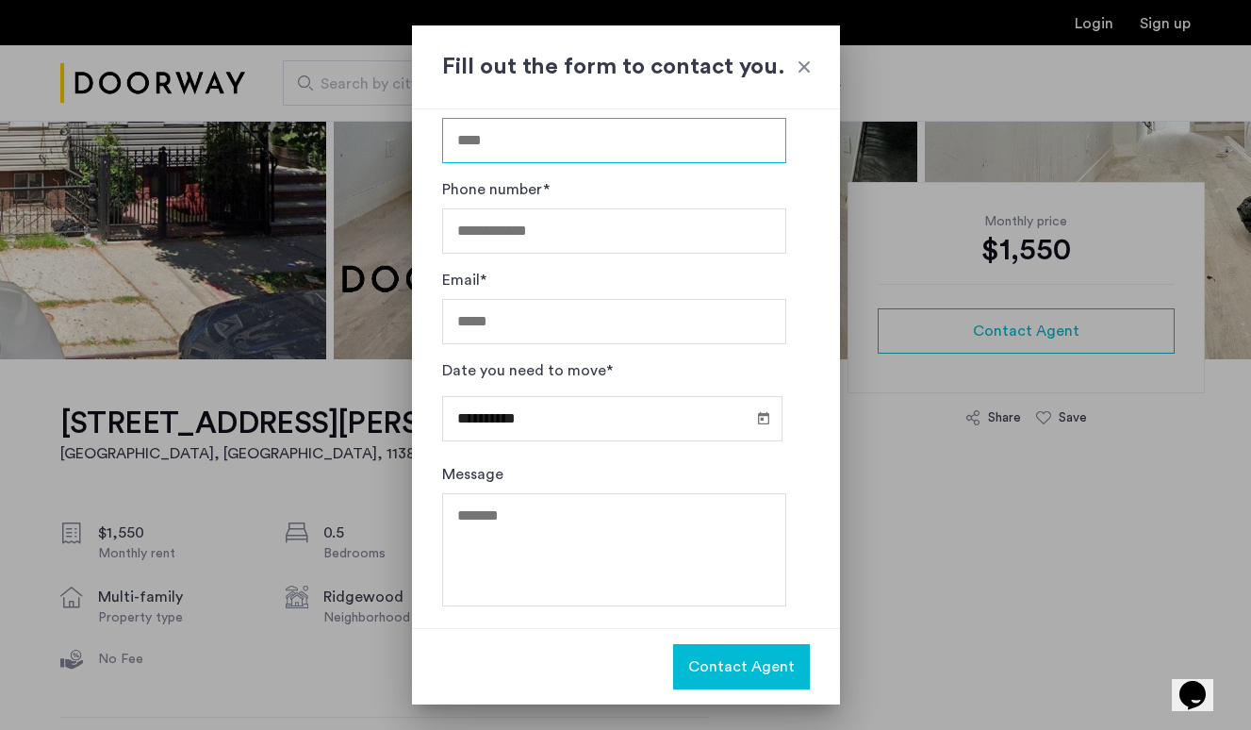
scroll to position [51, 0]
type input "**********"
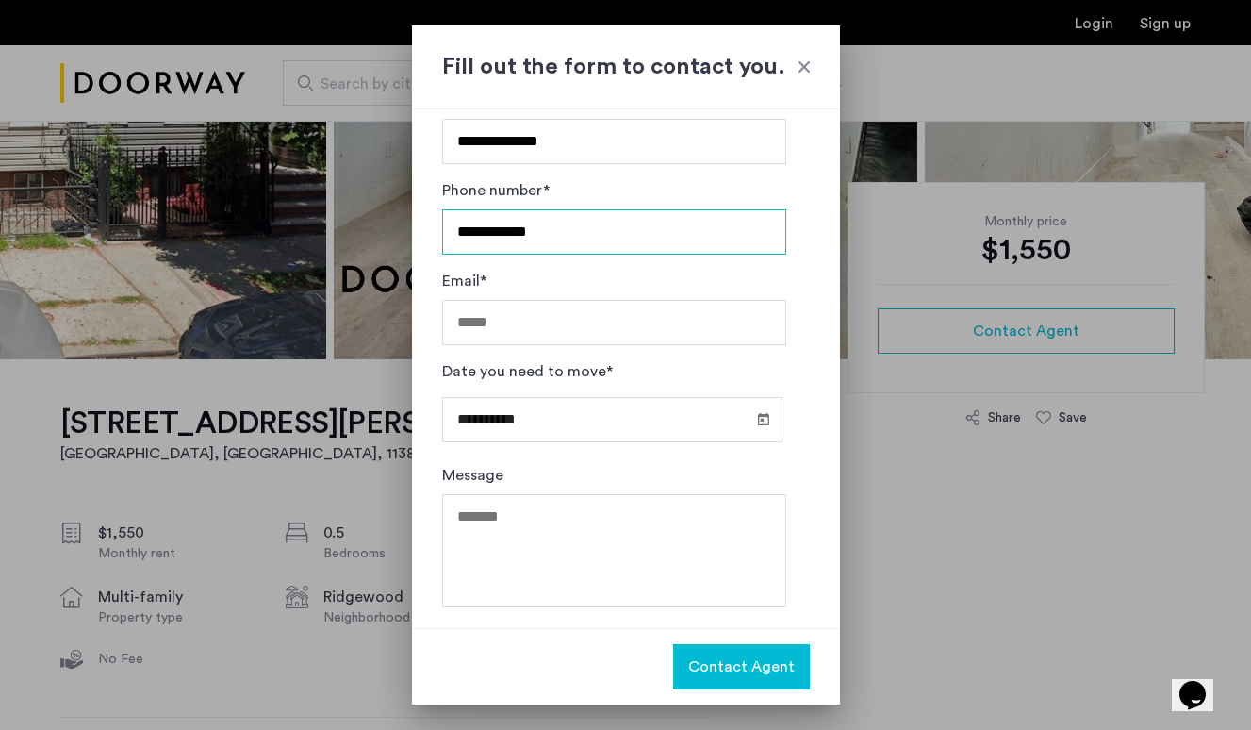
type input "**********"
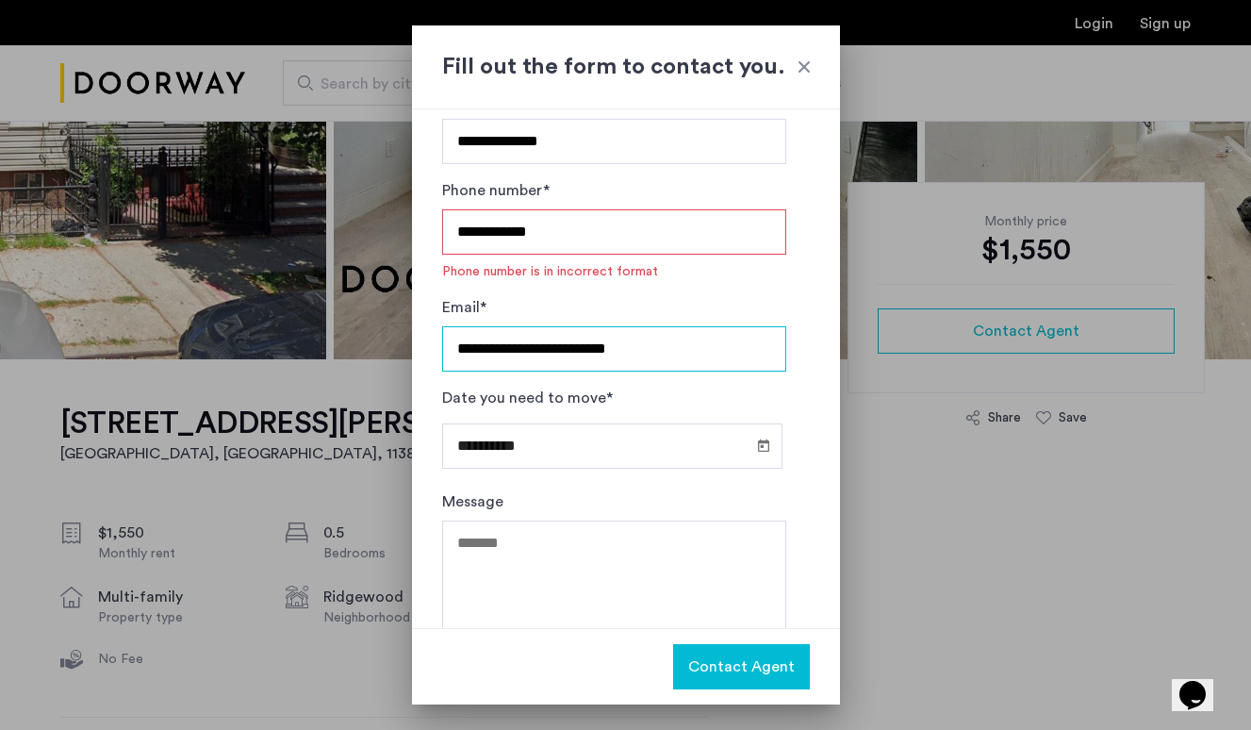
type input "**********"
click at [638, 239] on input "**********" at bounding box center [614, 231] width 344 height 45
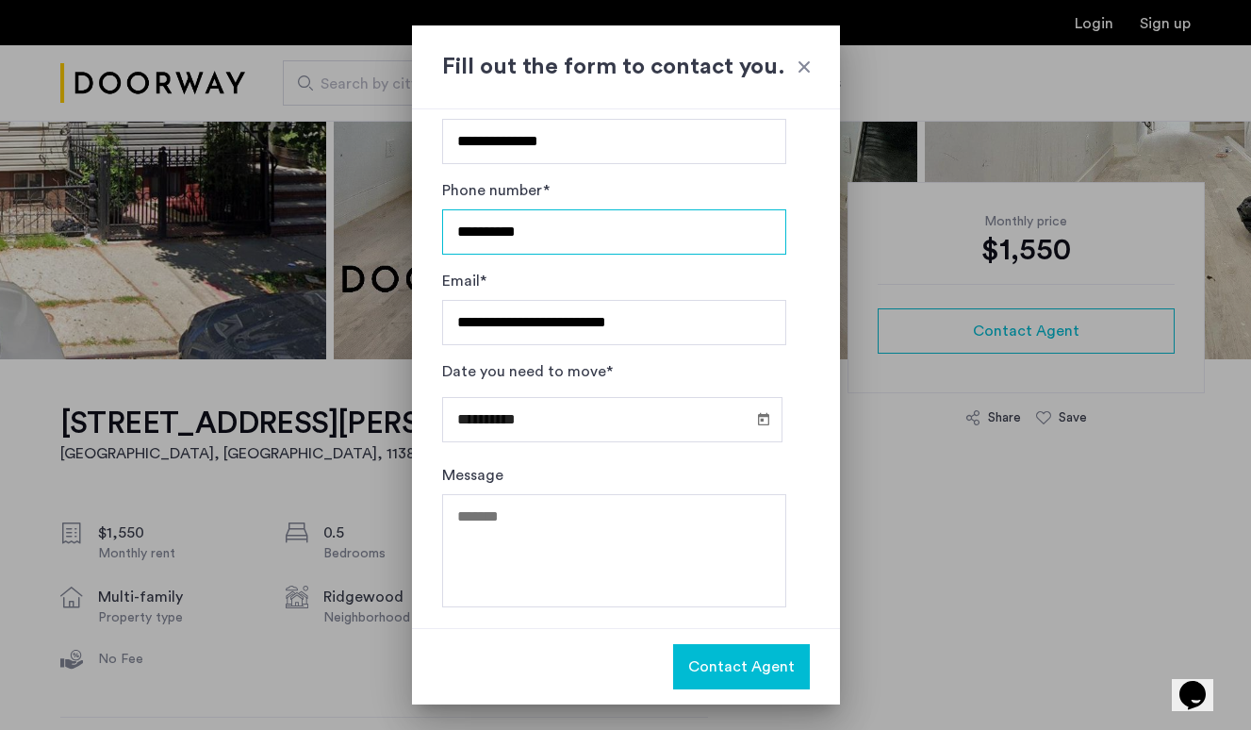
type input "**********"
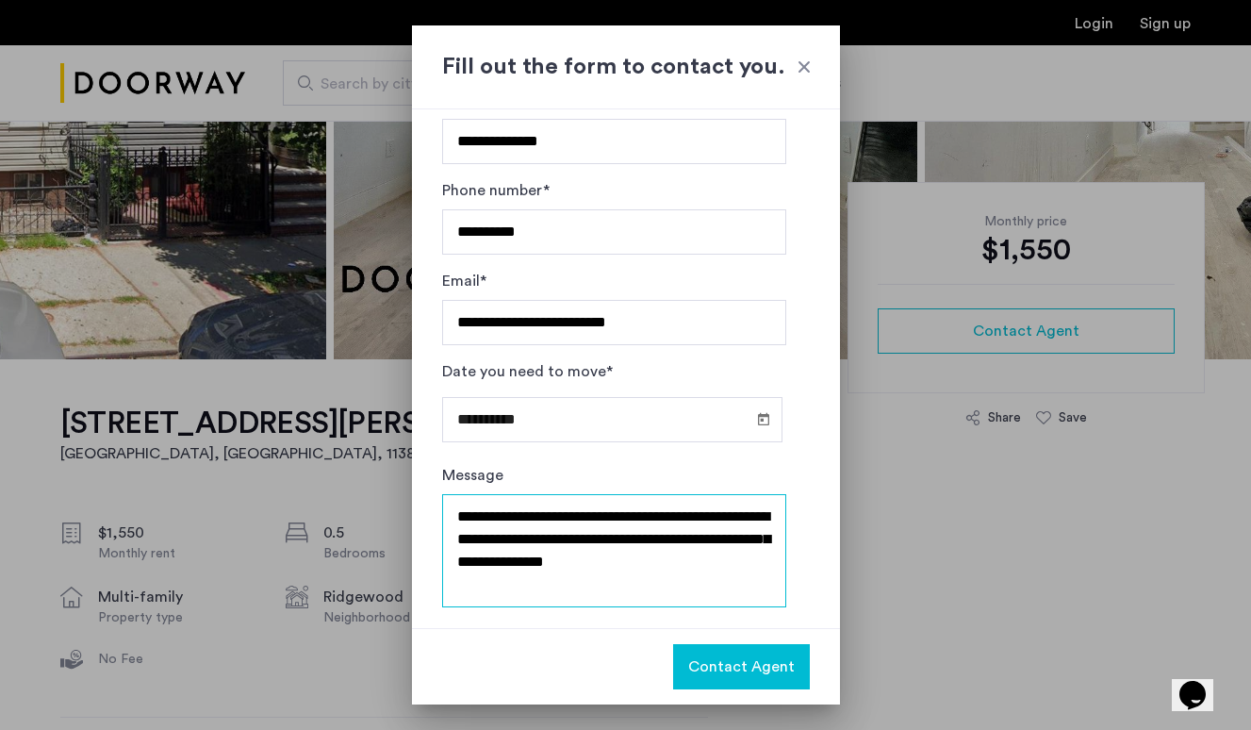
scroll to position [10, 0]
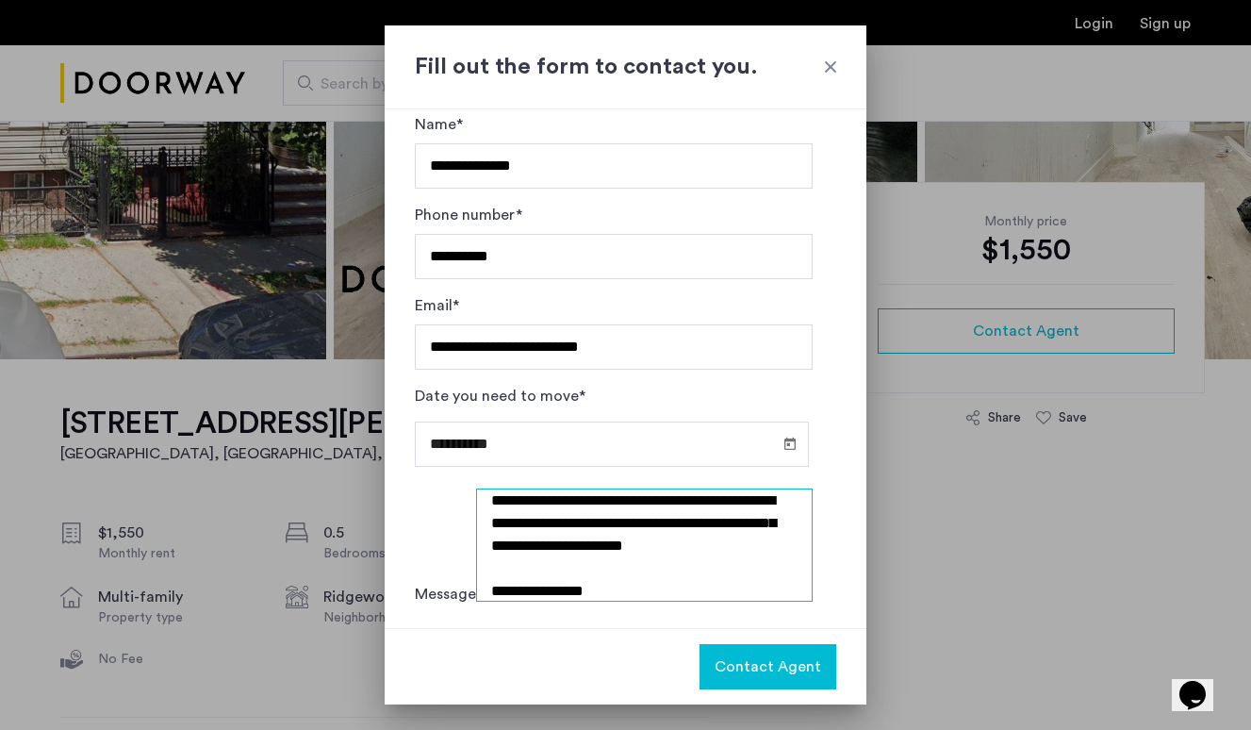
type textarea "**********"
click at [736, 675] on span "Contact Agent" at bounding box center [768, 666] width 107 height 23
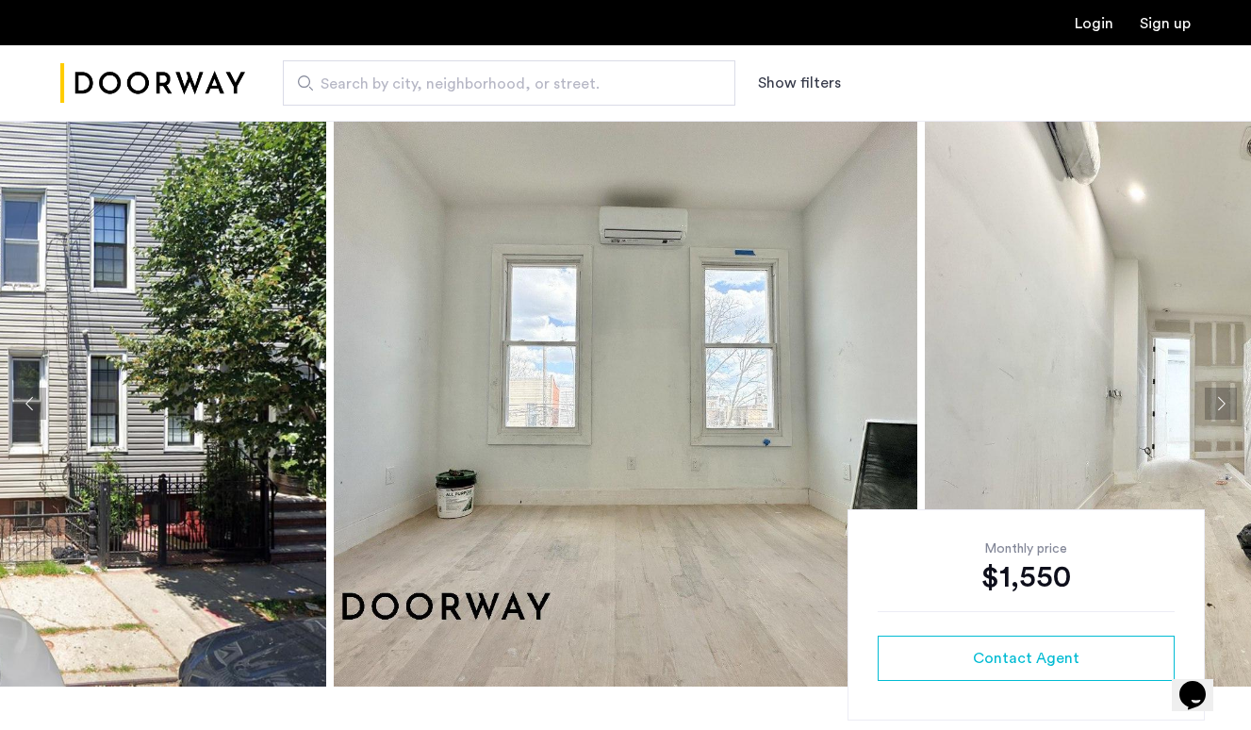
scroll to position [0, 0]
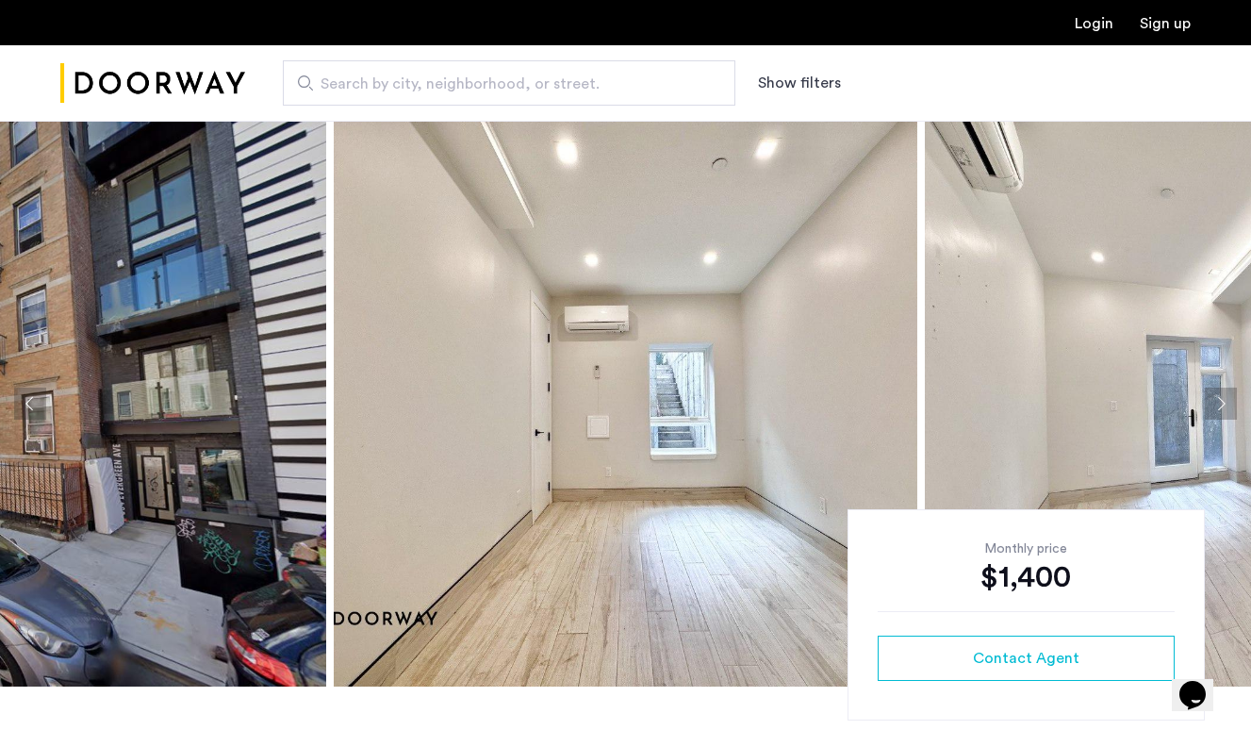
click at [642, 416] on img at bounding box center [626, 404] width 584 height 566
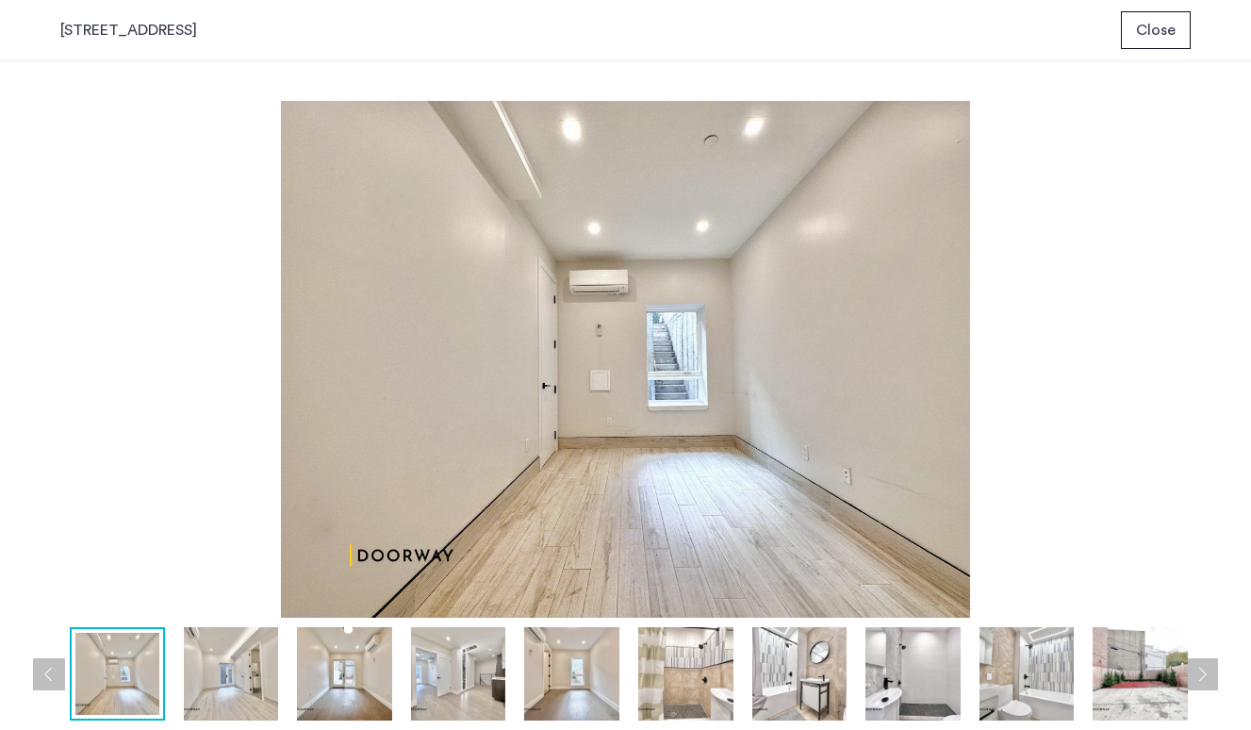
click at [1189, 305] on img at bounding box center [625, 359] width 1130 height 517
click at [286, 662] on div at bounding box center [744, 673] width 1368 height 93
click at [242, 667] on img at bounding box center [231, 673] width 95 height 93
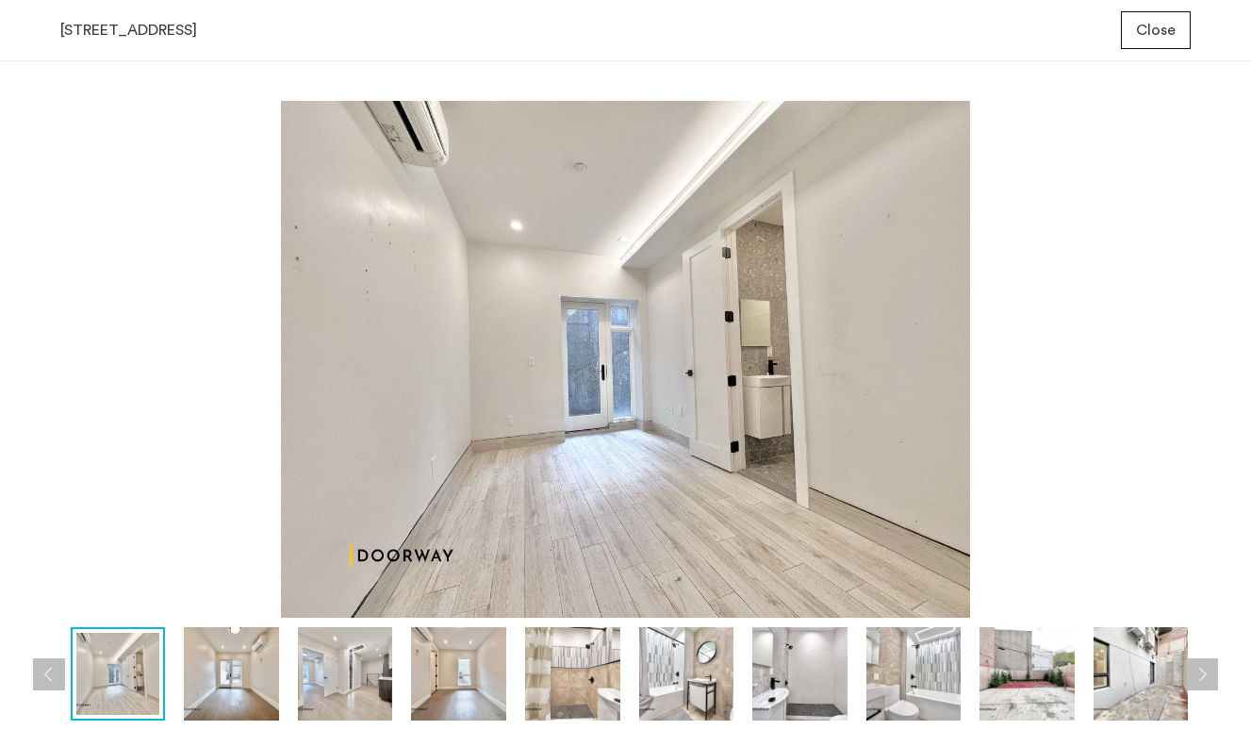
click at [106, 668] on img at bounding box center [118, 674] width 84 height 82
click at [210, 687] on img at bounding box center [231, 673] width 95 height 93
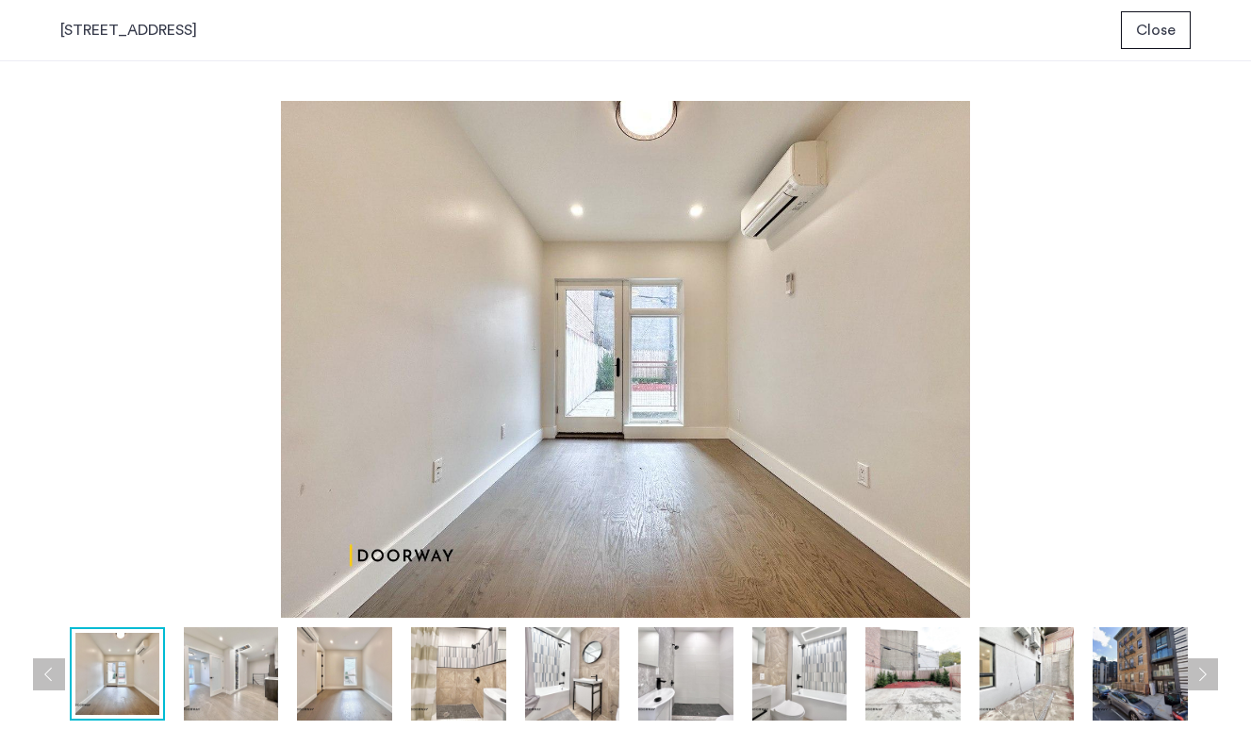
click at [114, 680] on img at bounding box center [117, 674] width 84 height 82
click at [47, 671] on button "Previous apartment" at bounding box center [49, 674] width 32 height 32
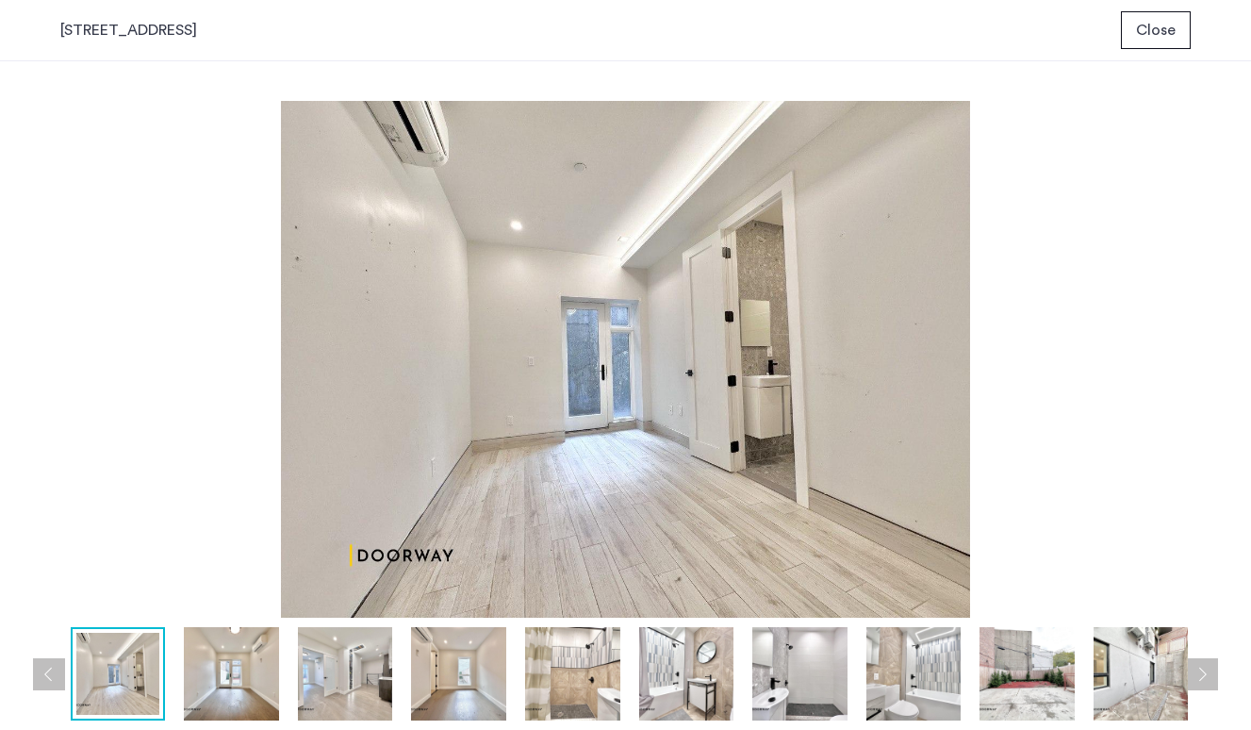
click at [47, 671] on button "Previous apartment" at bounding box center [49, 674] width 32 height 32
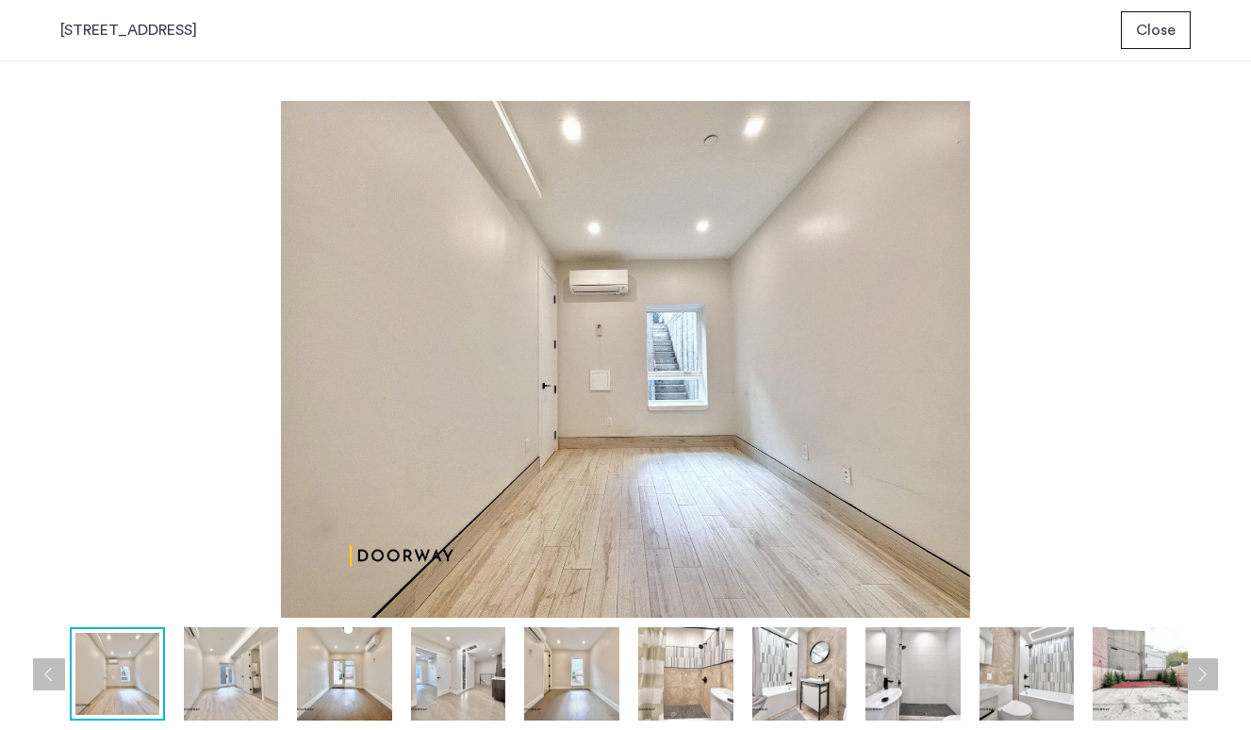
click at [47, 671] on button "Previous apartment" at bounding box center [49, 674] width 32 height 32
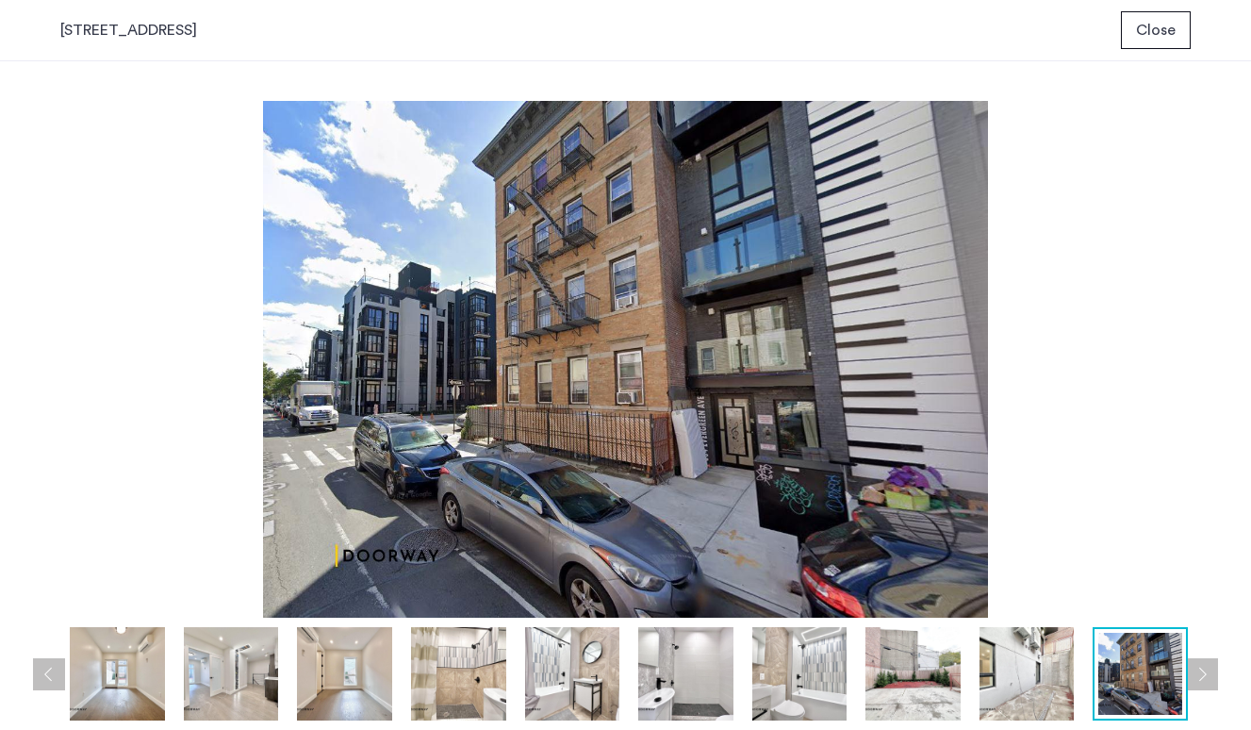
click at [1214, 665] on button "Next apartment" at bounding box center [1202, 674] width 32 height 32
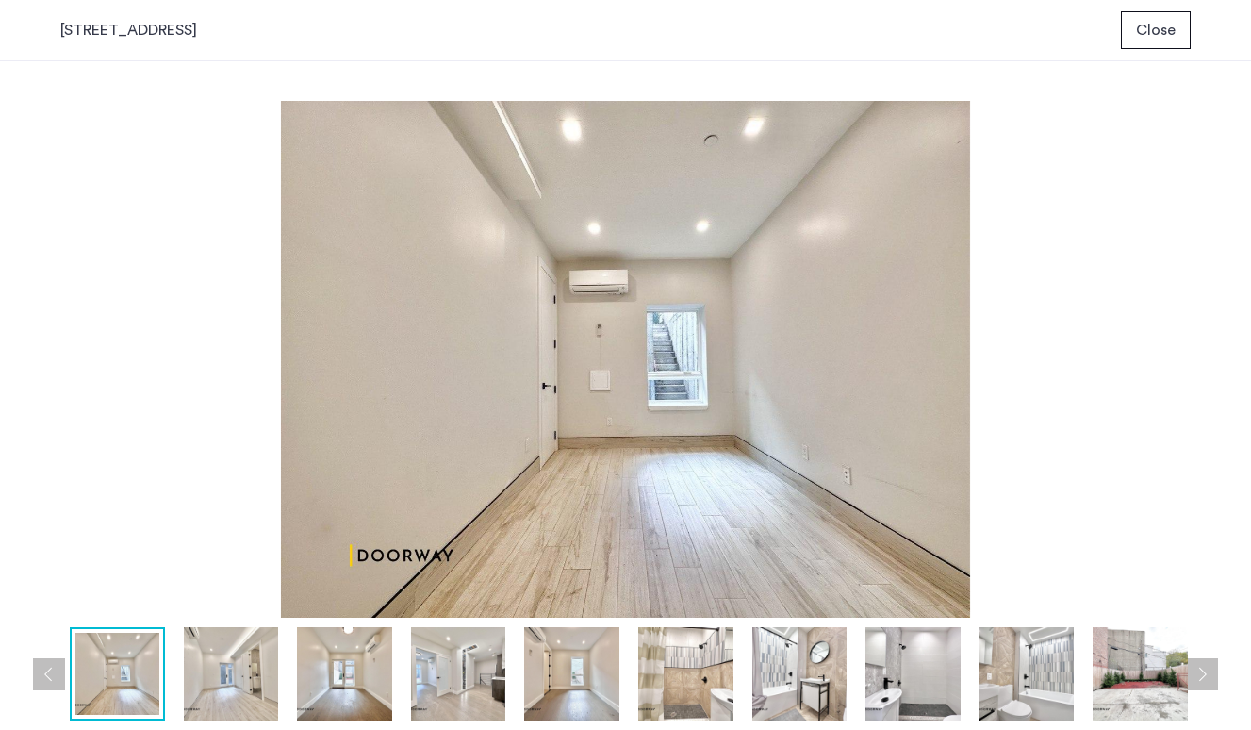
click at [1214, 665] on button "Next apartment" at bounding box center [1202, 674] width 32 height 32
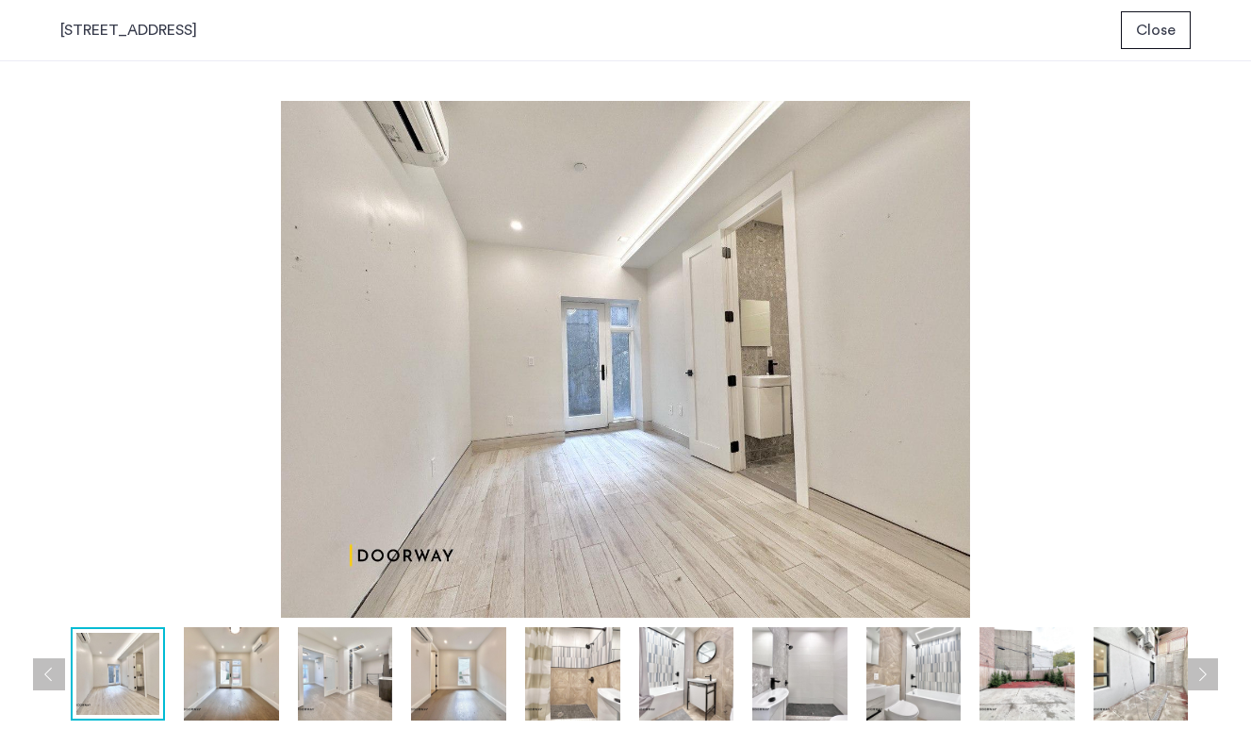
click at [1214, 665] on button "Next apartment" at bounding box center [1202, 674] width 32 height 32
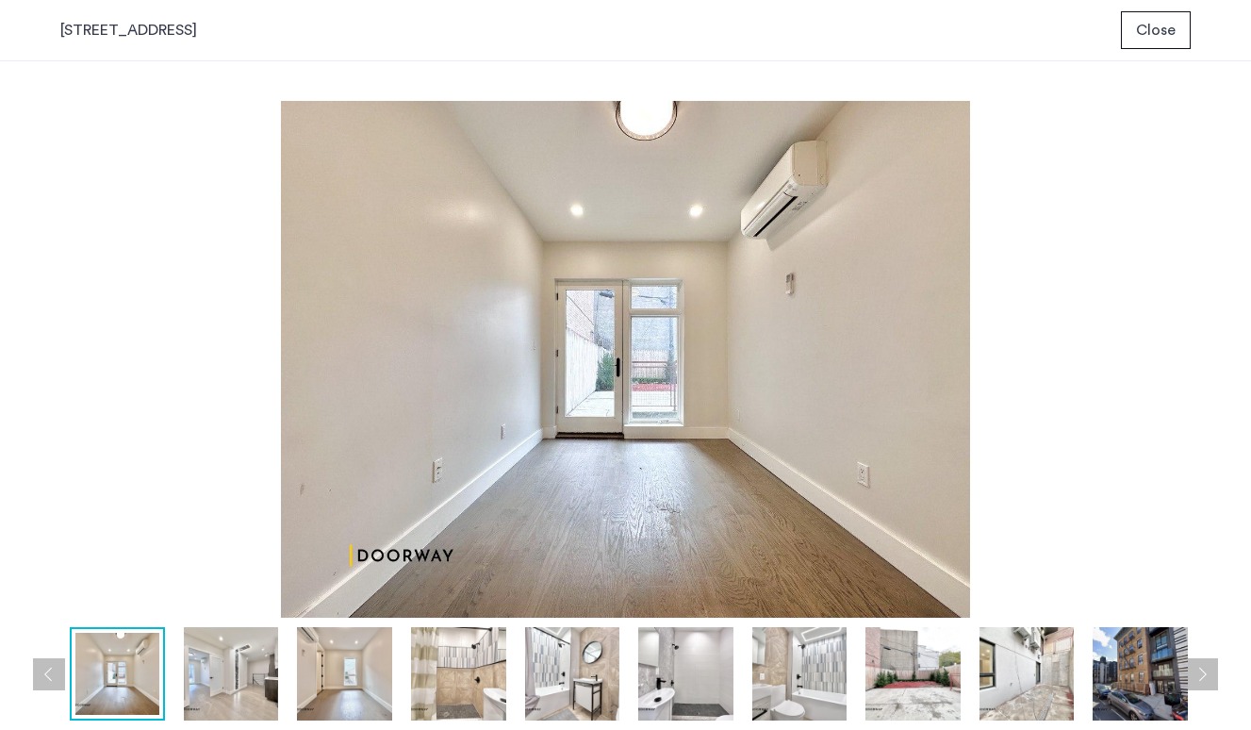
click at [1205, 668] on button "Next apartment" at bounding box center [1202, 674] width 32 height 32
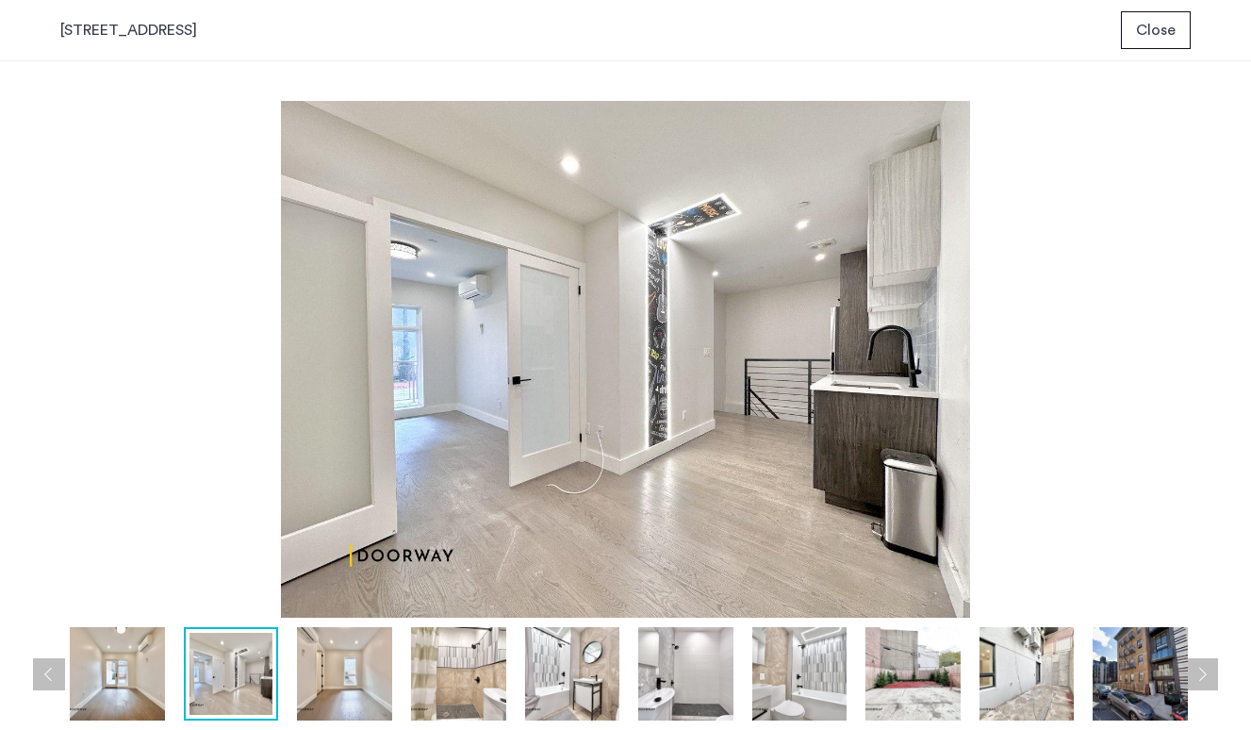
click at [1205, 668] on button "Next apartment" at bounding box center [1202, 674] width 32 height 32
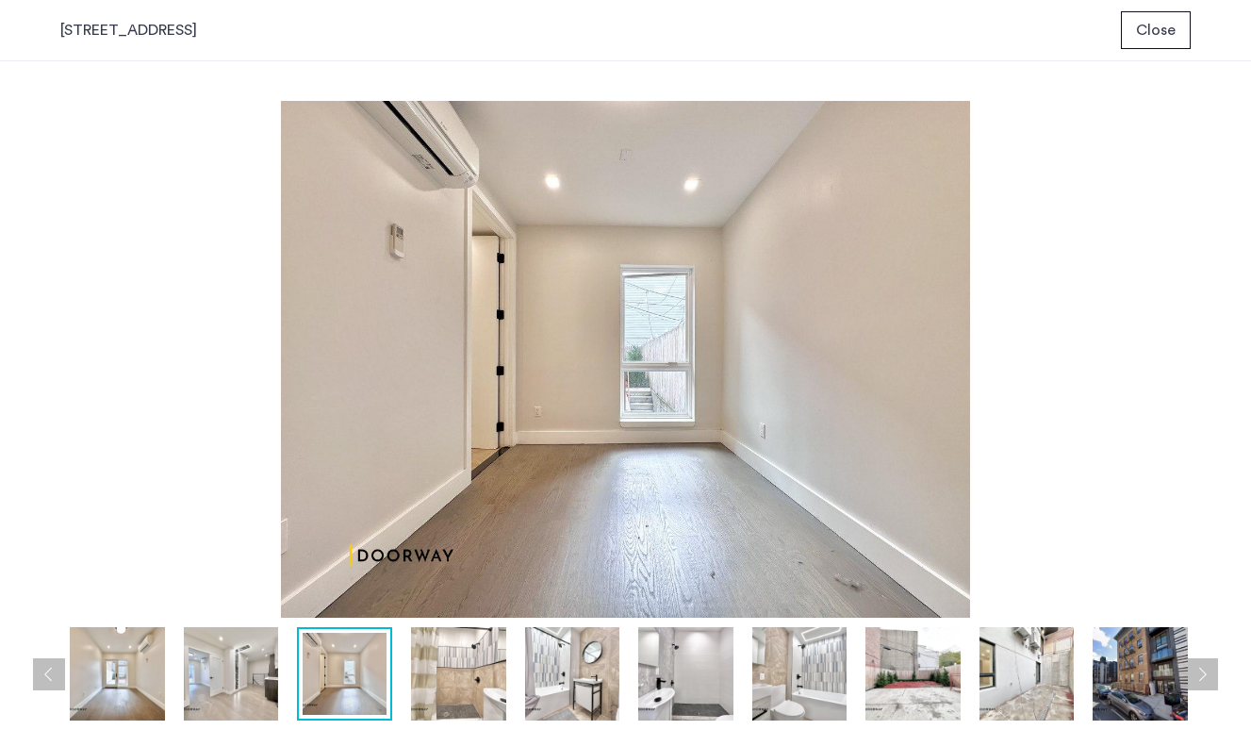
click at [1205, 668] on button "Next apartment" at bounding box center [1202, 674] width 32 height 32
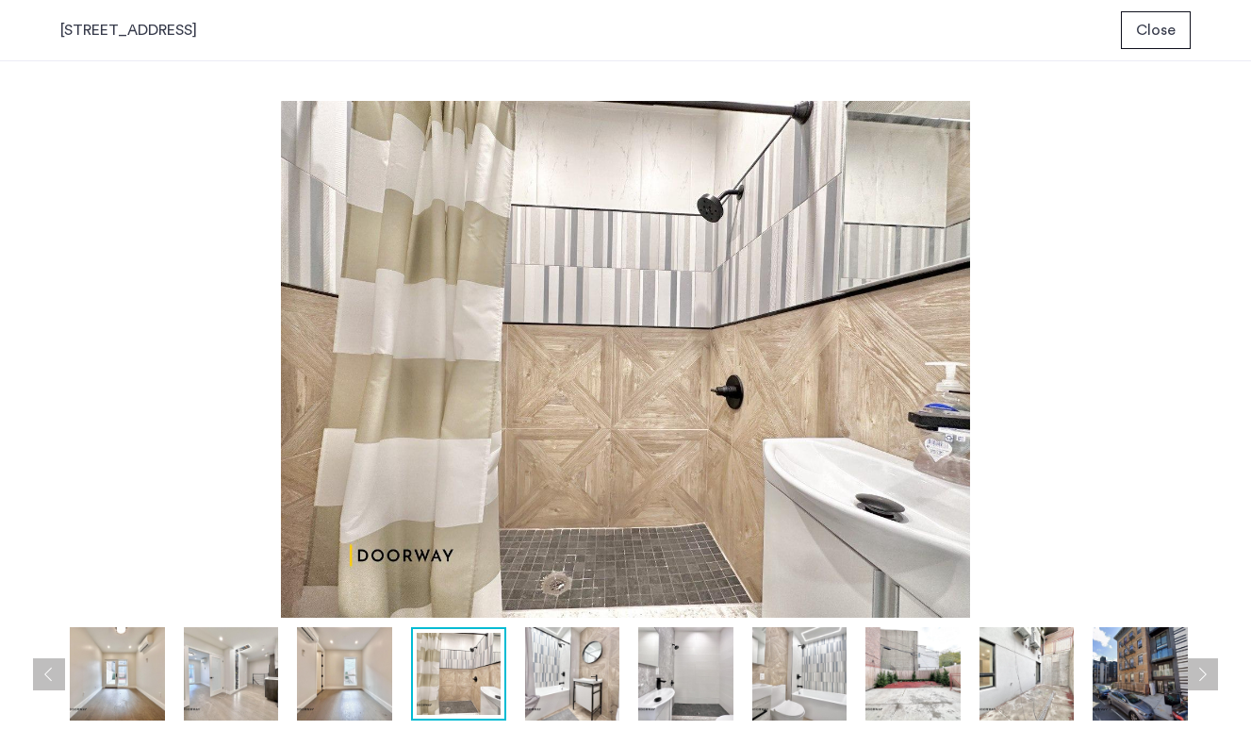
click at [1205, 668] on button "Next apartment" at bounding box center [1202, 674] width 32 height 32
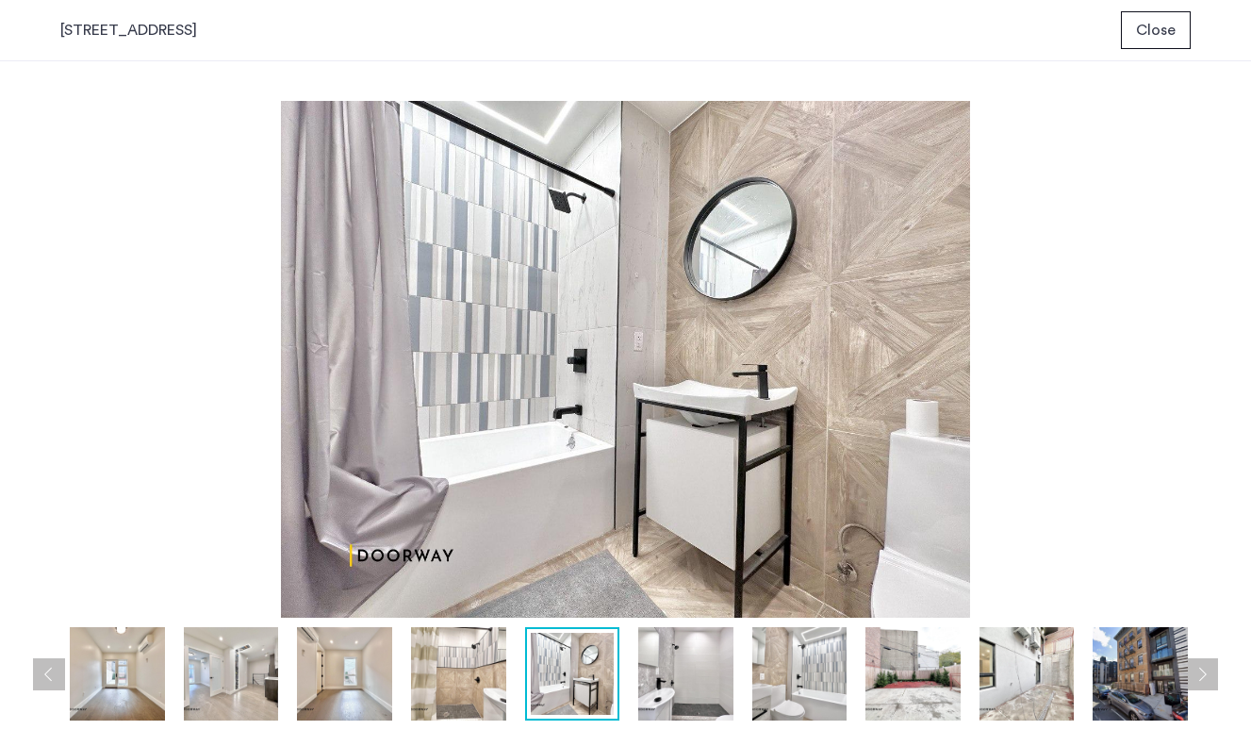
click at [1205, 668] on button "Next apartment" at bounding box center [1202, 674] width 32 height 32
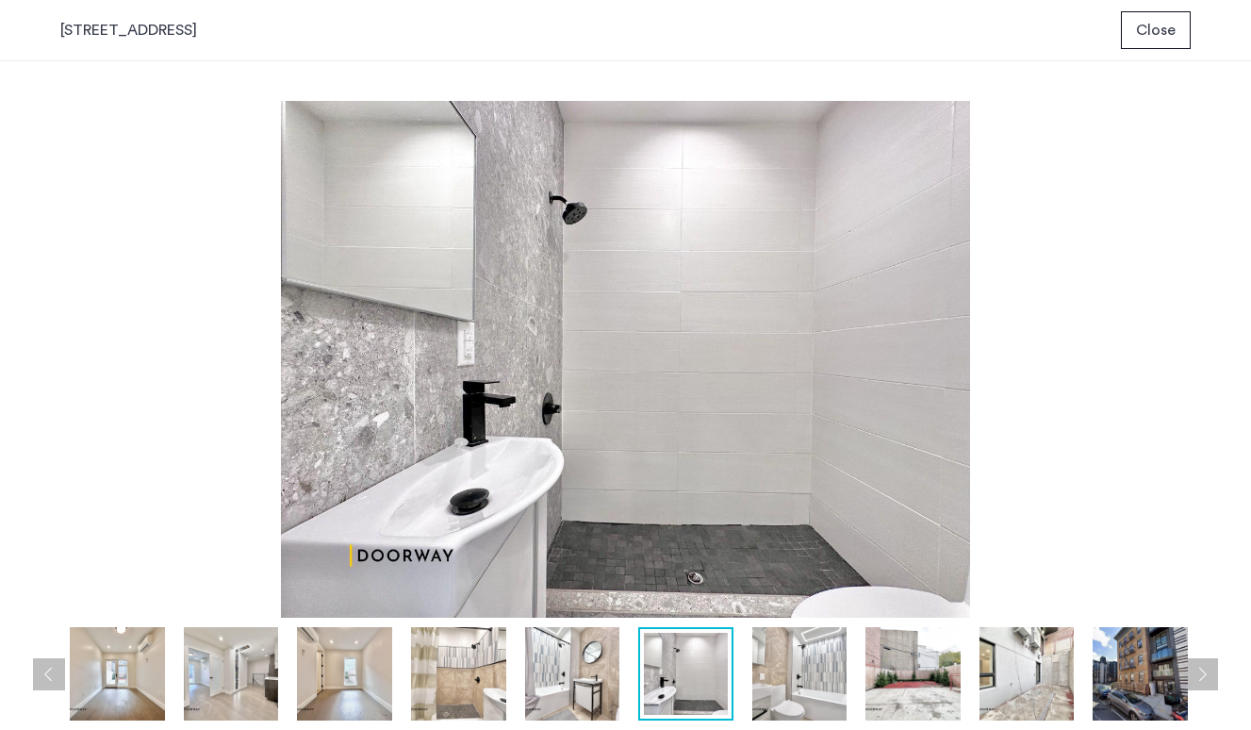
click at [1205, 668] on button "Next apartment" at bounding box center [1202, 674] width 32 height 32
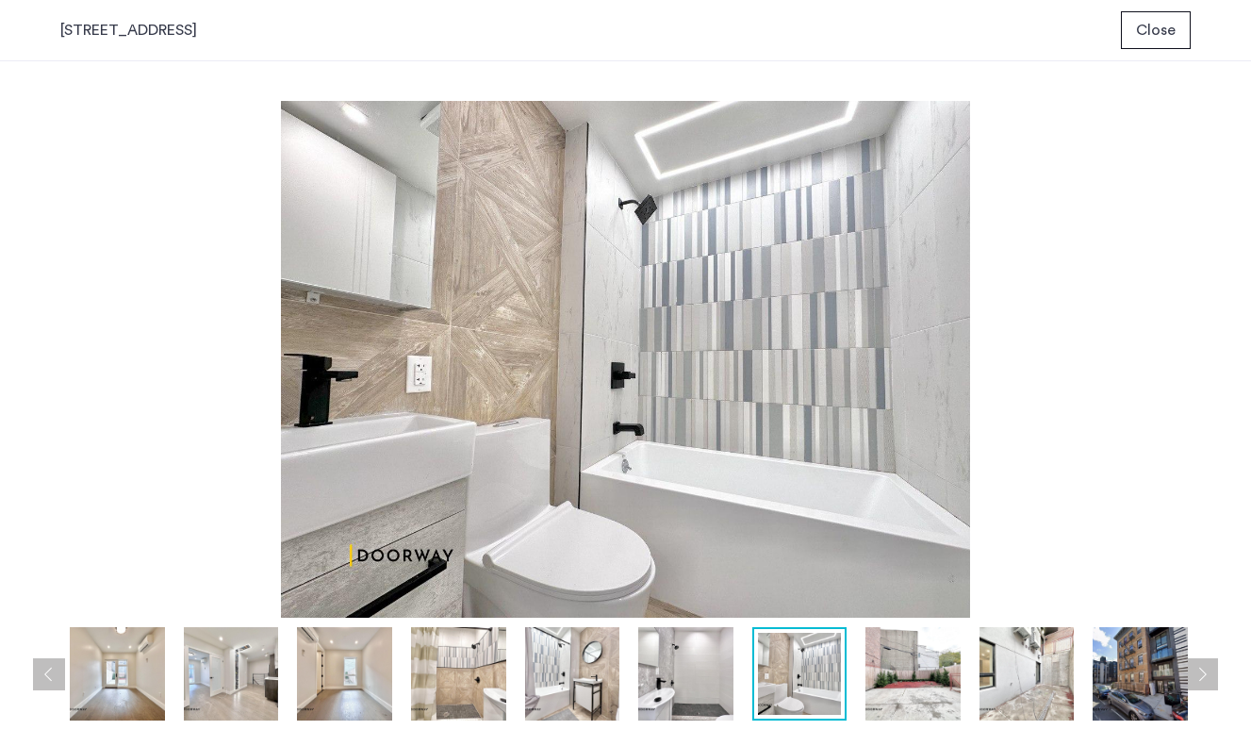
click at [1205, 668] on button "Next apartment" at bounding box center [1202, 674] width 32 height 32
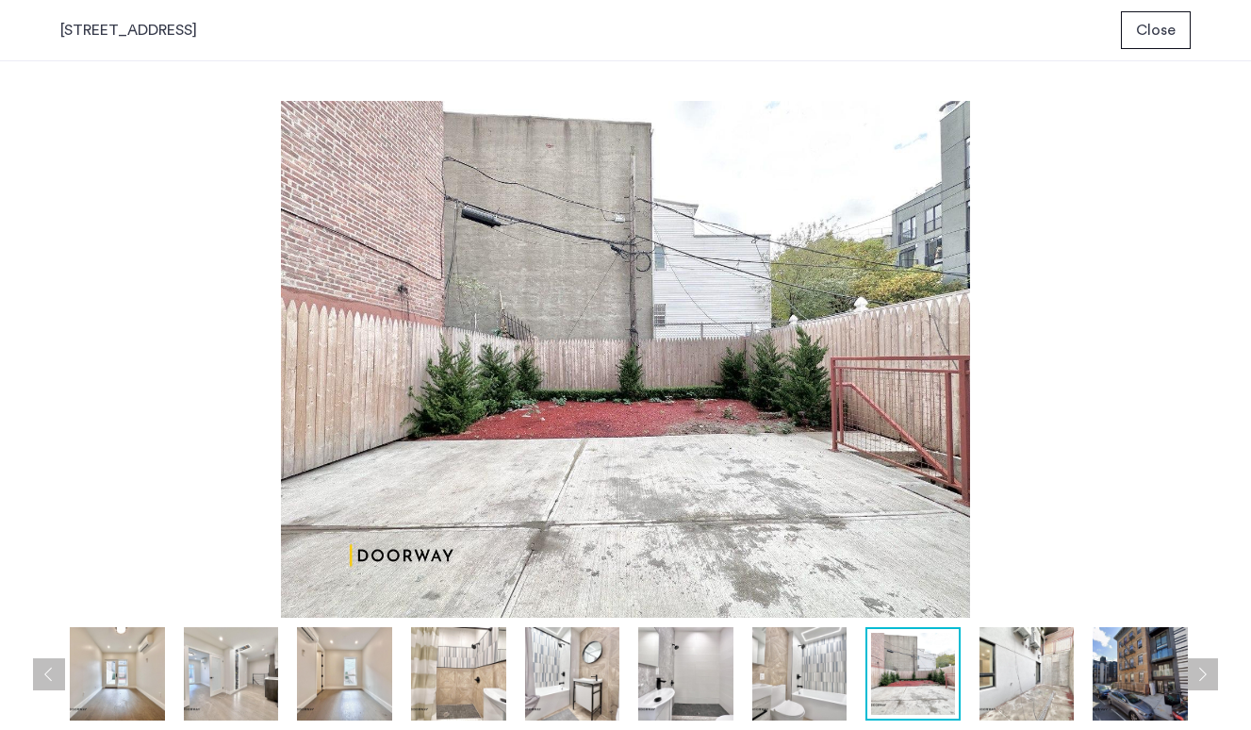
click at [1205, 668] on button "Next apartment" at bounding box center [1202, 674] width 32 height 32
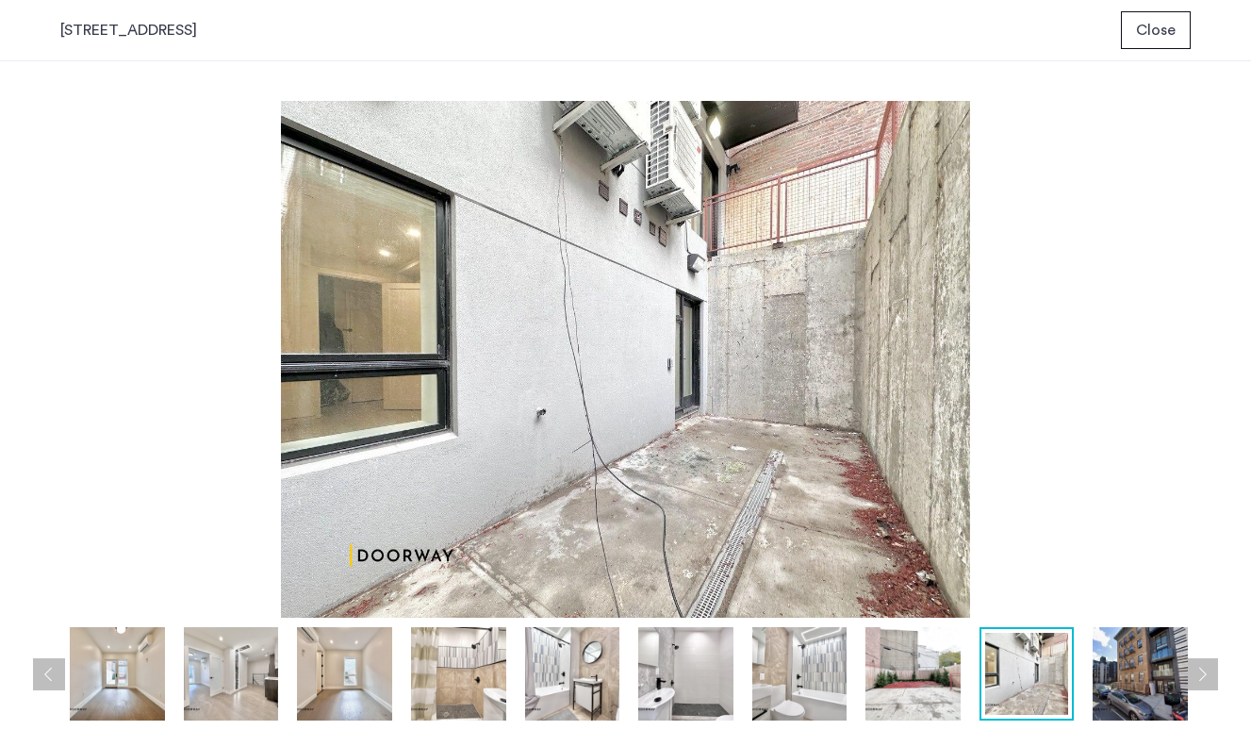
click at [1205, 668] on button "Next apartment" at bounding box center [1202, 674] width 32 height 32
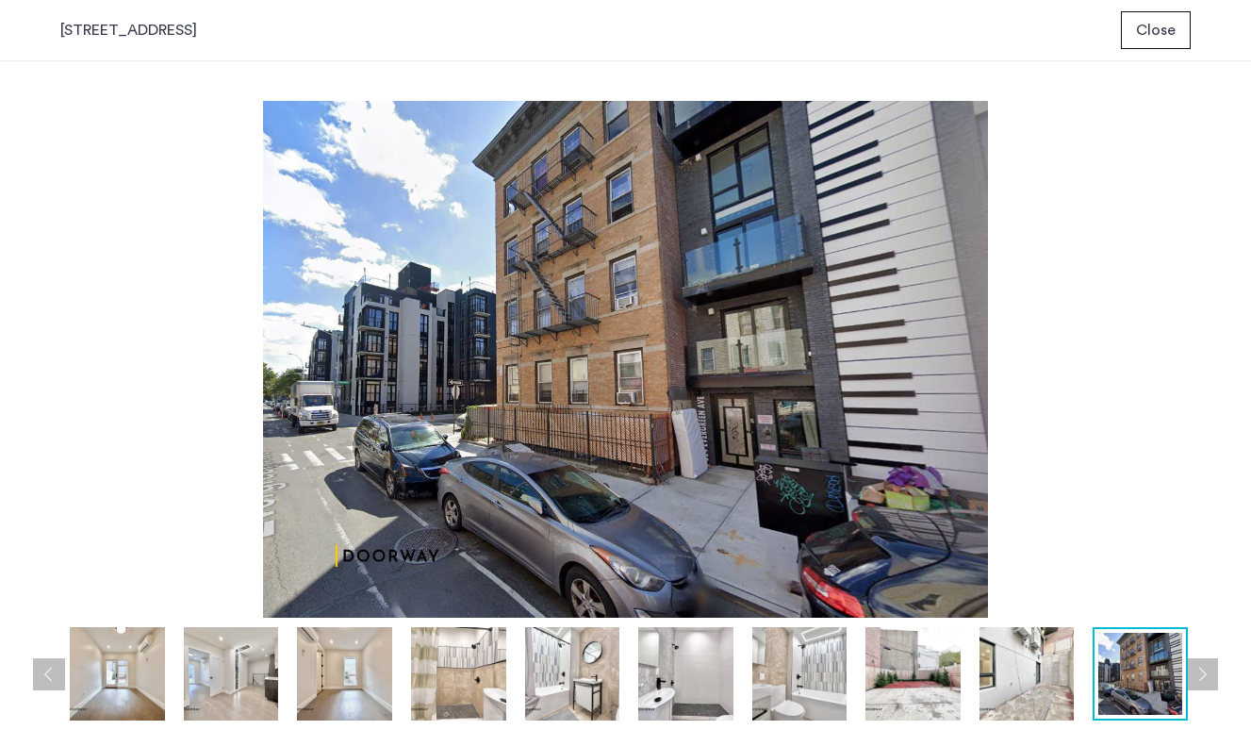
click at [1205, 668] on button "Next apartment" at bounding box center [1202, 674] width 32 height 32
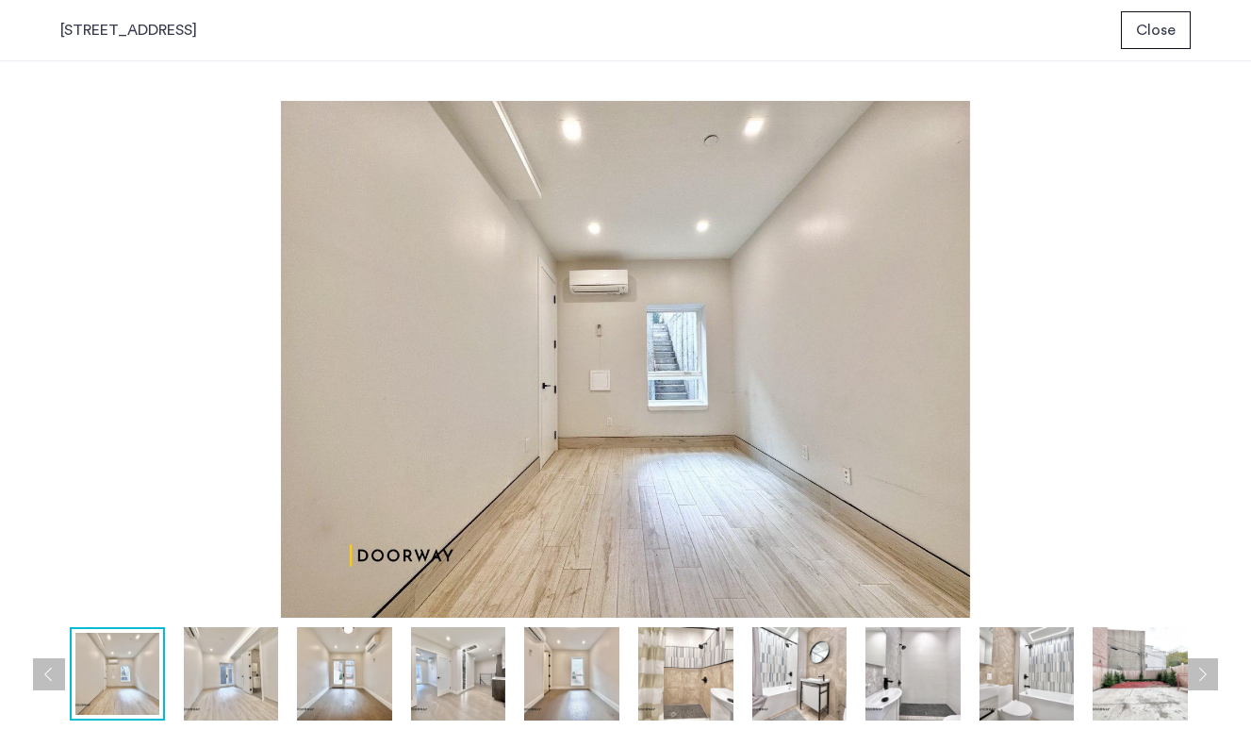
click at [1205, 668] on button "Next apartment" at bounding box center [1202, 674] width 32 height 32
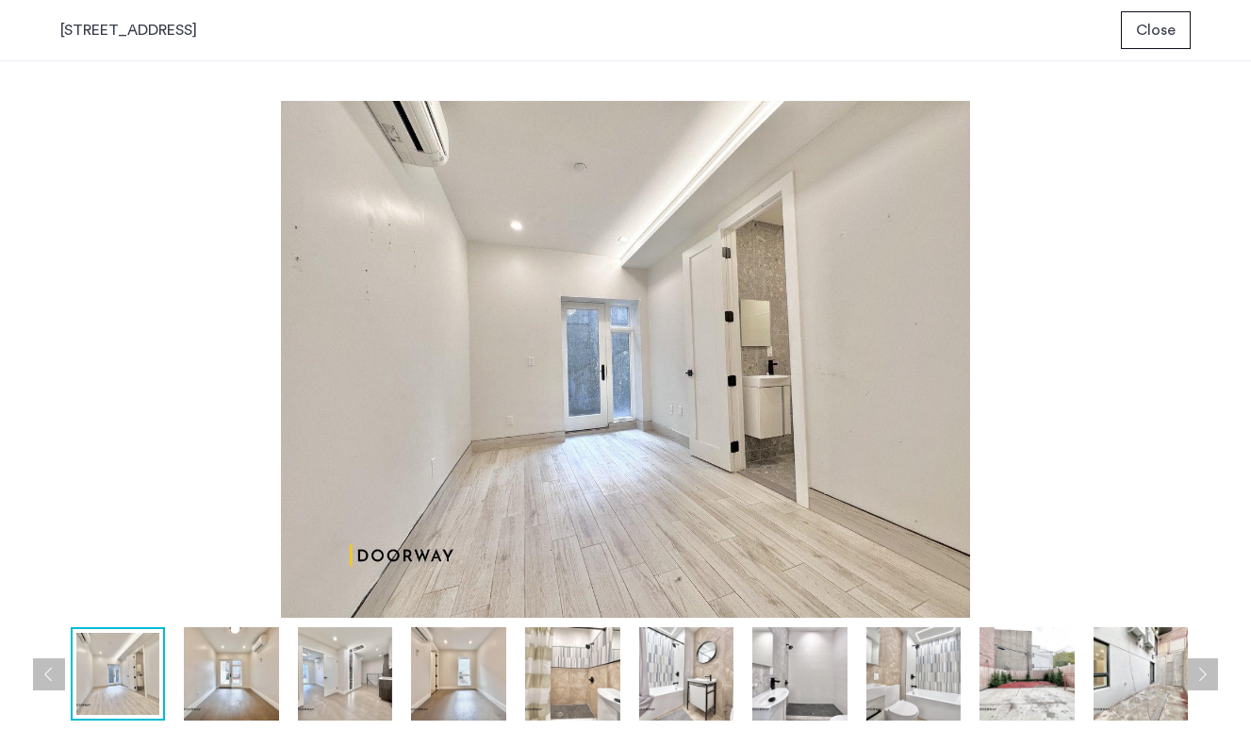
click at [1205, 668] on button "Next apartment" at bounding box center [1202, 674] width 32 height 32
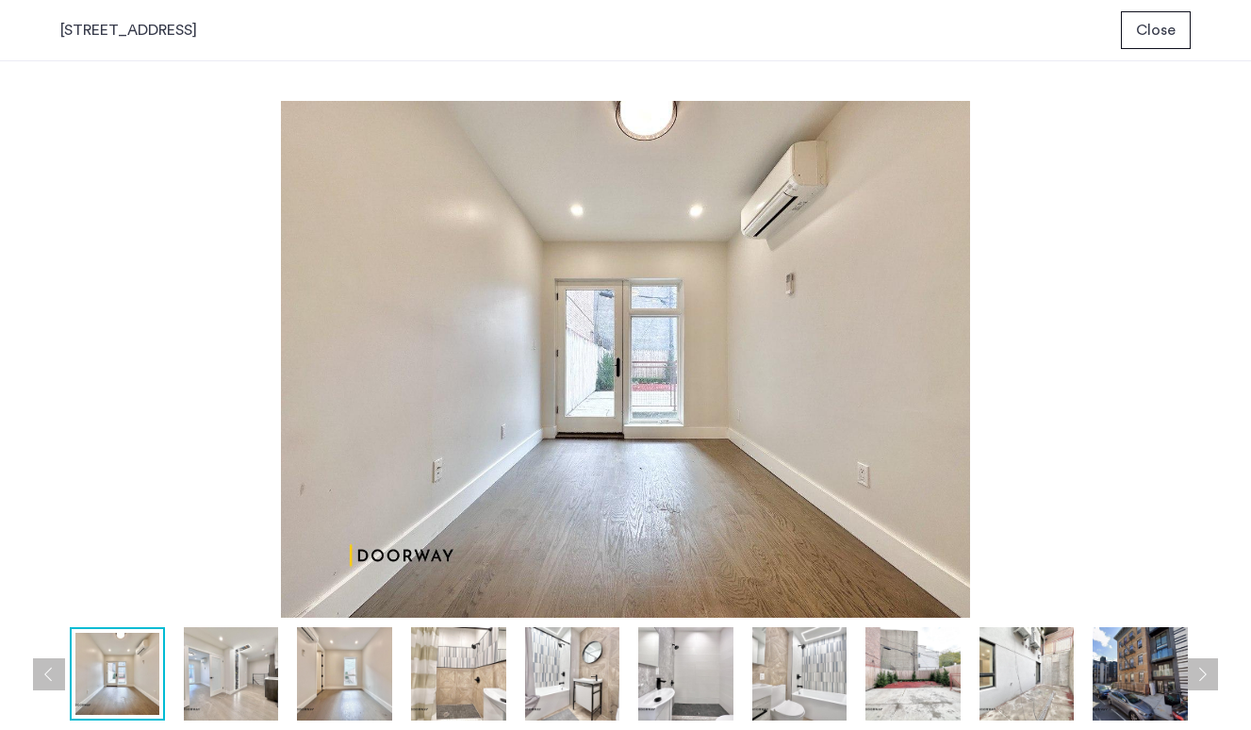
click at [1205, 668] on button "Next apartment" at bounding box center [1202, 674] width 32 height 32
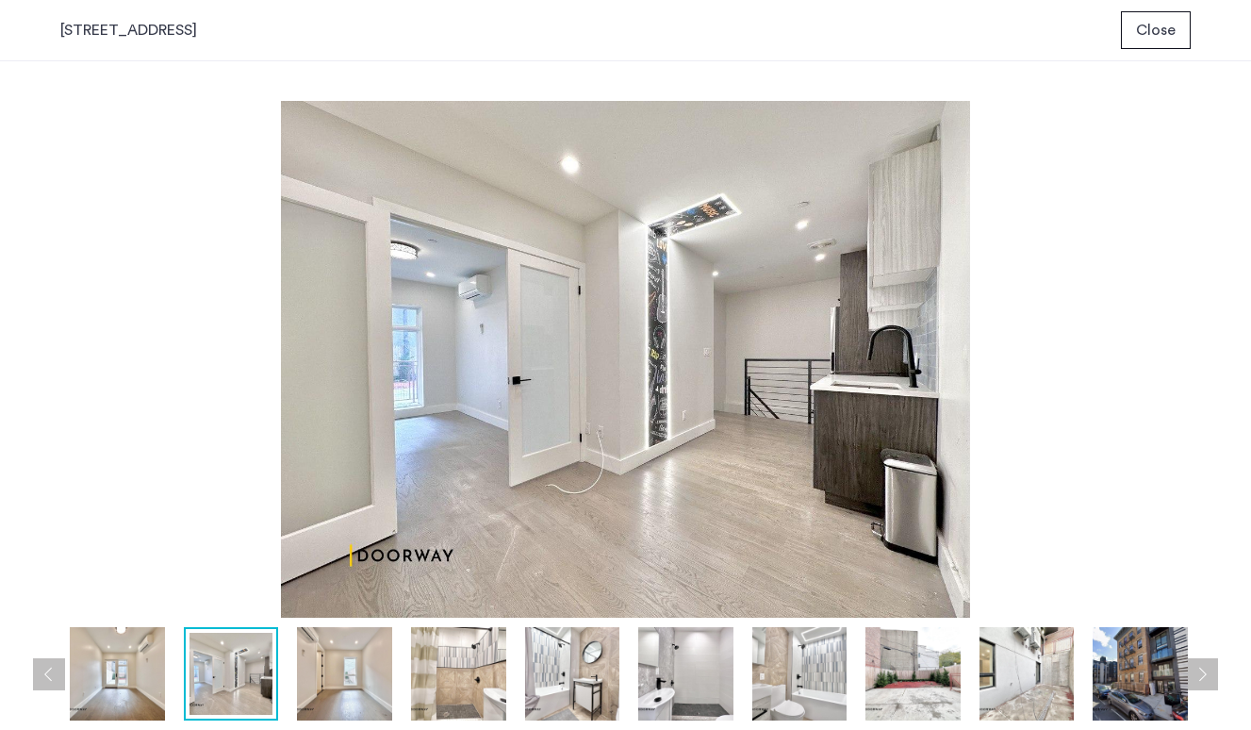
click at [1205, 668] on button "Next apartment" at bounding box center [1202, 674] width 32 height 32
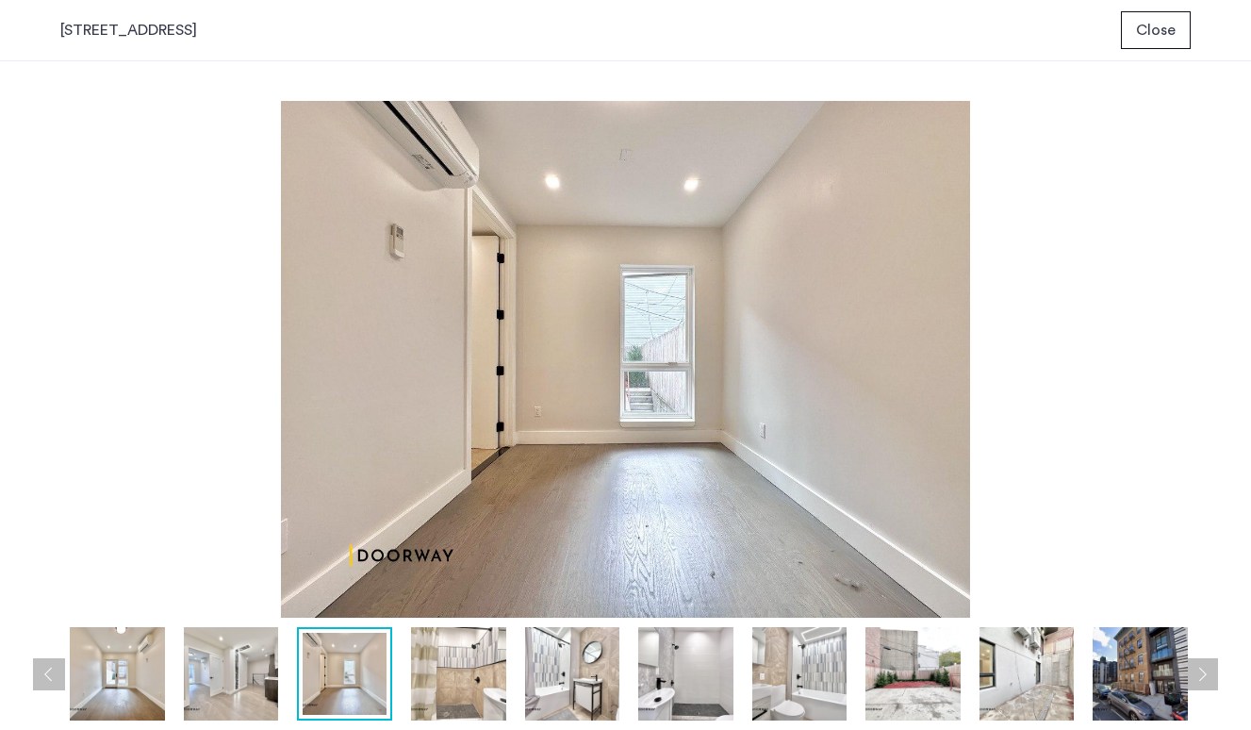
click at [1205, 668] on button "Next apartment" at bounding box center [1202, 674] width 32 height 32
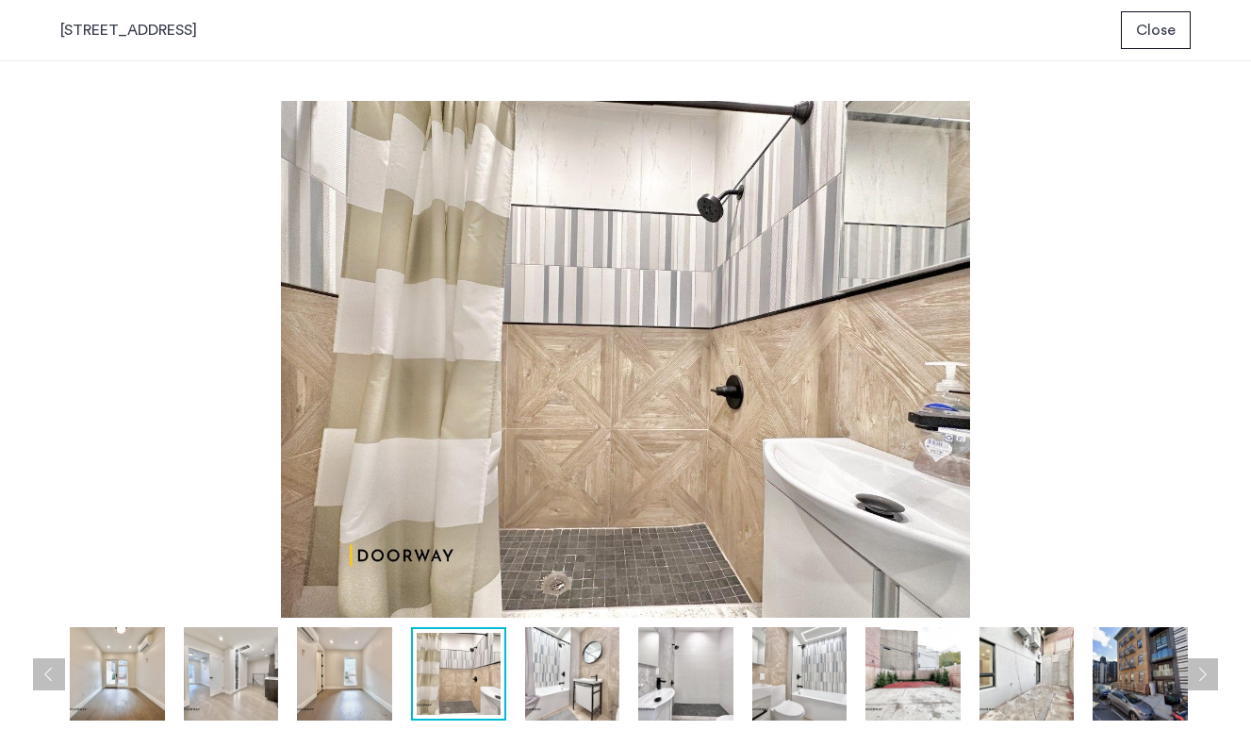
click at [1205, 668] on button "Next apartment" at bounding box center [1202, 674] width 32 height 32
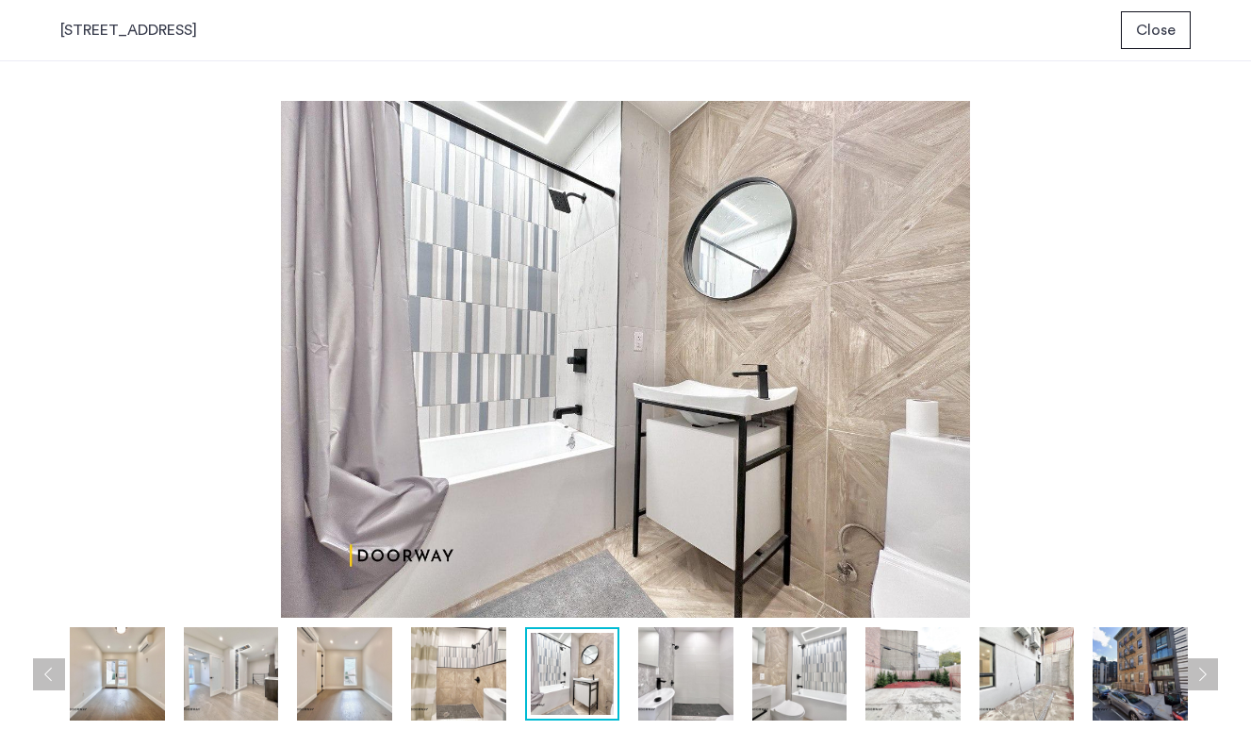
click at [1205, 668] on button "Next apartment" at bounding box center [1202, 674] width 32 height 32
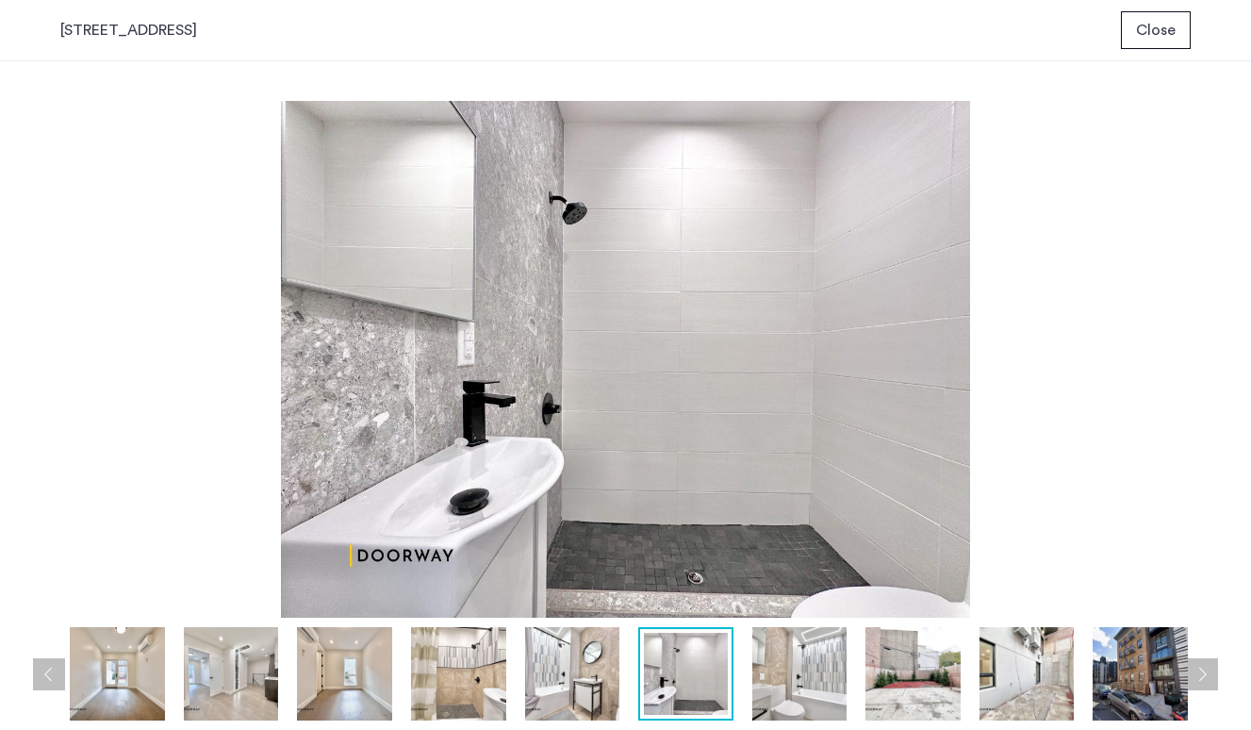
click at [1205, 668] on button "Next apartment" at bounding box center [1202, 674] width 32 height 32
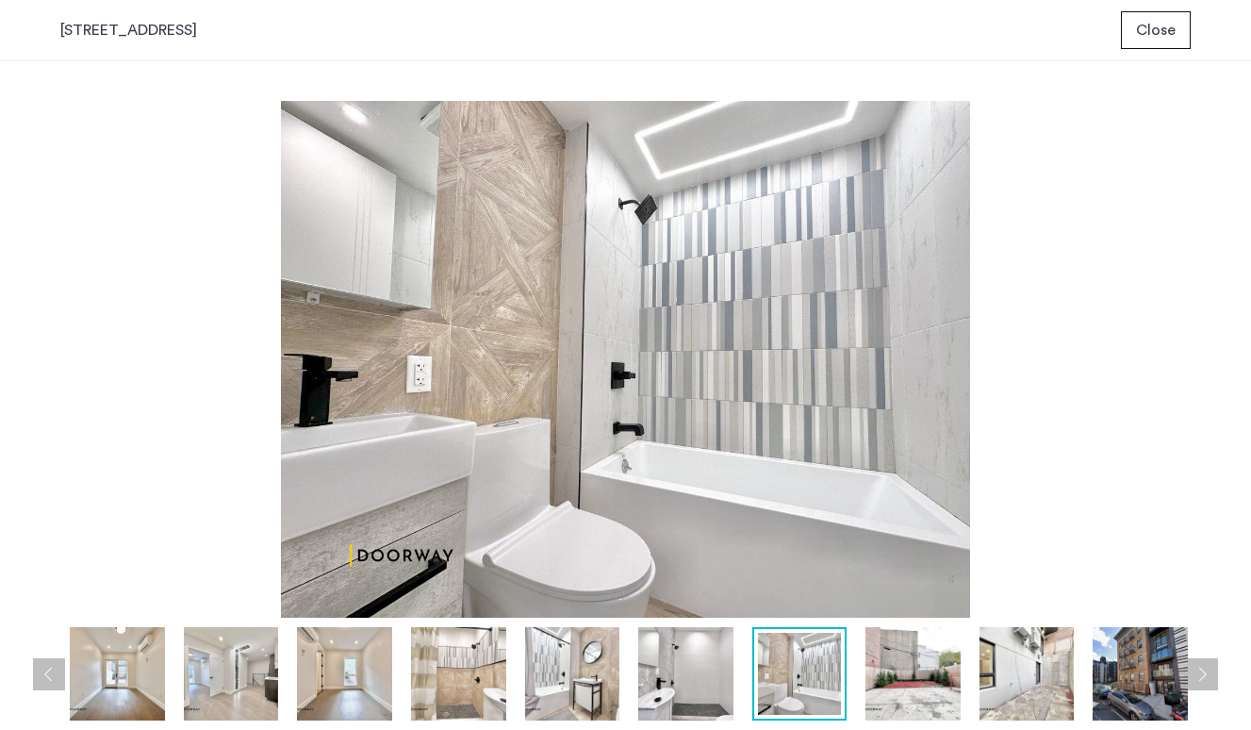
click at [1205, 668] on button "Next apartment" at bounding box center [1202, 674] width 32 height 32
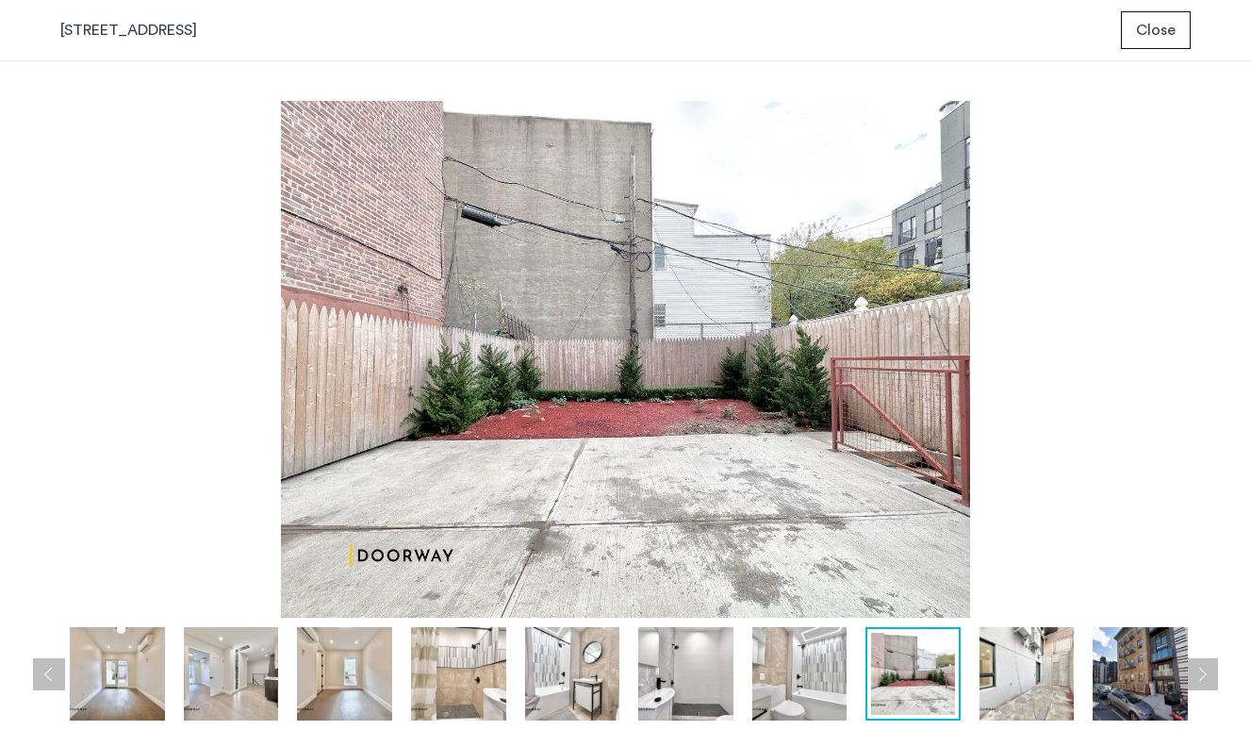
click at [1205, 668] on button "Next apartment" at bounding box center [1202, 674] width 32 height 32
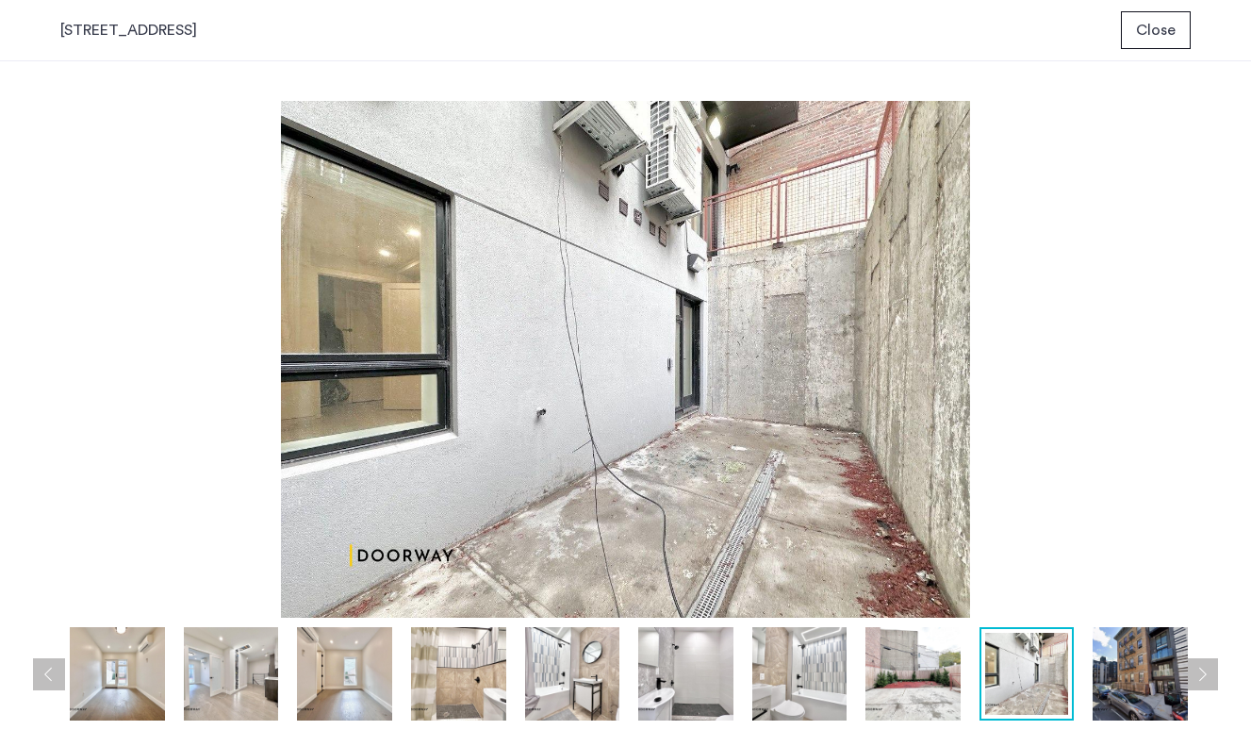
click at [1205, 668] on button "Next apartment" at bounding box center [1202, 674] width 32 height 32
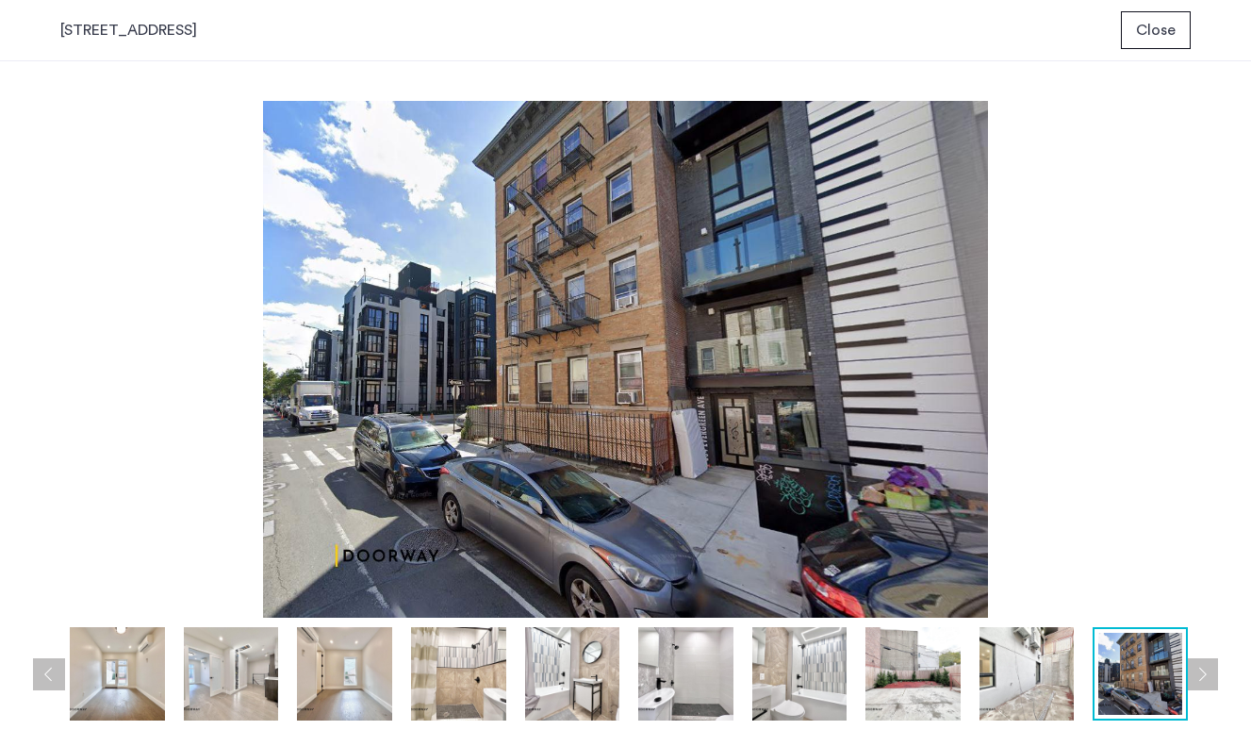
click at [1205, 668] on button "Next apartment" at bounding box center [1202, 674] width 32 height 32
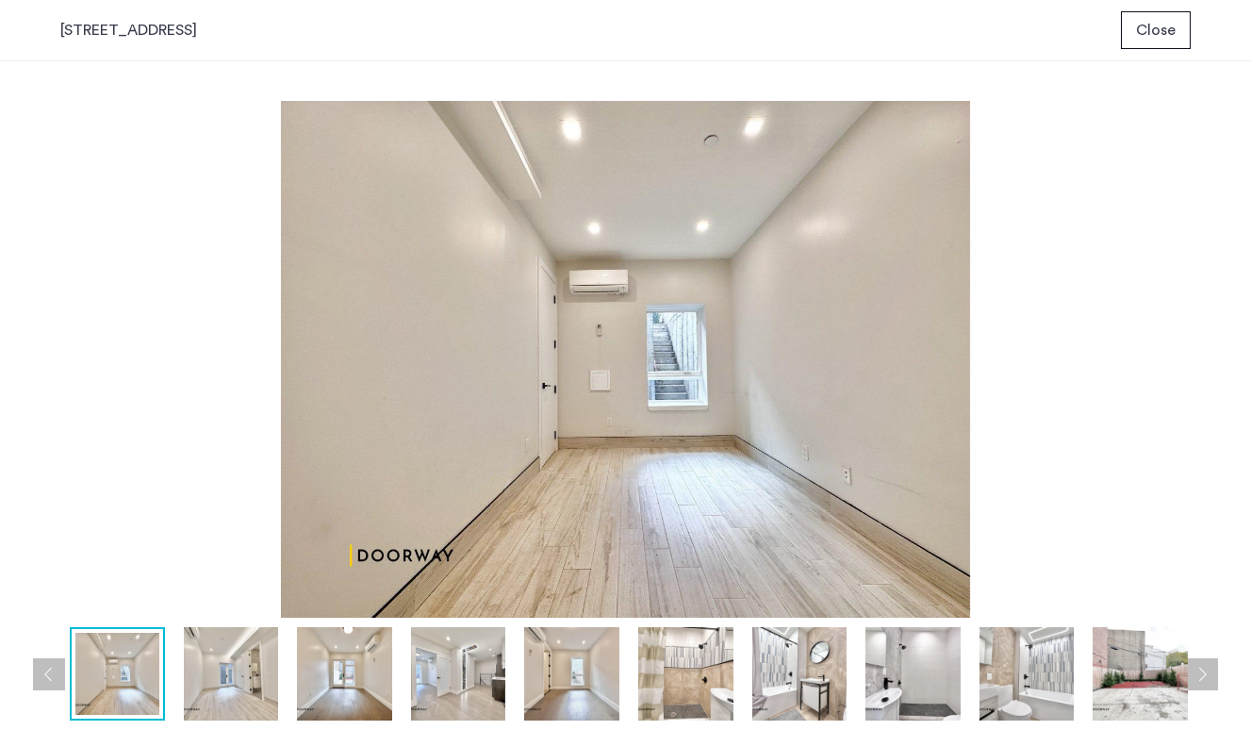
click at [1146, 25] on span "Close" at bounding box center [1156, 30] width 40 height 23
